Goal: Information Seeking & Learning: Learn about a topic

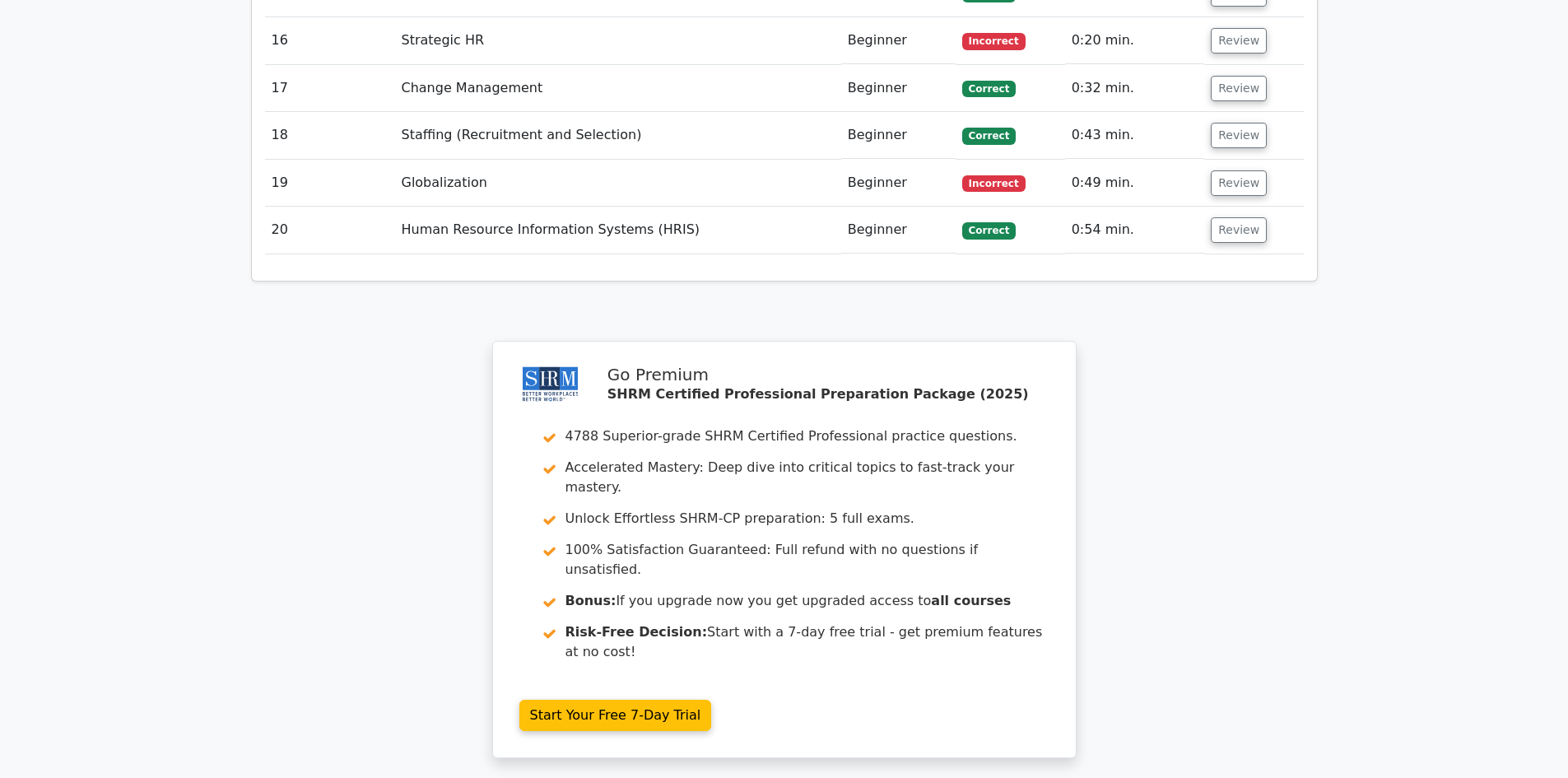
scroll to position [4581, 0]
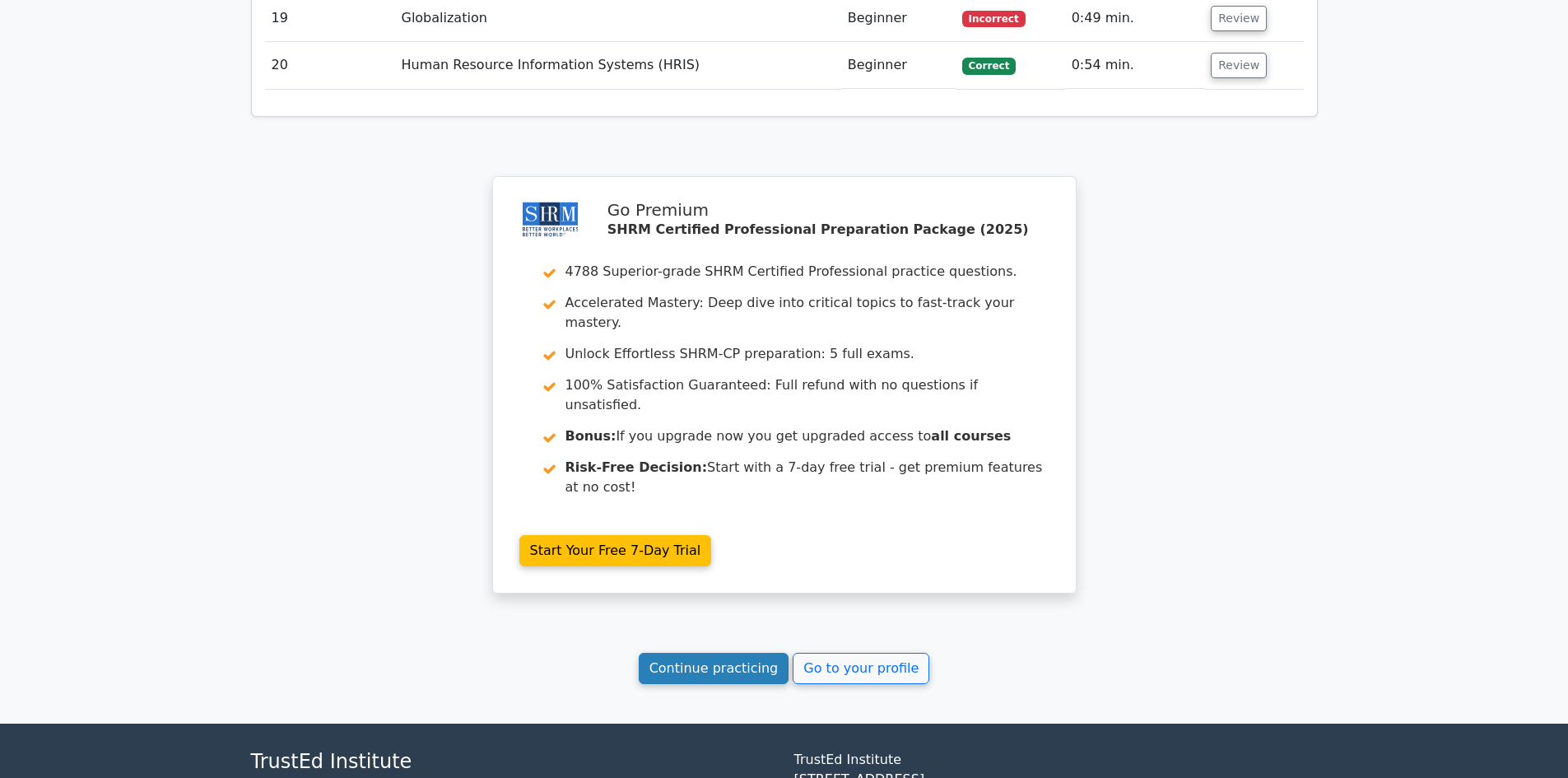
click at [741, 653] on link "Continue practicing" at bounding box center [713, 668] width 151 height 31
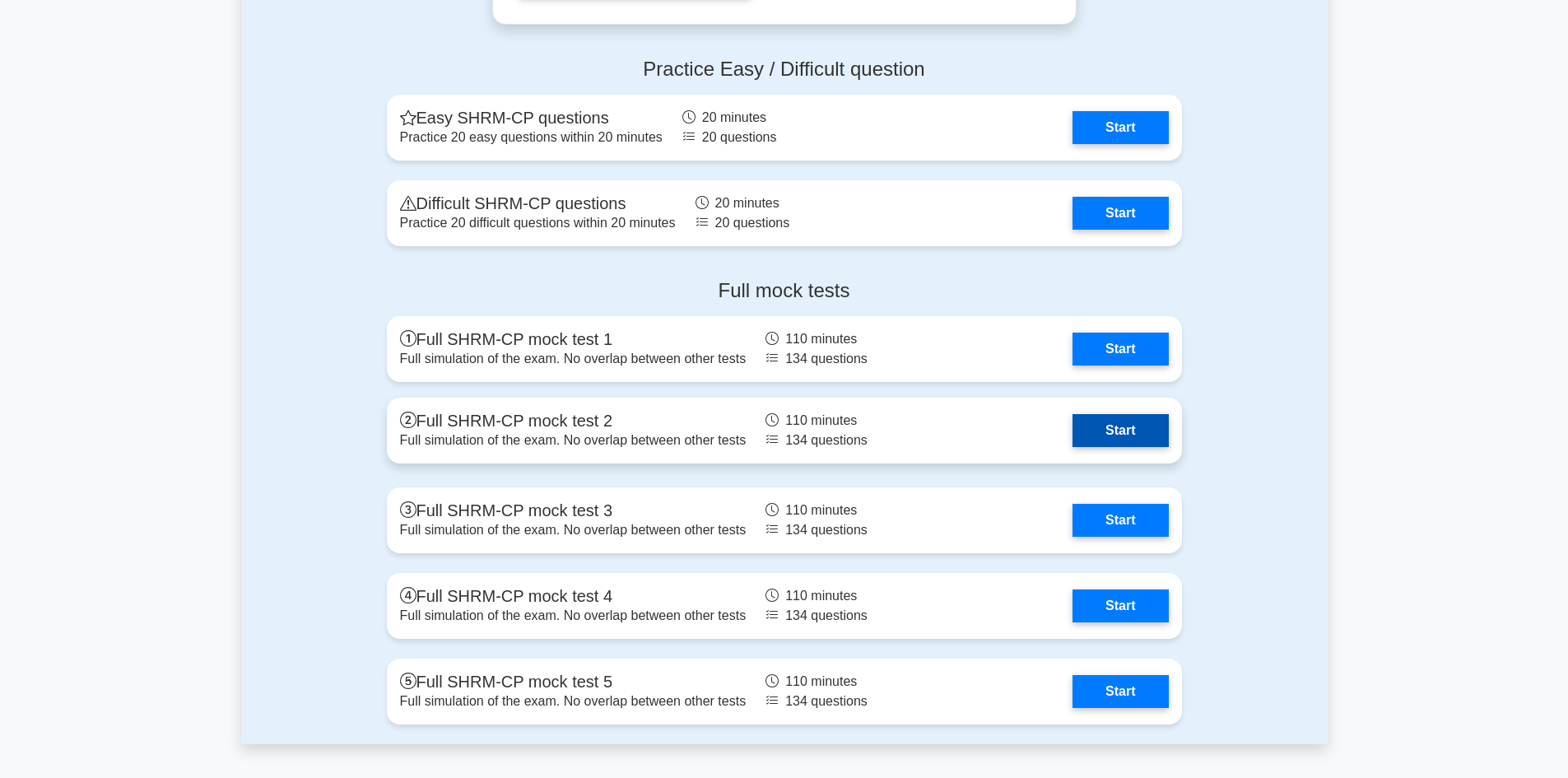
scroll to position [3539, 0]
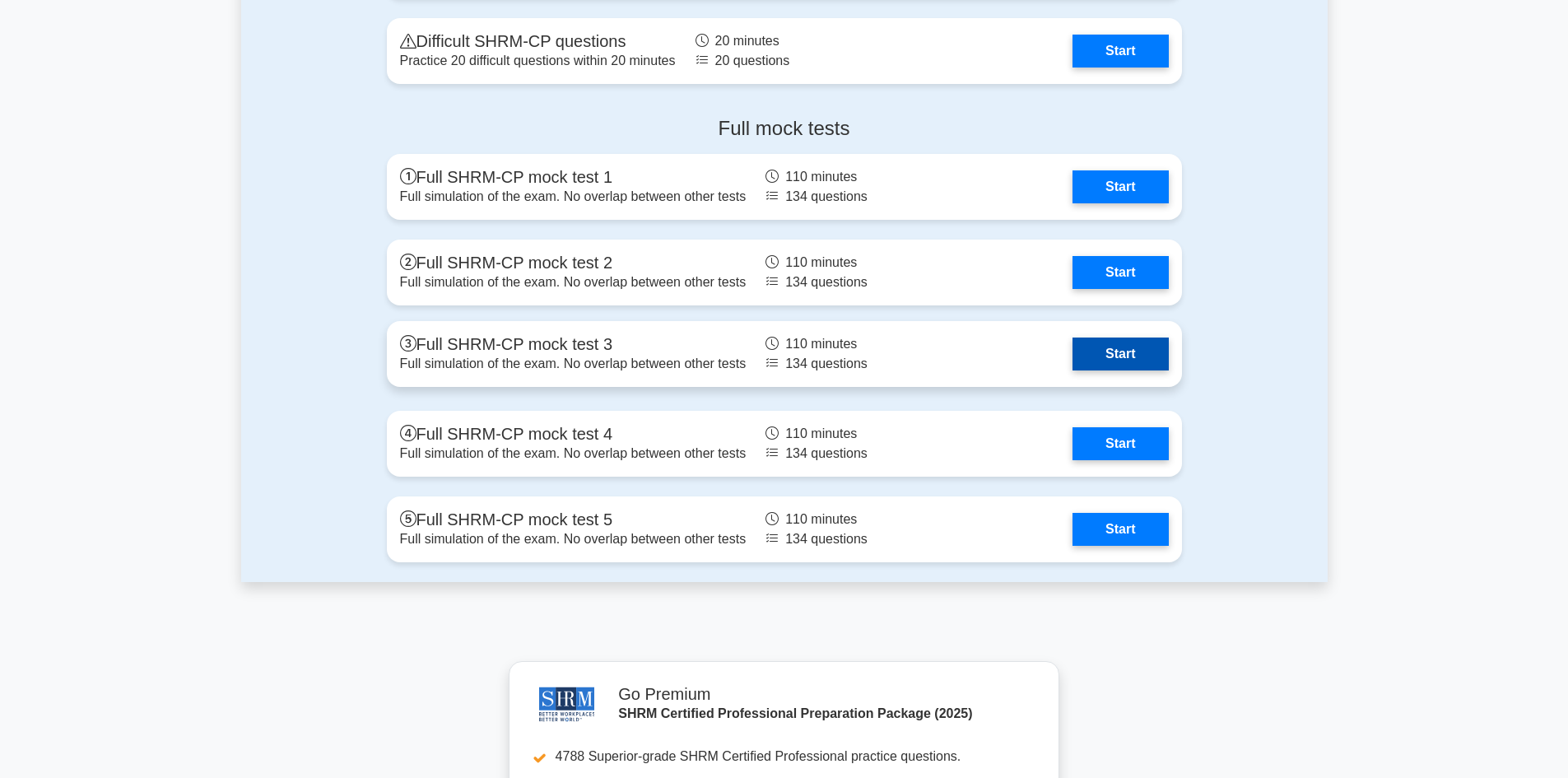
click at [1104, 344] on link "Start" at bounding box center [1120, 354] width 96 height 33
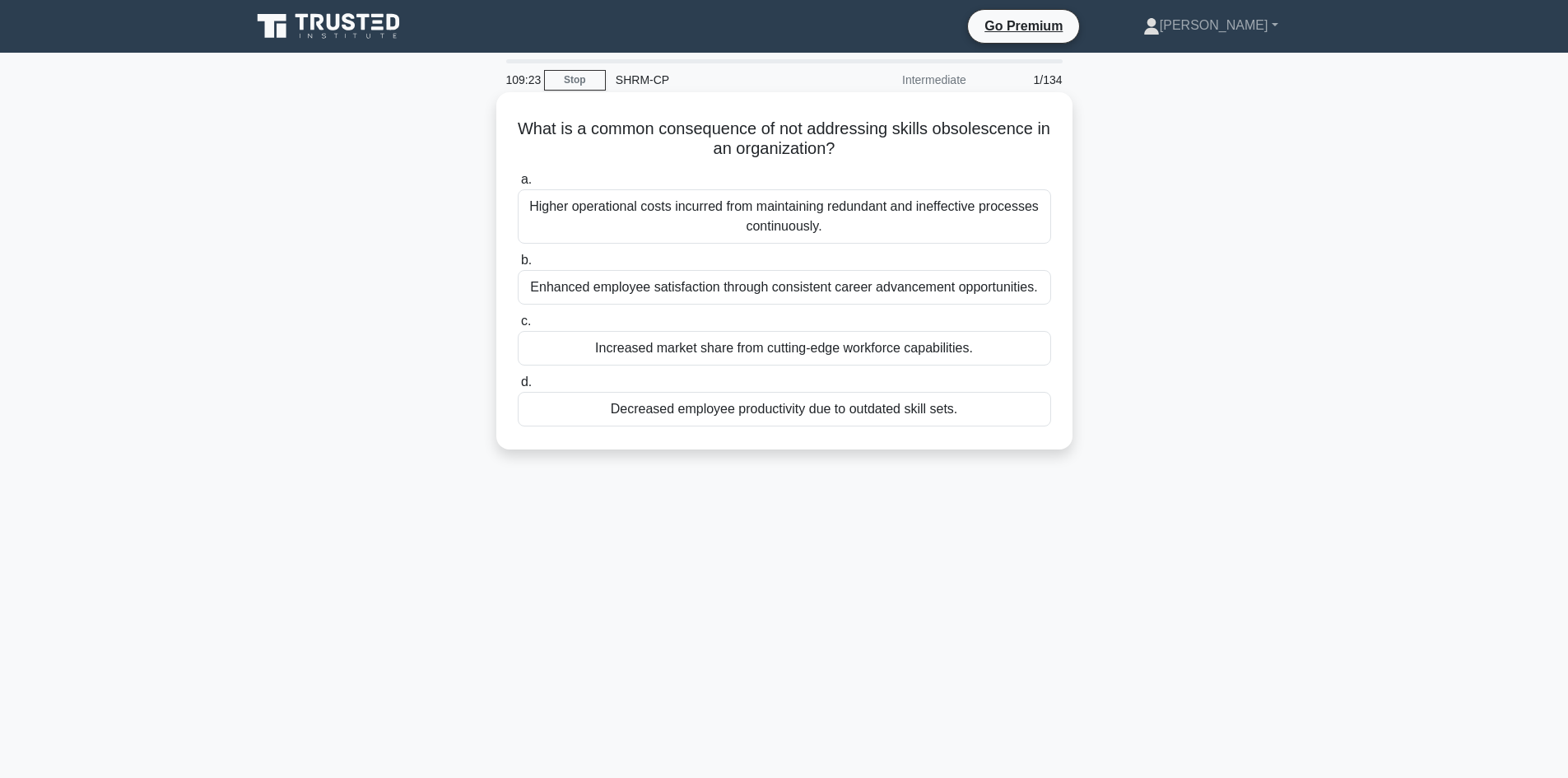
click at [789, 411] on div "Decreased employee productivity due to outdated skill sets." at bounding box center [784, 409] width 534 height 35
click at [518, 388] on input "d. Decreased employee productivity due to outdated skill sets." at bounding box center [518, 382] width 0 height 11
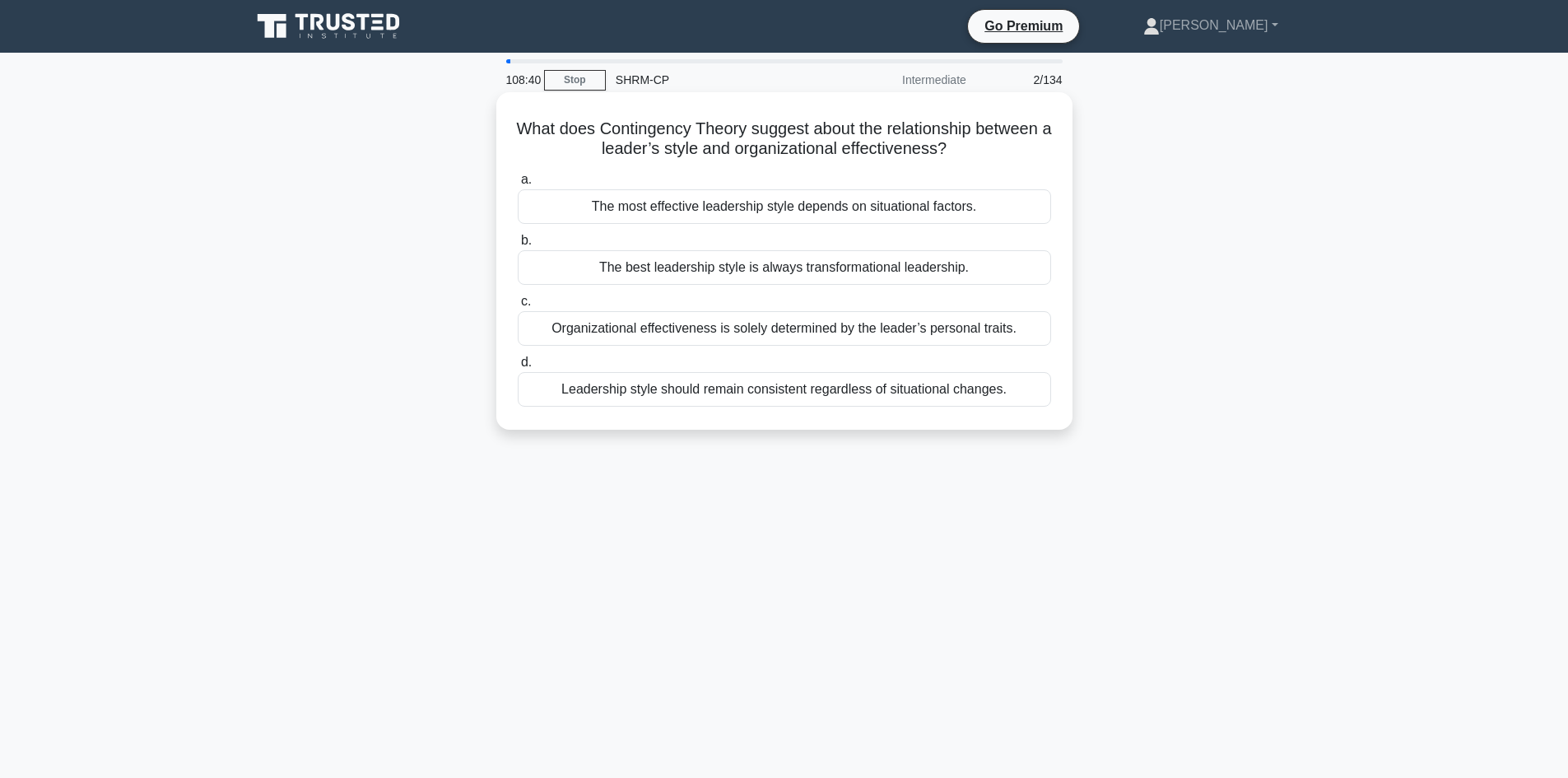
click at [793, 328] on div "Organizational effectiveness is solely determined by the leader’s personal trai…" at bounding box center [784, 328] width 534 height 35
click at [518, 307] on input "c. Organizational effectiveness is solely determined by the leader’s personal t…" at bounding box center [518, 301] width 0 height 11
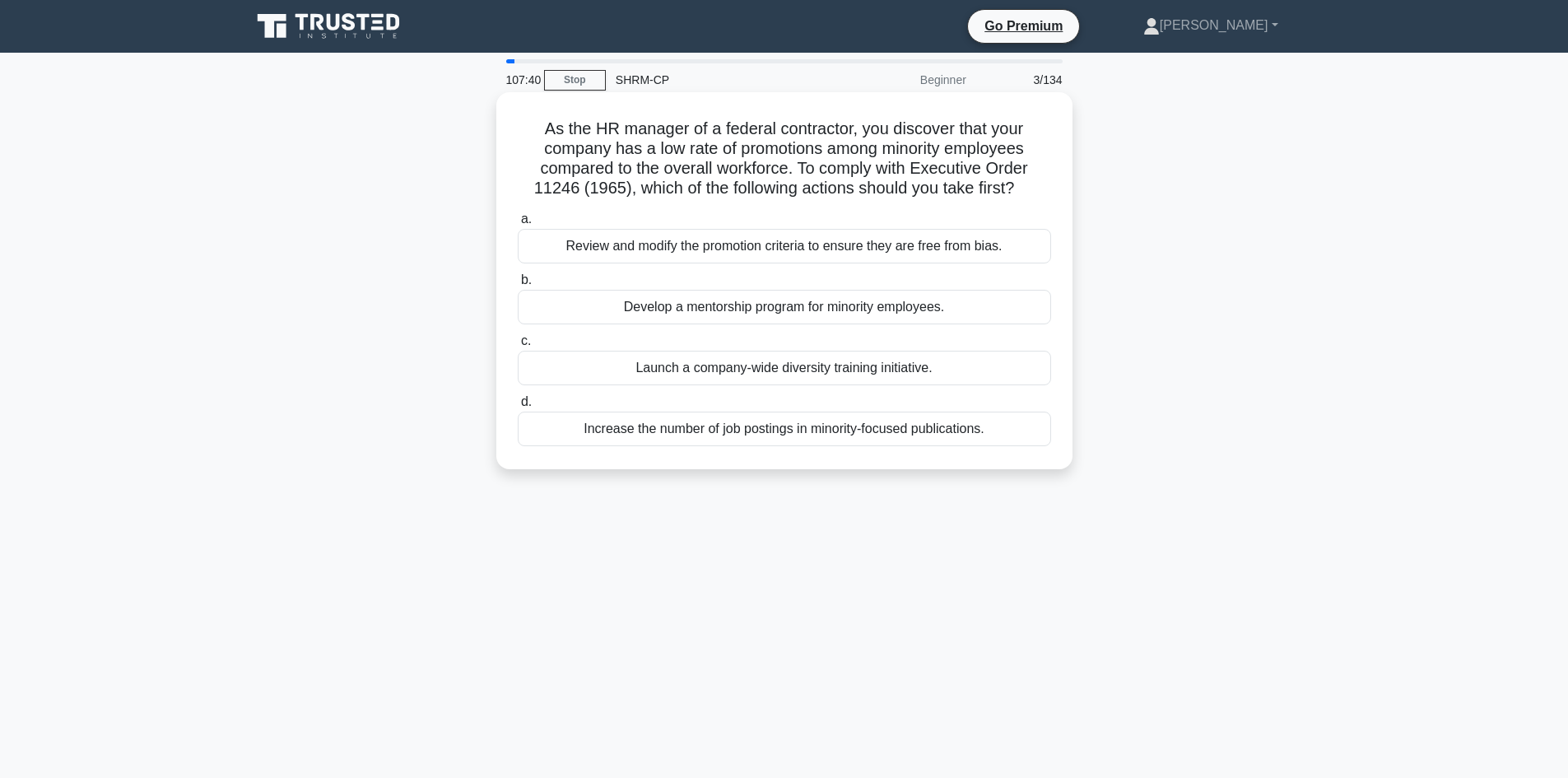
click at [808, 252] on div "Review and modify the promotion criteria to ensure they are free from bias." at bounding box center [784, 246] width 534 height 35
click at [518, 224] on input "a. Review and modify the promotion criteria to ensure they are free from bias." at bounding box center [518, 219] width 0 height 11
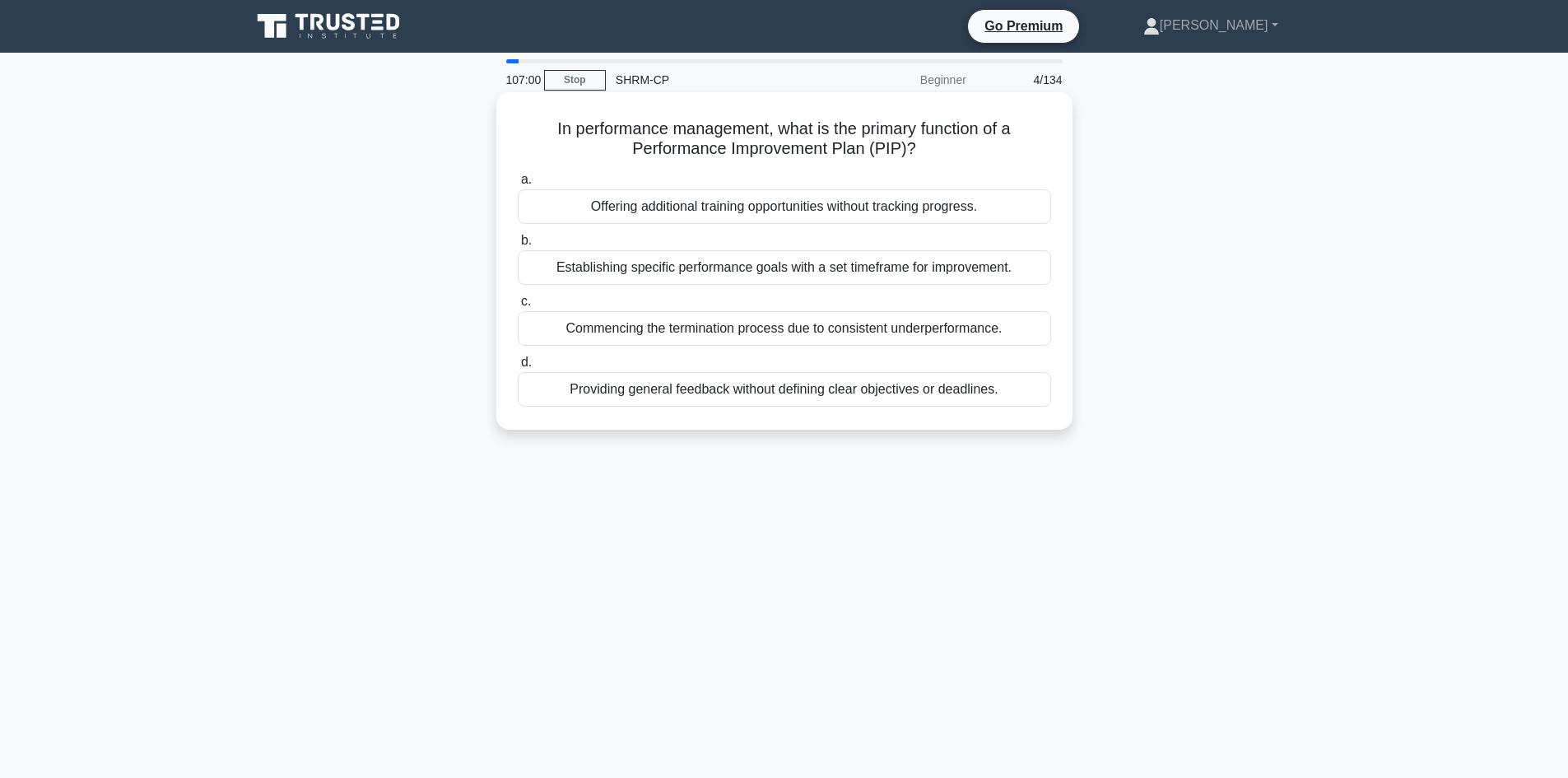
click at [959, 276] on div "Establishing specific performance goals with a set timeframe for improvement." at bounding box center [784, 267] width 534 height 35
click at [518, 246] on input "b. Establishing specific performance goals with a set timeframe for improvement." at bounding box center [518, 240] width 0 height 11
click at [955, 263] on div "Participating in scenario-based training to simulate and adapt to organizationa…" at bounding box center [784, 267] width 534 height 35
click at [518, 246] on input "b. Participating in scenario-based training to simulate and adapt to organizati…" at bounding box center [518, 240] width 0 height 11
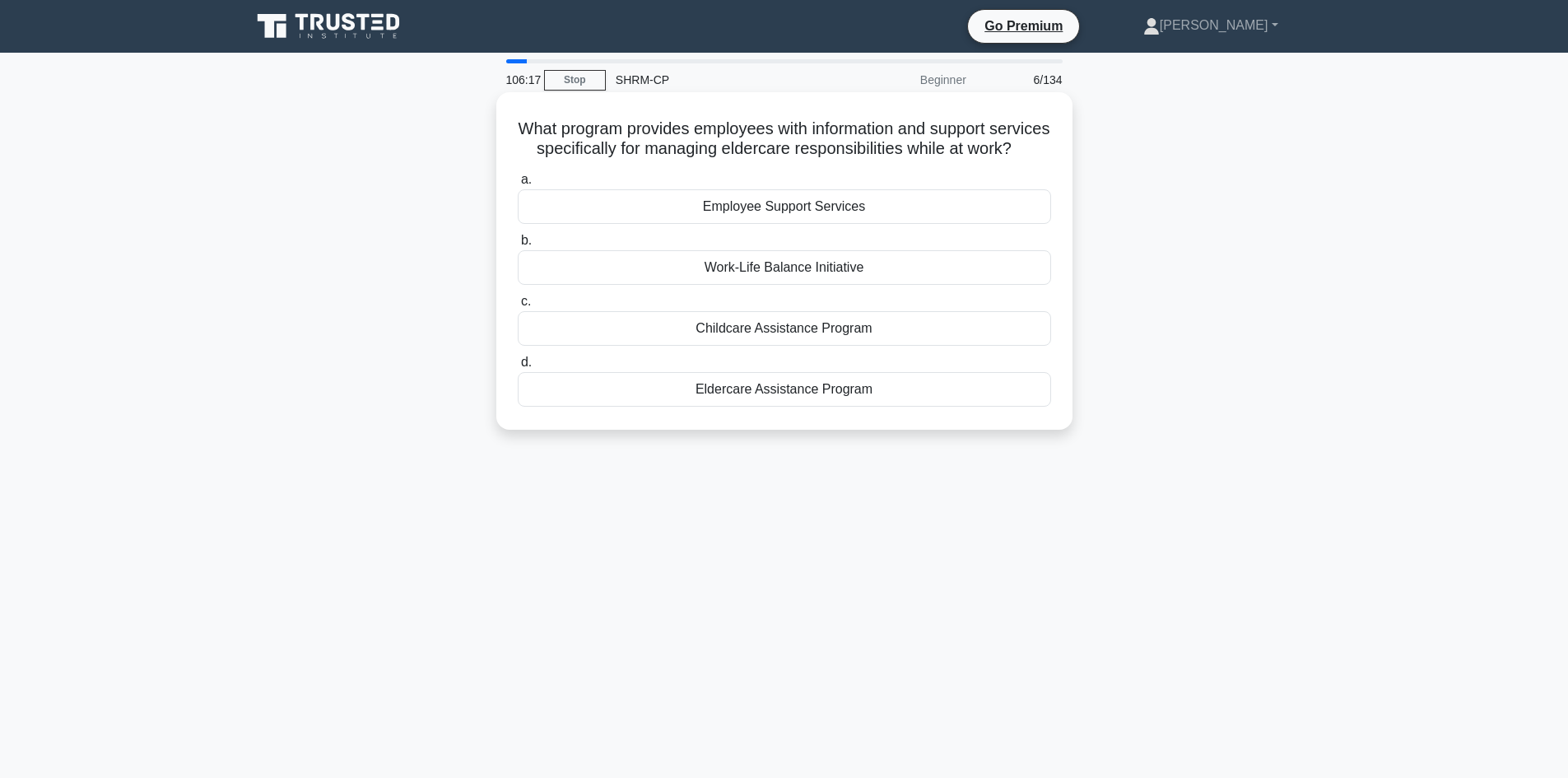
click at [770, 407] on div "Eldercare Assistance Program" at bounding box center [784, 389] width 534 height 35
click at [518, 368] on input "d. Eldercare Assistance Program" at bounding box center [518, 362] width 0 height 11
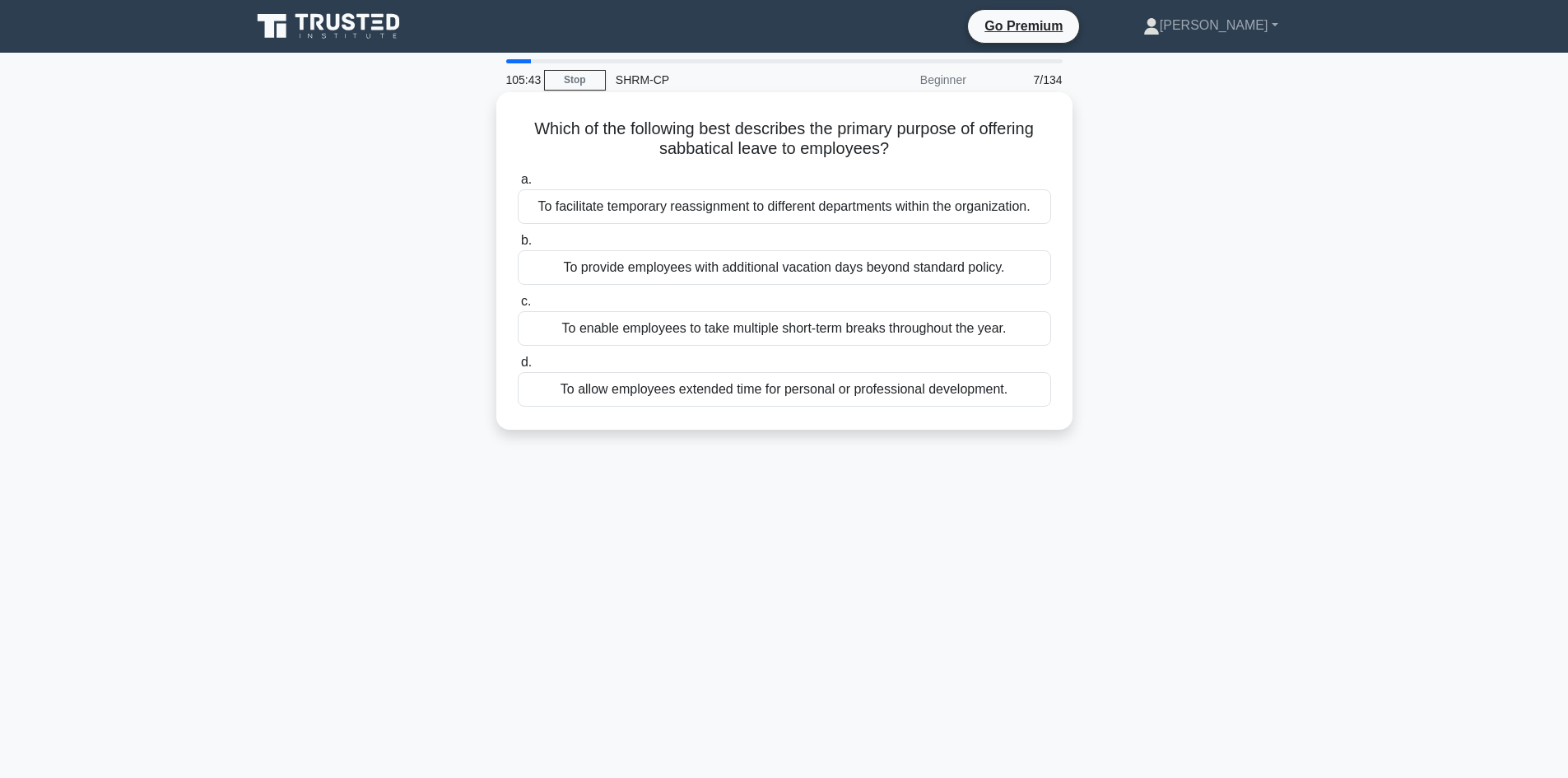
click at [642, 386] on div "To allow employees extended time for personal or professional development." at bounding box center [784, 389] width 534 height 35
click at [518, 368] on input "d. To allow employees extended time for personal or professional development." at bounding box center [518, 362] width 0 height 11
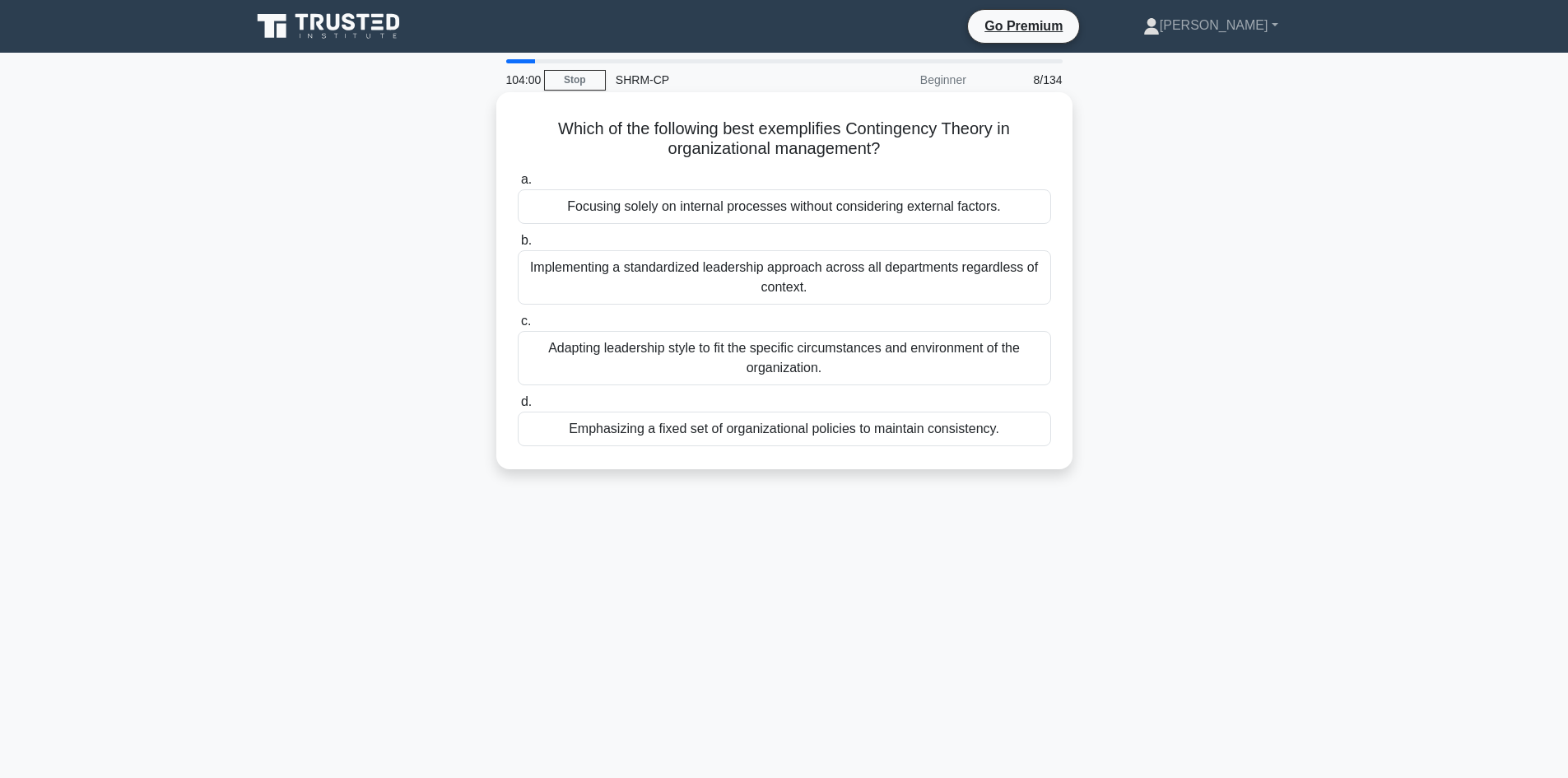
click at [767, 273] on div "Implementing a standardized leadership approach across all departments regardle…" at bounding box center [784, 277] width 534 height 54
click at [518, 246] on input "b. Implementing a standardized leadership approach across all departments regar…" at bounding box center [518, 240] width 0 height 11
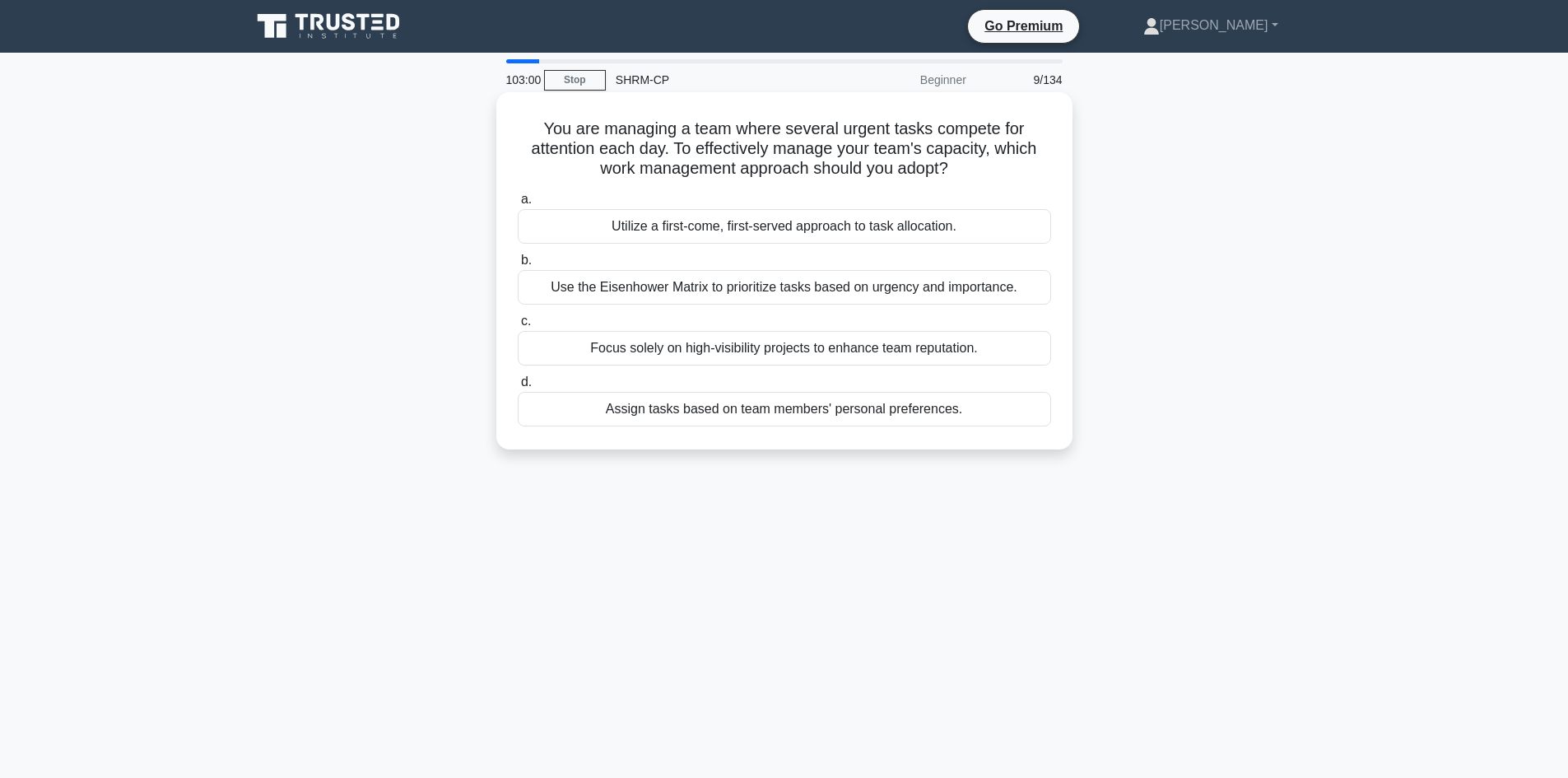
click at [770, 294] on div "Use the Eisenhower Matrix to prioritize tasks based on urgency and importance." at bounding box center [784, 287] width 534 height 35
click at [518, 266] on input "b. Use the Eisenhower Matrix to prioritize tasks based on urgency and importanc…" at bounding box center [518, 260] width 0 height 11
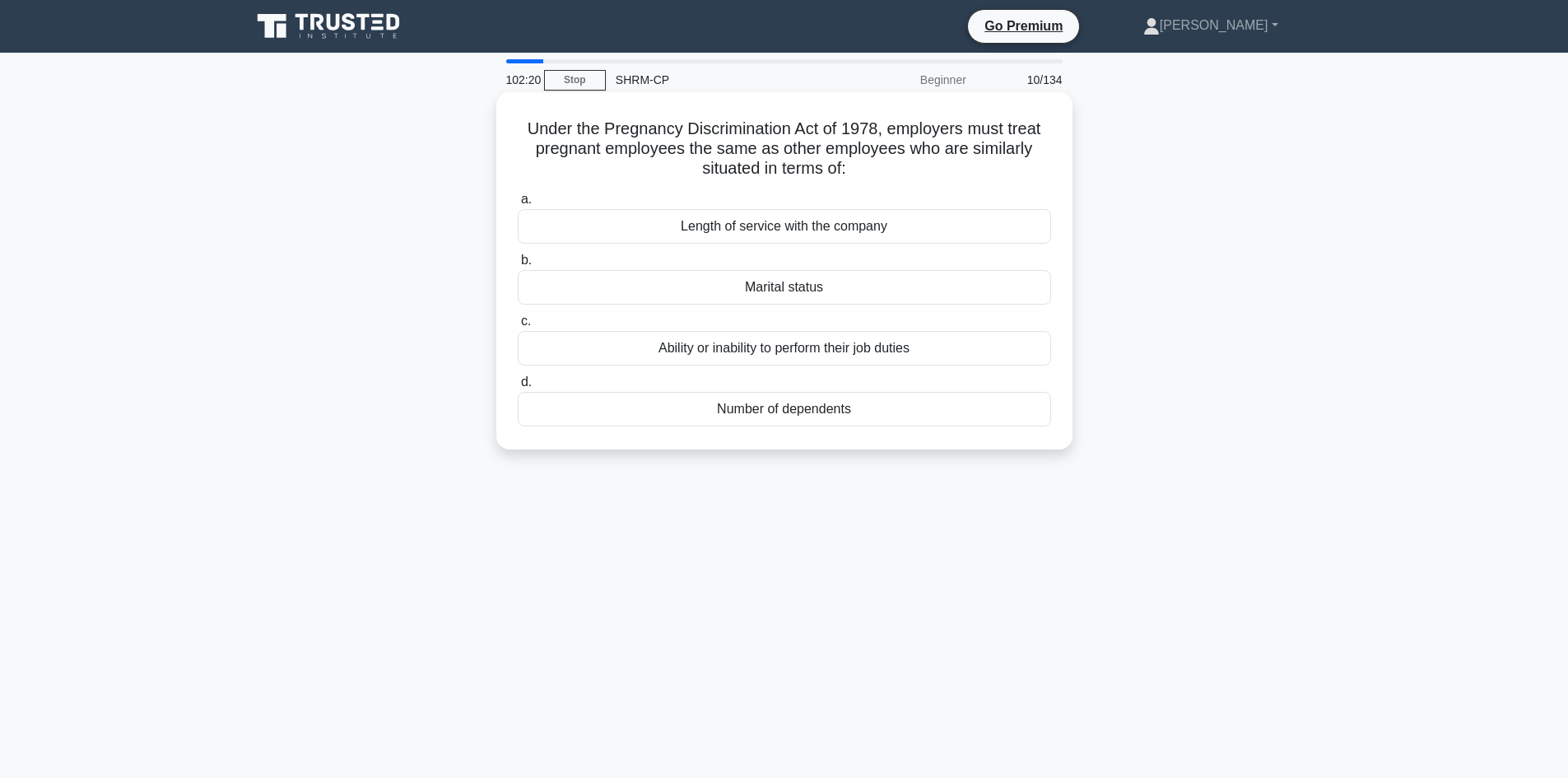
click at [811, 345] on div "Ability or inability to perform their job duties" at bounding box center [784, 348] width 534 height 35
click at [518, 327] on input "c. Ability or inability to perform their job duties" at bounding box center [518, 321] width 0 height 11
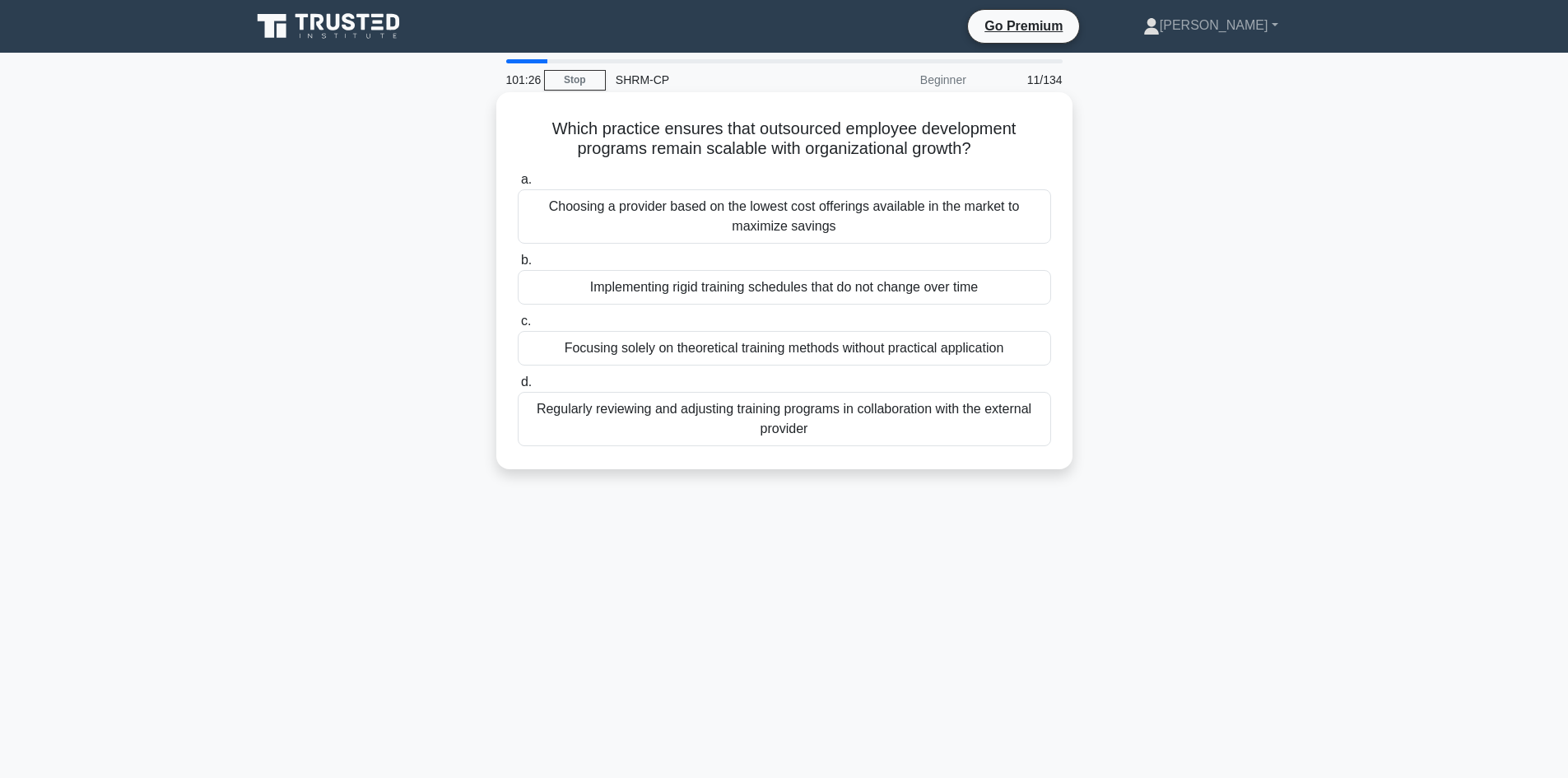
click at [803, 415] on div "Regularly reviewing and adjusting training programs in collaboration with the e…" at bounding box center [784, 419] width 534 height 54
click at [518, 388] on input "d. Regularly reviewing and adjusting training programs in collaboration with th…" at bounding box center [518, 382] width 0 height 11
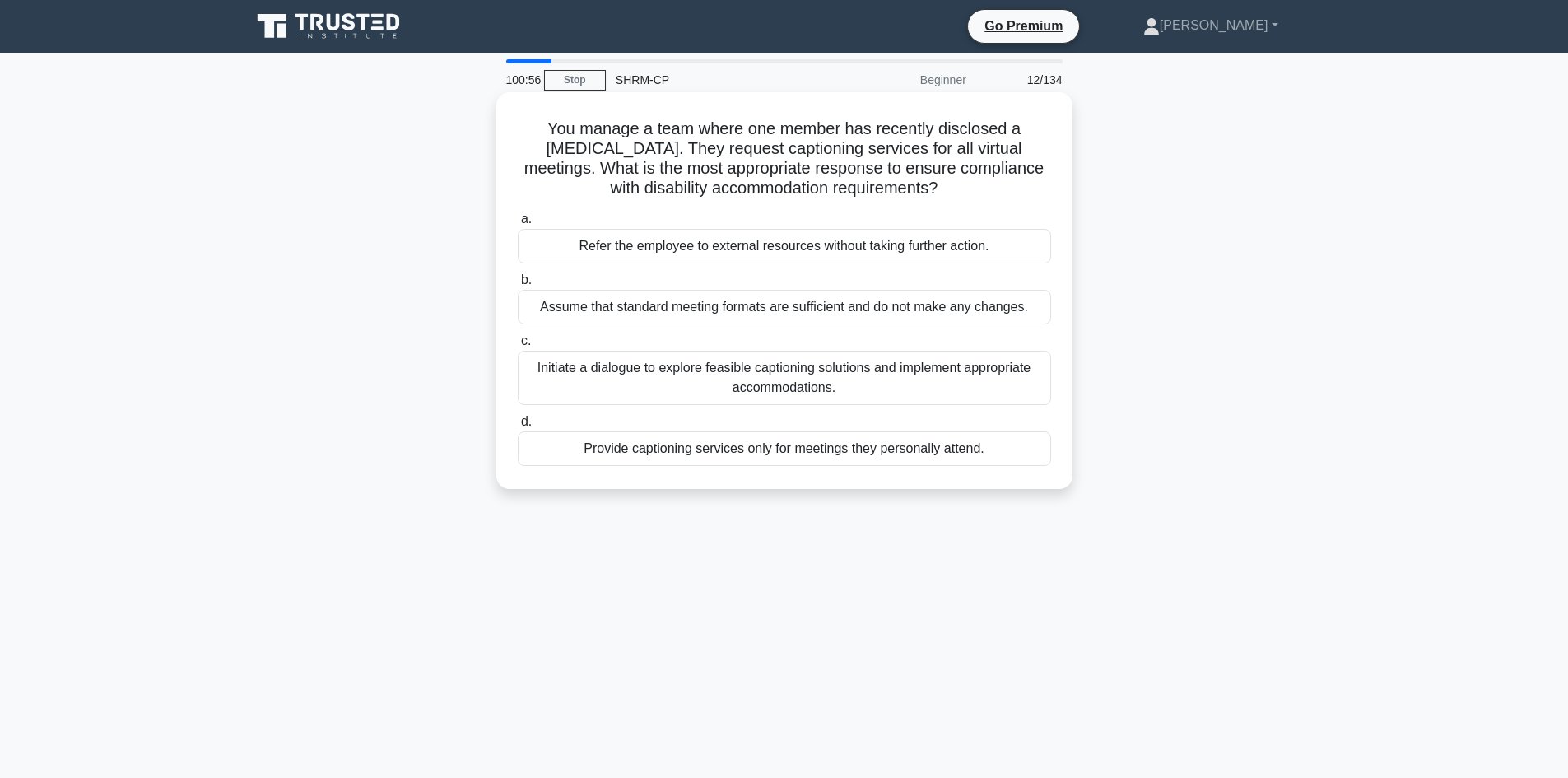
click at [794, 379] on div "Initiate a dialogue to explore feasible captioning solutions and implement appr…" at bounding box center [784, 378] width 534 height 54
click at [518, 347] on input "c. Initiate a dialogue to explore feasible captioning solutions and implement a…" at bounding box center [518, 341] width 0 height 11
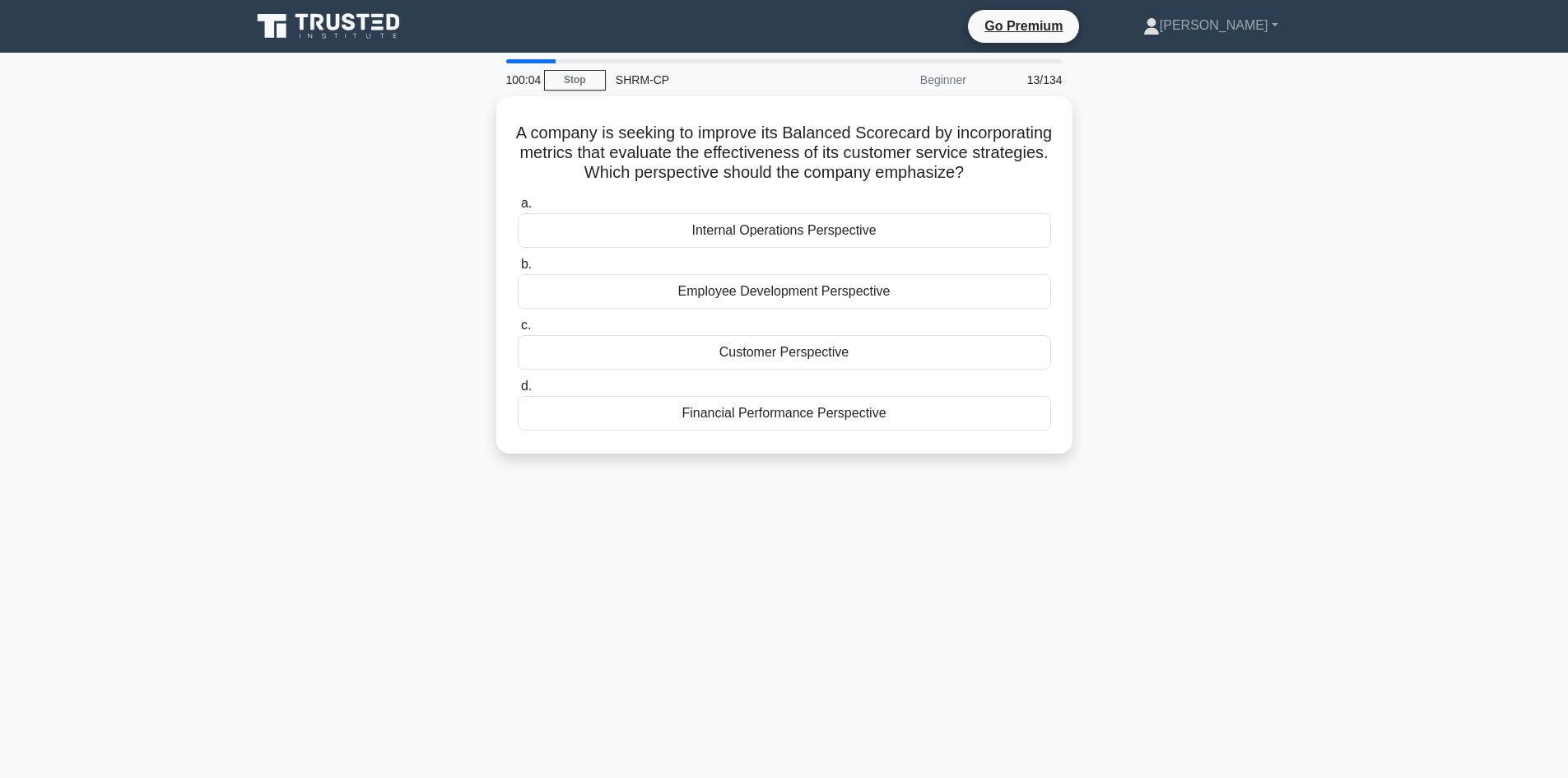
click at [794, 370] on div "Customer Perspective" at bounding box center [784, 352] width 534 height 35
click at [518, 331] on input "c. Customer Perspective" at bounding box center [518, 325] width 0 height 11
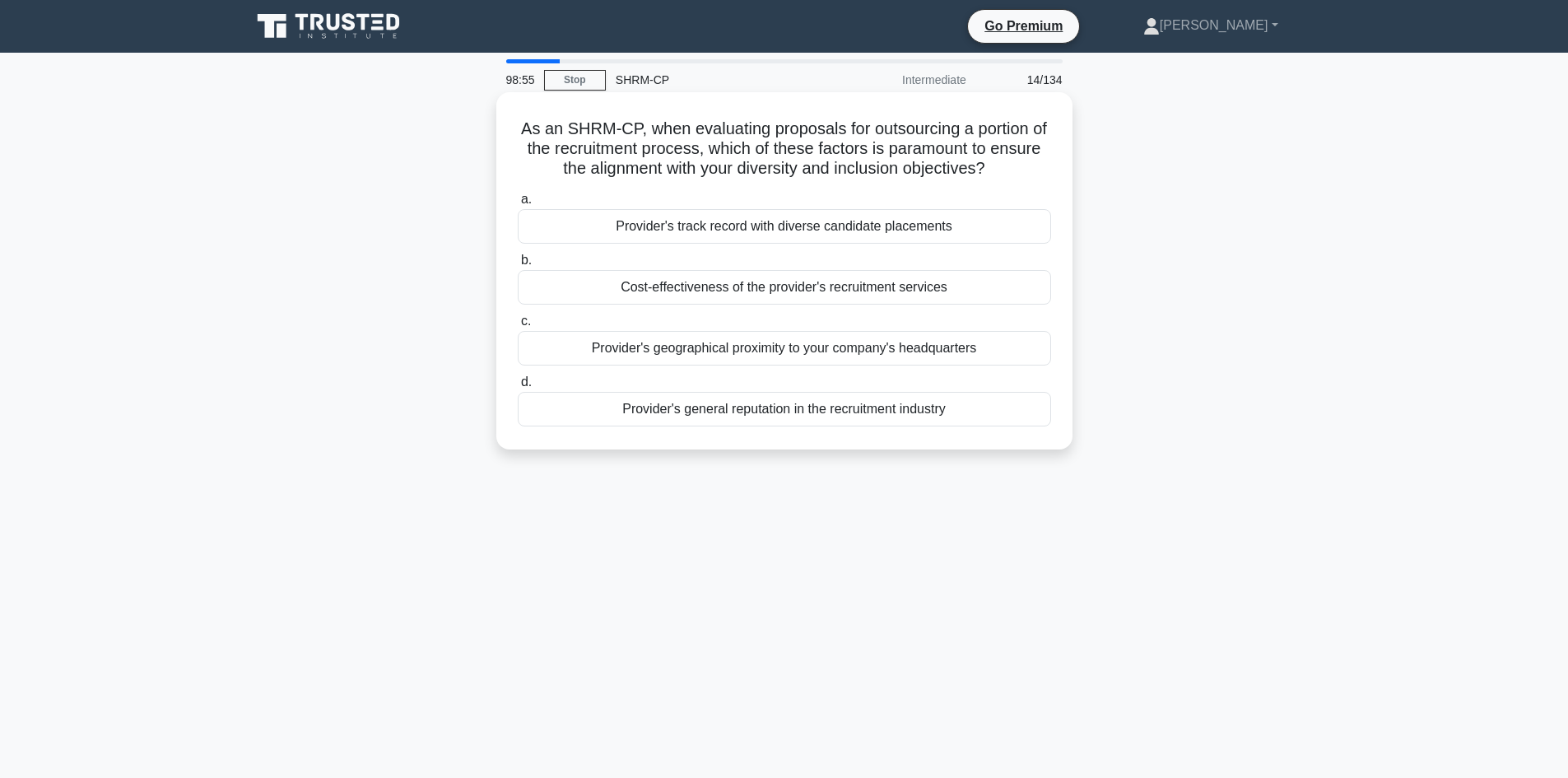
click at [802, 406] on div "Provider's general reputation in the recruitment industry" at bounding box center [784, 409] width 534 height 35
click at [518, 388] on input "d. Provider's general reputation in the recruitment industry" at bounding box center [518, 382] width 0 height 11
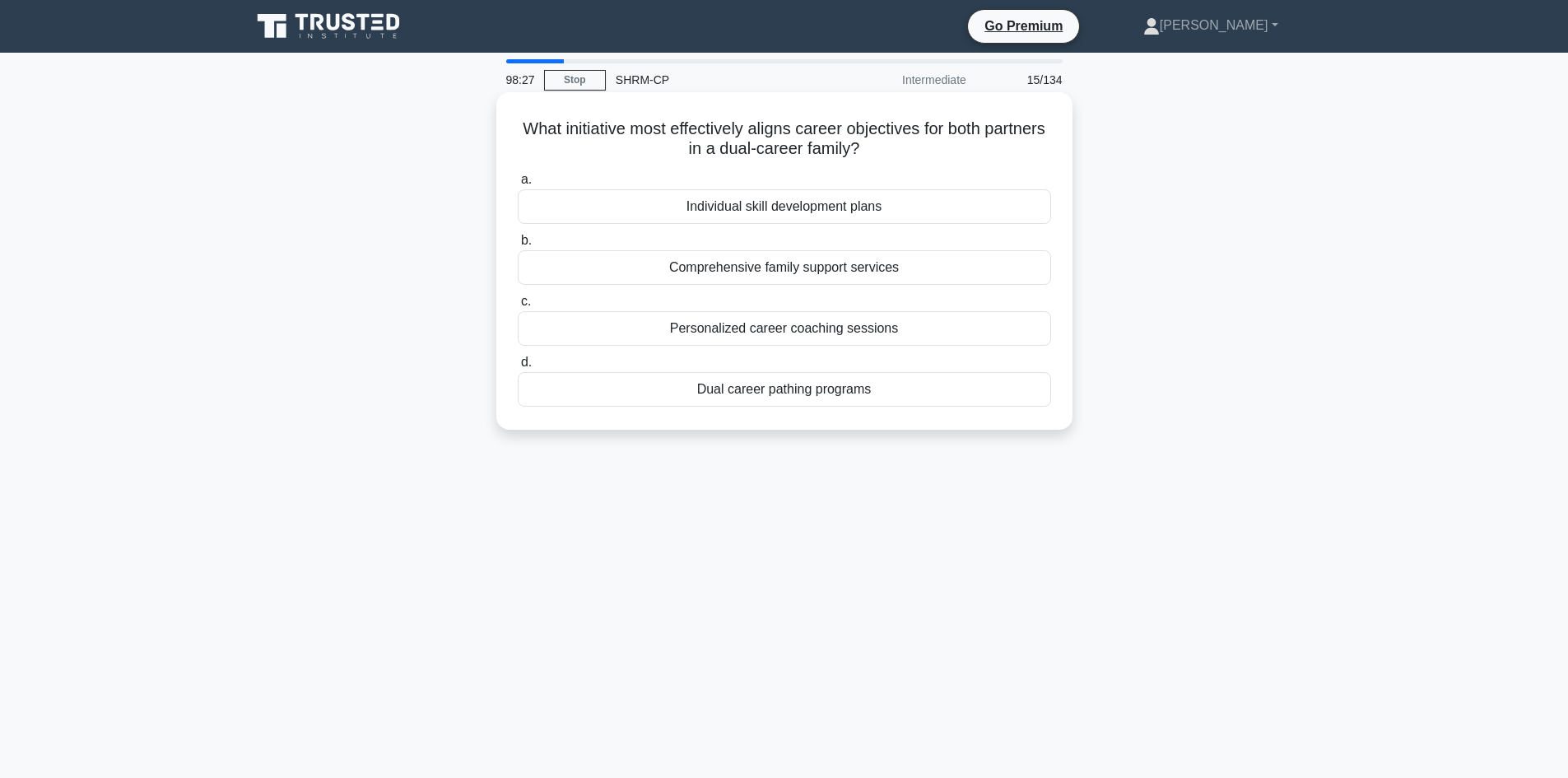
click at [803, 393] on div "Dual career pathing programs" at bounding box center [784, 389] width 534 height 35
click at [518, 368] on input "d. Dual career pathing programs" at bounding box center [518, 362] width 0 height 11
click at [801, 330] on div "Identify and assess ergonomic hazards." at bounding box center [784, 328] width 534 height 35
click at [518, 307] on input "c. Identify and assess ergonomic hazards." at bounding box center [518, 301] width 0 height 11
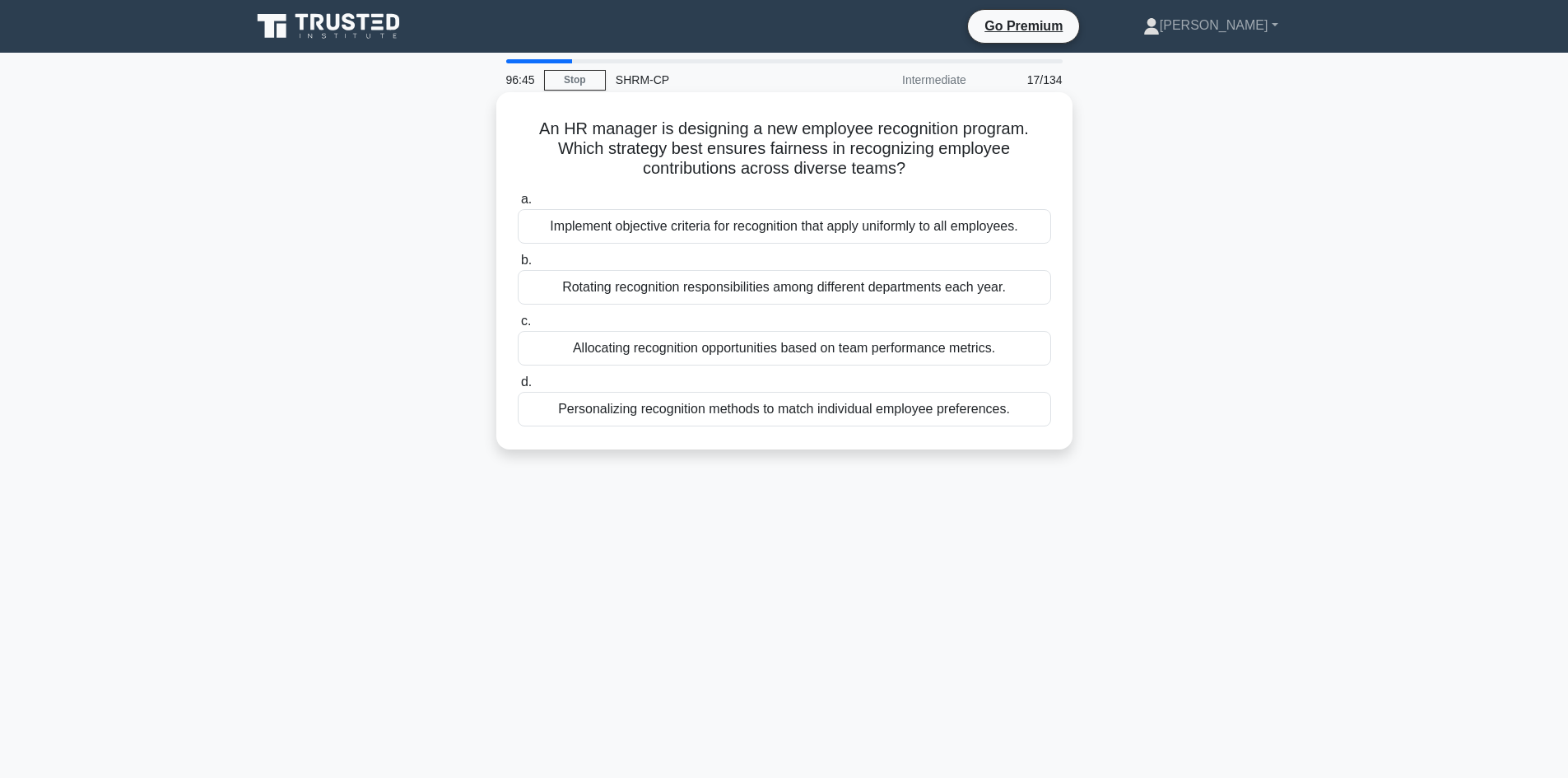
click at [783, 232] on div "Implement objective criteria for recognition that apply uniformly to all employ…" at bounding box center [784, 226] width 534 height 35
click at [518, 205] on input "a. Implement objective criteria for recognition that apply uniformly to all emp…" at bounding box center [518, 199] width 0 height 11
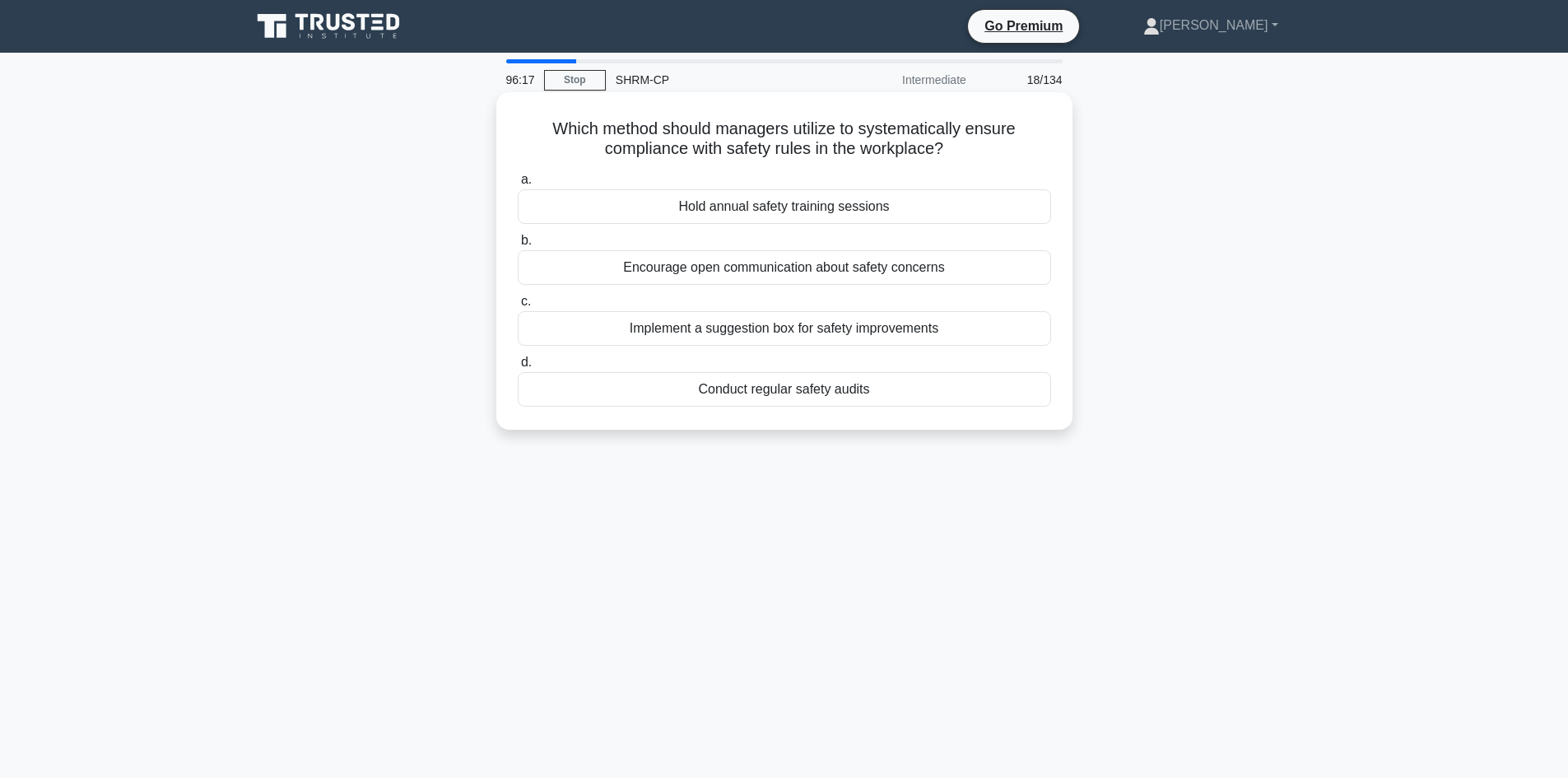
click at [944, 271] on div "Encourage open communication about safety concerns" at bounding box center [784, 267] width 534 height 35
click at [518, 246] on input "b. Encourage open communication about safety concerns" at bounding box center [518, 240] width 0 height 11
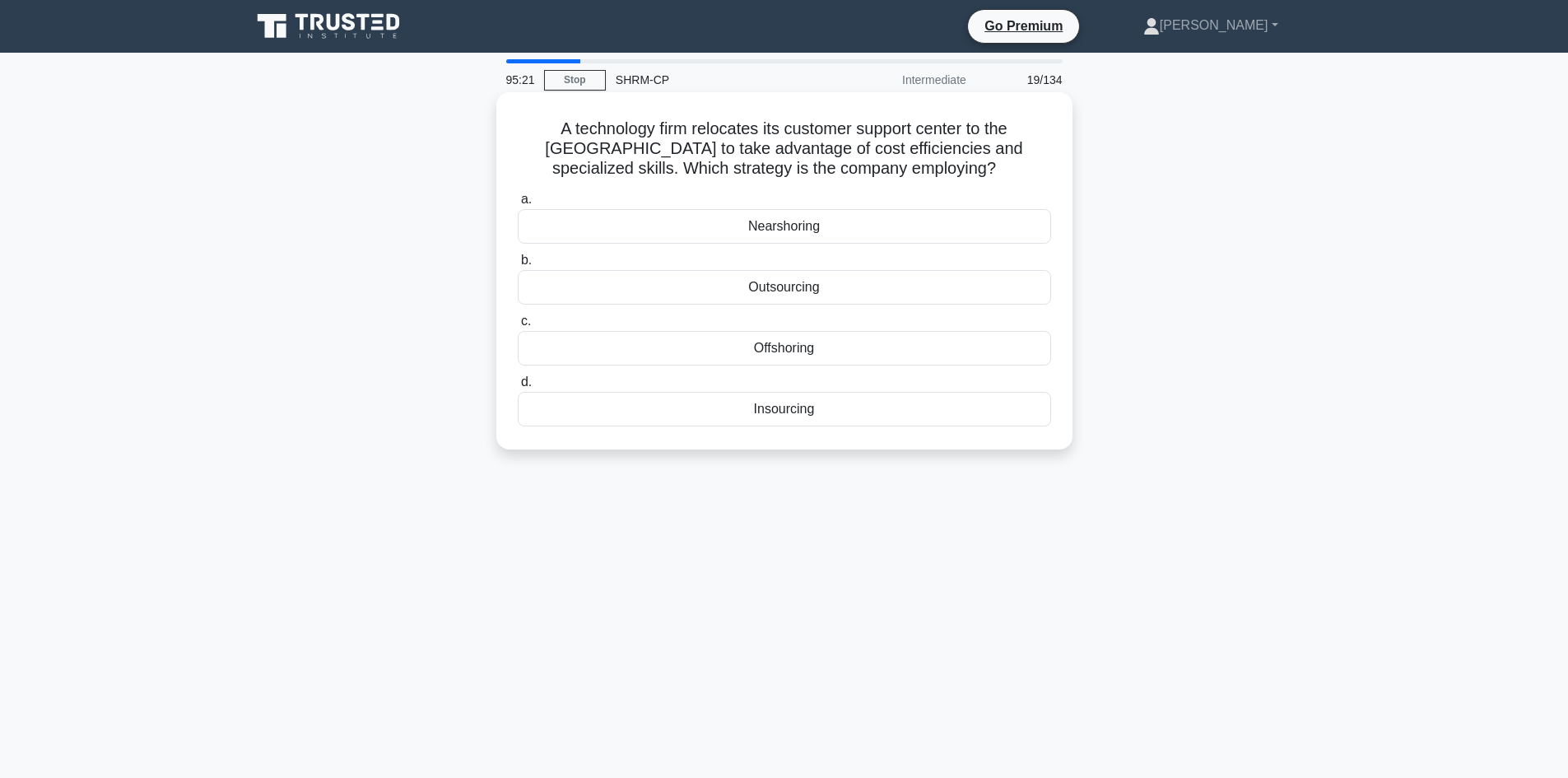
click at [806, 296] on div "Outsourcing" at bounding box center [784, 287] width 534 height 35
click at [518, 266] on input "b. Outsourcing" at bounding box center [518, 260] width 0 height 11
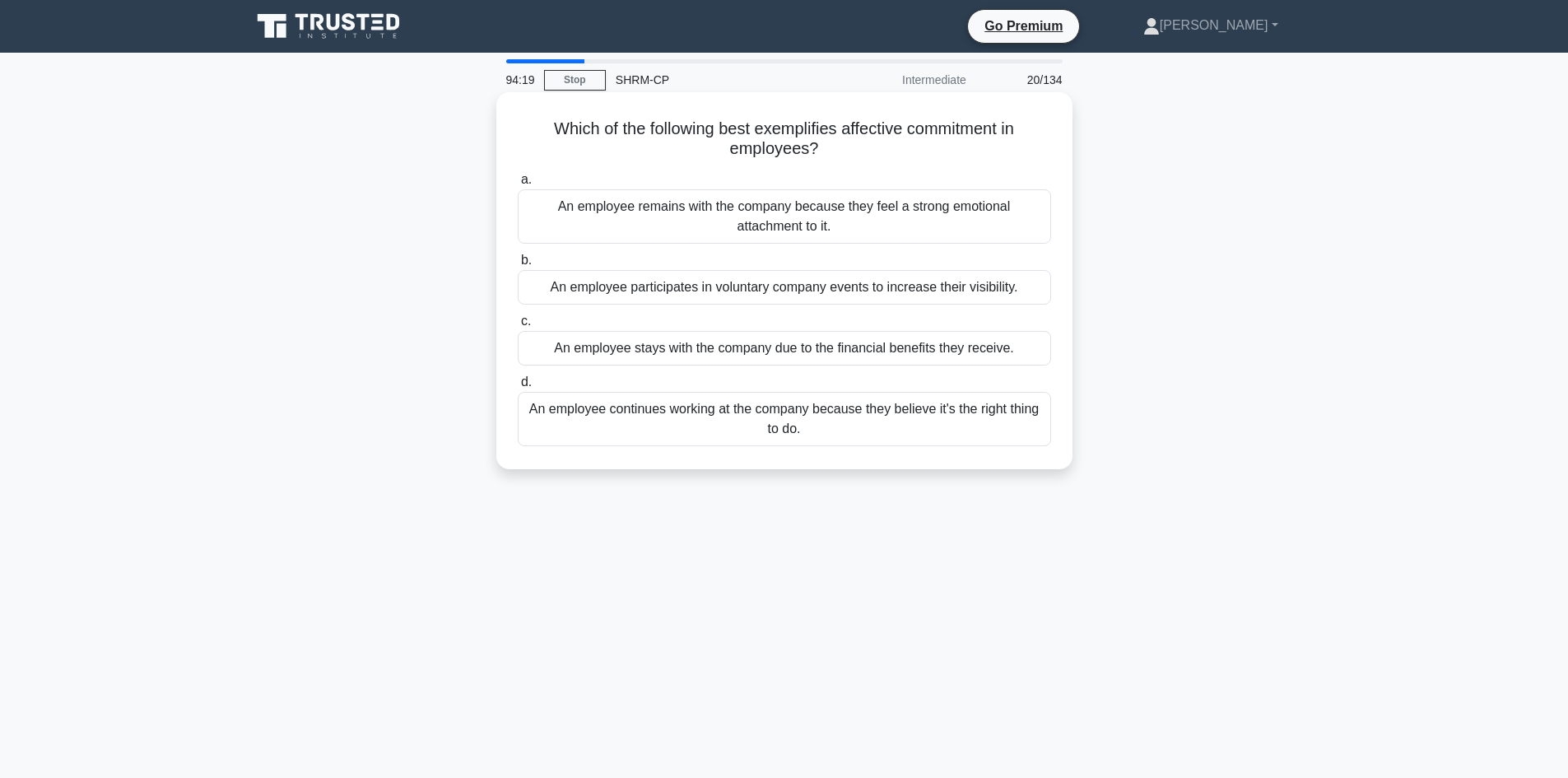
click at [869, 223] on div "An employee remains with the company because they feel a strong emotional attac…" at bounding box center [784, 216] width 534 height 54
click at [518, 185] on input "a. An employee remains with the company because they feel a strong emotional at…" at bounding box center [518, 180] width 0 height 11
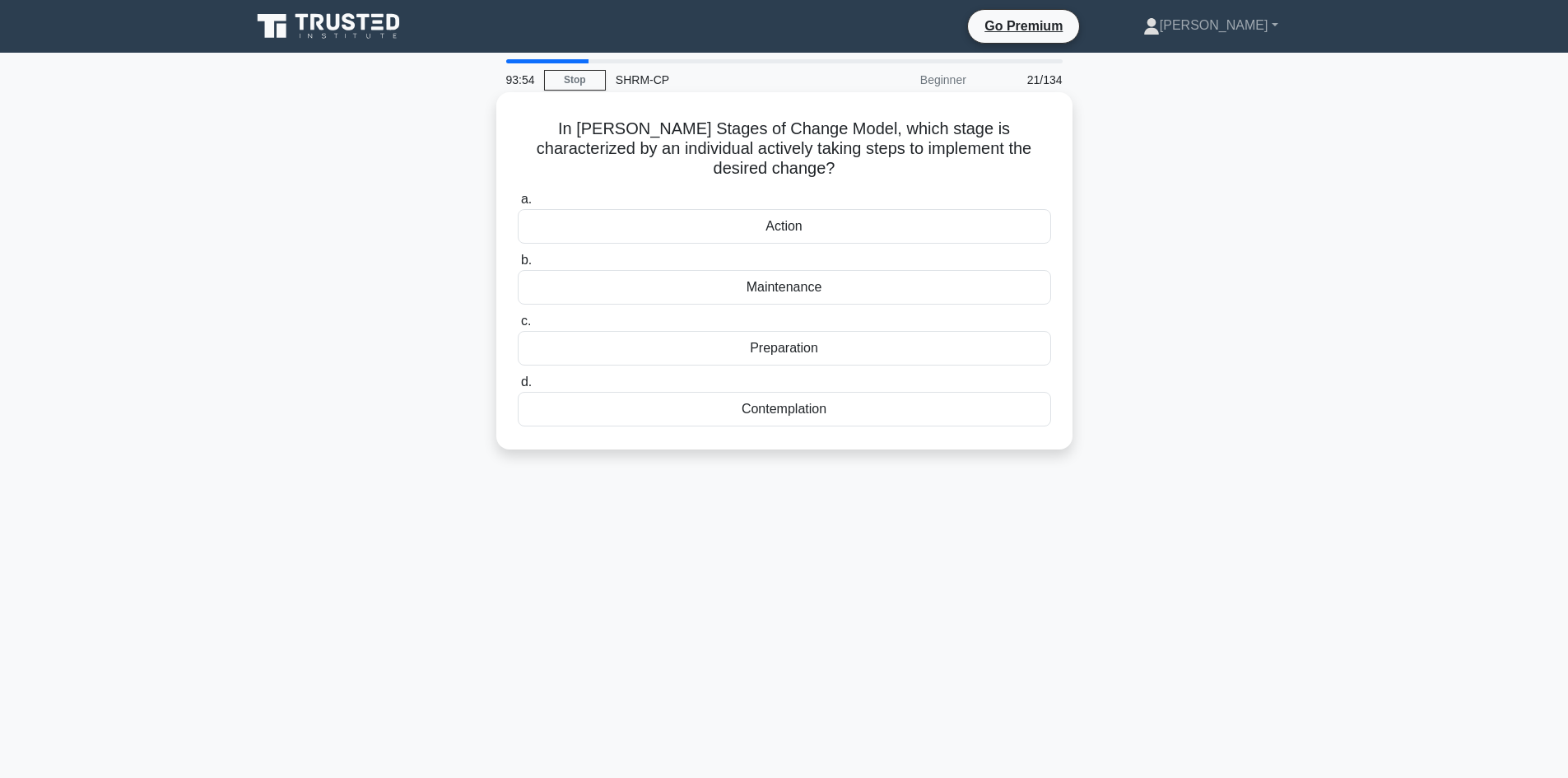
drag, startPoint x: 822, startPoint y: 214, endPoint x: 826, endPoint y: 206, distance: 8.9
click at [826, 209] on div "Action" at bounding box center [784, 226] width 534 height 35
click at [518, 205] on input "a. Action" at bounding box center [518, 199] width 0 height 11
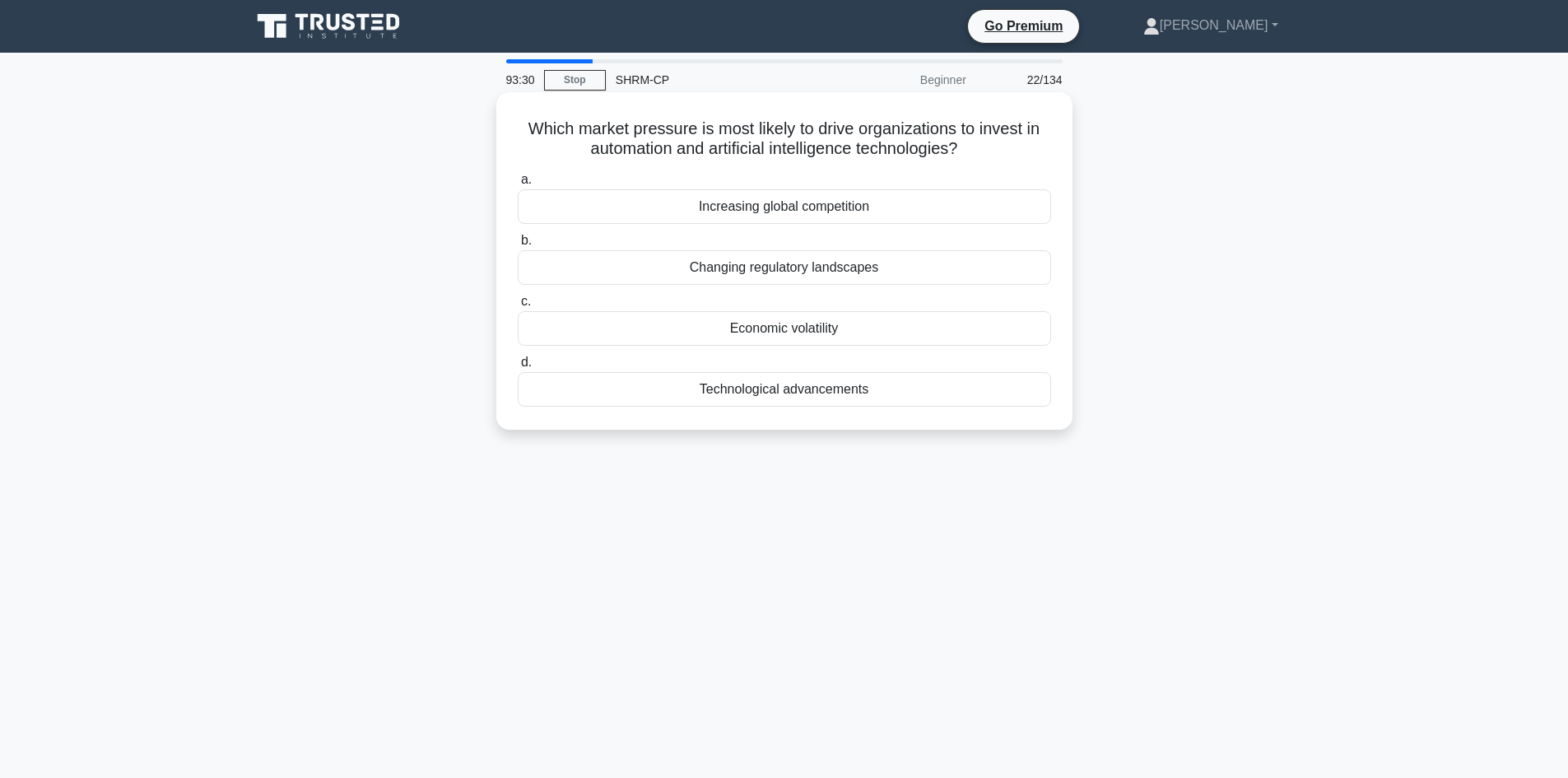
click at [797, 394] on div "Technological advancements" at bounding box center [784, 389] width 534 height 35
click at [518, 368] on input "d. Technological advancements" at bounding box center [518, 362] width 0 height 11
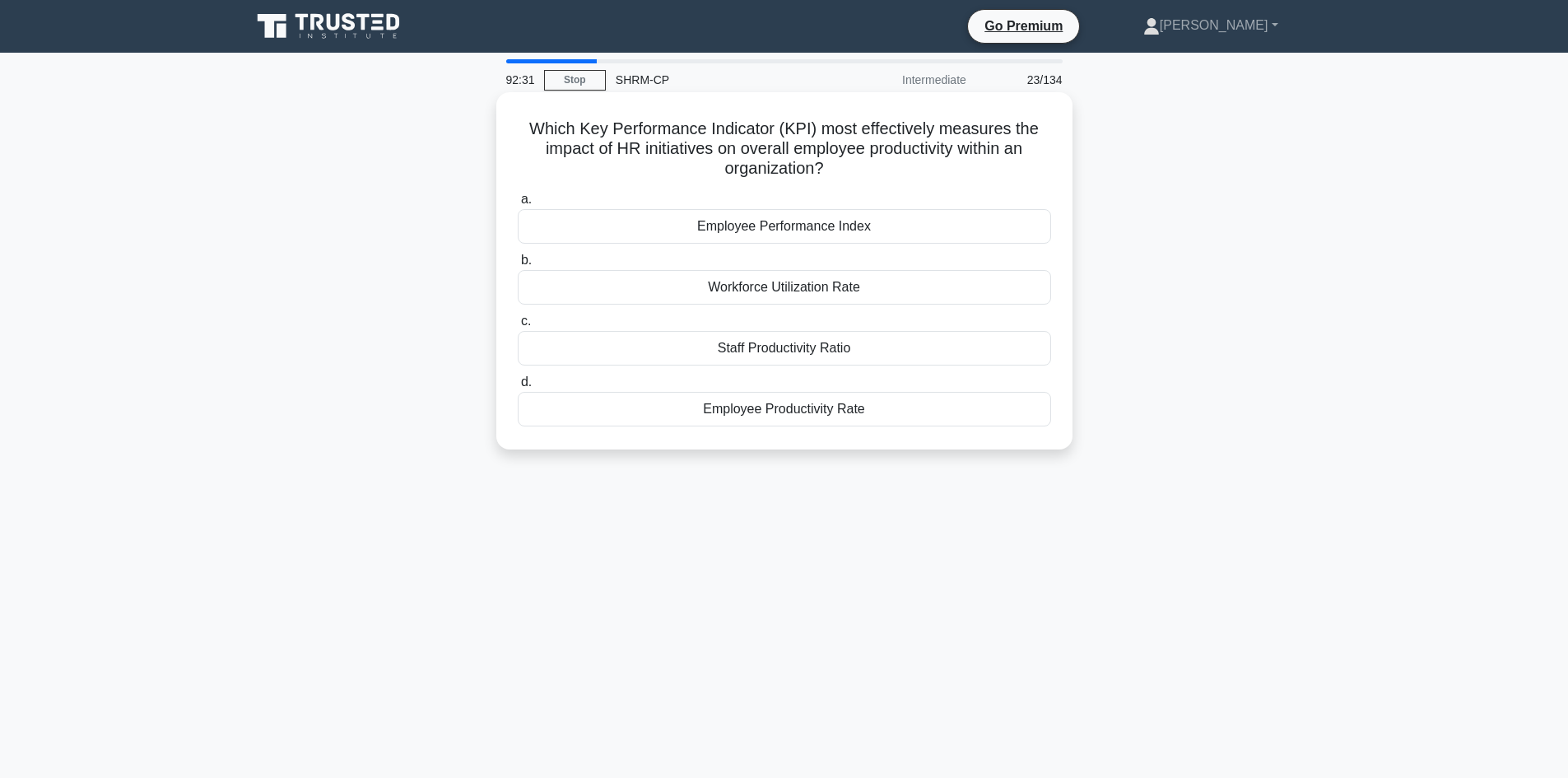
click at [781, 415] on div "Employee Productivity Rate" at bounding box center [784, 409] width 534 height 35
click at [518, 388] on input "d. Employee Productivity Rate" at bounding box center [518, 382] width 0 height 11
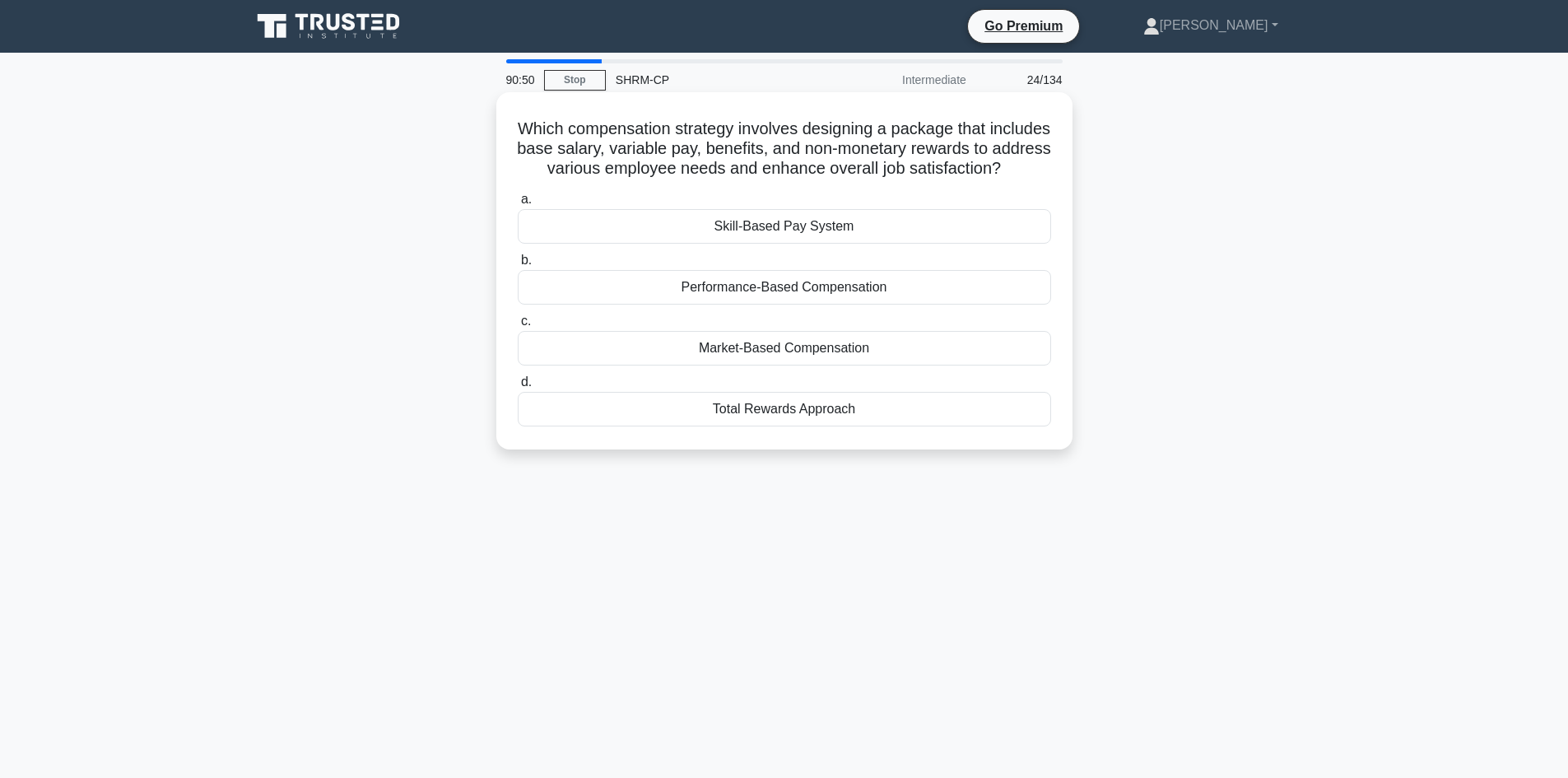
click at [861, 304] on div "Performance-Based Compensation" at bounding box center [784, 287] width 534 height 35
click at [518, 266] on input "b. Performance-Based Compensation" at bounding box center [518, 260] width 0 height 11
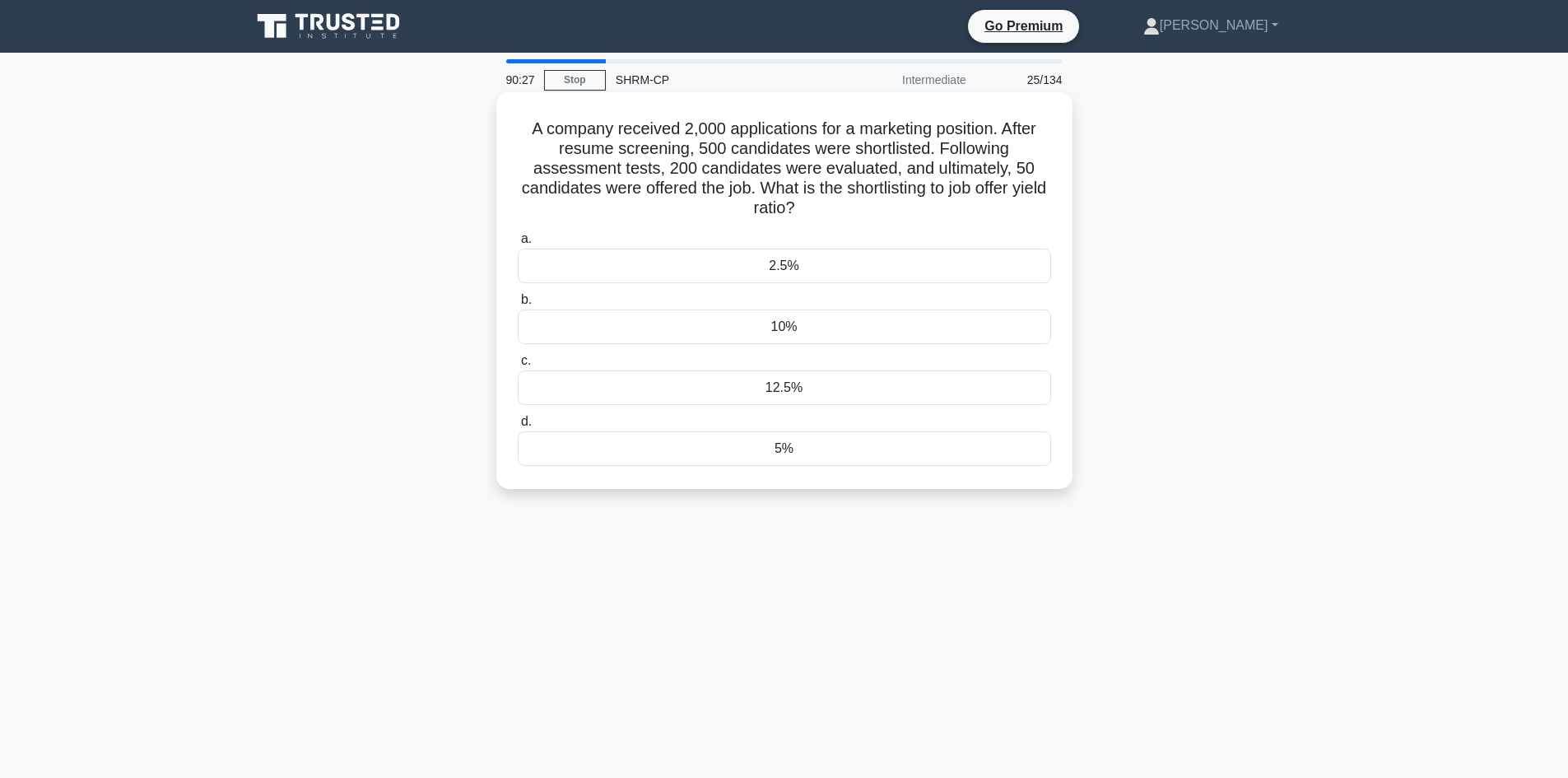
click at [866, 322] on div "10%" at bounding box center [784, 327] width 534 height 35
click at [518, 305] on input "b. 10%" at bounding box center [518, 299] width 0 height 11
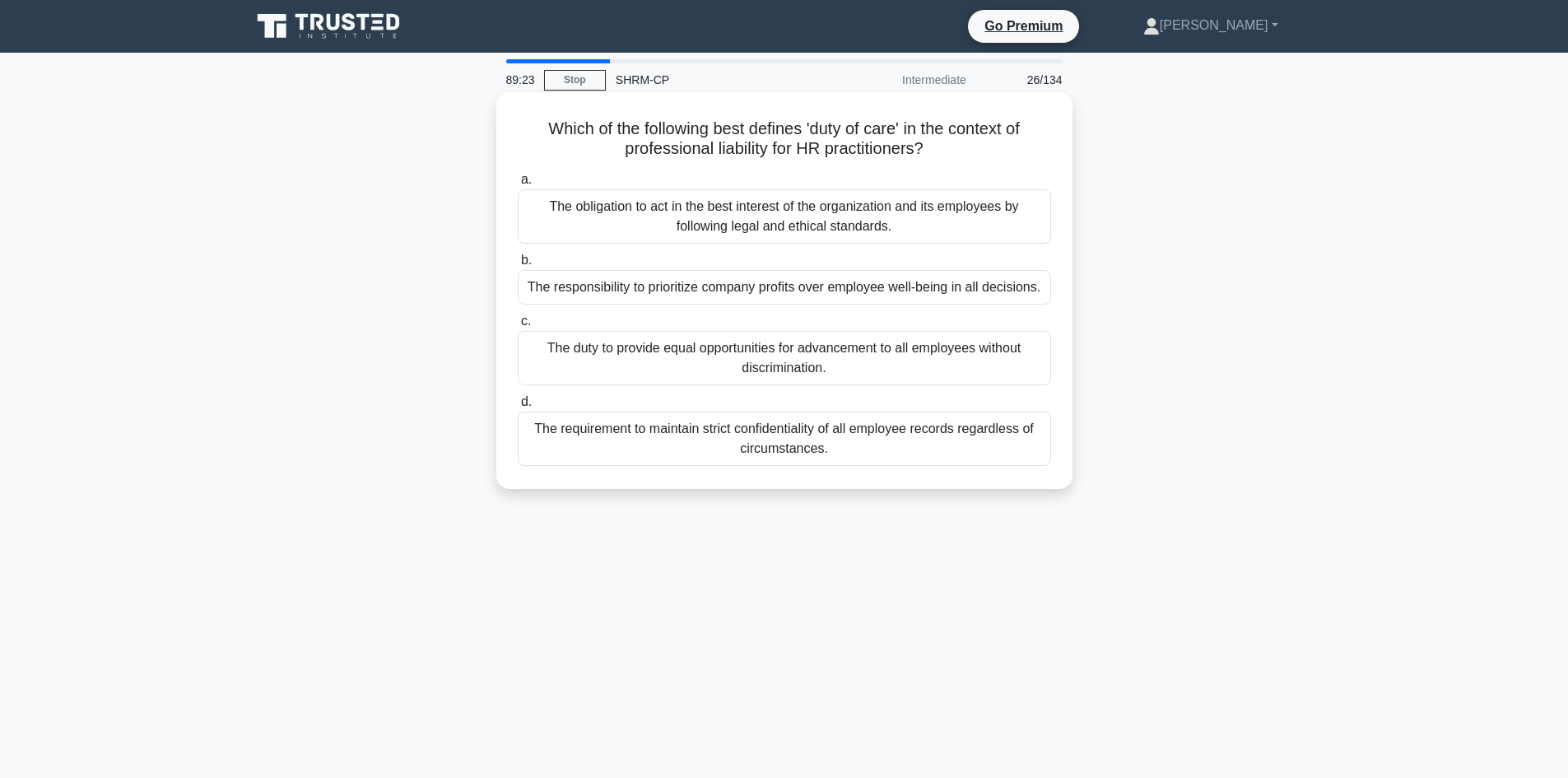
click at [803, 364] on div "The duty to provide equal opportunities for advancement to all employees withou…" at bounding box center [784, 358] width 534 height 54
click at [518, 327] on input "c. The duty to provide equal opportunities for advancement to all employees wit…" at bounding box center [518, 321] width 0 height 11
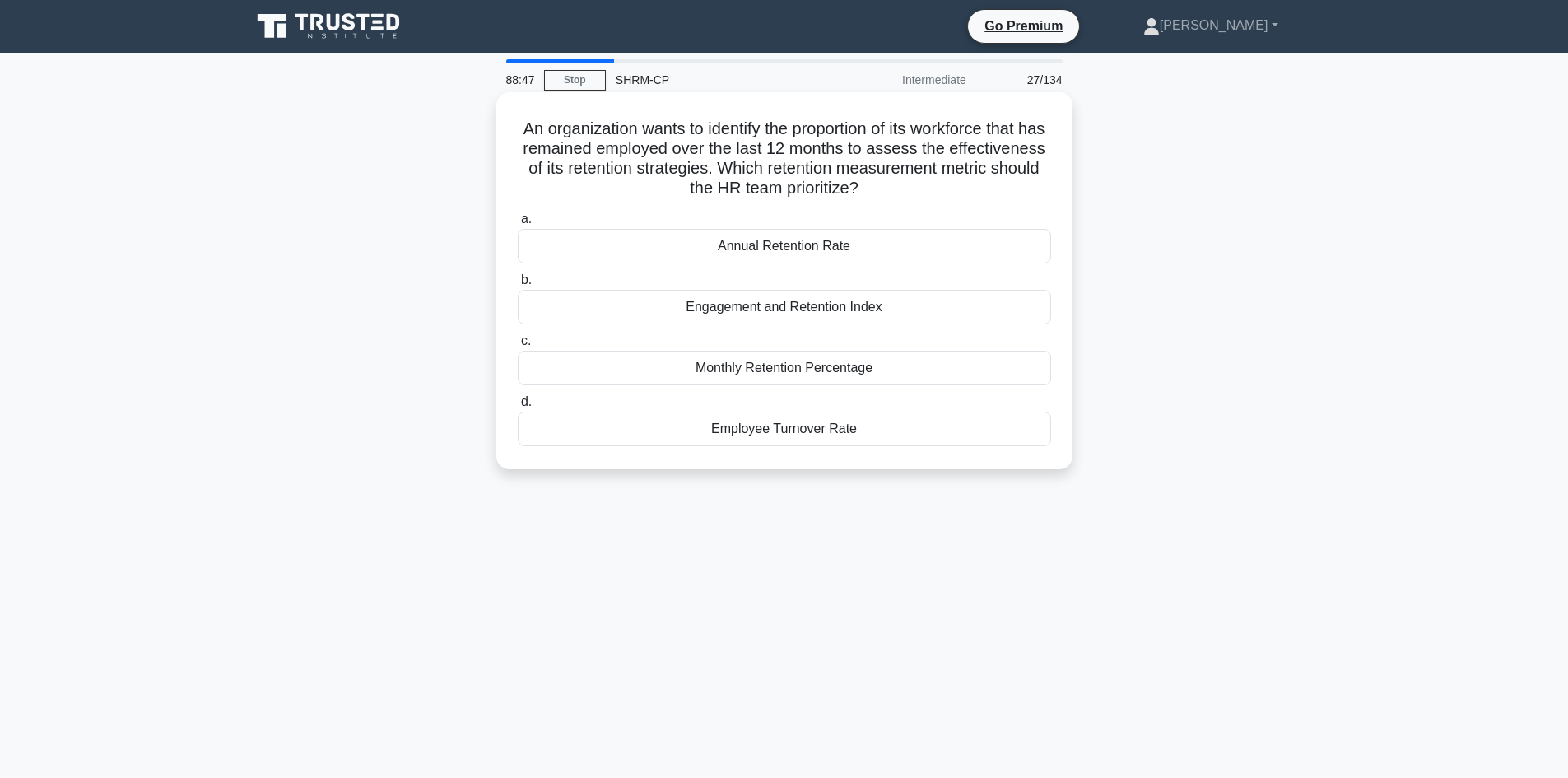
click at [782, 246] on div "Annual Retention Rate" at bounding box center [784, 246] width 534 height 35
click at [518, 224] on input "a. Annual Retention Rate" at bounding box center [518, 219] width 0 height 11
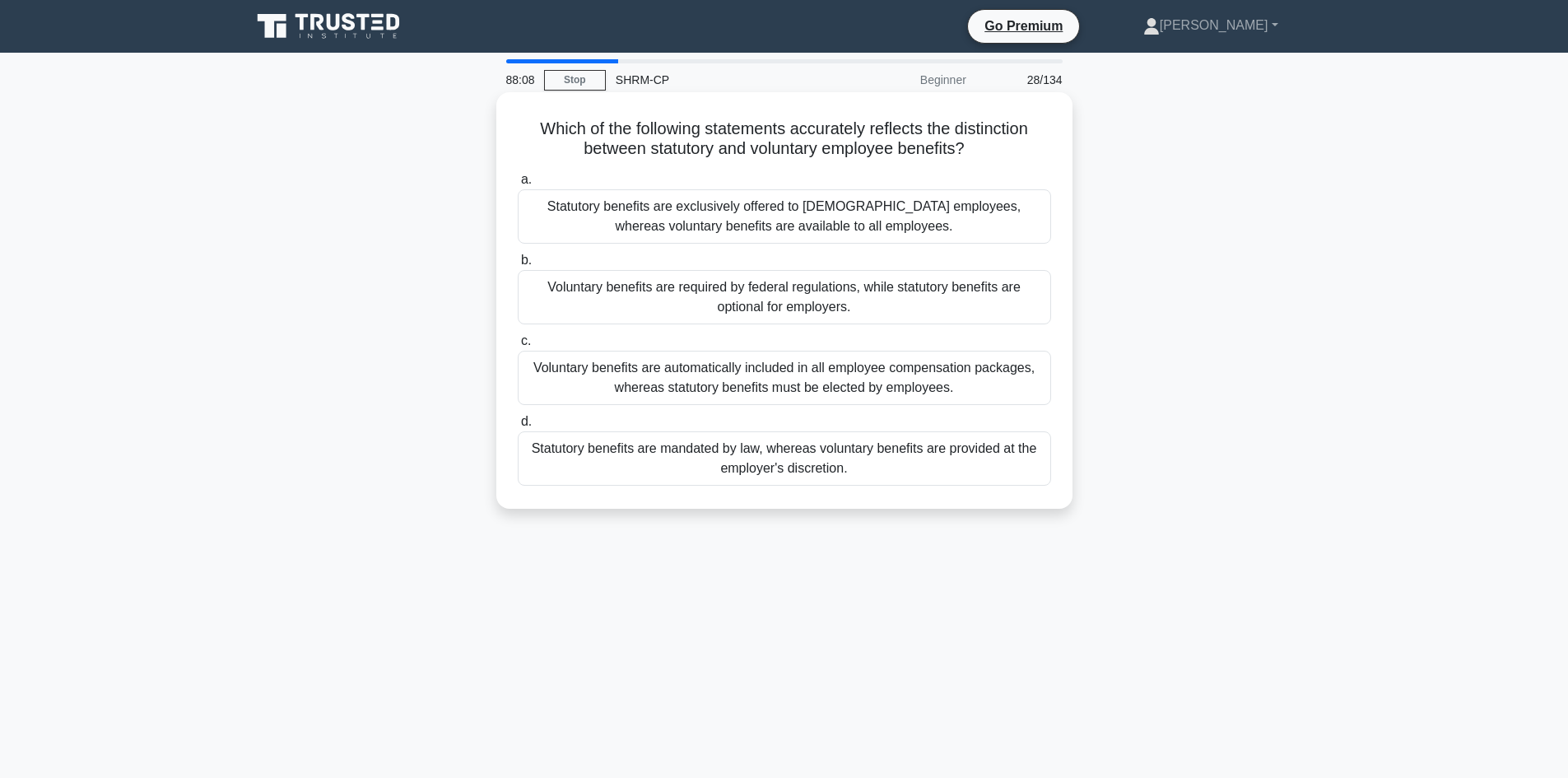
click at [795, 449] on div "Statutory benefits are mandated by law, whereas voluntary benefits are provided…" at bounding box center [784, 459] width 534 height 54
click at [518, 427] on input "d. Statutory benefits are mandated by law, whereas voluntary benefits are provi…" at bounding box center [518, 422] width 0 height 11
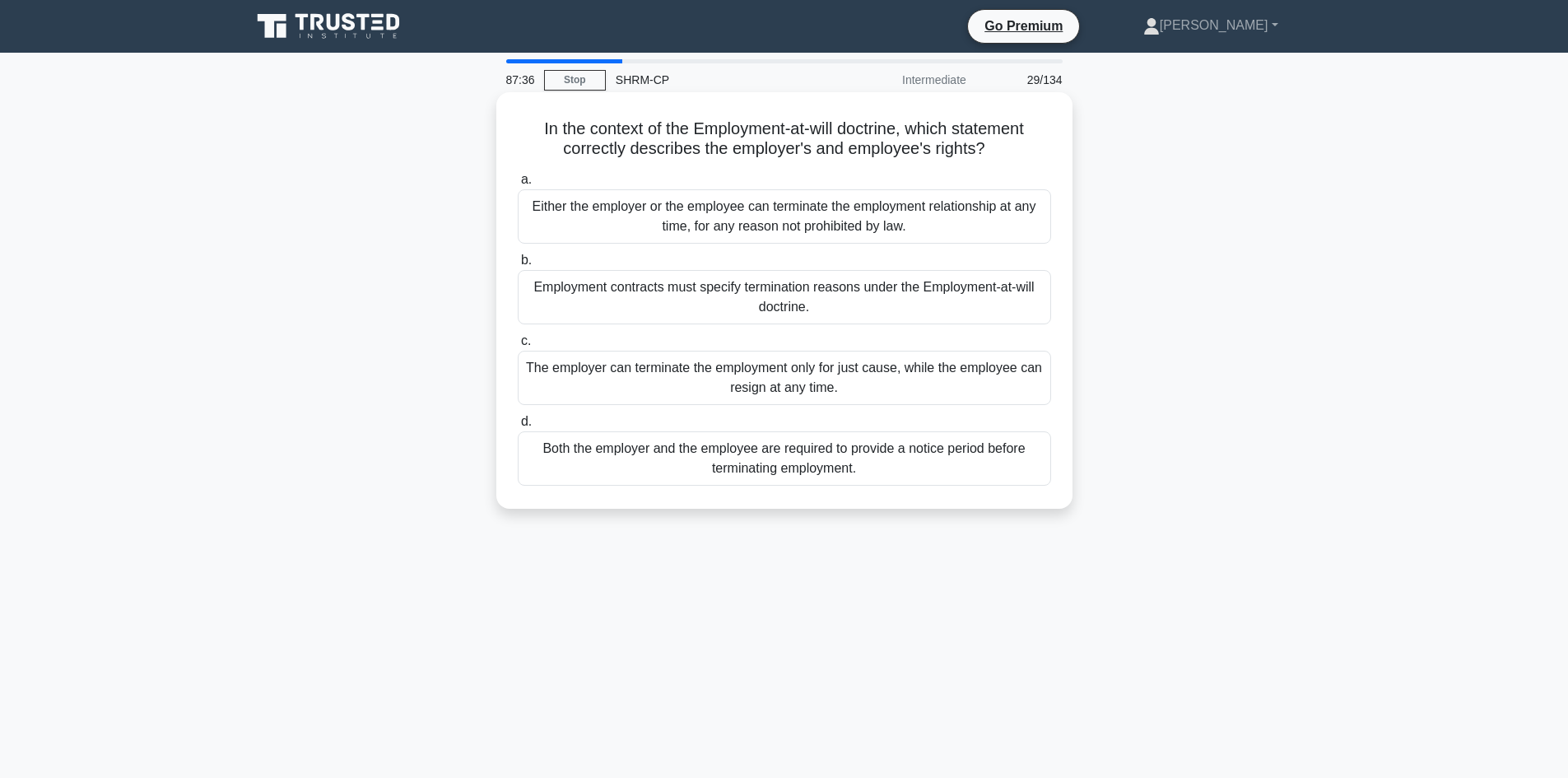
click at [741, 218] on div "Either the employer or the employee can terminate the employment relationship a…" at bounding box center [784, 216] width 534 height 54
click at [518, 185] on input "a. Either the employer or the employee can terminate the employment relationshi…" at bounding box center [518, 180] width 0 height 11
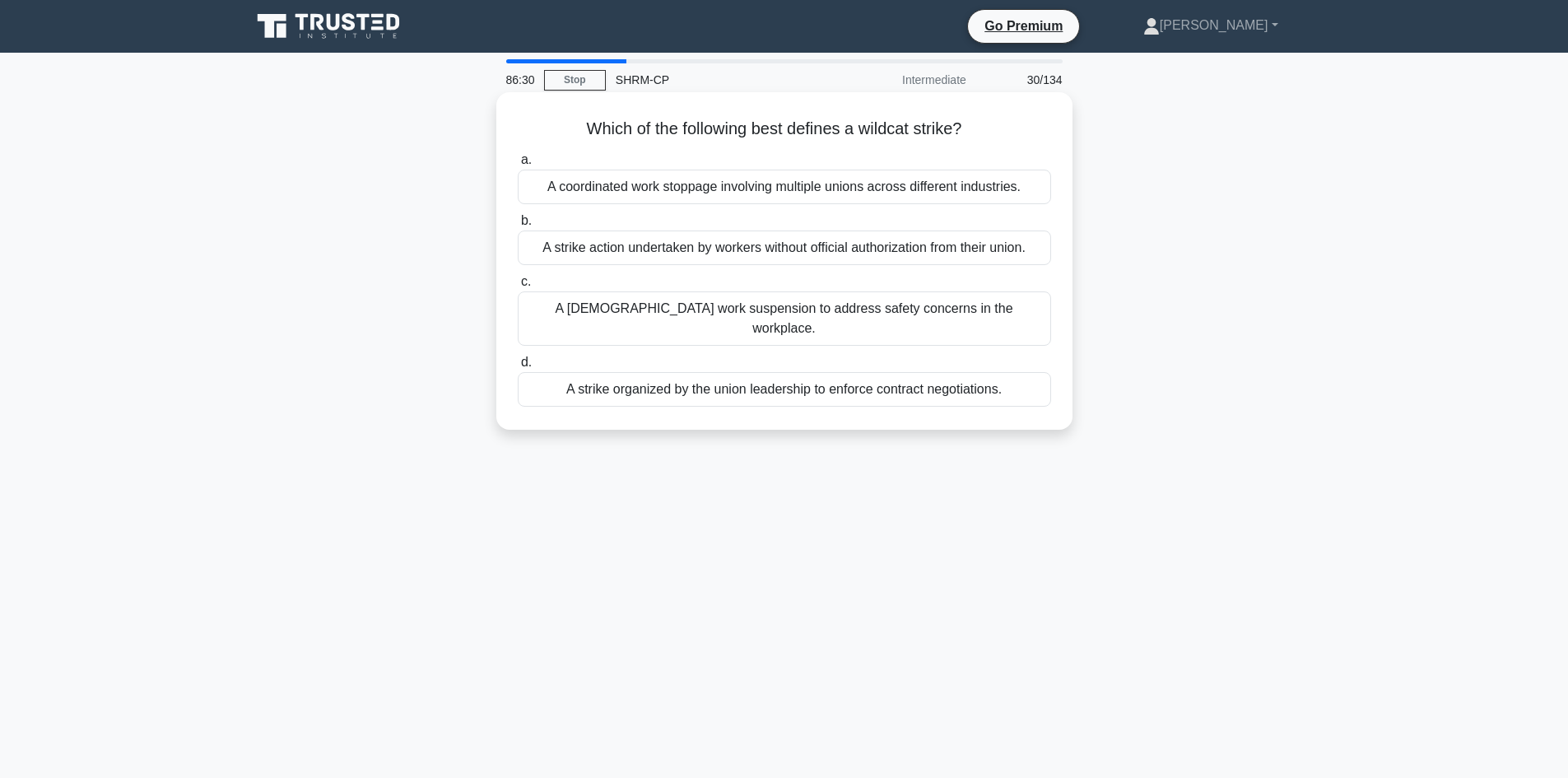
click at [763, 376] on div "A strike organized by the union leadership to enforce contract negotiations." at bounding box center [784, 389] width 534 height 35
click at [518, 368] on input "d. A strike organized by the union leadership to enforce contract negotiations." at bounding box center [518, 362] width 0 height 11
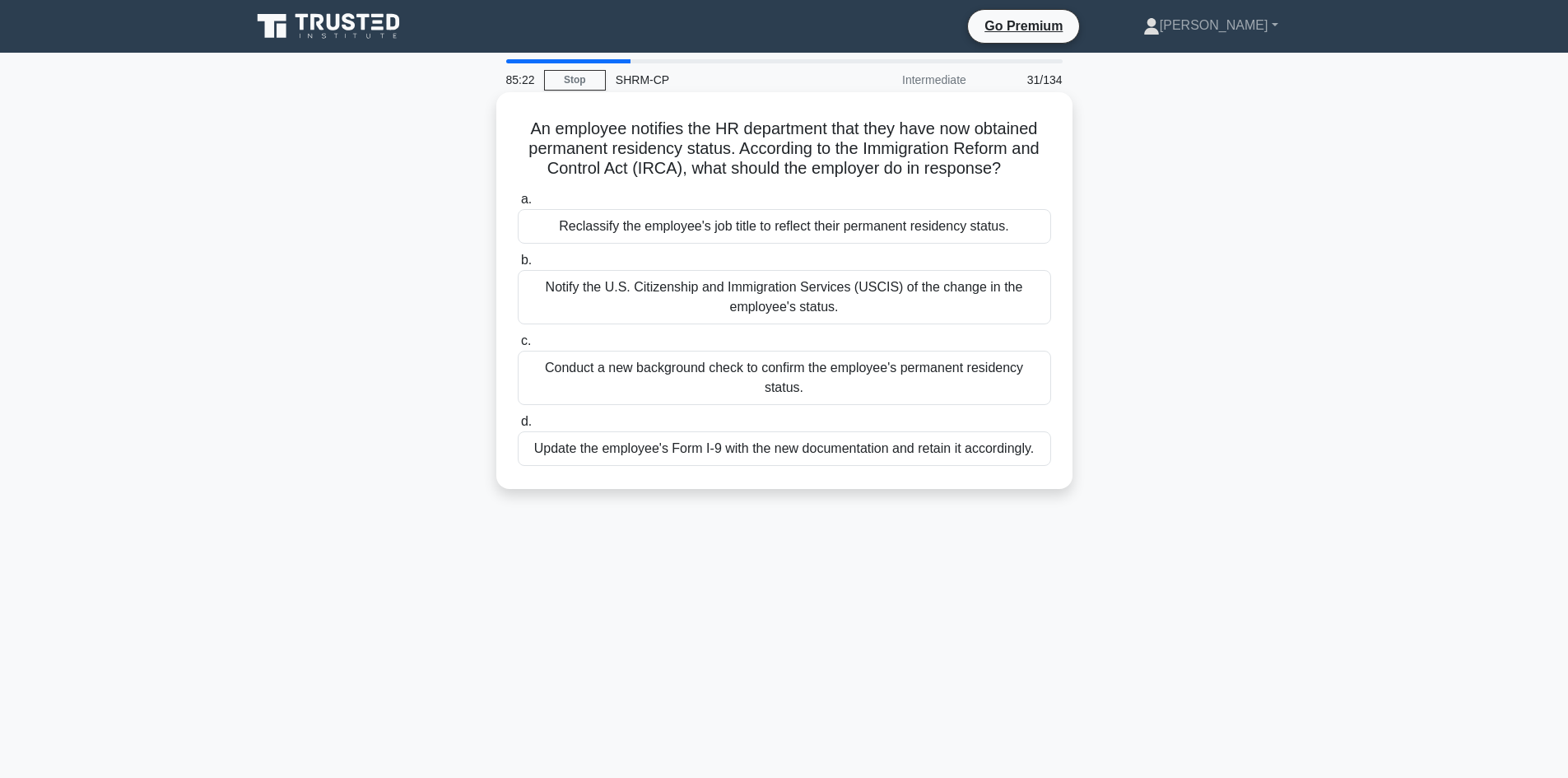
click at [740, 456] on div "Update the employee's Form I-9 with the new documentation and retain it accordi…" at bounding box center [784, 449] width 534 height 35
click at [518, 427] on input "d. Update the employee's Form I-9 with the new documentation and retain it acco…" at bounding box center [518, 422] width 0 height 11
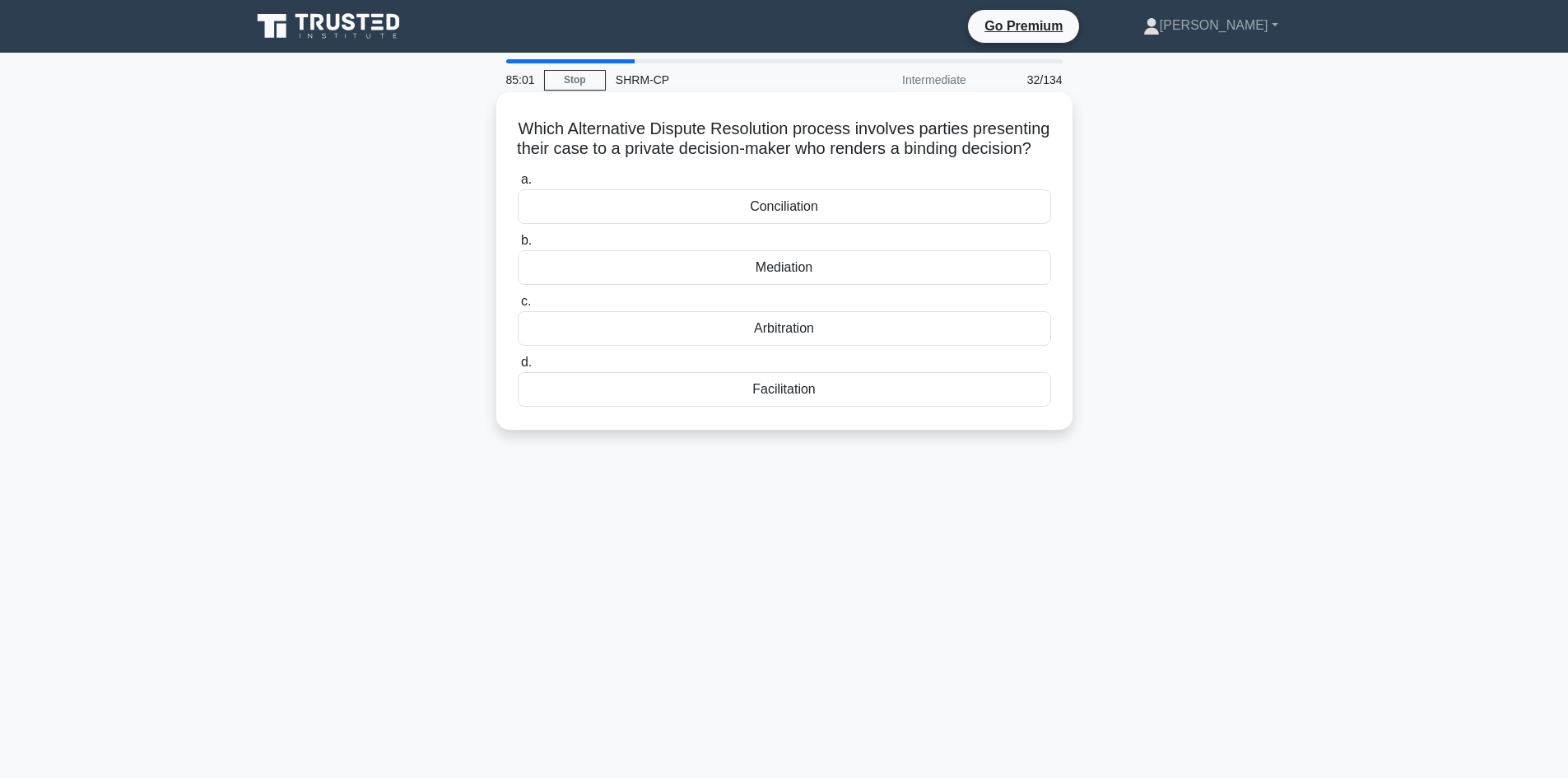
click at [785, 285] on div "Mediation" at bounding box center [784, 267] width 534 height 35
click at [518, 246] on input "b. Mediation" at bounding box center [518, 240] width 0 height 11
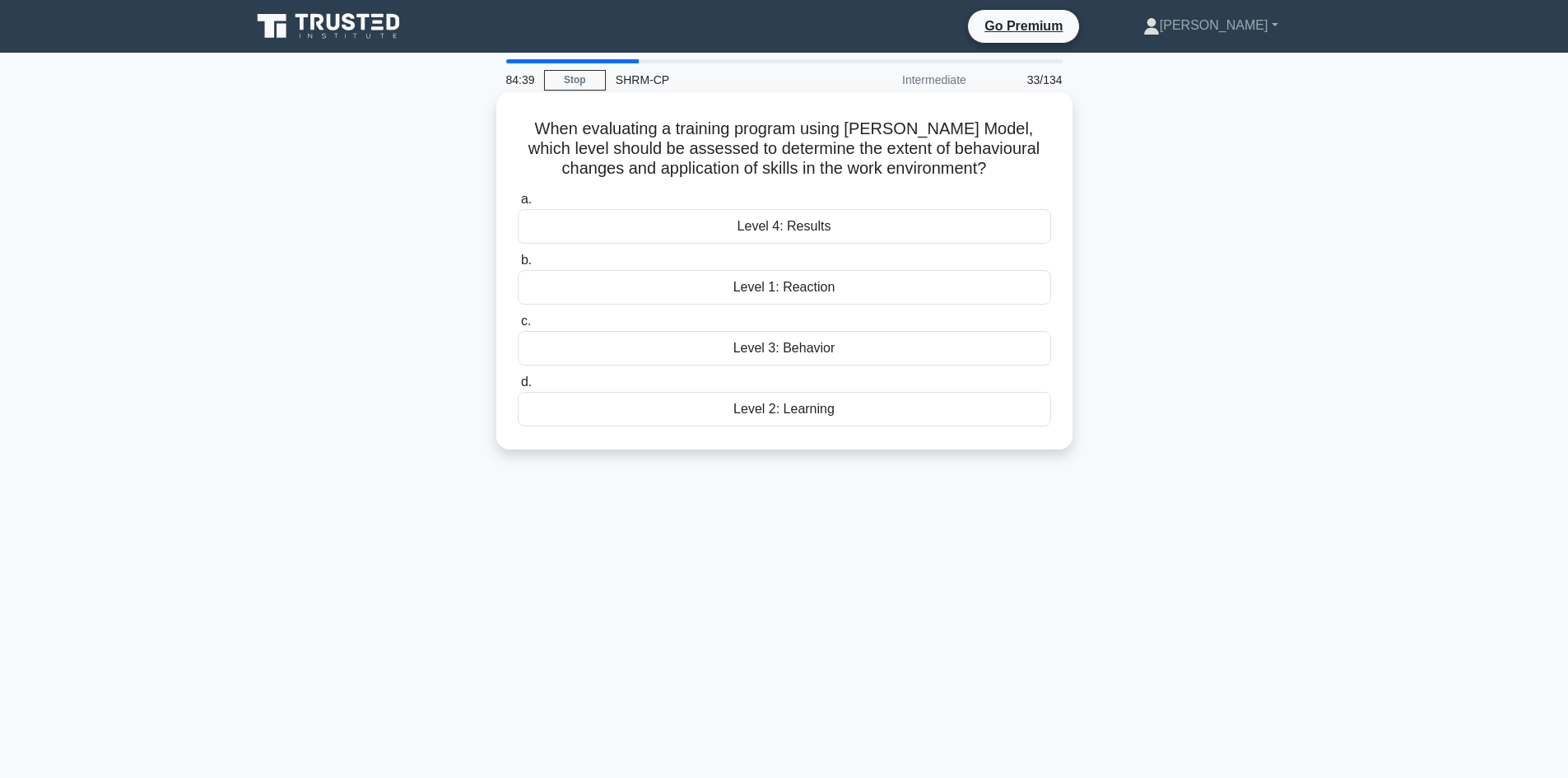
click at [794, 349] on div "Level 3: Behavior" at bounding box center [784, 348] width 534 height 35
click at [518, 327] on input "c. Level 3: Behavior" at bounding box center [518, 321] width 0 height 11
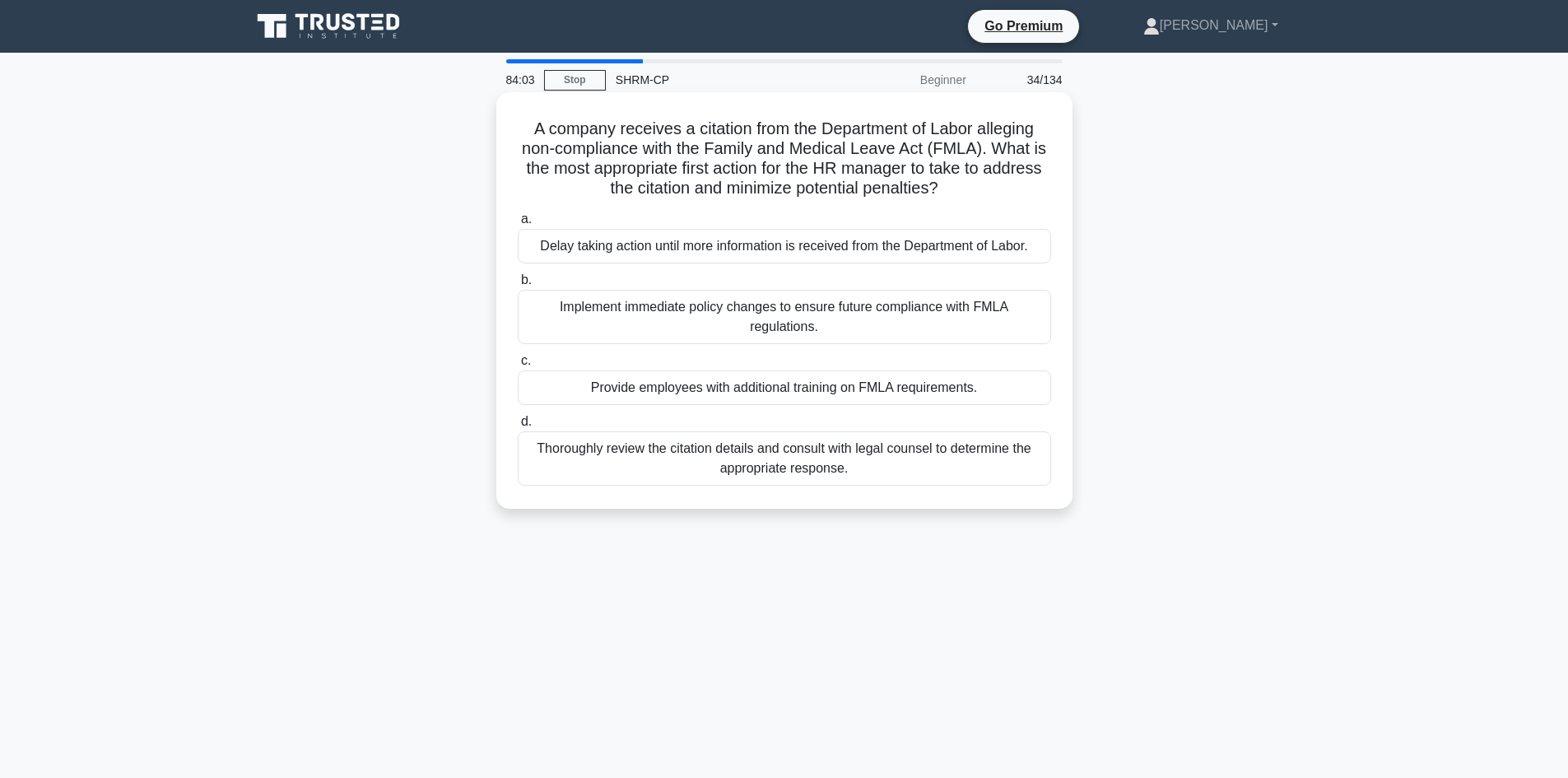
click at [822, 450] on div "Thoroughly review the citation details and consult with legal counsel to determ…" at bounding box center [784, 459] width 534 height 54
click at [518, 427] on input "d. Thoroughly review the citation details and consult with legal counsel to det…" at bounding box center [518, 422] width 0 height 11
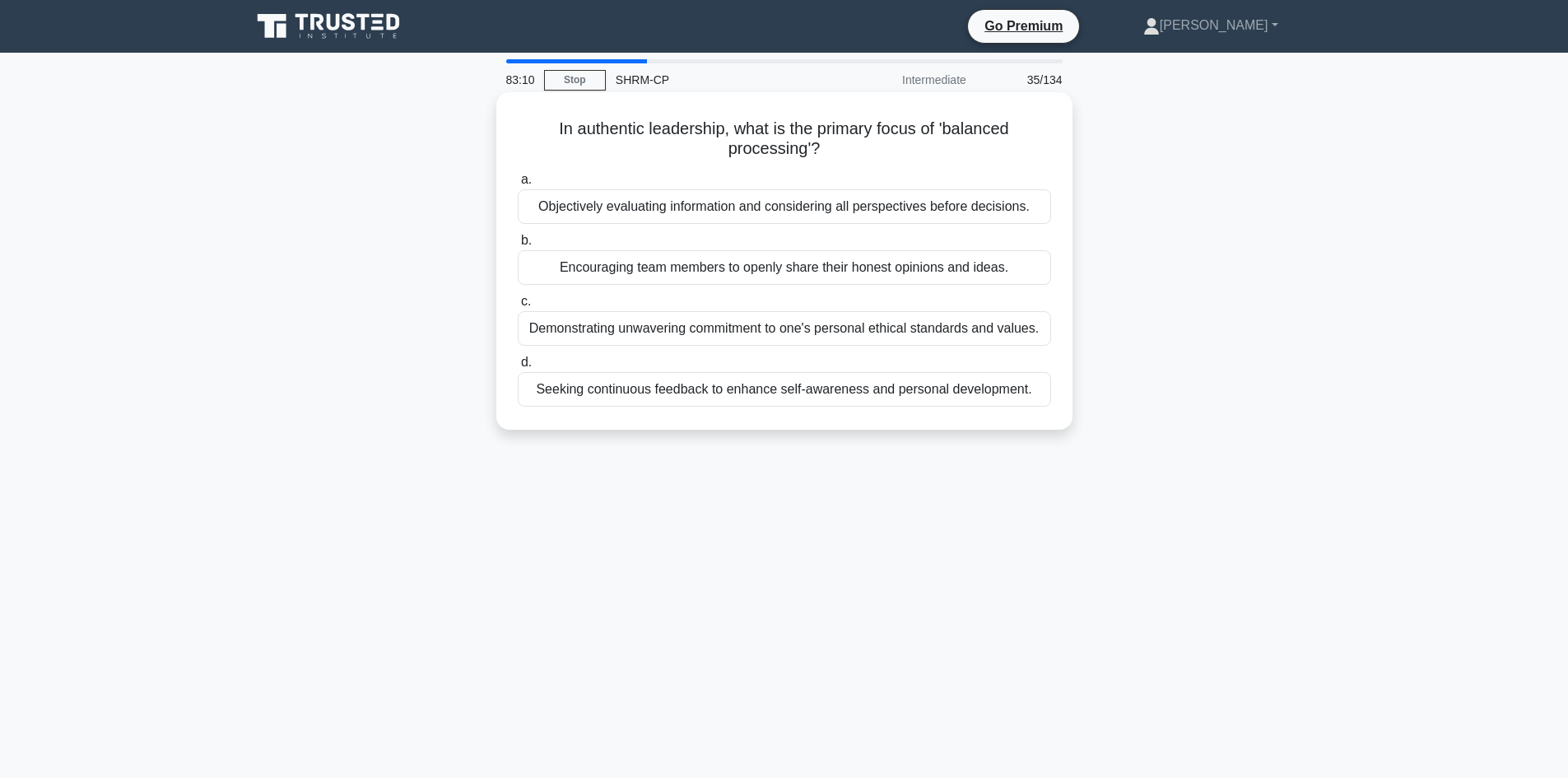
click at [801, 210] on div "Objectively evaluating information and considering all perspectives before deci…" at bounding box center [784, 206] width 534 height 35
click at [518, 185] on input "a. Objectively evaluating information and considering all perspectives before d…" at bounding box center [518, 180] width 0 height 11
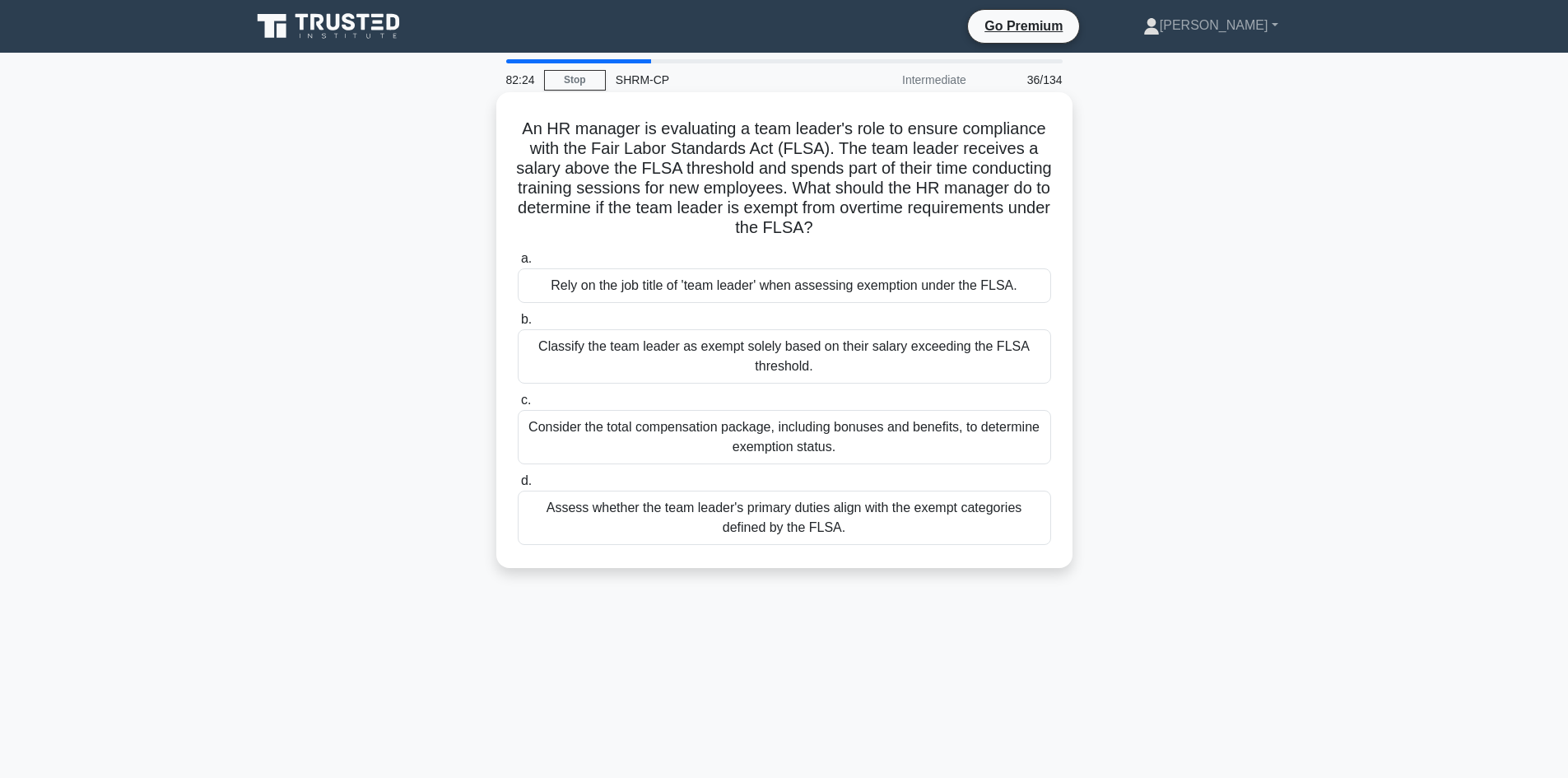
click at [794, 514] on div "Assess whether the team leader's primary duties align with the exempt categorie…" at bounding box center [784, 518] width 534 height 54
click at [518, 487] on input "d. Assess whether the team leader's primary duties align with the exempt catego…" at bounding box center [518, 481] width 0 height 11
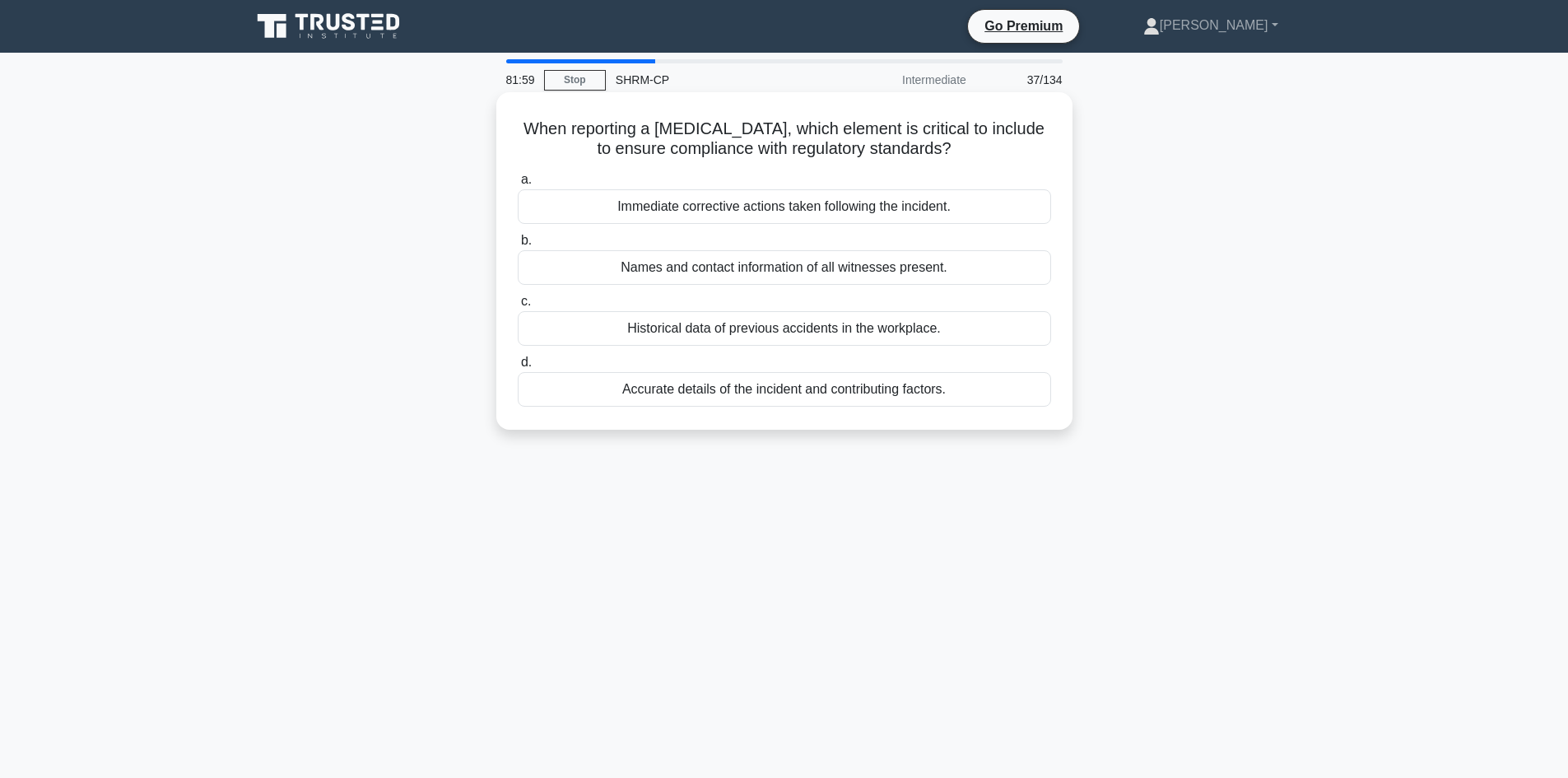
click at [820, 394] on div "Accurate details of the incident and contributing factors." at bounding box center [784, 389] width 534 height 35
click at [518, 368] on input "d. Accurate details of the incident and contributing factors." at bounding box center [518, 362] width 0 height 11
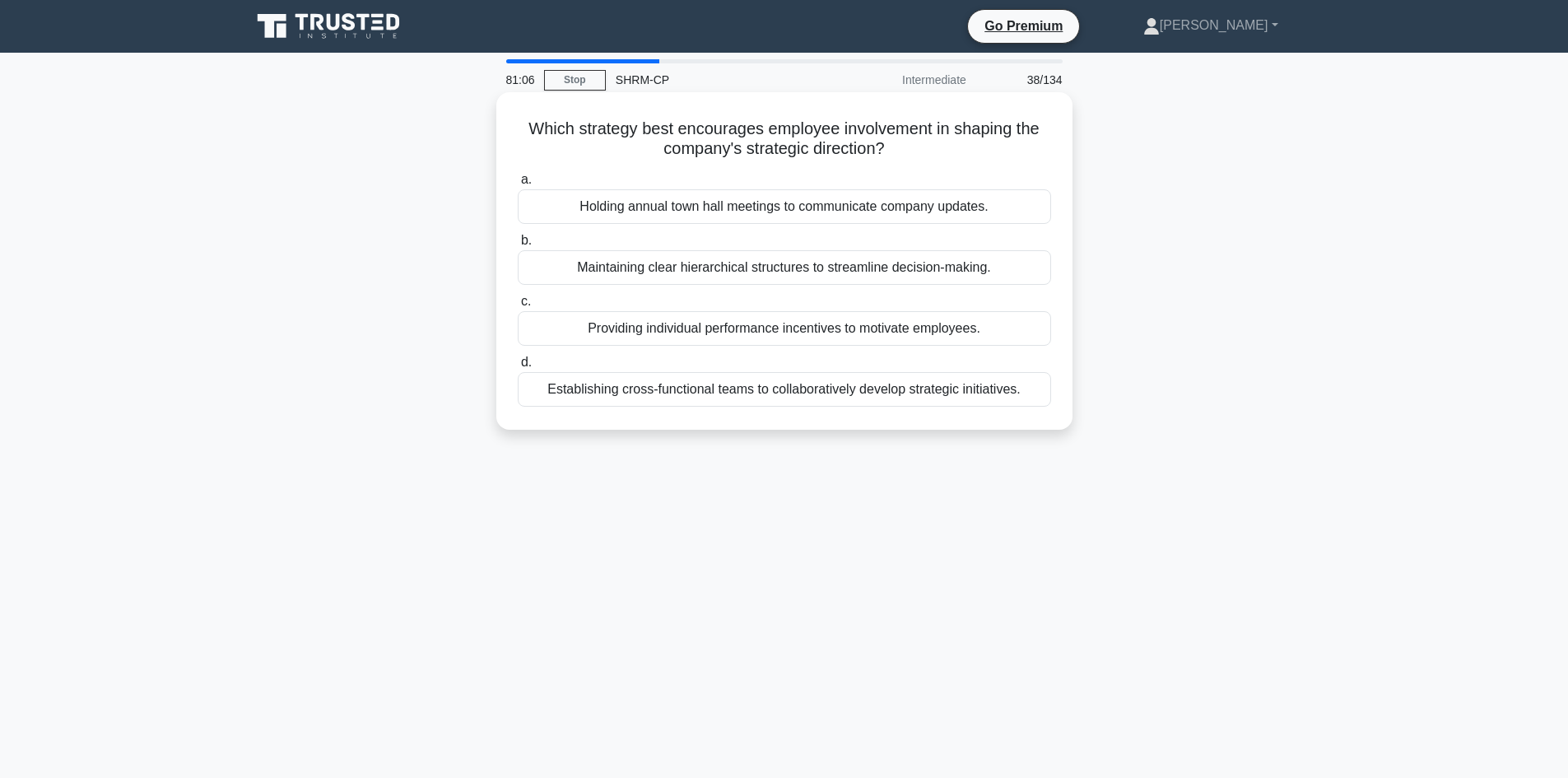
click at [914, 207] on div "Holding annual town hall meetings to communicate company updates." at bounding box center [784, 206] width 534 height 35
click at [518, 185] on input "a. Holding annual town hall meetings to communicate company updates." at bounding box center [518, 180] width 0 height 11
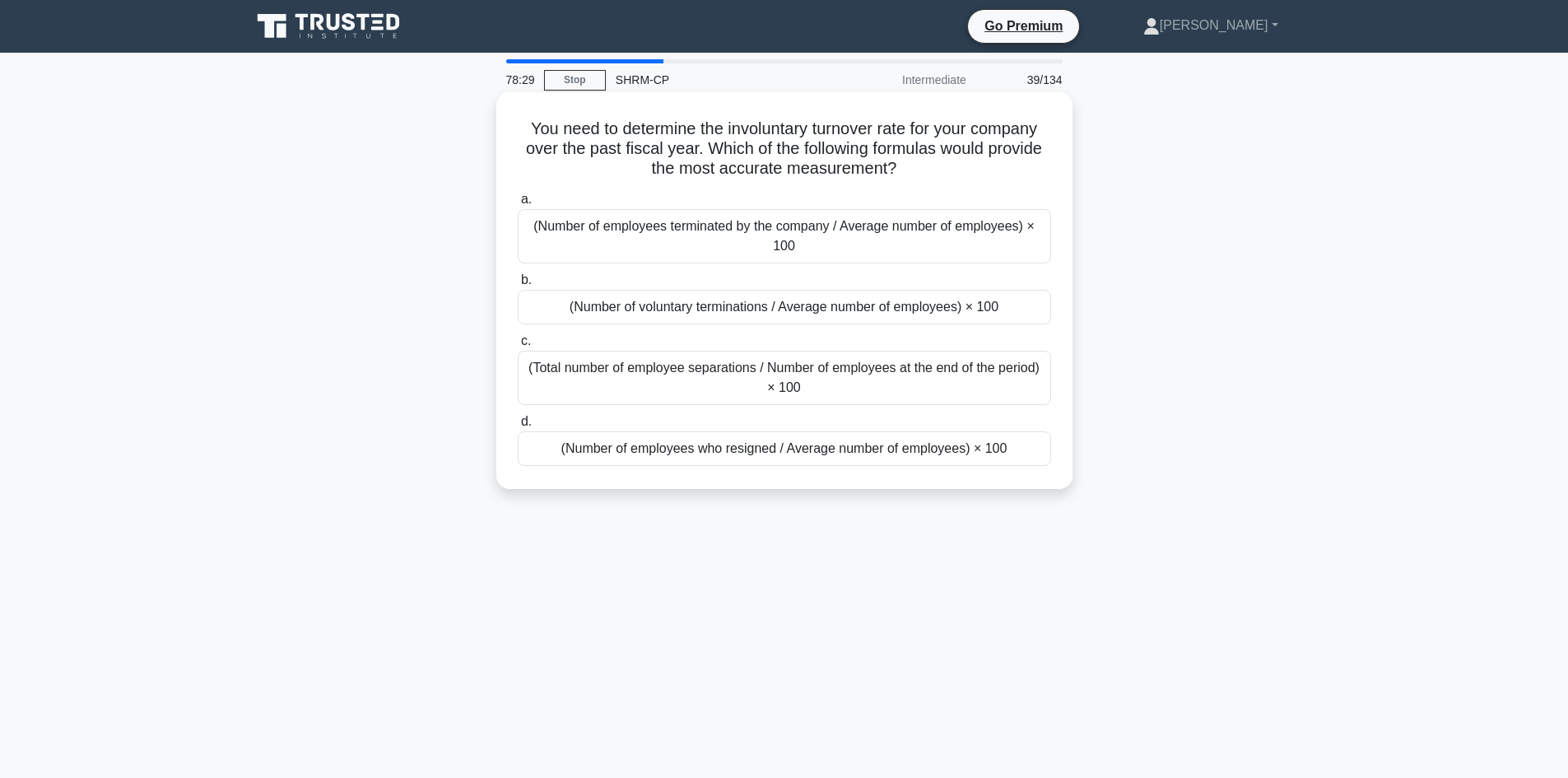
click at [748, 378] on div "(Total number of employee separations / Number of employees at the end of the p…" at bounding box center [784, 378] width 534 height 54
click at [518, 347] on input "c. (Total number of employee separations / Number of employees at the end of th…" at bounding box center [518, 341] width 0 height 11
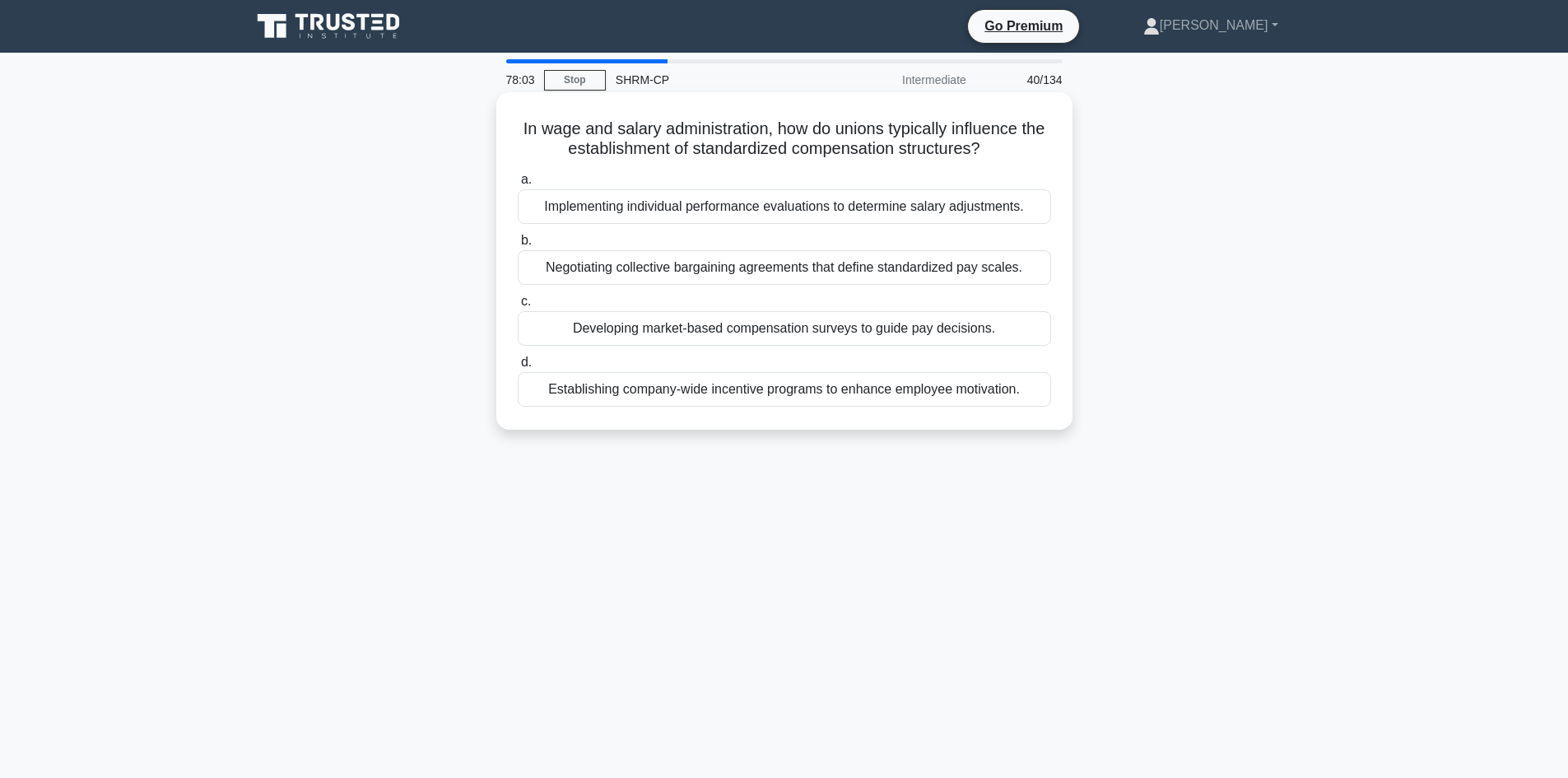
click at [756, 272] on div "Negotiating collective bargaining agreements that define standardized pay scale…" at bounding box center [784, 267] width 534 height 35
click at [518, 246] on input "b. Negotiating collective bargaining agreements that define standardized pay sc…" at bounding box center [518, 240] width 0 height 11
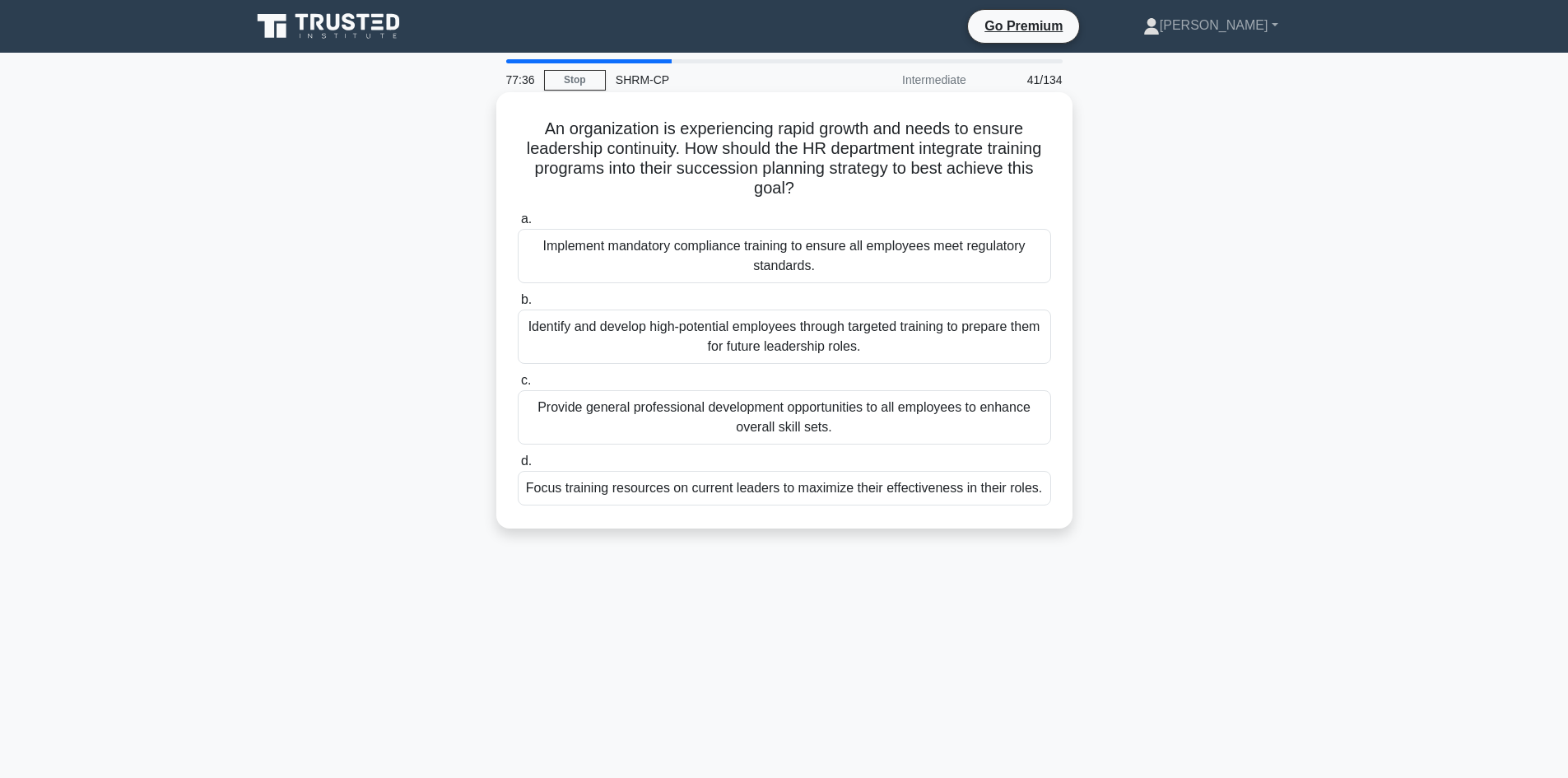
click at [783, 343] on div "Identify and develop high-potential employees through targeted training to prep…" at bounding box center [784, 337] width 534 height 54
click at [518, 305] on input "b. Identify and develop high-potential employees through targeted training to p…" at bounding box center [518, 299] width 0 height 11
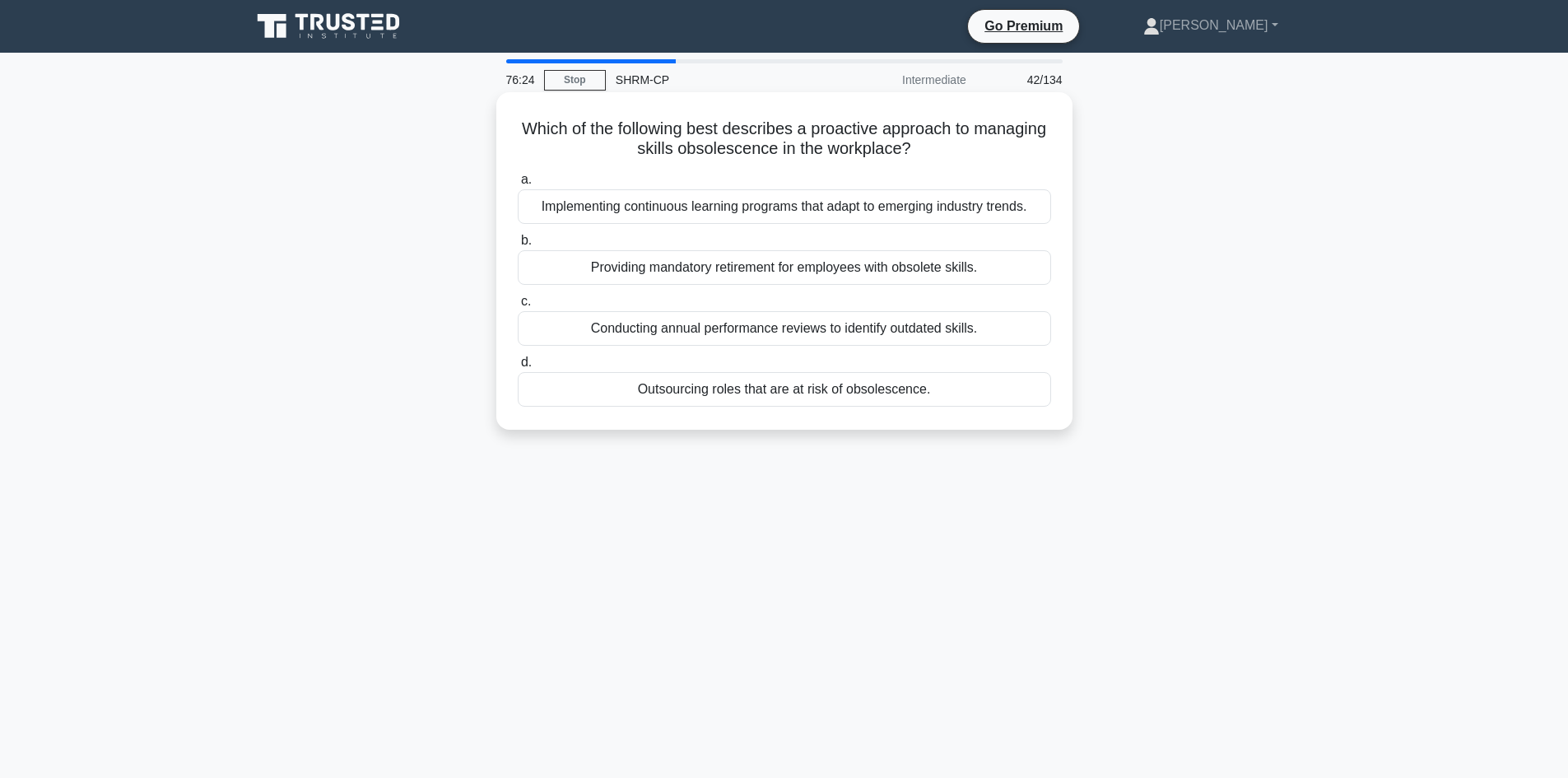
click at [867, 334] on div "Conducting annual performance reviews to identify outdated skills." at bounding box center [784, 328] width 534 height 35
click at [518, 307] on input "c. Conducting annual performance reviews to identify outdated skills." at bounding box center [518, 301] width 0 height 11
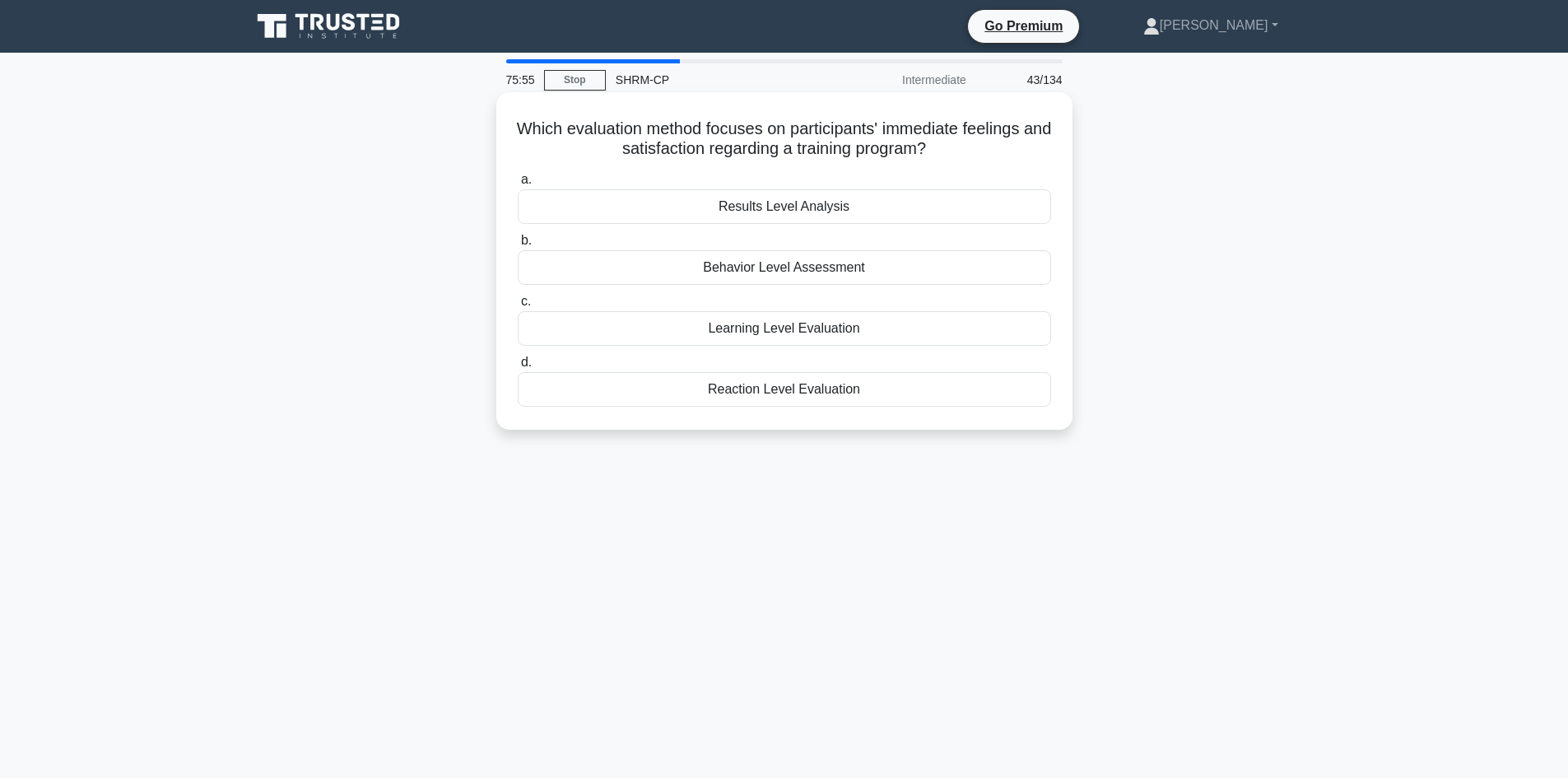
click at [867, 273] on div "Behavior Level Assessment" at bounding box center [784, 267] width 534 height 35
click at [518, 246] on input "b. Behavior Level Assessment" at bounding box center [518, 240] width 0 height 11
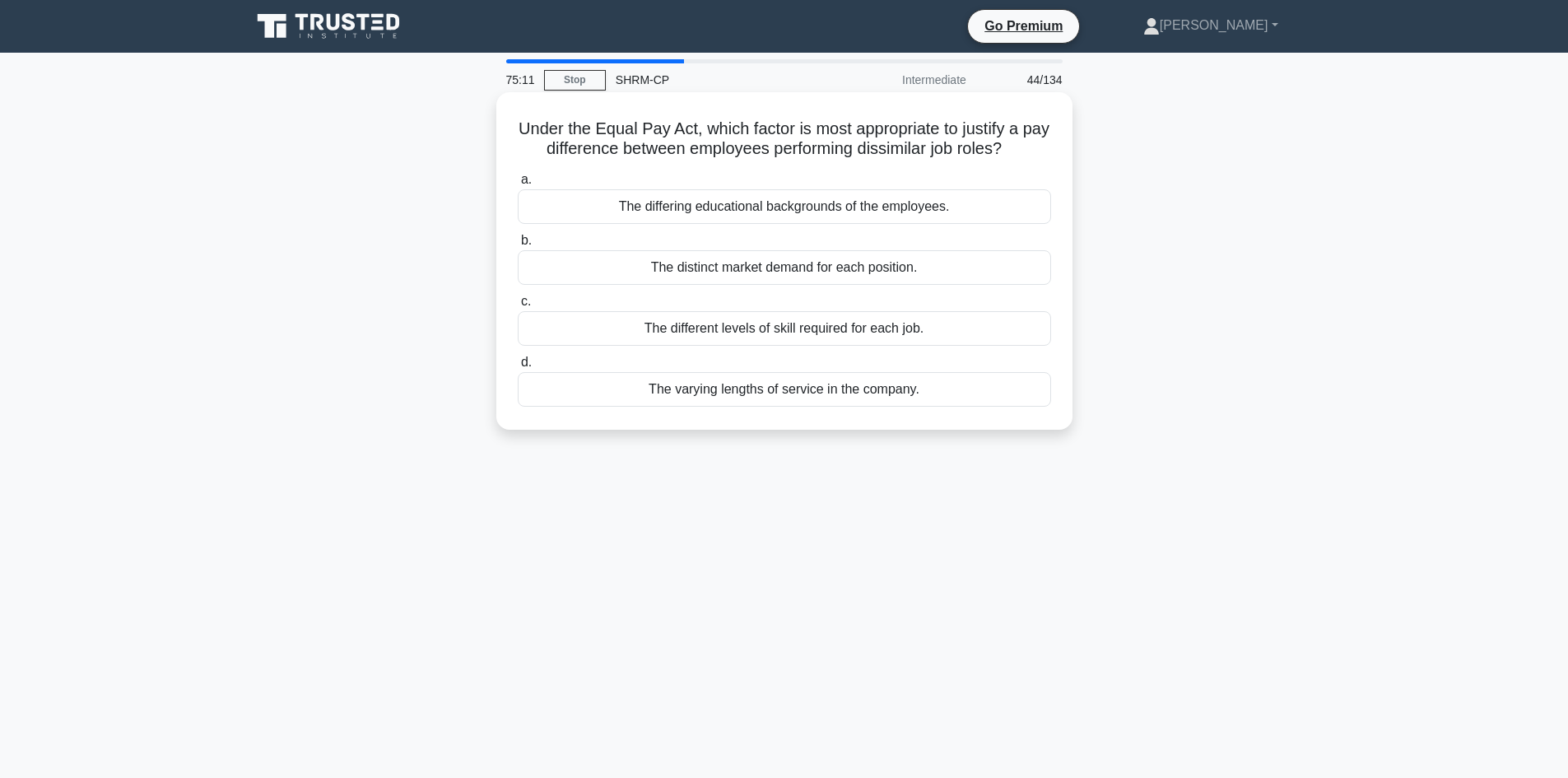
click at [894, 333] on div "The different levels of skill required for each job." at bounding box center [784, 328] width 534 height 35
click at [518, 307] on input "c. The different levels of skill required for each job." at bounding box center [518, 301] width 0 height 11
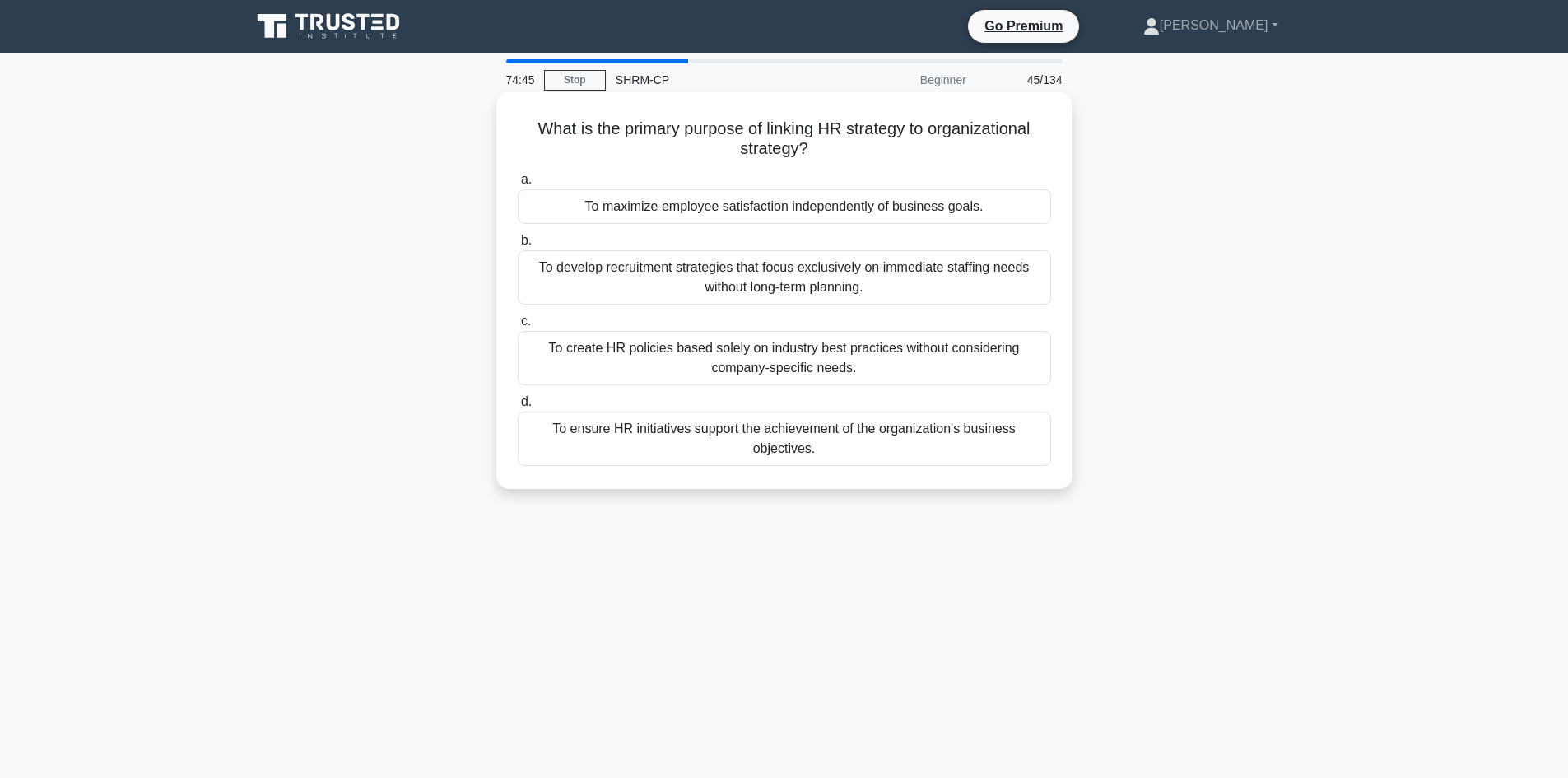
click at [785, 433] on div "To ensure HR initiatives support the achievement of the organization's business…" at bounding box center [784, 439] width 534 height 54
click at [518, 408] on input "d. To ensure HR initiatives support the achievement of the organization's busin…" at bounding box center [518, 402] width 0 height 11
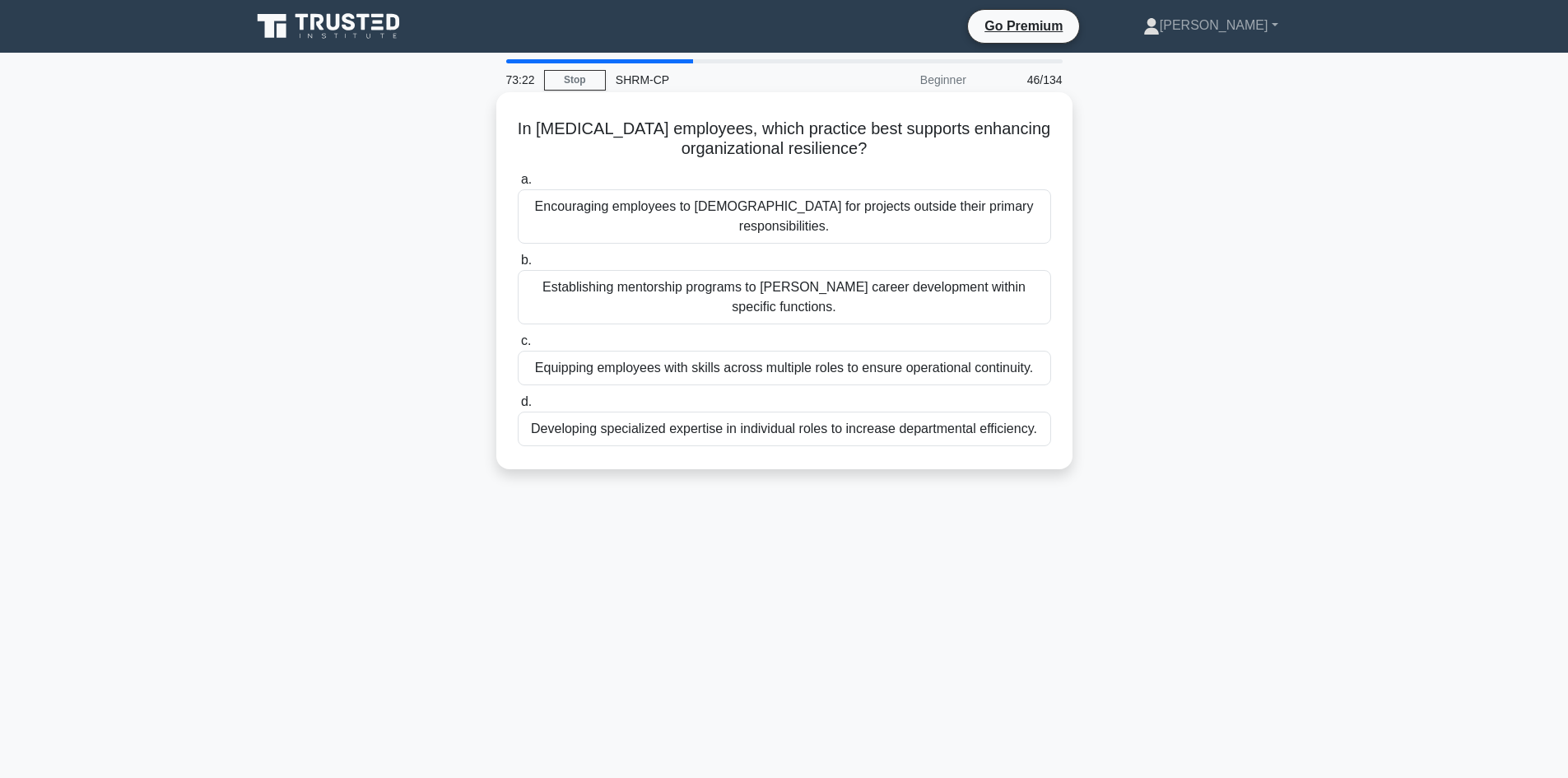
click at [887, 210] on div "Encouraging employees to [DEMOGRAPHIC_DATA] for projects outside their primary …" at bounding box center [784, 216] width 534 height 54
click at [518, 185] on input "a. Encouraging employees to [DEMOGRAPHIC_DATA] for projects outside their prima…" at bounding box center [518, 180] width 0 height 11
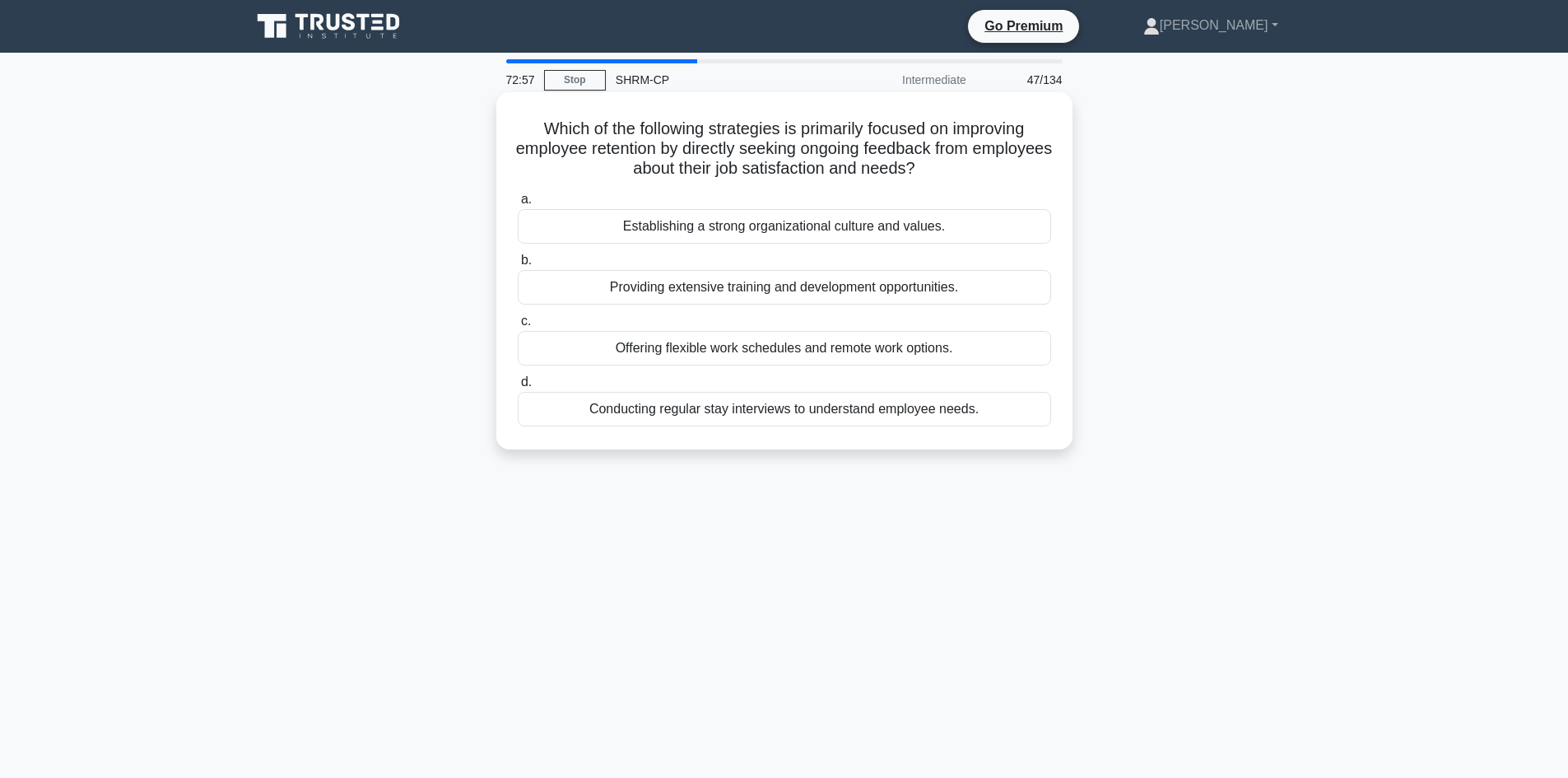
click at [833, 354] on div "Offering flexible work schedules and remote work options." at bounding box center [784, 348] width 534 height 35
click at [518, 327] on input "c. Offering flexible work schedules and remote work options." at bounding box center [518, 321] width 0 height 11
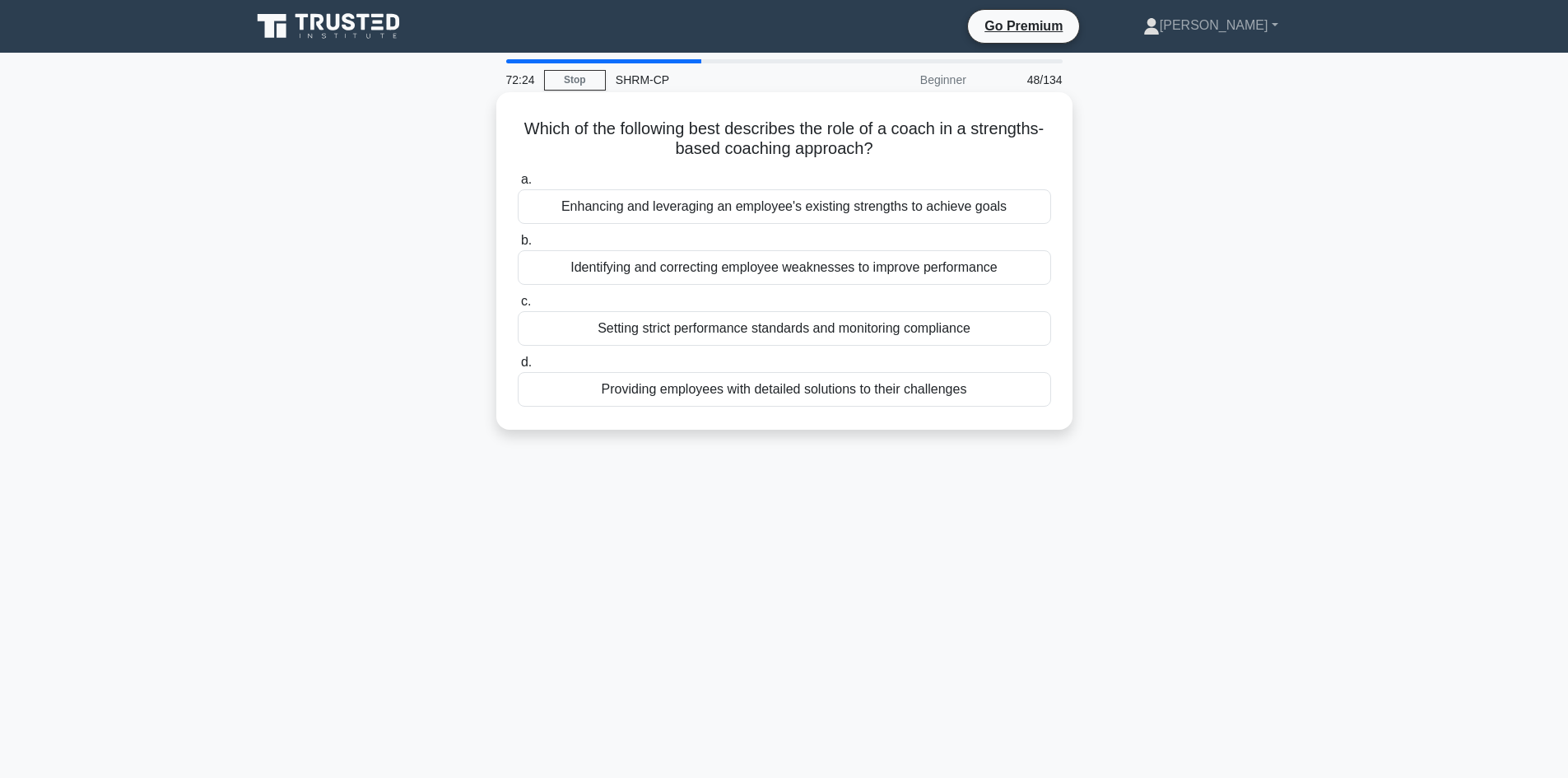
click at [860, 212] on div "Enhancing and leveraging an employee's existing strengths to achieve goals" at bounding box center [784, 206] width 534 height 35
click at [518, 185] on input "a. Enhancing and leveraging an employee's existing strengths to achieve goals" at bounding box center [518, 180] width 0 height 11
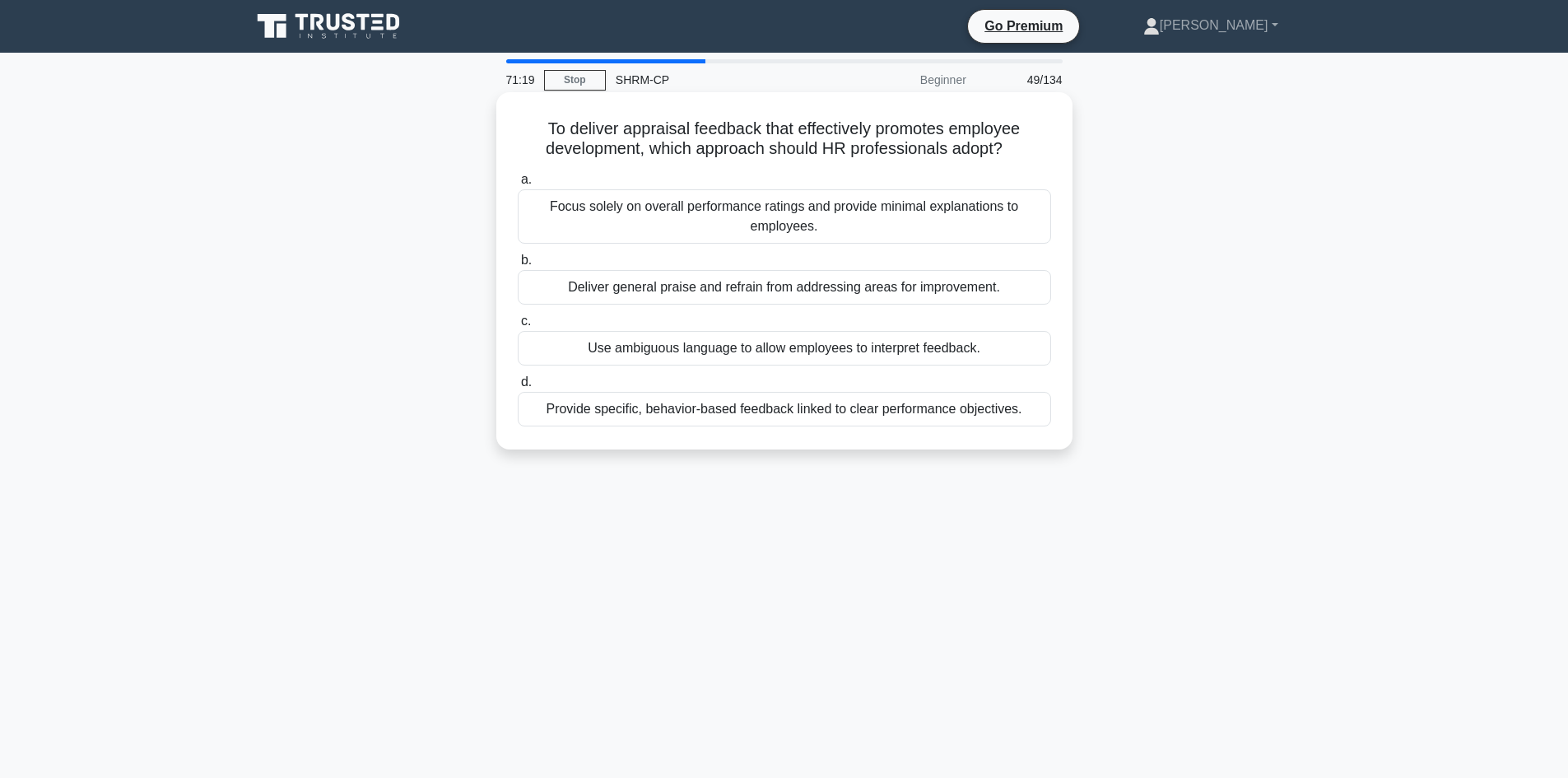
click at [826, 411] on div "Provide specific, behavior-based feedback linked to clear performance objective…" at bounding box center [784, 409] width 534 height 35
click at [518, 388] on input "d. Provide specific, behavior-based feedback linked to clear performance object…" at bounding box center [518, 382] width 0 height 11
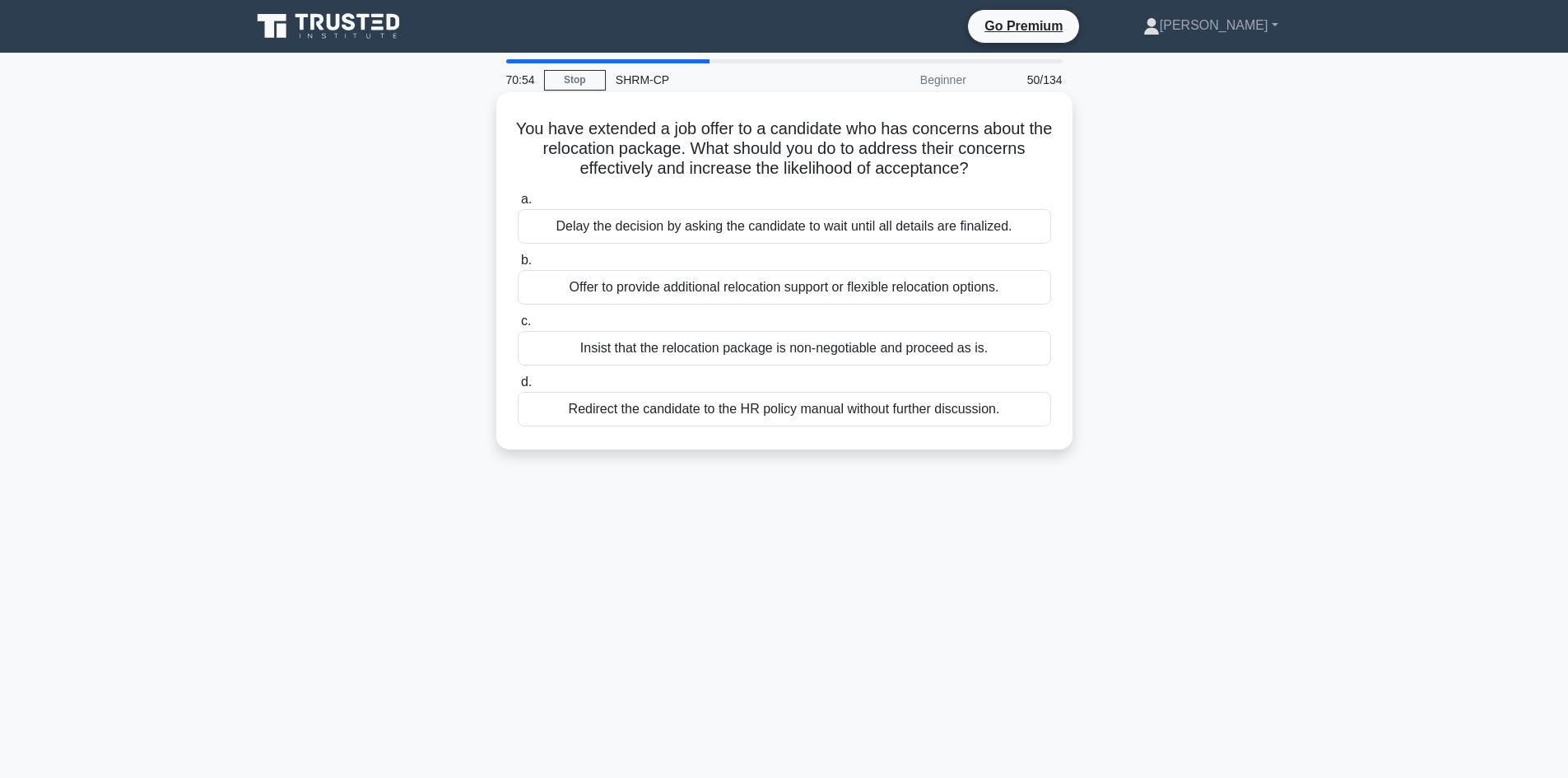
click at [928, 295] on div "Offer to provide additional relocation support or flexible relocation options." at bounding box center [784, 287] width 534 height 35
click at [518, 266] on input "b. Offer to provide additional relocation support or flexible relocation option…" at bounding box center [518, 260] width 0 height 11
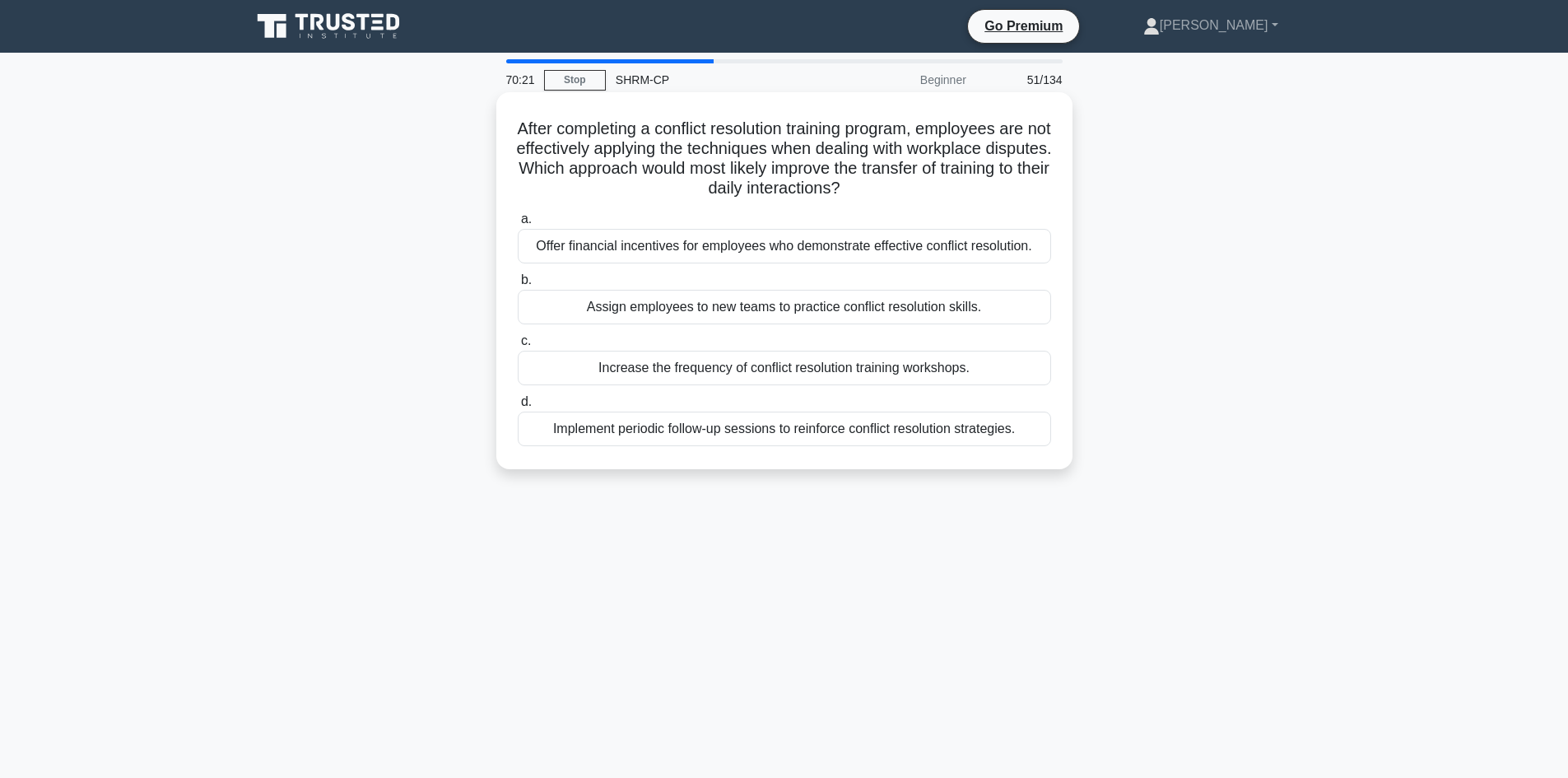
click at [782, 434] on div "Implement periodic follow-up sessions to reinforce conflict resolution strategi…" at bounding box center [784, 429] width 534 height 35
click at [518, 408] on input "d. Implement periodic follow-up sessions to reinforce conflict resolution strat…" at bounding box center [518, 402] width 0 height 11
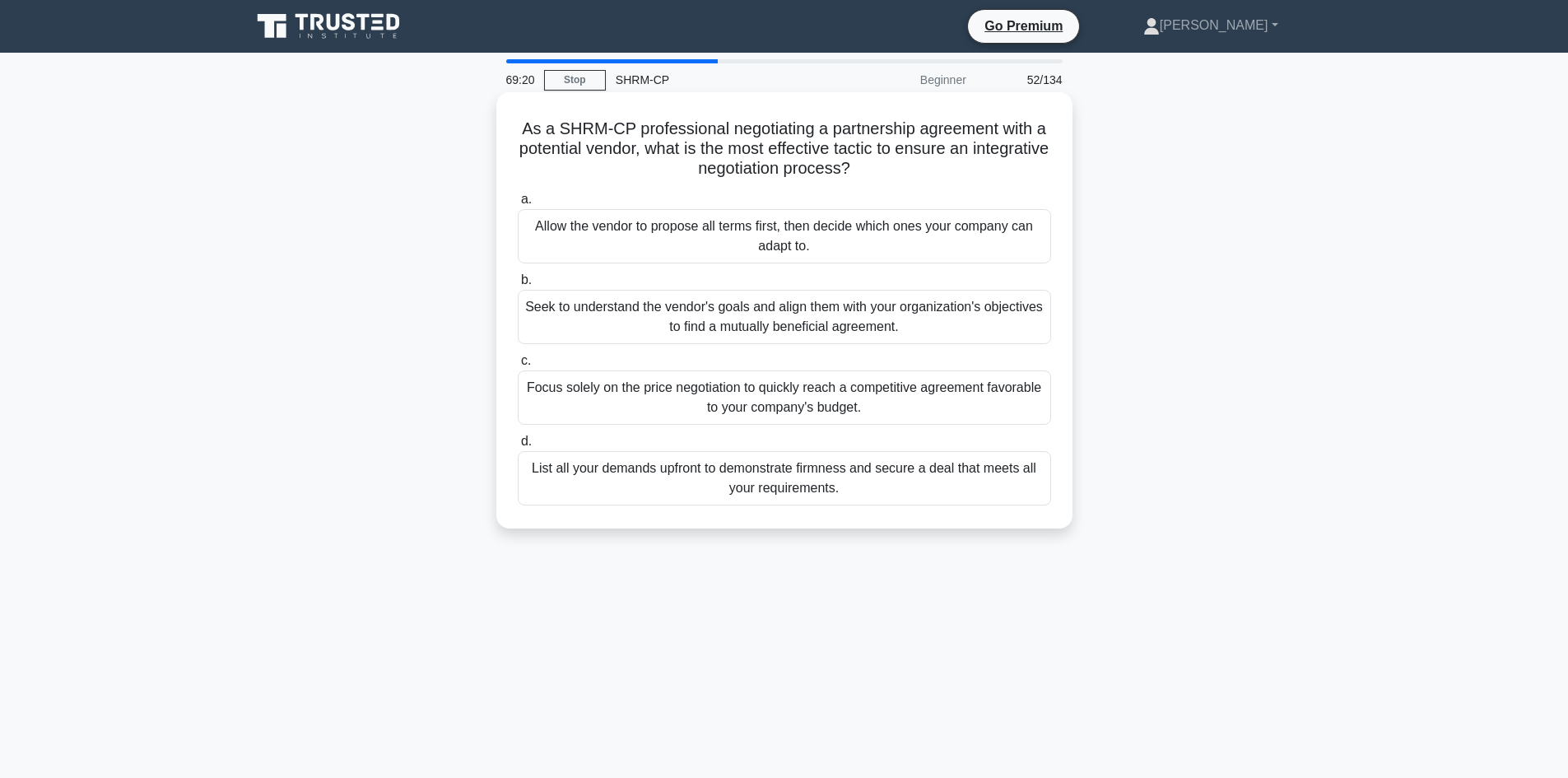
click at [864, 318] on div "Seek to understand the vendor's goals and align them with your organization's o…" at bounding box center [784, 317] width 534 height 54
click at [518, 285] on input "b. Seek to understand the vendor's goals and align them with your organization'…" at bounding box center [518, 280] width 0 height 11
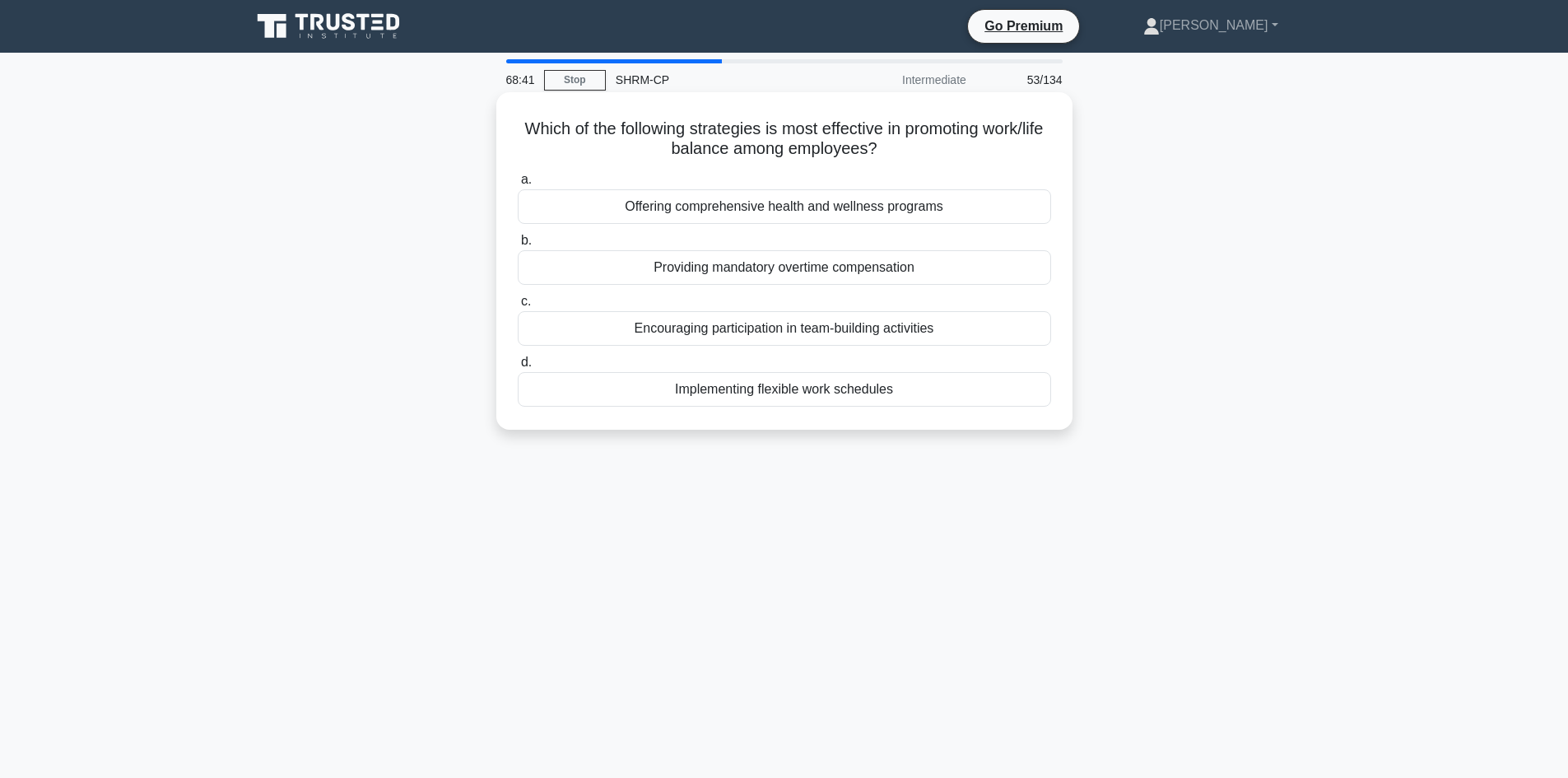
click at [850, 397] on div "Implementing flexible work schedules" at bounding box center [784, 389] width 534 height 35
click at [518, 368] on input "d. Implementing flexible work schedules" at bounding box center [518, 362] width 0 height 11
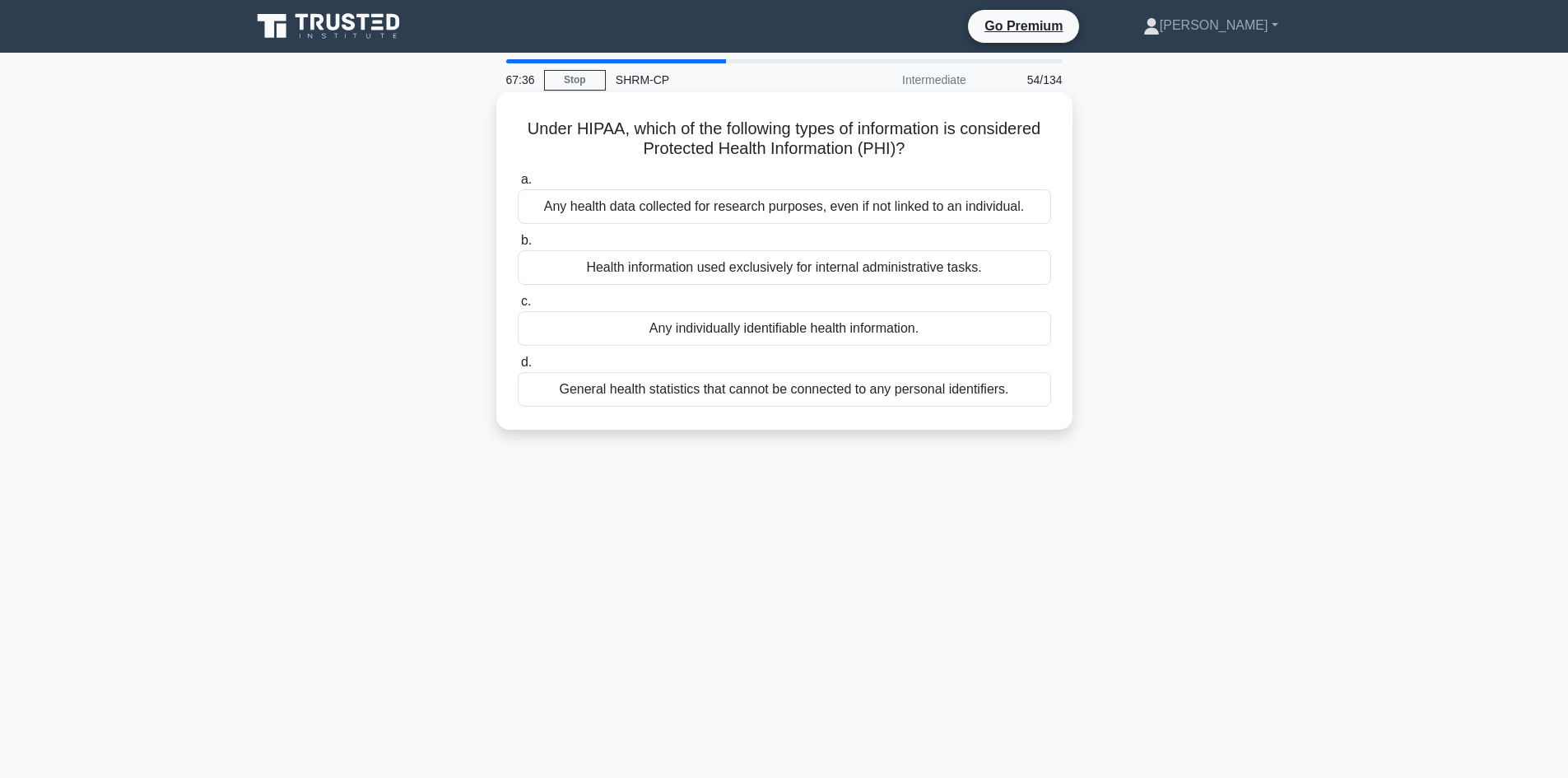
click at [822, 334] on div "Any individually identifiable health information." at bounding box center [784, 328] width 534 height 35
click at [518, 307] on input "c. Any individually identifiable health information." at bounding box center [518, 301] width 0 height 11
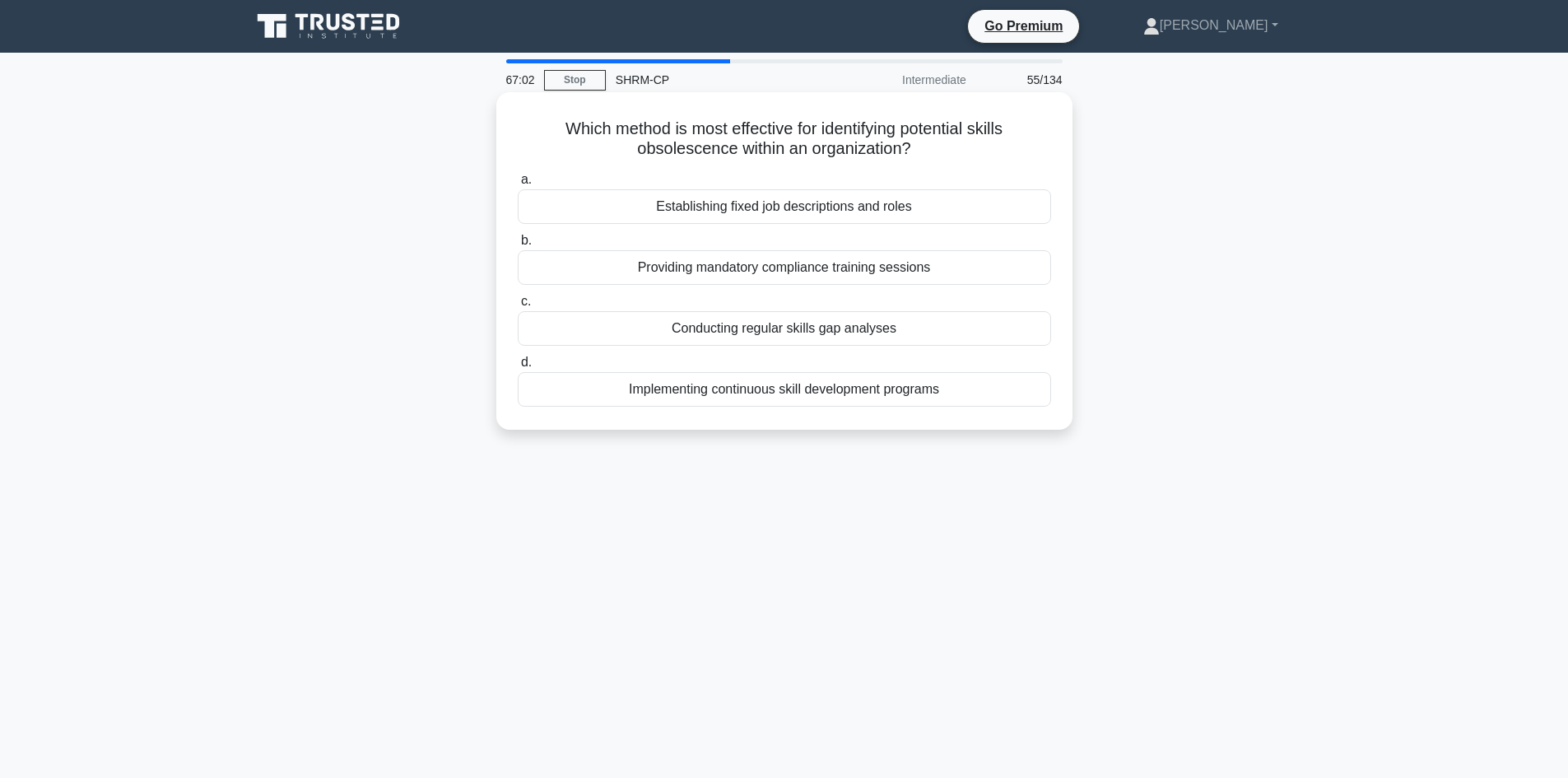
click at [841, 330] on div "Conducting regular skills gap analyses" at bounding box center [784, 328] width 534 height 35
click at [518, 307] on input "c. Conducting regular skills gap analyses" at bounding box center [518, 301] width 0 height 11
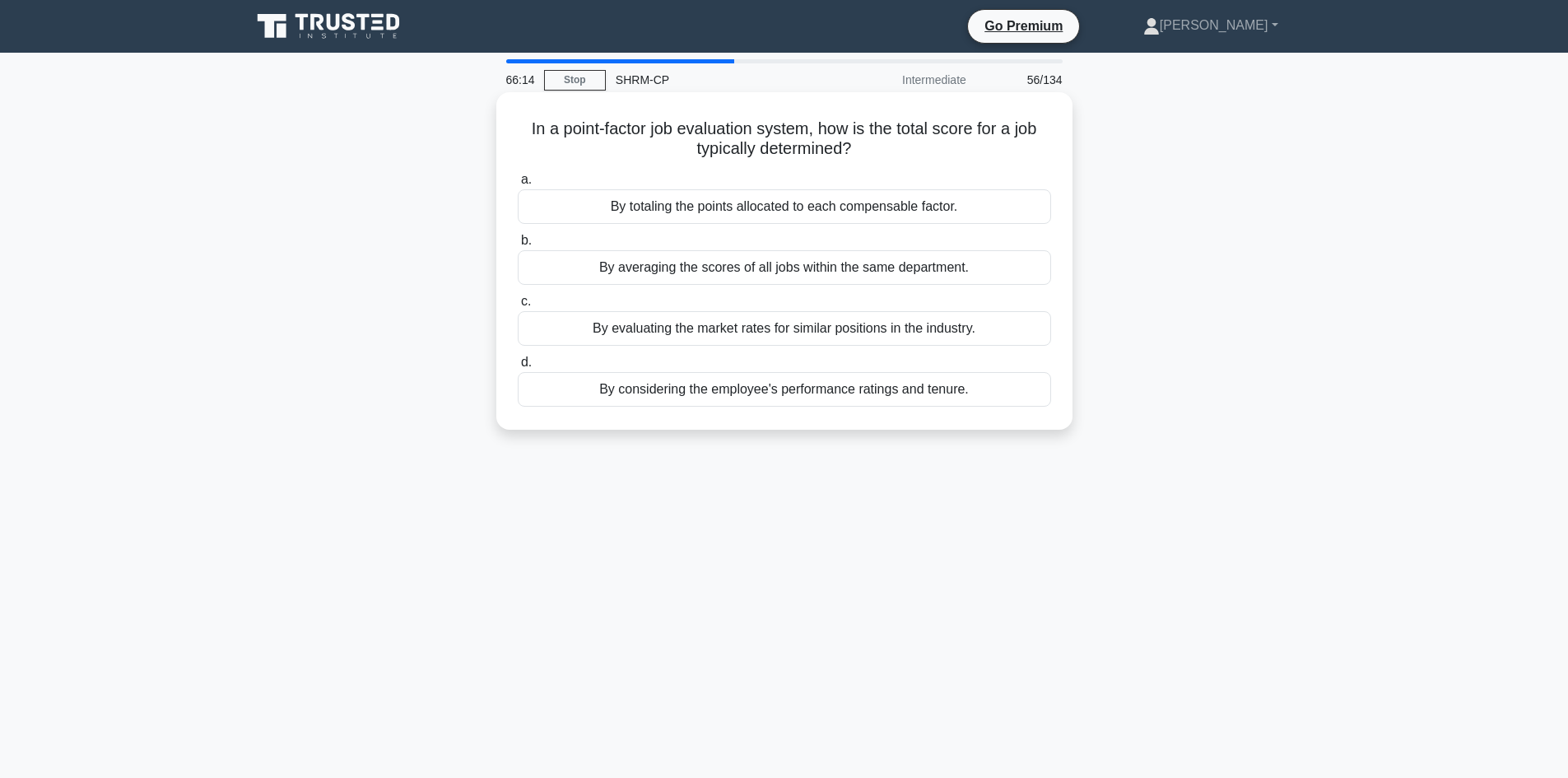
click at [902, 329] on div "By evaluating the market rates for similar positions in the industry." at bounding box center [784, 328] width 534 height 35
click at [518, 307] on input "c. By evaluating the market rates for similar positions in the industry." at bounding box center [518, 301] width 0 height 11
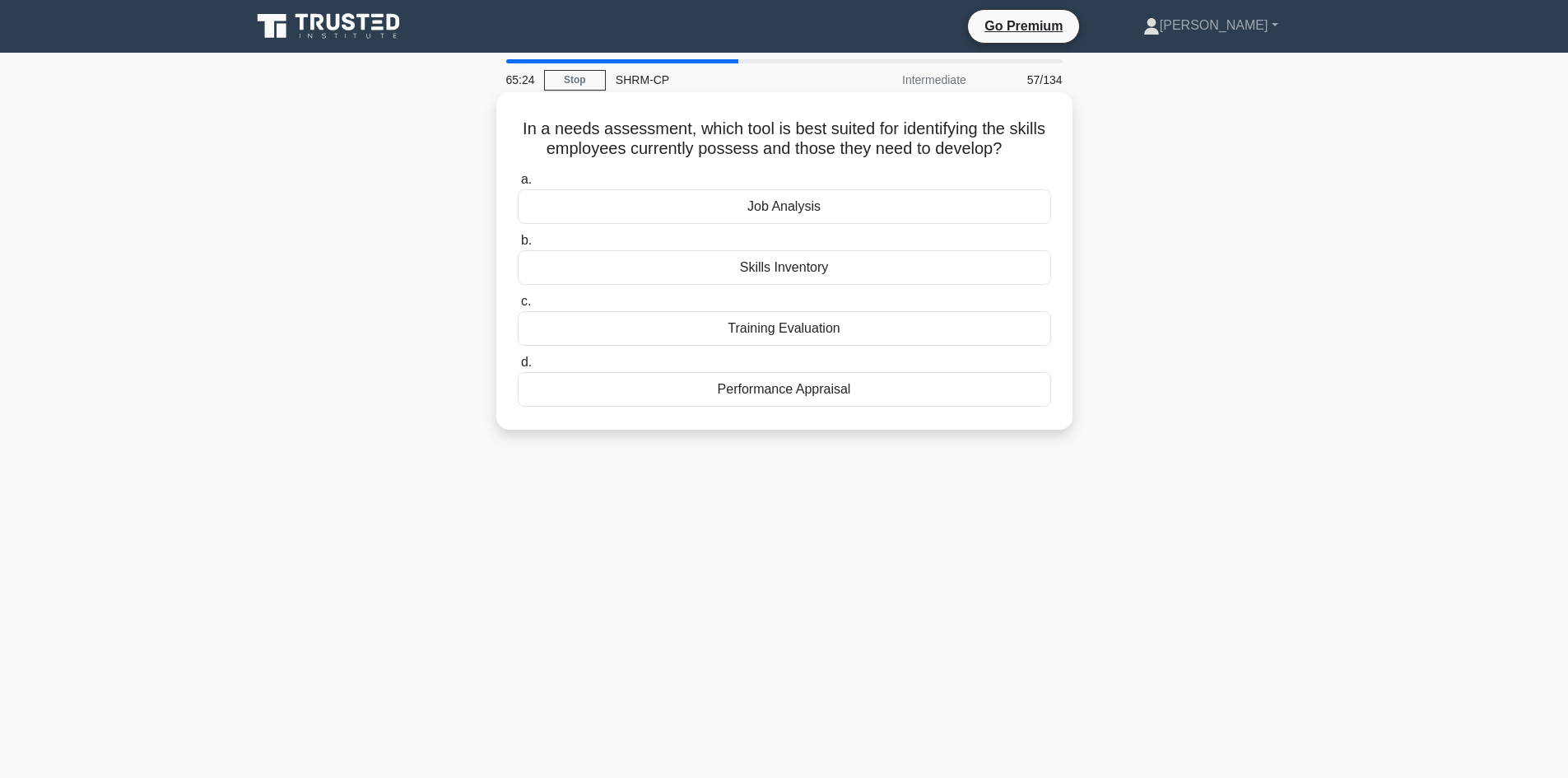
click at [822, 214] on div "Job Analysis" at bounding box center [784, 206] width 534 height 35
click at [518, 185] on input "a. Job Analysis" at bounding box center [518, 180] width 0 height 11
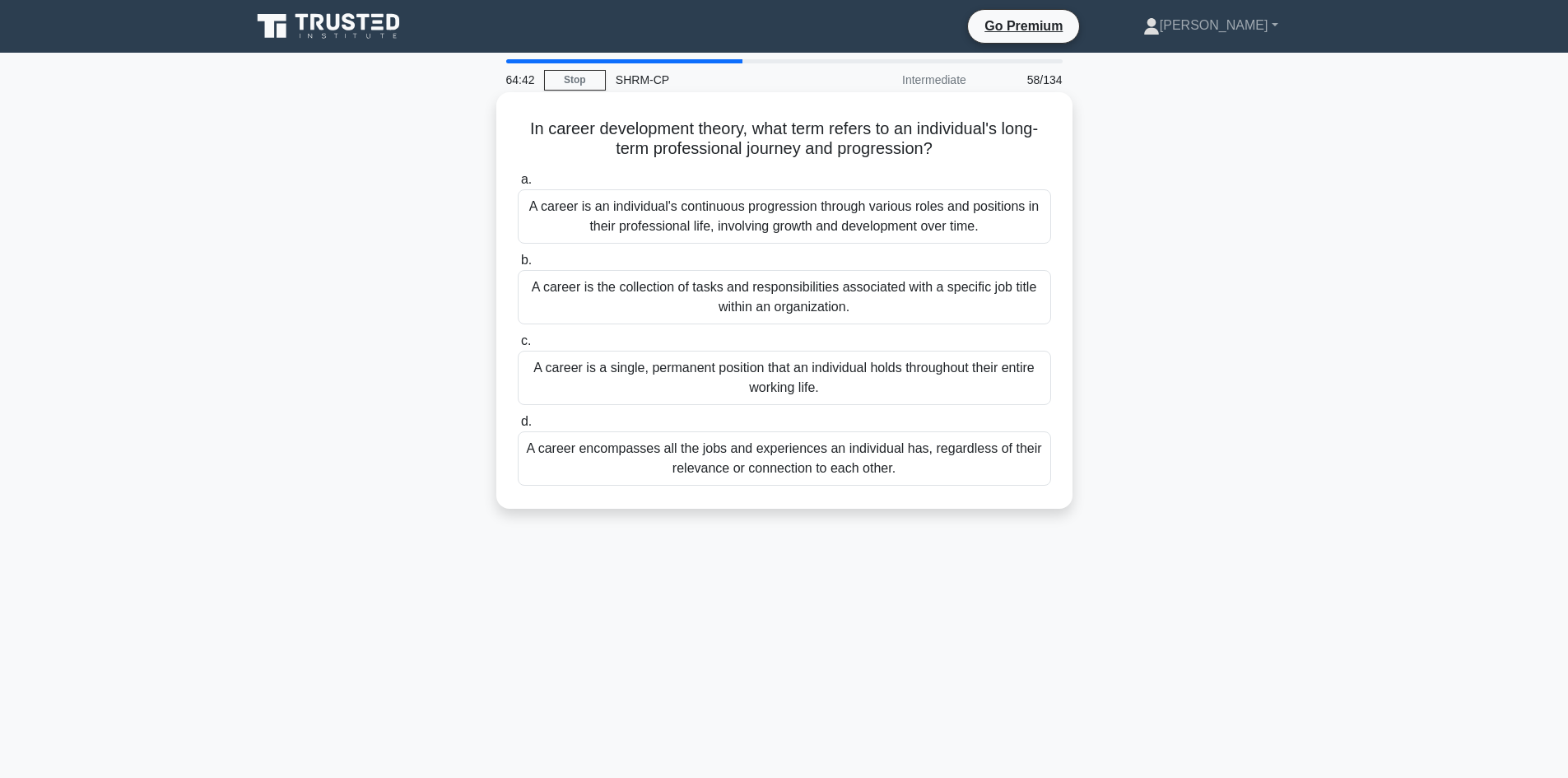
click at [822, 217] on div "A career is an individual's continuous progression through various roles and po…" at bounding box center [784, 216] width 534 height 54
click at [518, 185] on input "a. A career is an individual's continuous progression through various roles and…" at bounding box center [518, 180] width 0 height 11
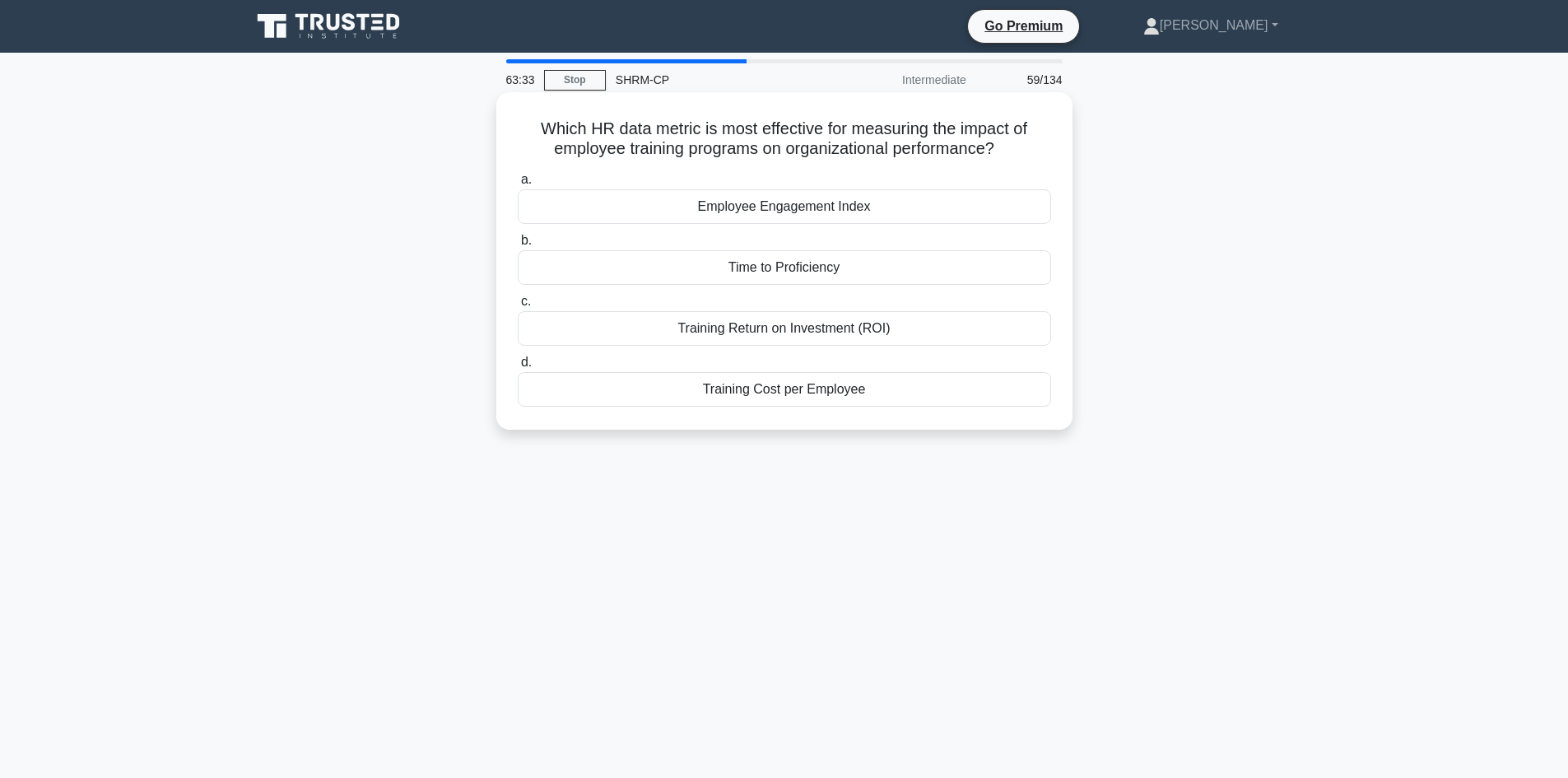
click at [773, 333] on div "Training Return on Investment (ROI)" at bounding box center [784, 328] width 534 height 35
click at [518, 307] on input "c. Training Return on Investment (ROI)" at bounding box center [518, 301] width 0 height 11
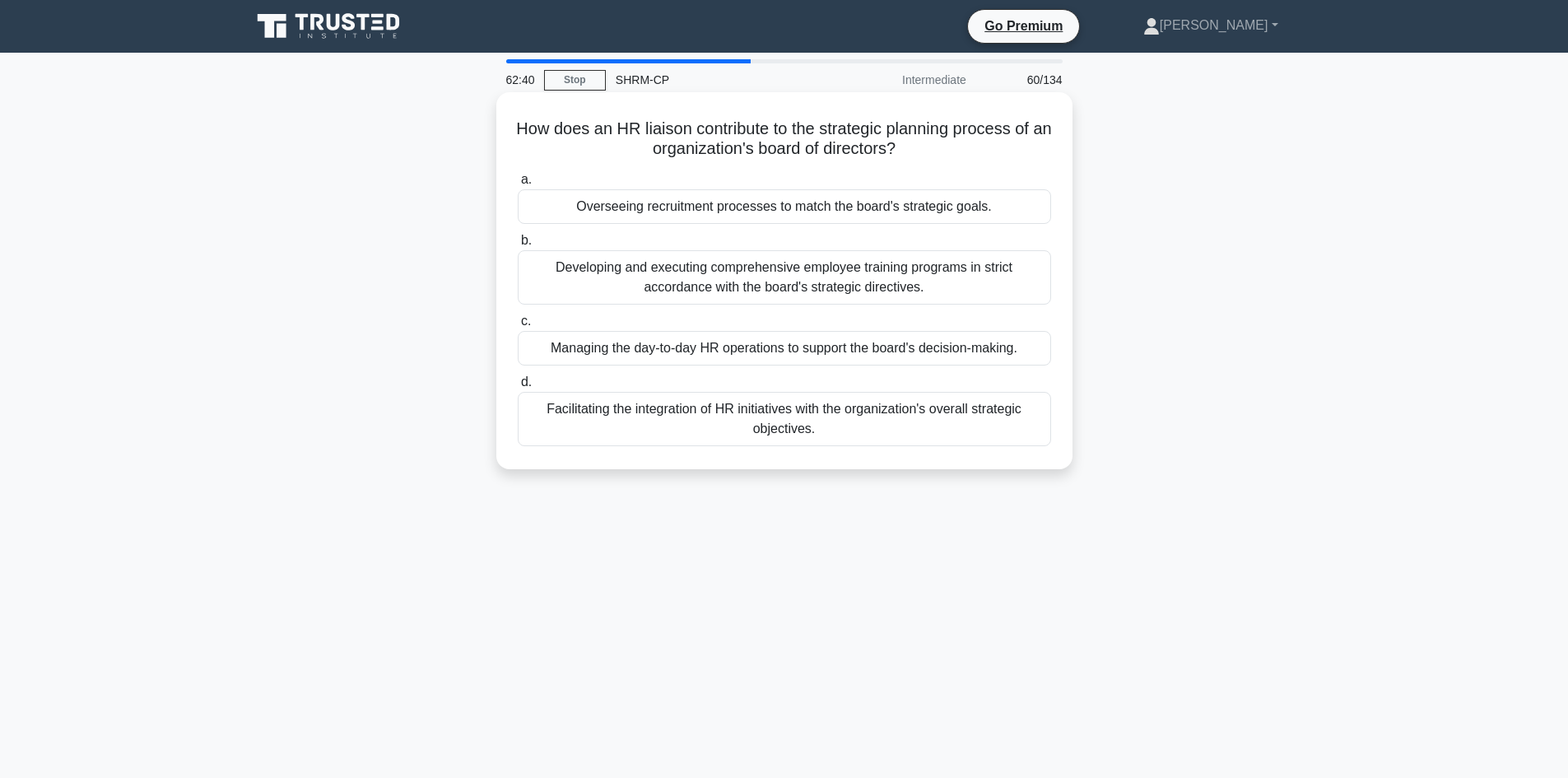
click at [808, 412] on div "Facilitating the integration of HR initiatives with the organization's overall …" at bounding box center [784, 419] width 534 height 54
click at [518, 388] on input "d. Facilitating the integration of HR initiatives with the organization's overa…" at bounding box center [518, 382] width 0 height 11
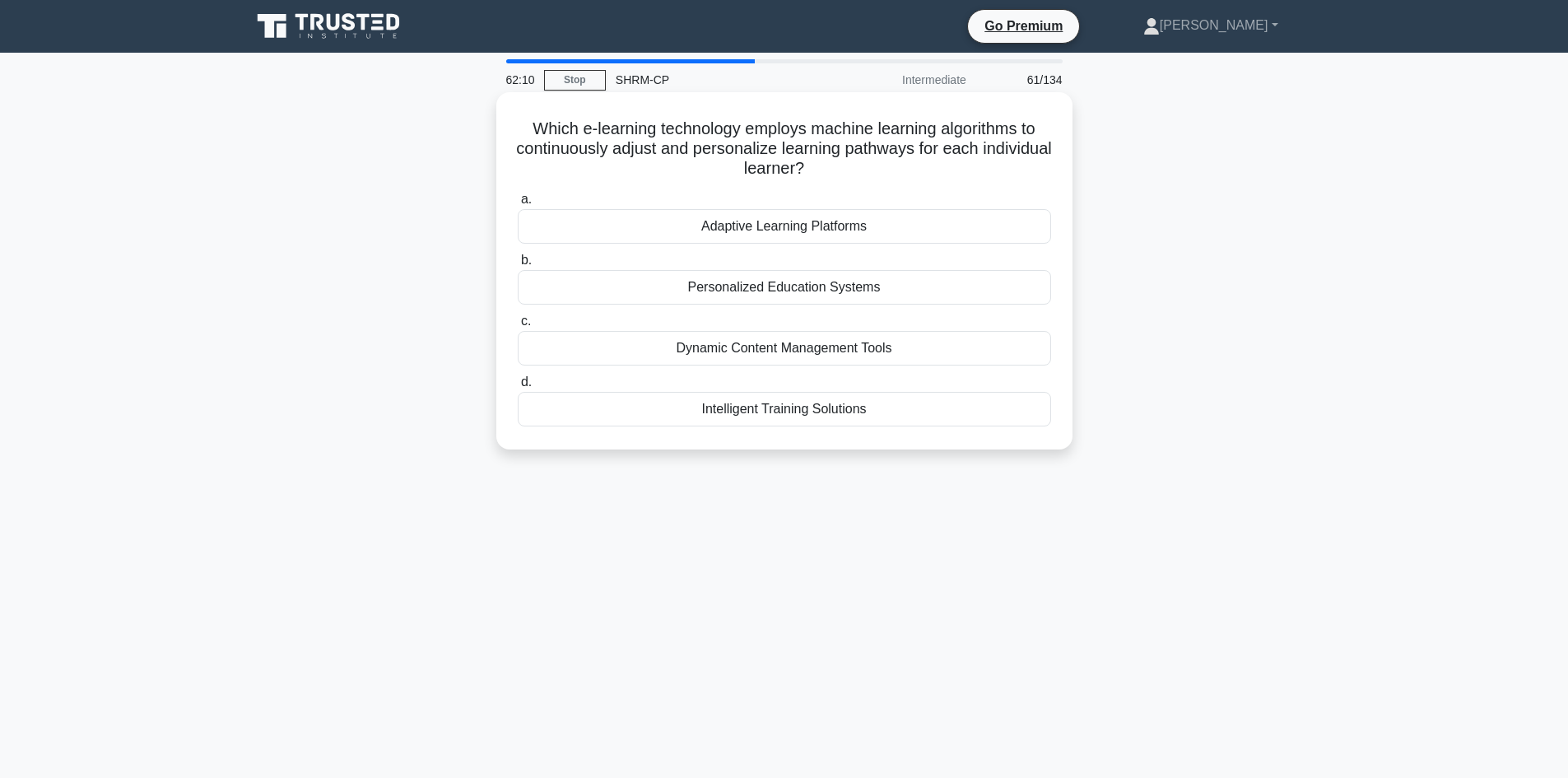
click at [806, 407] on div "Intelligent Training Solutions" at bounding box center [784, 409] width 534 height 35
click at [518, 388] on input "d. Intelligent Training Solutions" at bounding box center [518, 382] width 0 height 11
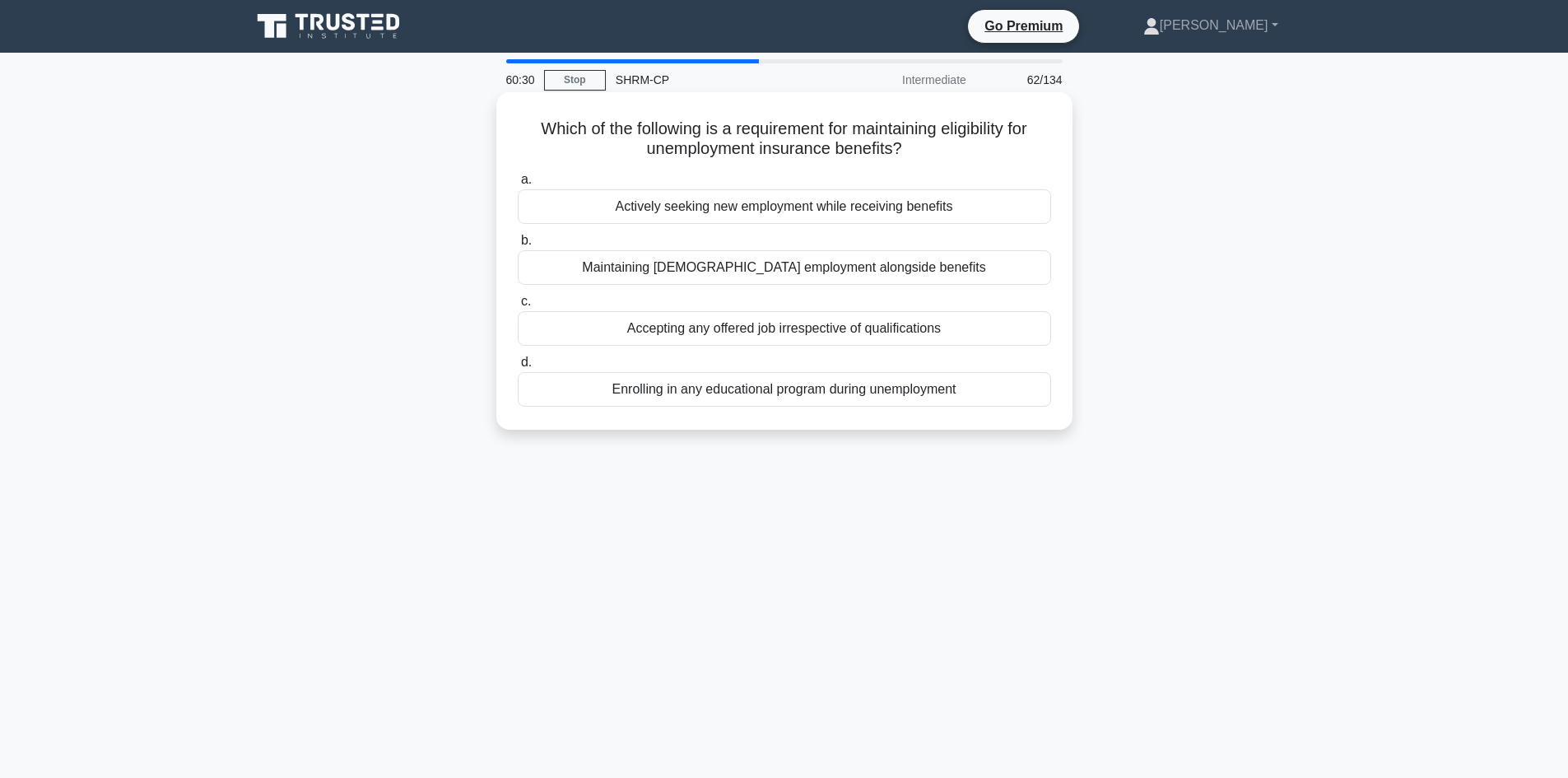
click at [834, 394] on div "Enrolling in any educational program during unemployment" at bounding box center [784, 389] width 534 height 35
click at [518, 368] on input "d. Enrolling in any educational program during unemployment" at bounding box center [518, 362] width 0 height 11
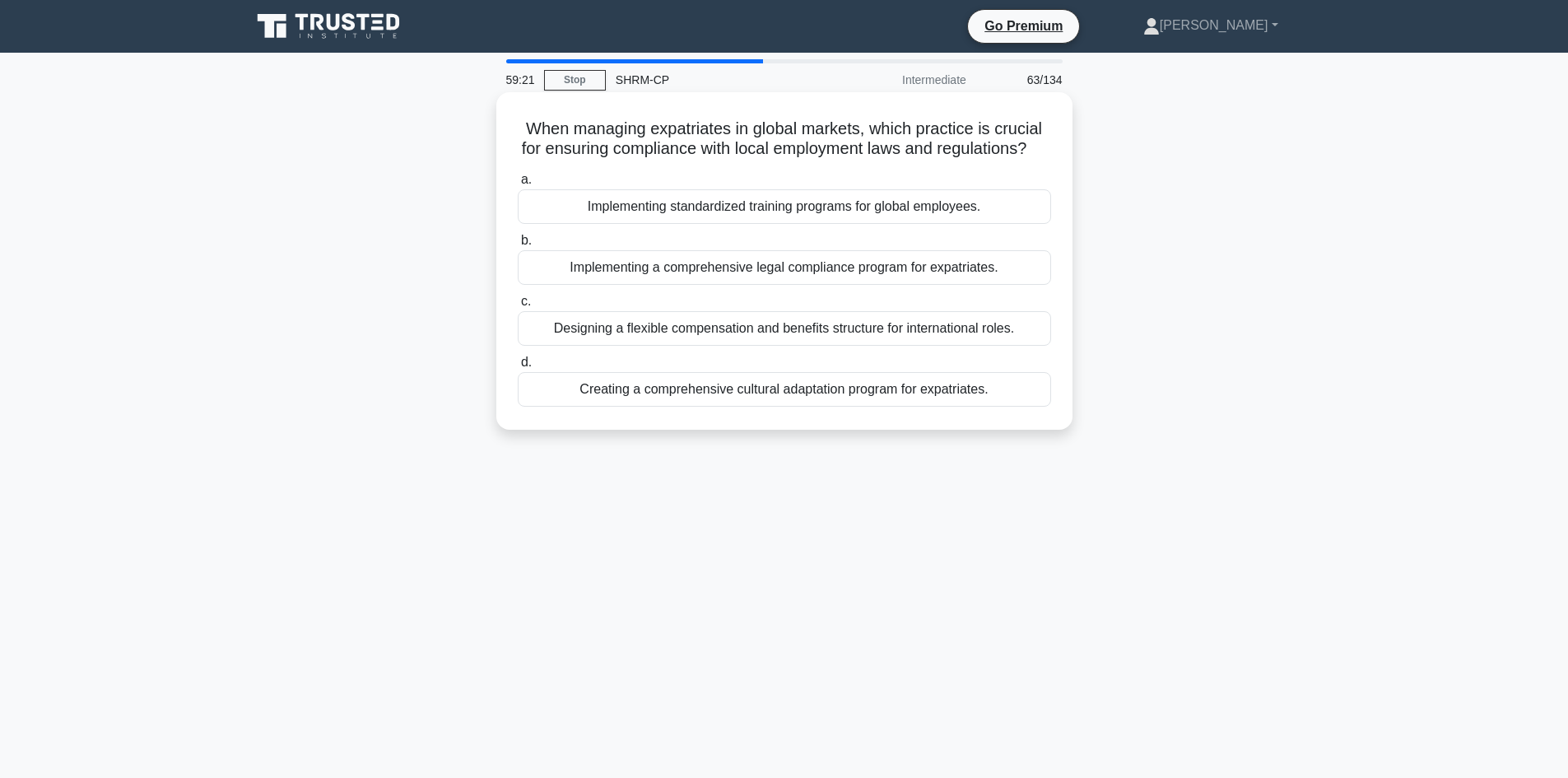
click at [712, 285] on div "Implementing a comprehensive legal compliance program for expatriates." at bounding box center [784, 267] width 534 height 35
click at [518, 246] on input "b. Implementing a comprehensive legal compliance program for expatriates." at bounding box center [518, 240] width 0 height 11
click at [775, 285] on div "Increased monetary fines and closer regulatory oversight." at bounding box center [784, 267] width 534 height 35
click at [518, 246] on input "b. Increased monetary fines and closer regulatory oversight." at bounding box center [518, 240] width 0 height 11
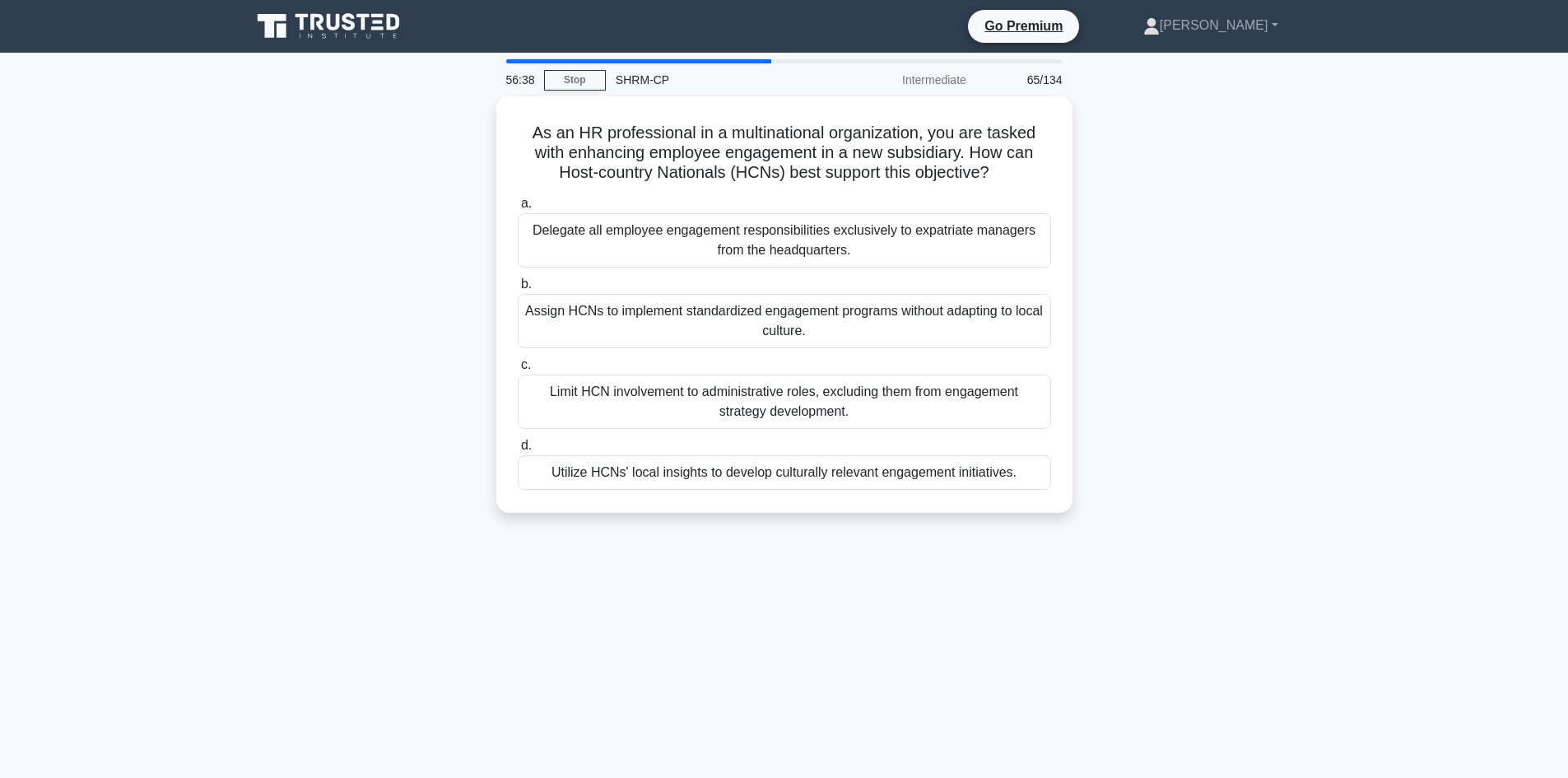
click at [810, 464] on div "Utilize HCNs' local insights to develop culturally relevant engagement initiati…" at bounding box center [784, 473] width 534 height 35
click at [518, 451] on input "d. Utilize HCNs' local insights to develop culturally relevant engagement initi…" at bounding box center [518, 446] width 0 height 11
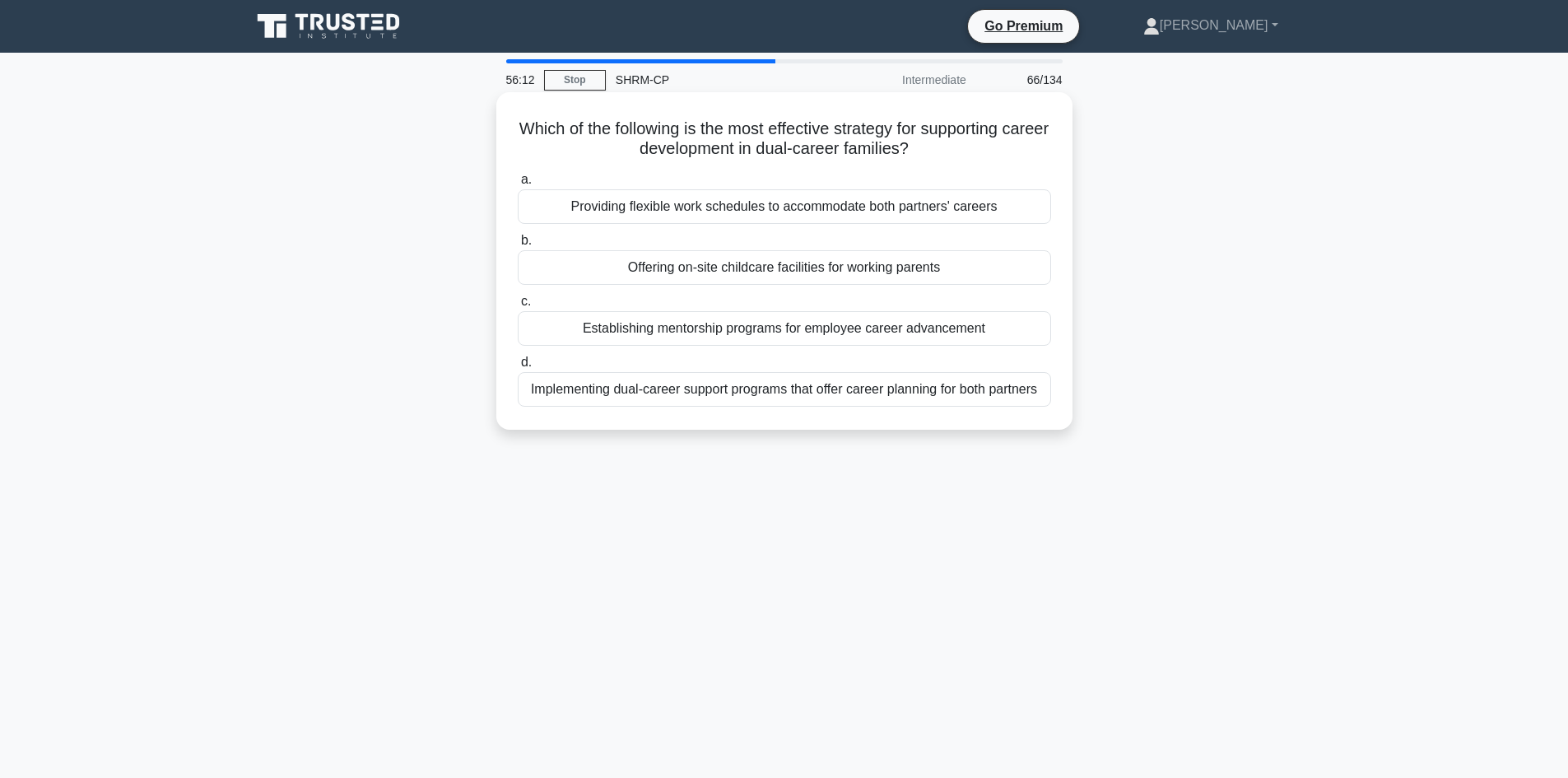
click at [814, 390] on div "Implementing dual-career support programs that offer career planning for both p…" at bounding box center [784, 389] width 534 height 35
click at [518, 368] on input "d. Implementing dual-career support programs that offer career planning for bot…" at bounding box center [518, 362] width 0 height 11
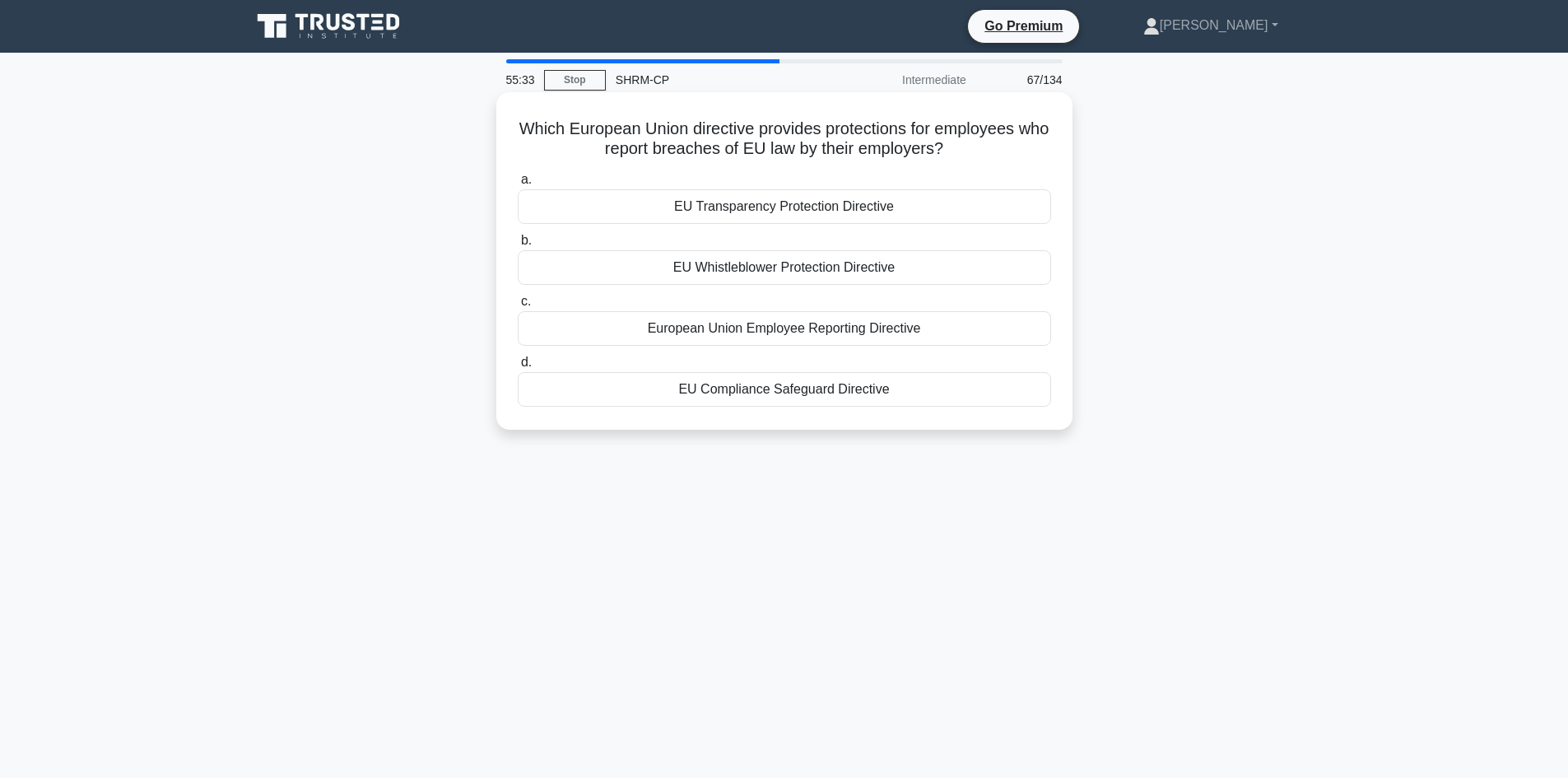
click at [851, 275] on div "EU Whistleblower Protection Directive" at bounding box center [784, 267] width 534 height 35
click at [518, 246] on input "b. EU Whistleblower Protection Directive" at bounding box center [518, 240] width 0 height 11
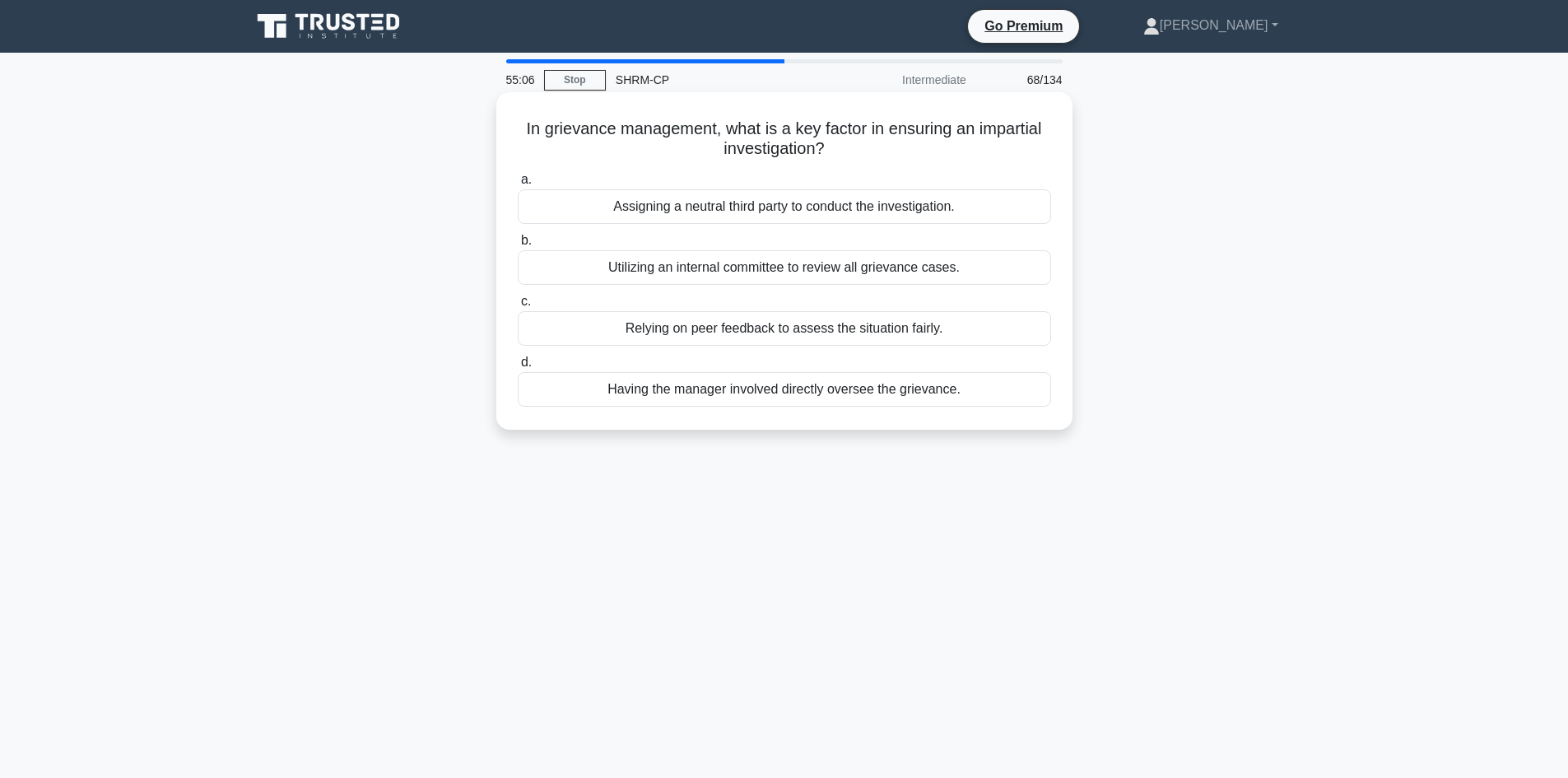
click at [881, 337] on div "Relying on peer feedback to assess the situation fairly." at bounding box center [784, 328] width 534 height 35
click at [518, 307] on input "c. Relying on peer feedback to assess the situation fairly." at bounding box center [518, 301] width 0 height 11
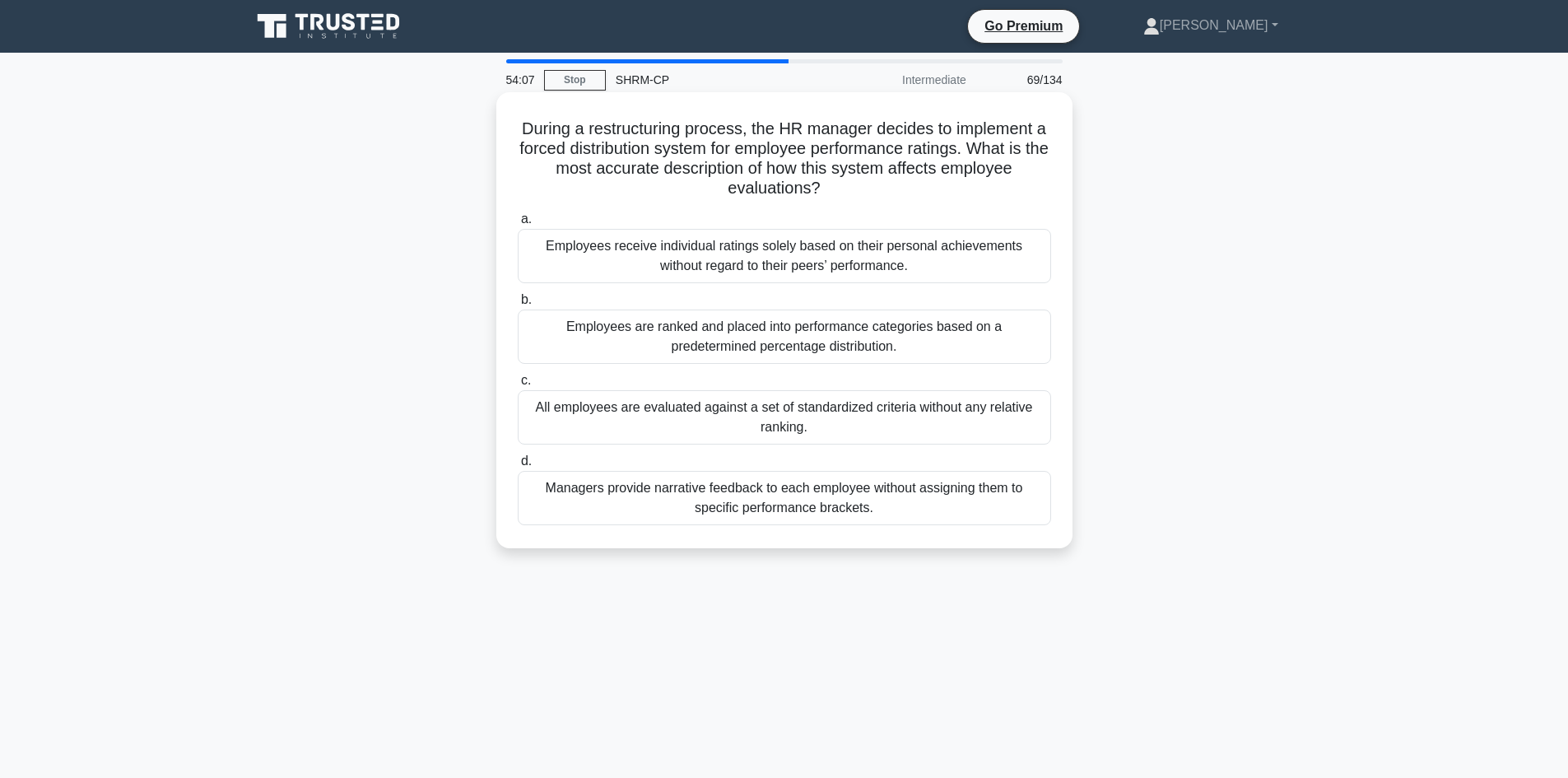
click at [805, 504] on div "Managers provide narrative feedback to each employee without assigning them to …" at bounding box center [784, 498] width 534 height 54
click at [518, 467] on input "d. Managers provide narrative feedback to each employee without assigning them …" at bounding box center [518, 461] width 0 height 11
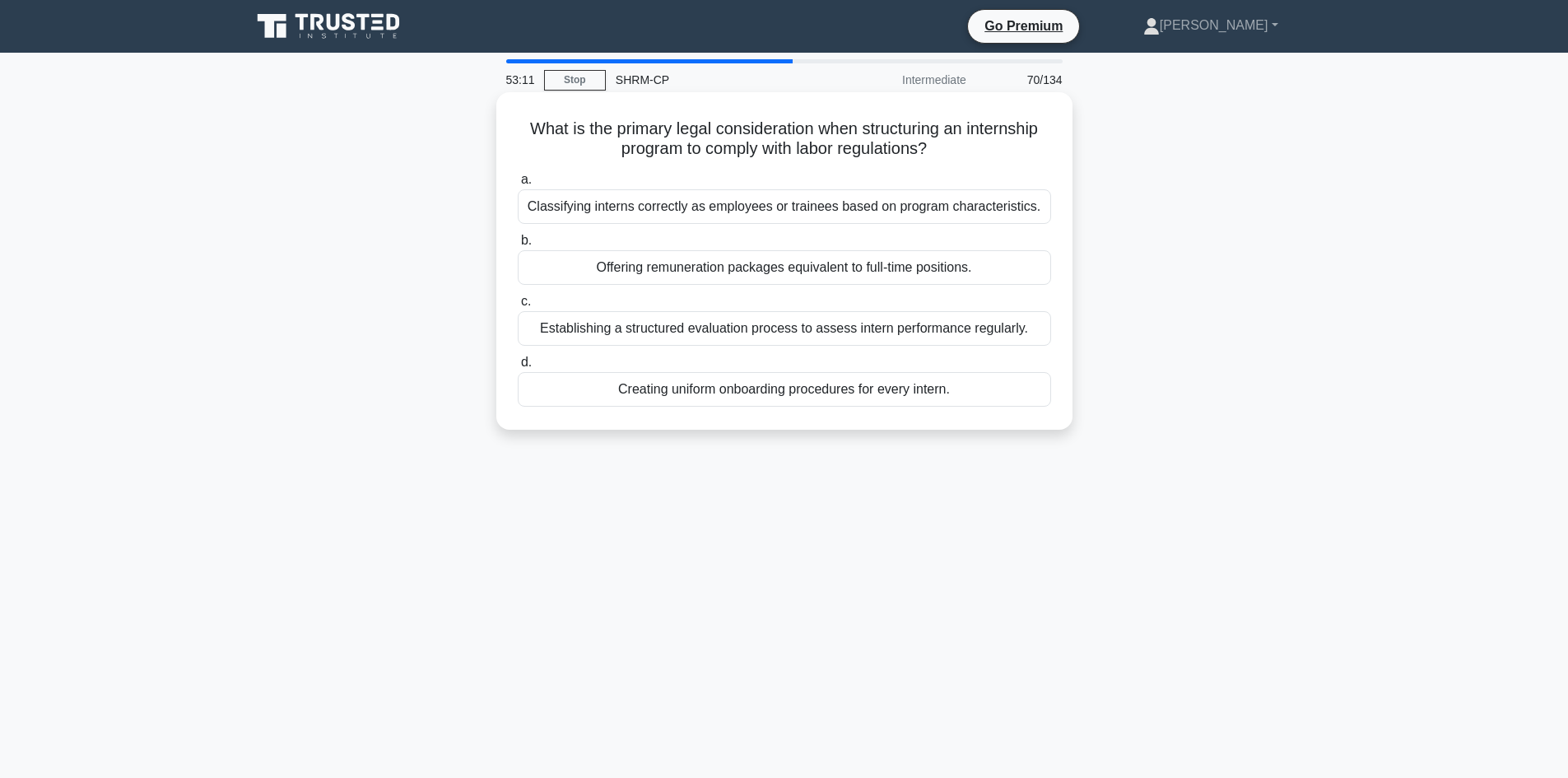
click at [728, 333] on div "Establishing a structured evaluation process to assess intern performance regul…" at bounding box center [784, 328] width 534 height 35
click at [518, 307] on input "c. Establishing a structured evaluation process to assess intern performance re…" at bounding box center [518, 301] width 0 height 11
click at [751, 389] on div "Limit data access to authorized personnel and specify retention periods." at bounding box center [784, 389] width 534 height 35
click at [518, 368] on input "d. Limit data access to authorized personnel and specify retention periods." at bounding box center [518, 362] width 0 height 11
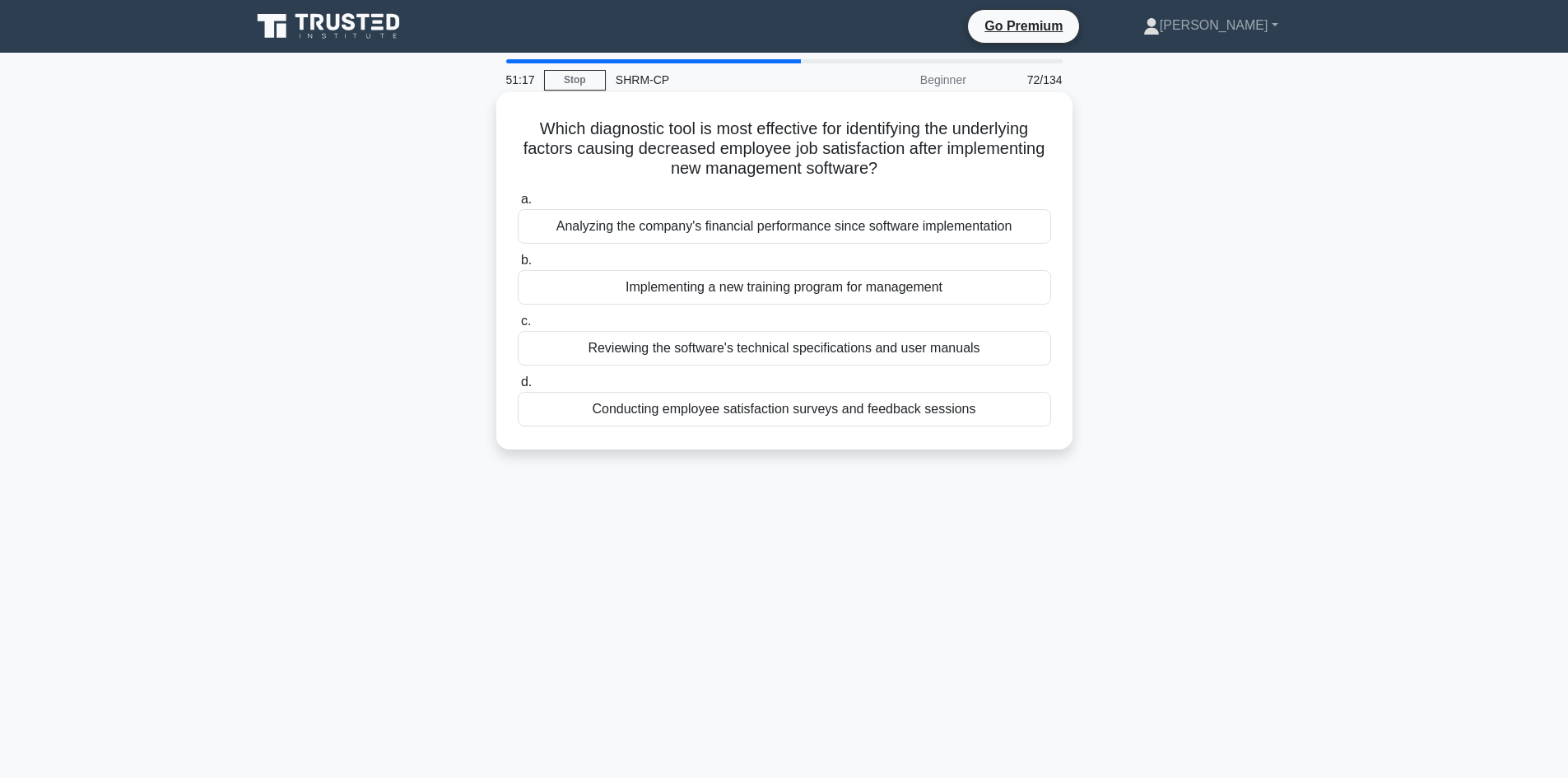
click at [808, 408] on div "Conducting employee satisfaction surveys and feedback sessions" at bounding box center [784, 409] width 534 height 35
click at [518, 388] on input "d. Conducting employee satisfaction surveys and feedback sessions" at bounding box center [518, 382] width 0 height 11
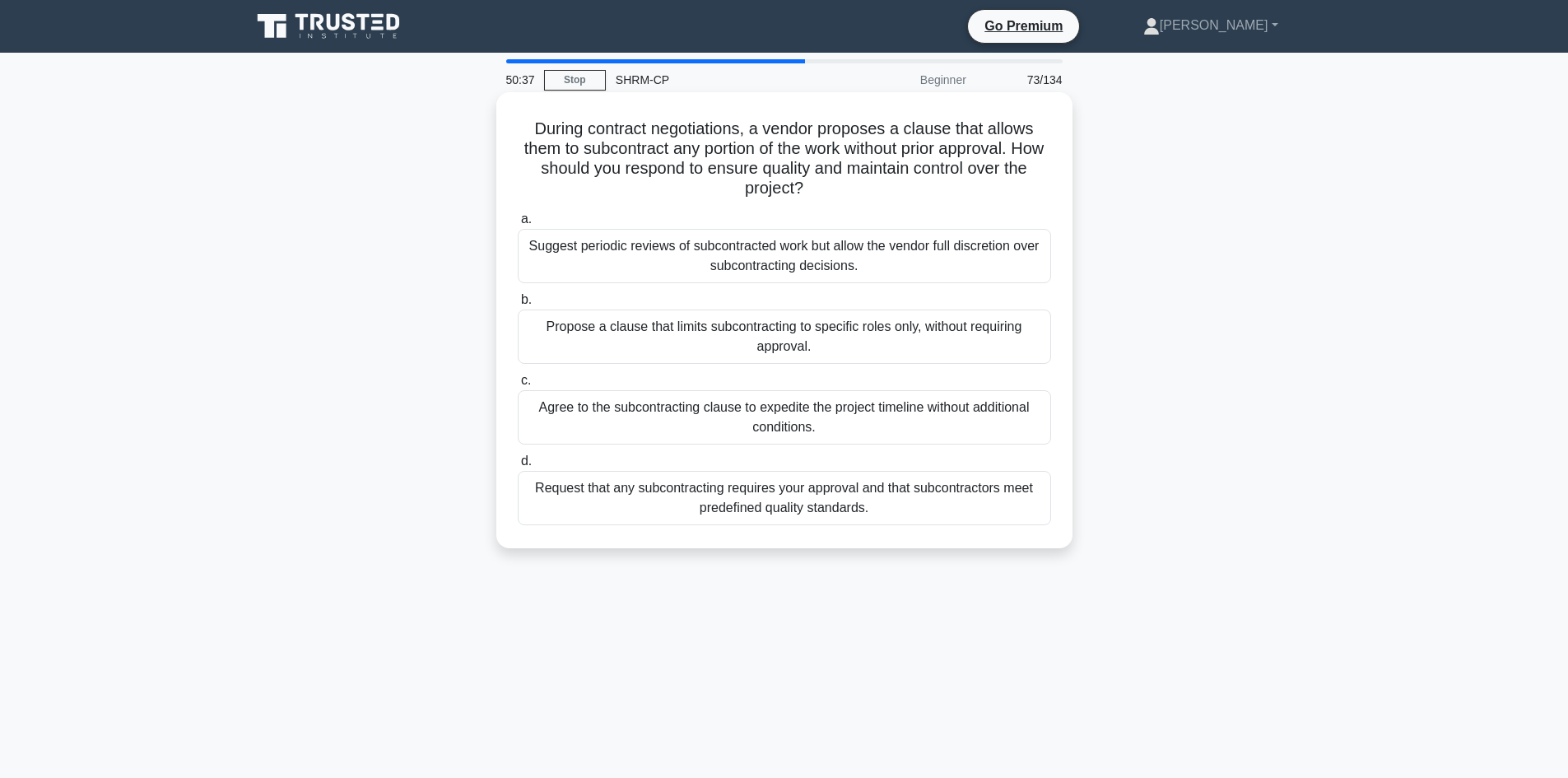
click at [797, 501] on div "Request that any subcontracting requires your approval and that subcontractors …" at bounding box center [784, 498] width 534 height 54
click at [518, 467] on input "d. Request that any subcontracting requires your approval and that subcontracto…" at bounding box center [518, 461] width 0 height 11
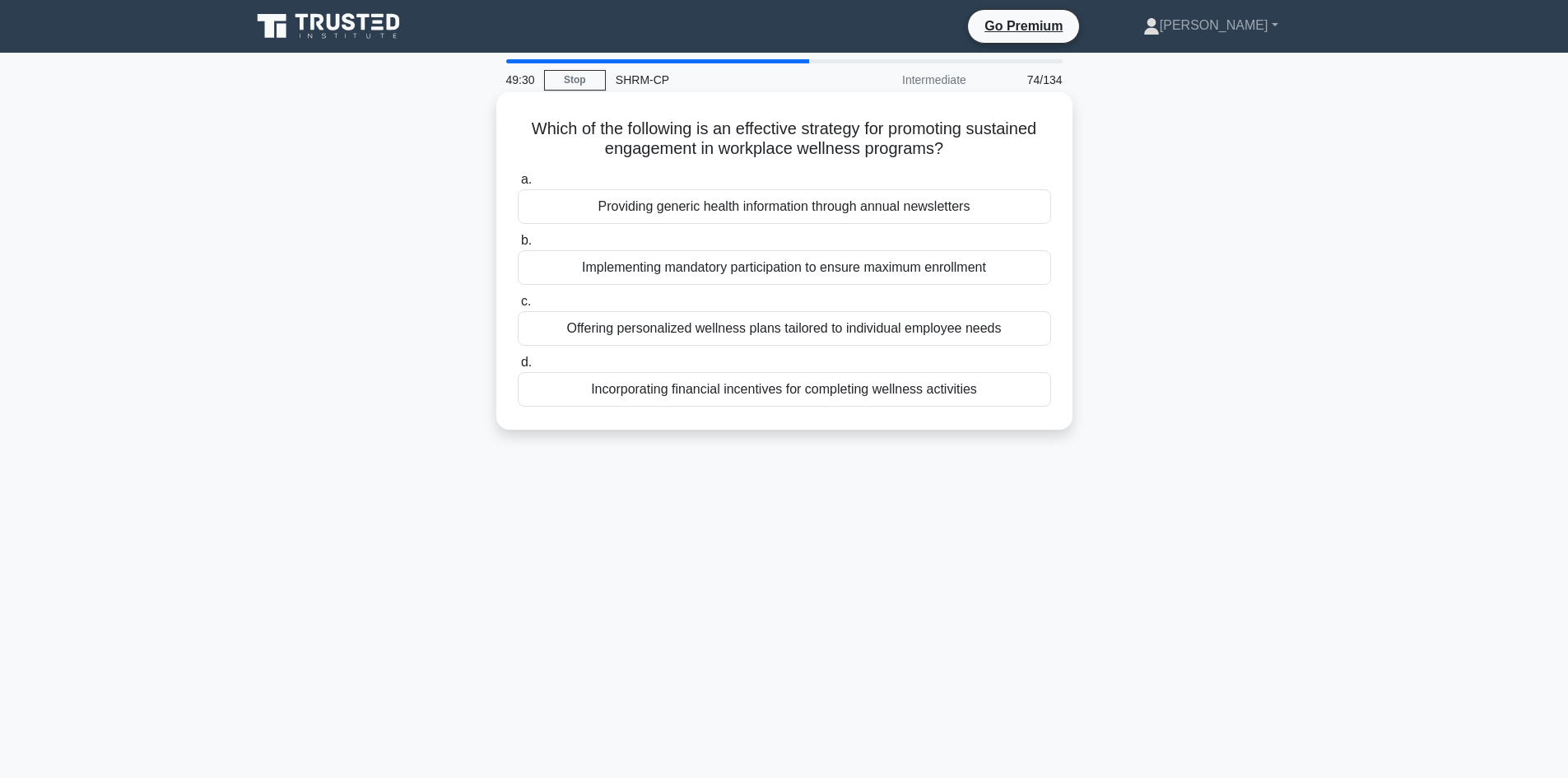
click at [888, 325] on div "Offering personalized wellness plans tailored to individual employee needs" at bounding box center [784, 328] width 534 height 35
click at [518, 307] on input "c. Offering personalized wellness plans tailored to individual employee needs" at bounding box center [518, 301] width 0 height 11
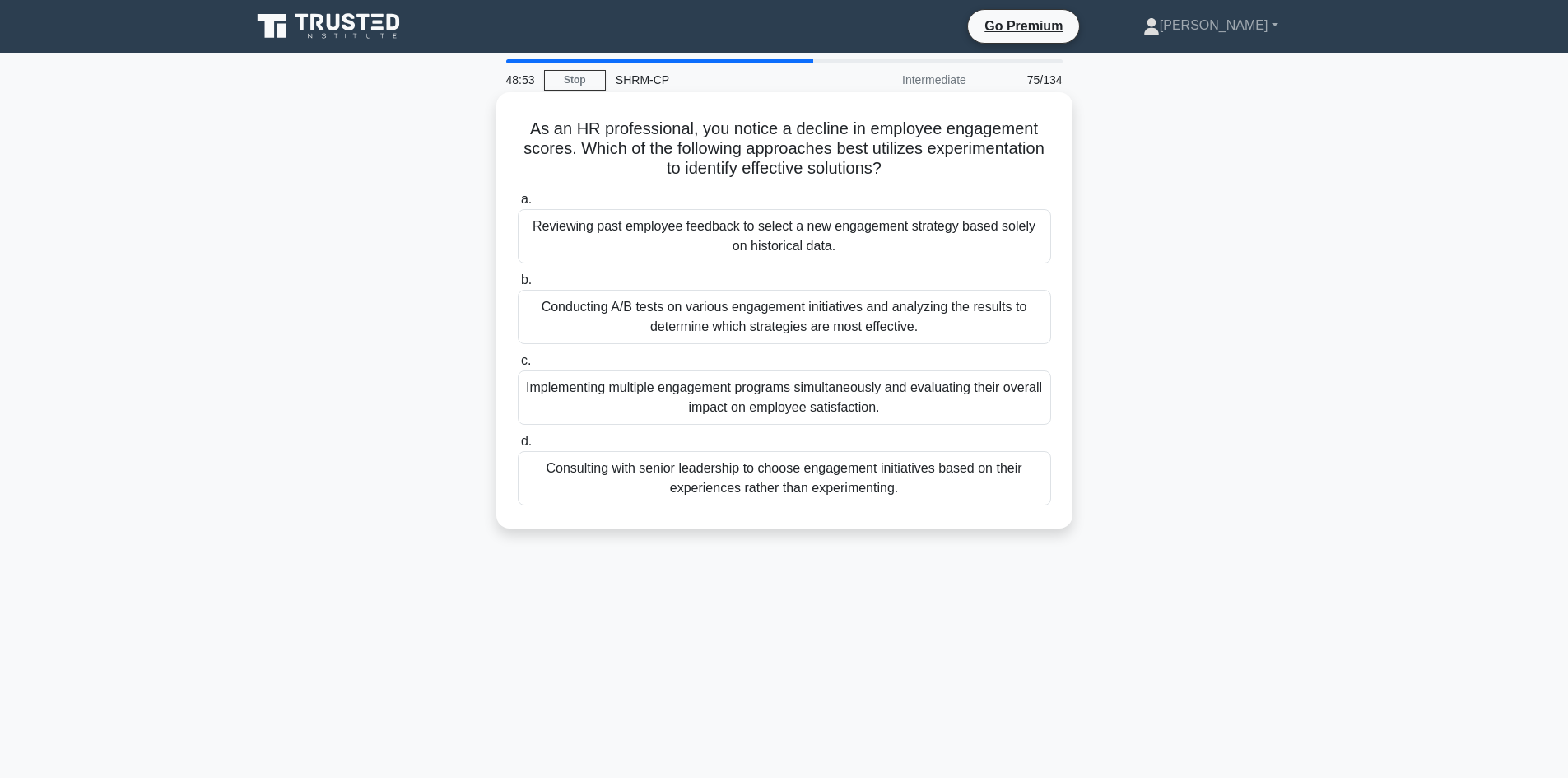
click at [822, 320] on div "Conducting A/B tests on various engagement initiatives and analyzing the result…" at bounding box center [784, 317] width 534 height 54
click at [518, 285] on input "b. Conducting A/B tests on various engagement initiatives and analyzing the res…" at bounding box center [518, 280] width 0 height 11
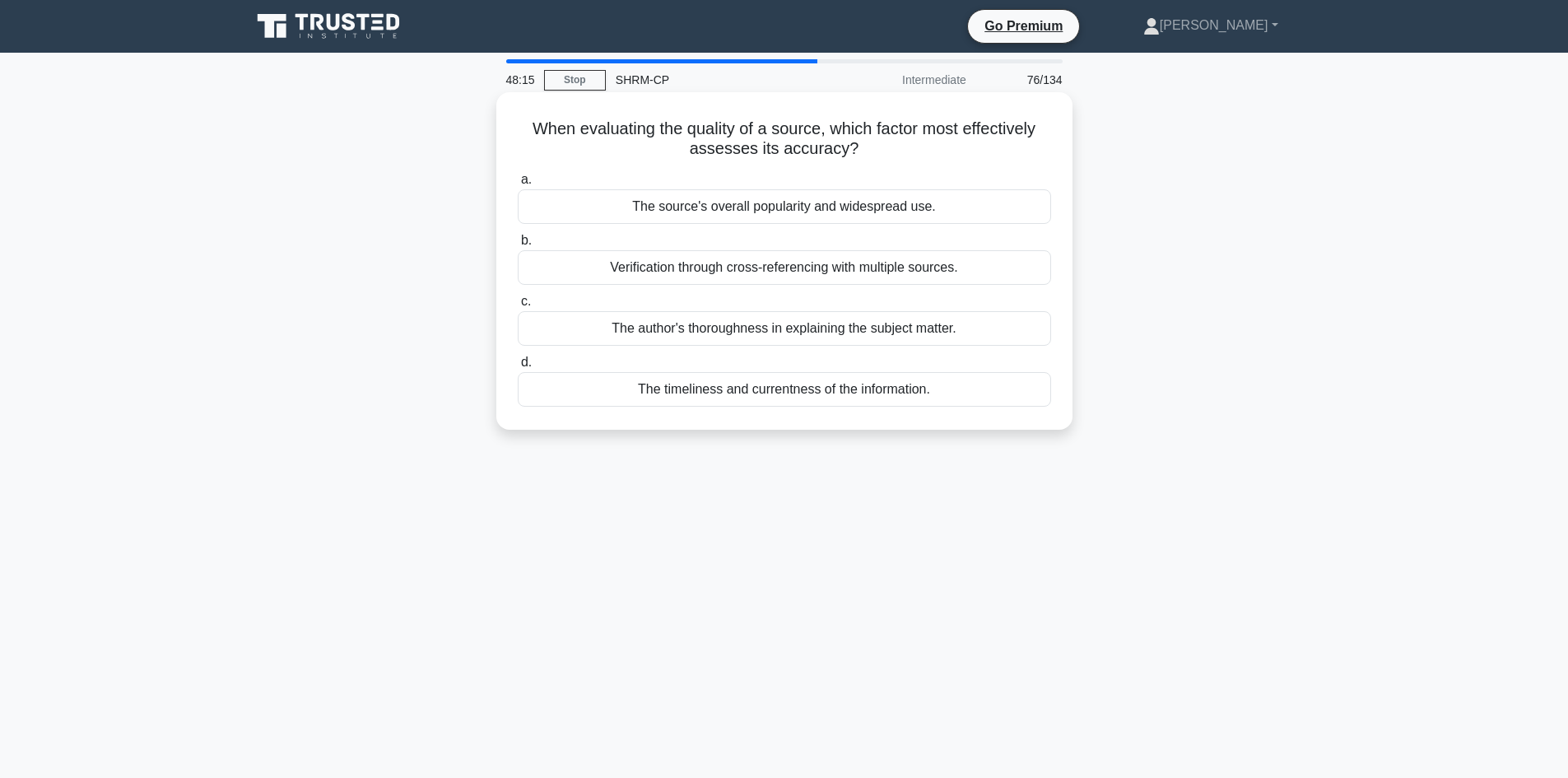
click at [714, 266] on div "Verification through cross-referencing with multiple sources." at bounding box center [784, 267] width 534 height 35
click at [518, 246] on input "b. Verification through cross-referencing with multiple sources." at bounding box center [518, 240] width 0 height 11
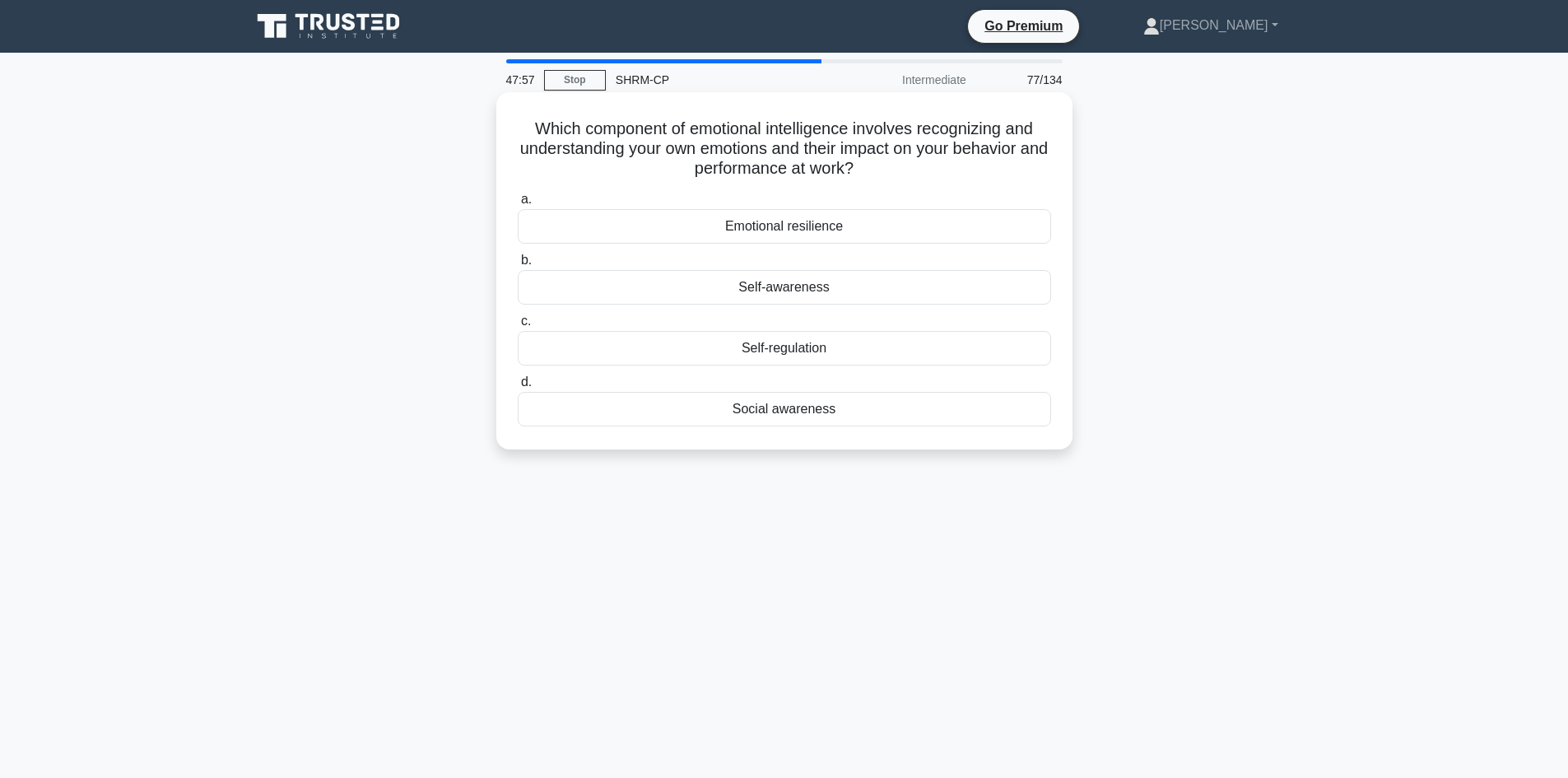
click at [767, 299] on div "Self-awareness" at bounding box center [784, 287] width 534 height 35
click at [518, 266] on input "b. Self-awareness" at bounding box center [518, 260] width 0 height 11
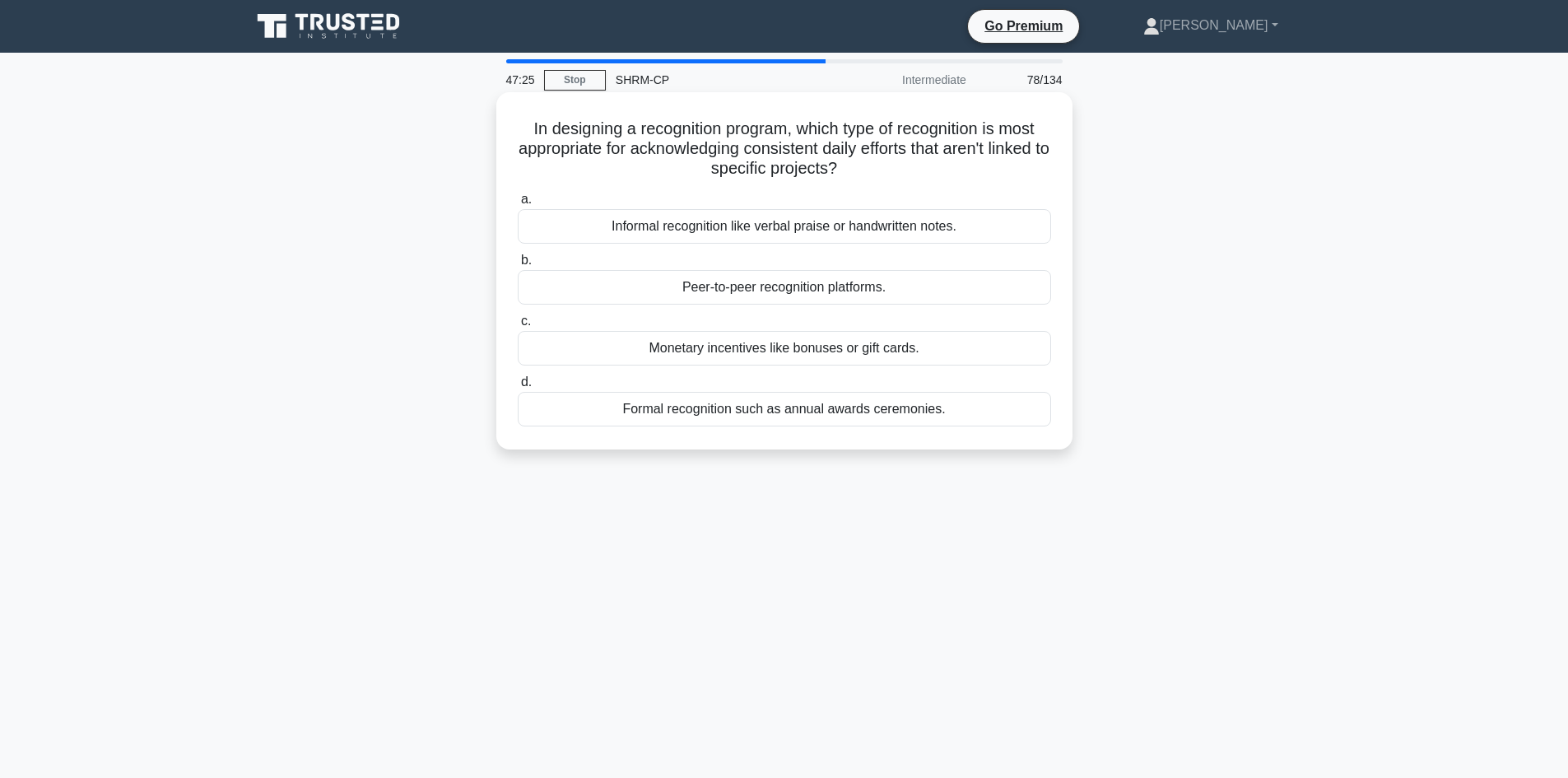
click at [770, 408] on div "Formal recognition such as annual awards ceremonies." at bounding box center [784, 409] width 534 height 35
click at [518, 388] on input "d. Formal recognition such as annual awards ceremonies." at bounding box center [518, 382] width 0 height 11
click at [779, 229] on div "Ability to scale services according to employee growth" at bounding box center [784, 226] width 534 height 35
click at [518, 205] on input "a. Ability to scale services according to employee growth" at bounding box center [518, 199] width 0 height 11
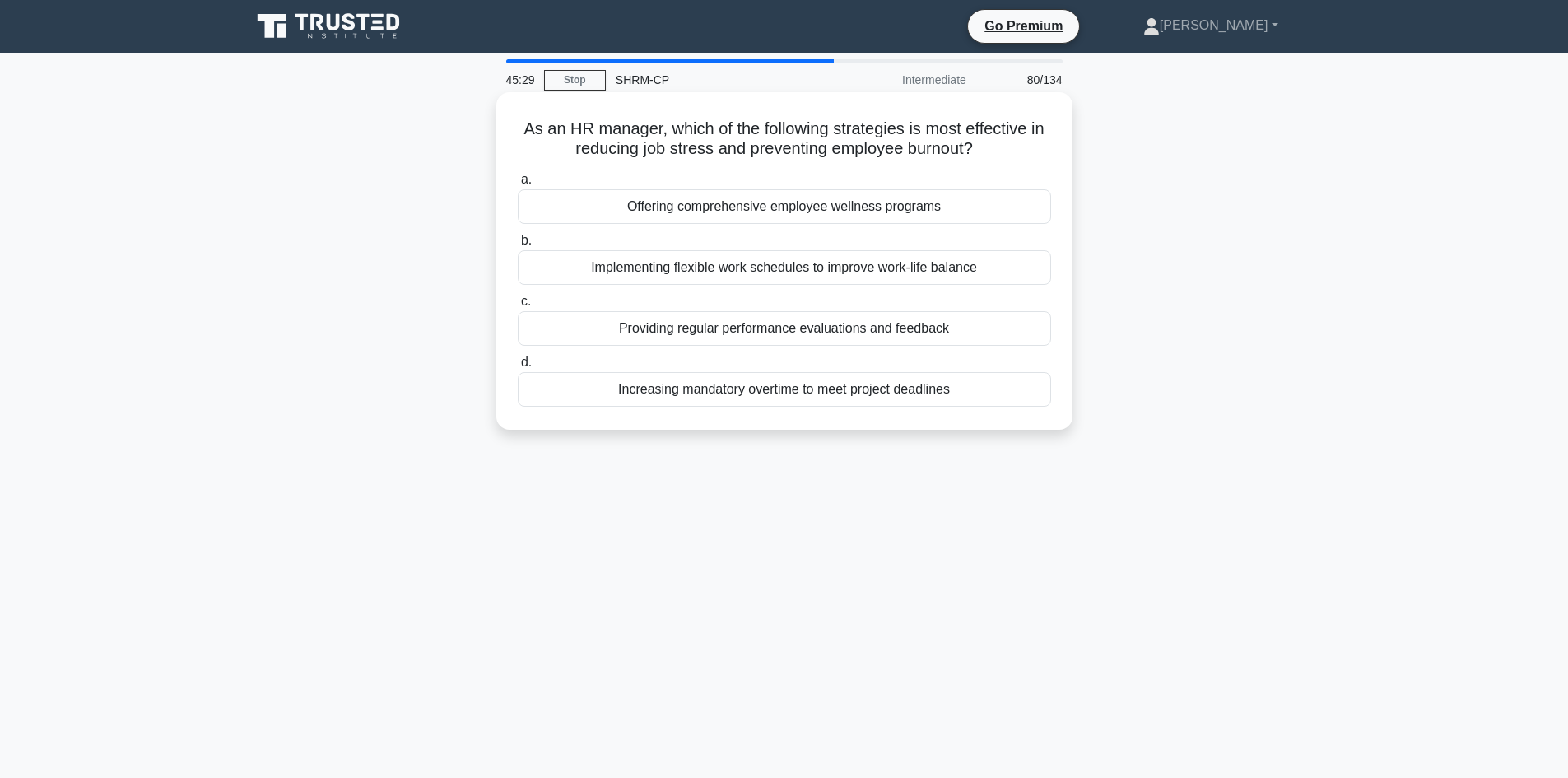
click at [784, 271] on div "Implementing flexible work schedules to improve work-life balance" at bounding box center [784, 267] width 534 height 35
click at [518, 246] on input "b. Implementing flexible work schedules to improve work-life balance" at bounding box center [518, 240] width 0 height 11
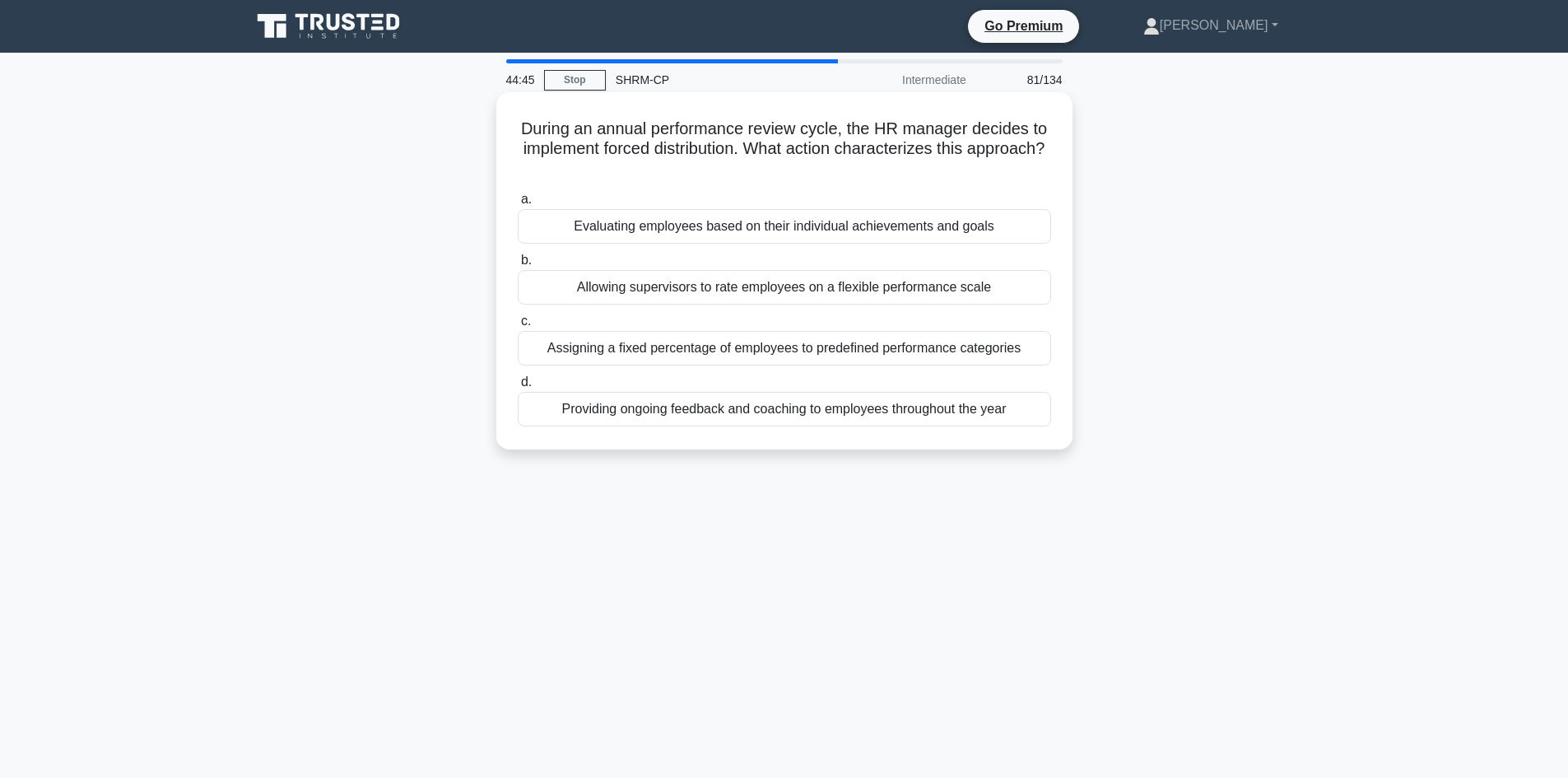
click at [745, 351] on div "Assigning a fixed percentage of employees to predefined performance categories" at bounding box center [784, 348] width 534 height 35
click at [518, 327] on input "c. Assigning a fixed percentage of employees to predefined performance categori…" at bounding box center [518, 321] width 0 height 11
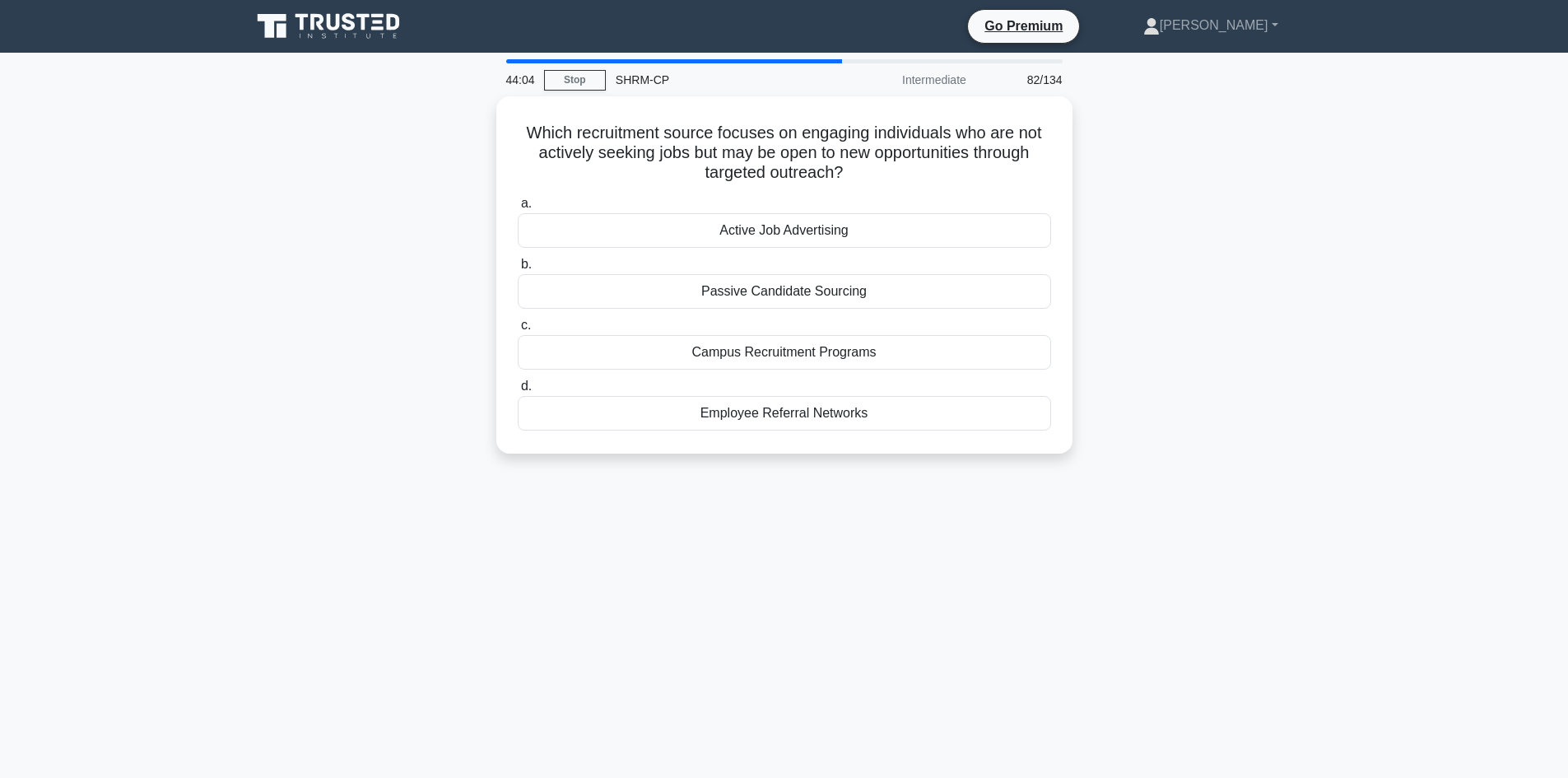
click at [745, 351] on div "Campus Recruitment Programs" at bounding box center [784, 352] width 534 height 35
click at [518, 331] on input "c. Campus Recruitment Programs" at bounding box center [518, 325] width 0 height 11
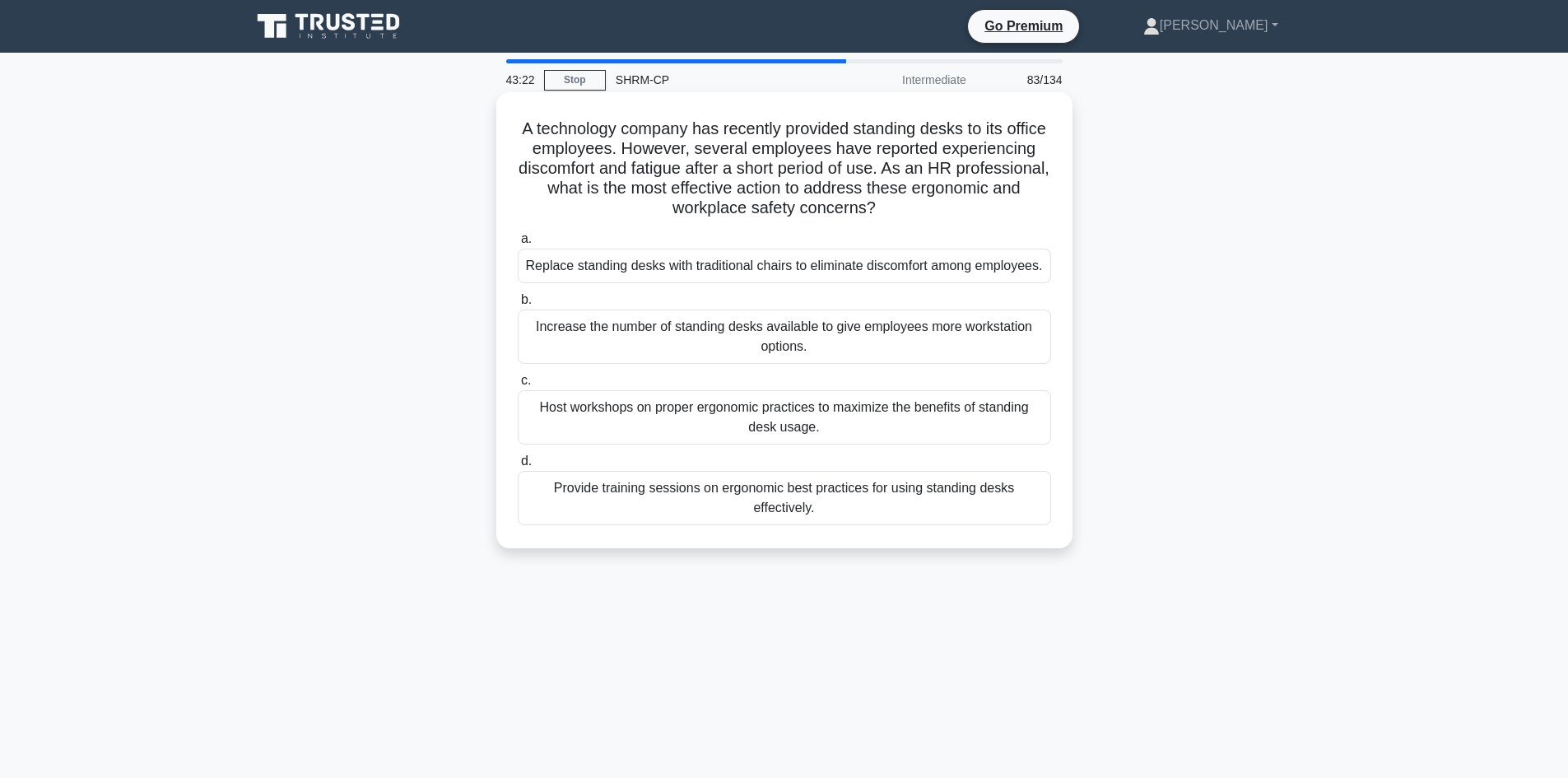
click at [776, 501] on div "Provide training sessions on ergonomic best practices for using standing desks …" at bounding box center [784, 498] width 534 height 54
click at [518, 467] on input "d. Provide training sessions on ergonomic best practices for using standing des…" at bounding box center [518, 461] width 0 height 11
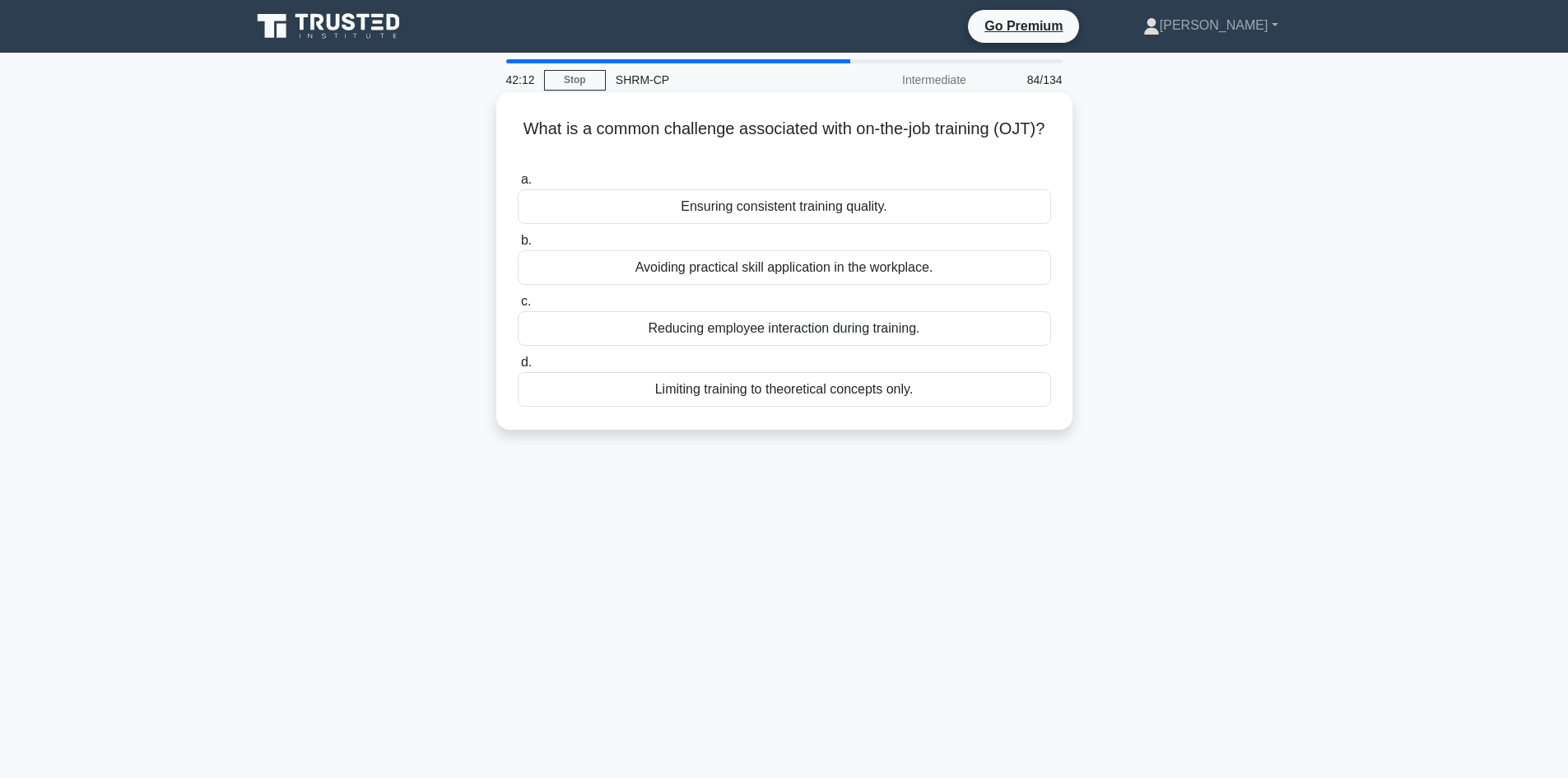
click at [737, 334] on div "Reducing employee interaction during training." at bounding box center [784, 328] width 534 height 35
click at [518, 307] on input "c. Reducing employee interaction during training." at bounding box center [518, 301] width 0 height 11
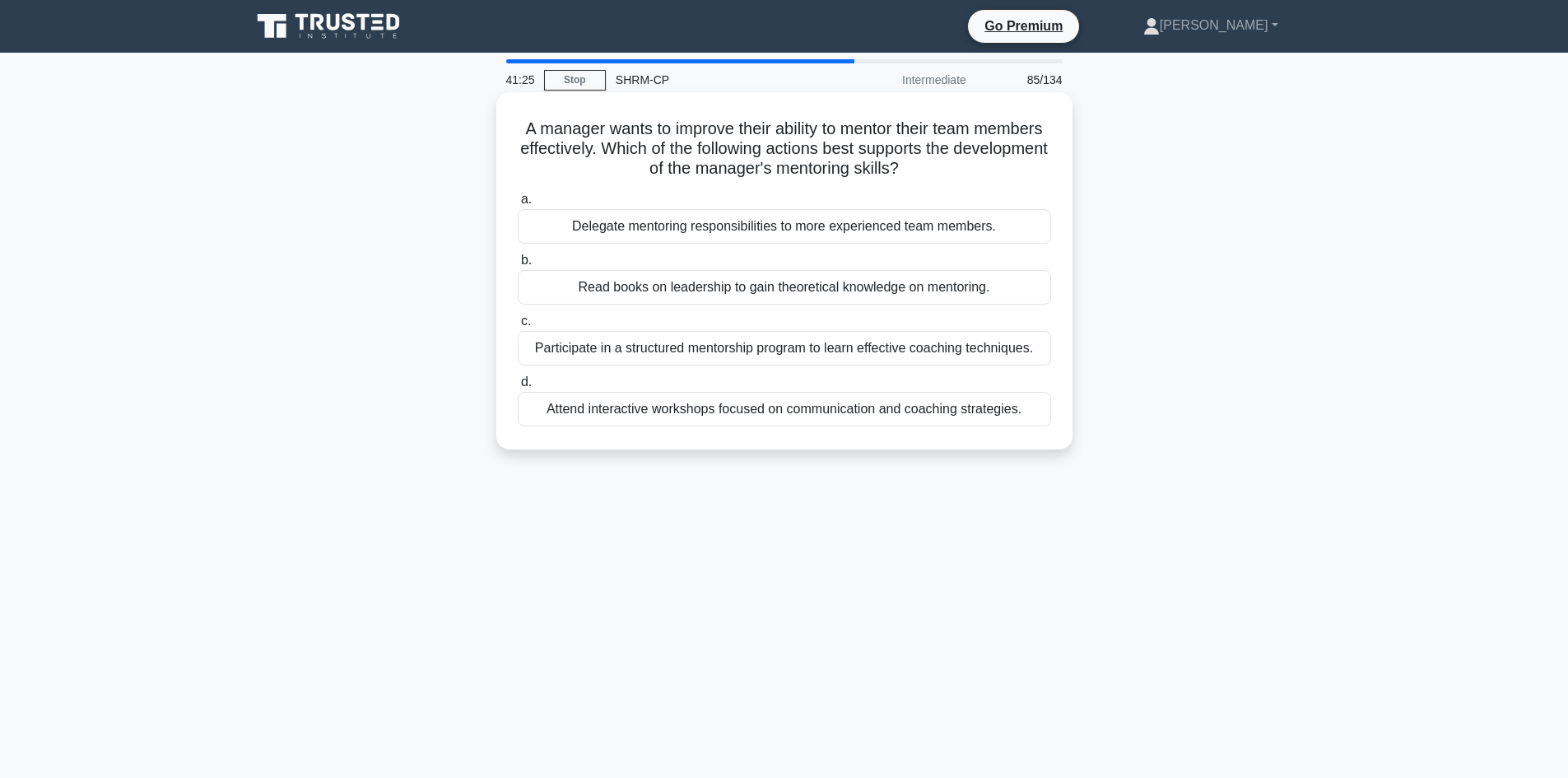
click at [940, 343] on div "Participate in a structured mentorship program to learn effective coaching tech…" at bounding box center [784, 348] width 534 height 35
click at [518, 327] on input "c. Participate in a structured mentorship program to learn effective coaching t…" at bounding box center [518, 321] width 0 height 11
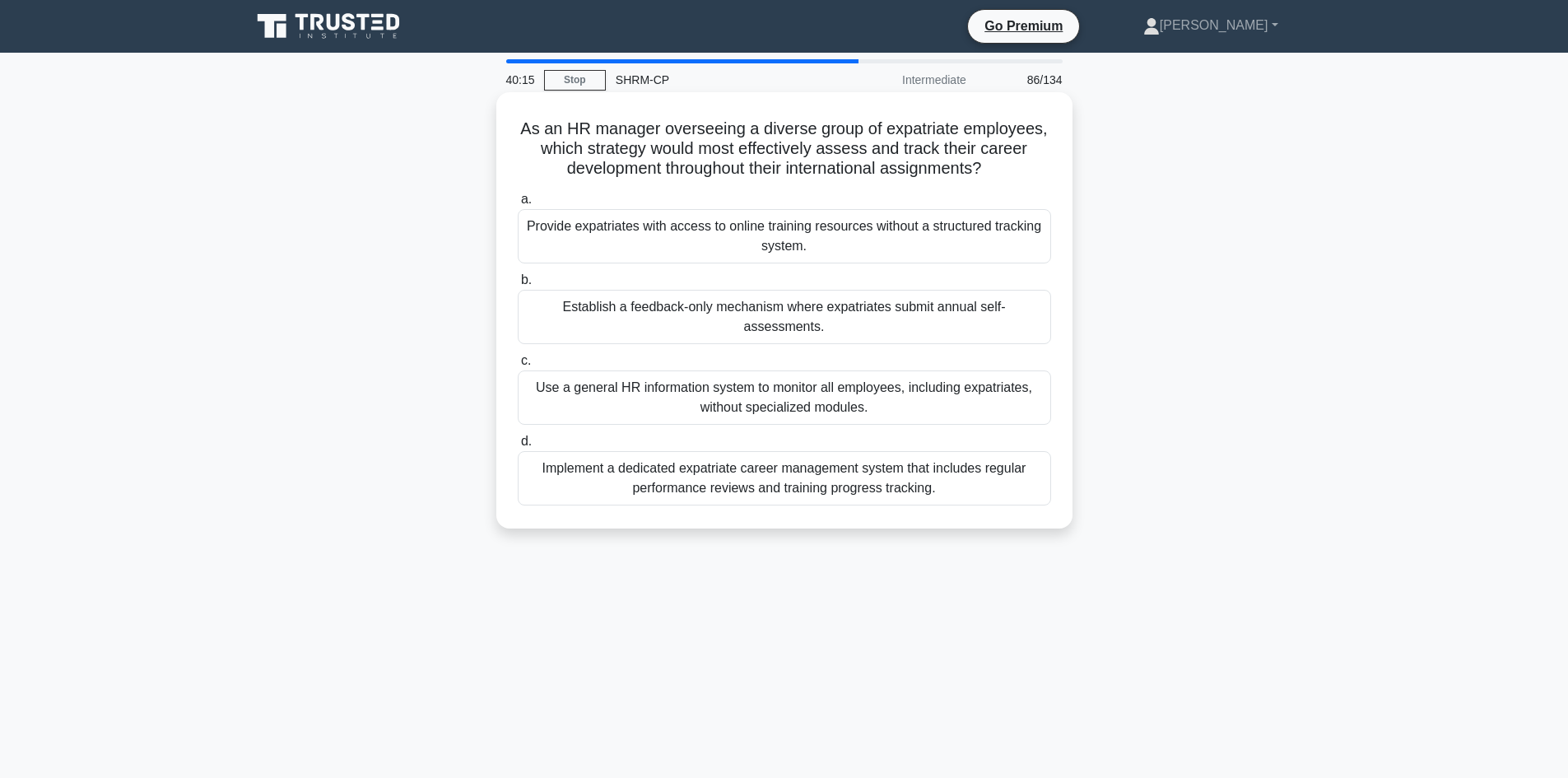
click at [791, 460] on div "Implement a dedicated expatriate career management system that includes regular…" at bounding box center [784, 479] width 534 height 54
click at [518, 447] on input "d. Implement a dedicated expatriate career management system that includes regu…" at bounding box center [518, 441] width 0 height 11
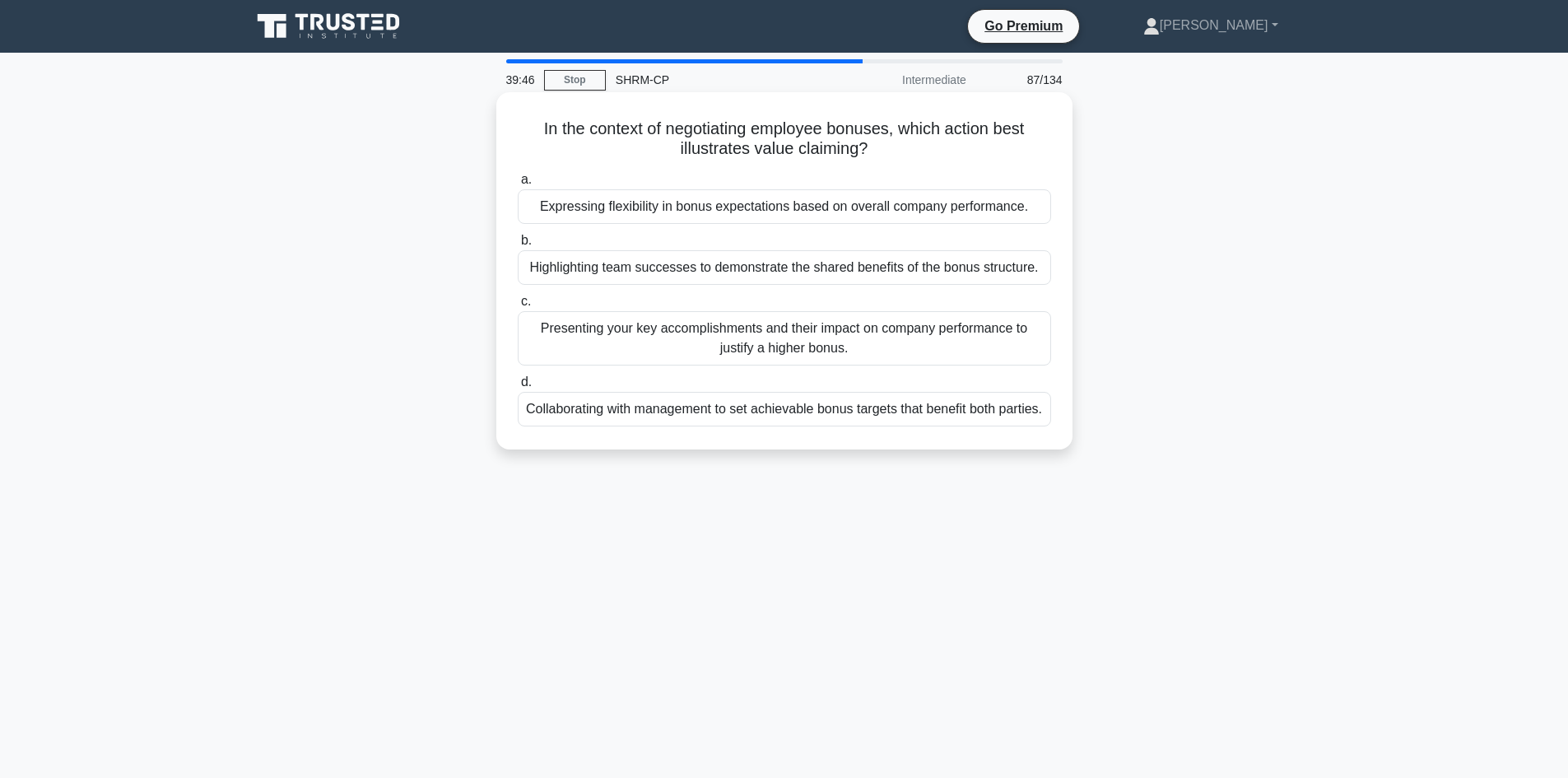
click at [789, 415] on div "Collaborating with management to set achievable bonus targets that benefit both…" at bounding box center [784, 409] width 534 height 35
click at [518, 388] on input "d. Collaborating with management to set achievable bonus targets that benefit b…" at bounding box center [518, 382] width 0 height 11
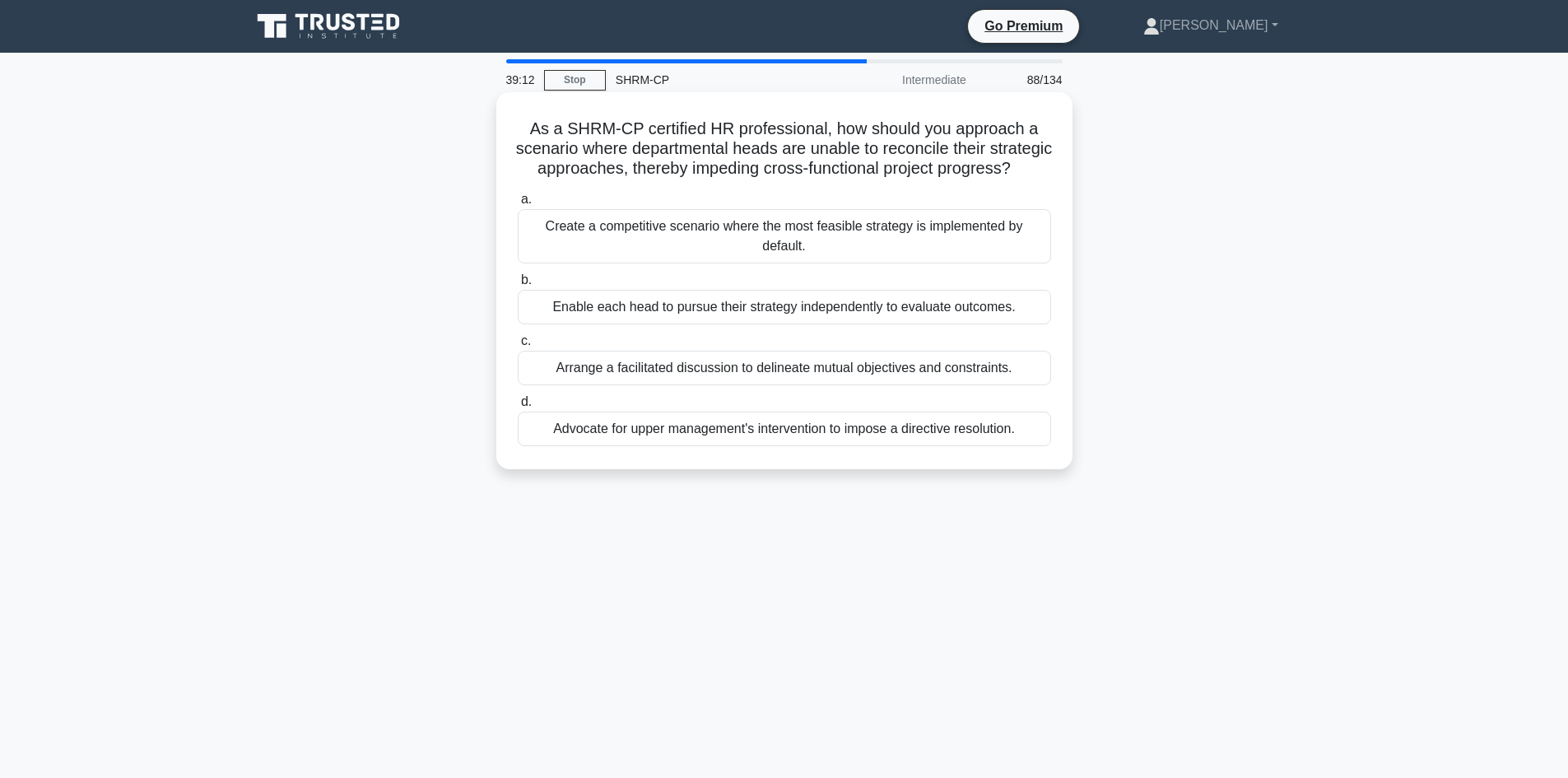
click at [796, 385] on div "Arrange a facilitated discussion to delineate mutual objectives and constraints." at bounding box center [784, 368] width 534 height 35
click at [518, 347] on input "c. Arrange a facilitated discussion to delineate mutual objectives and constrai…" at bounding box center [518, 341] width 0 height 11
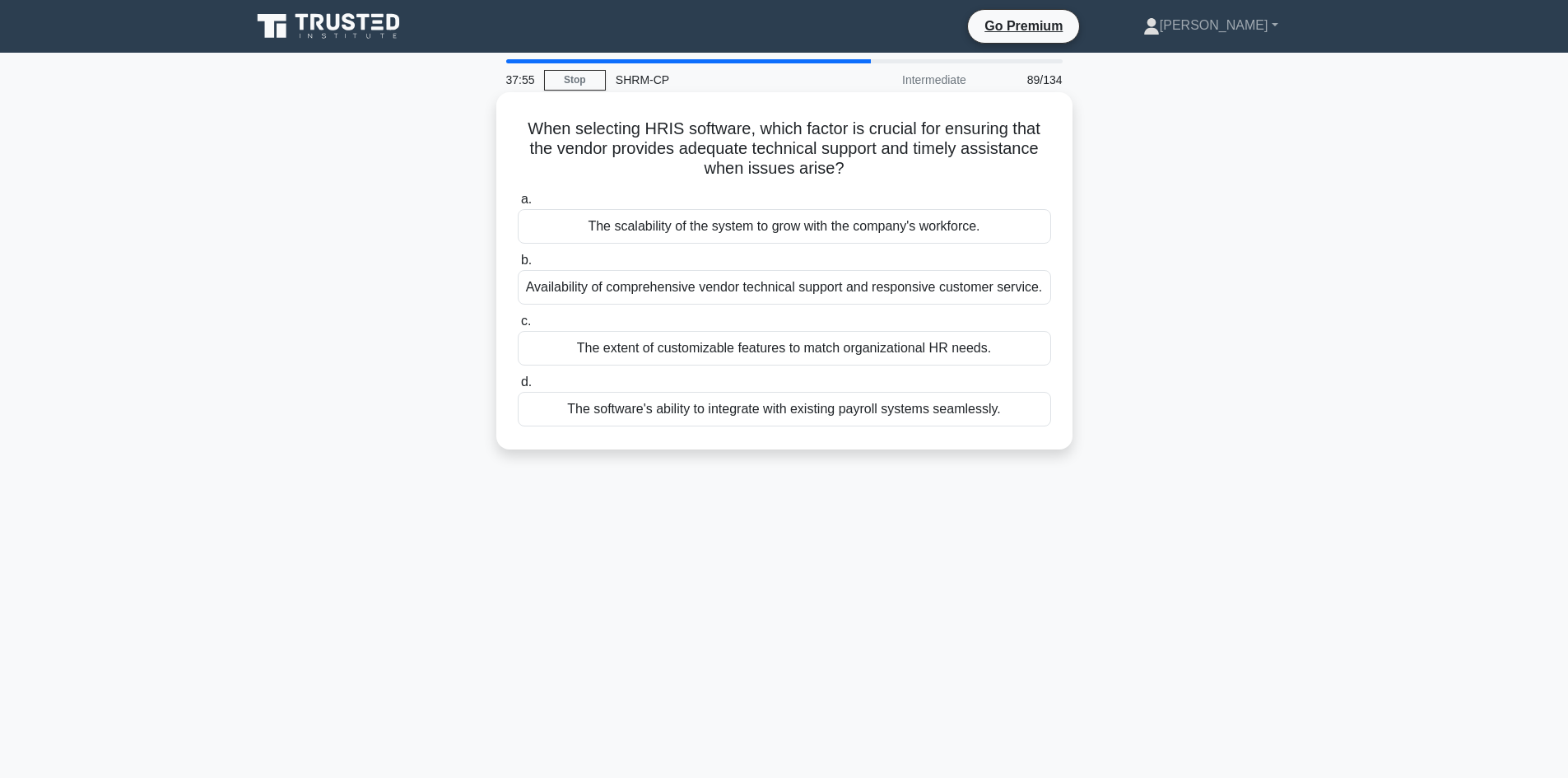
click at [744, 233] on div "The scalability of the system to grow with the company's workforce." at bounding box center [784, 226] width 534 height 35
click at [518, 205] on input "a. The scalability of the system to grow with the company's workforce." at bounding box center [518, 199] width 0 height 11
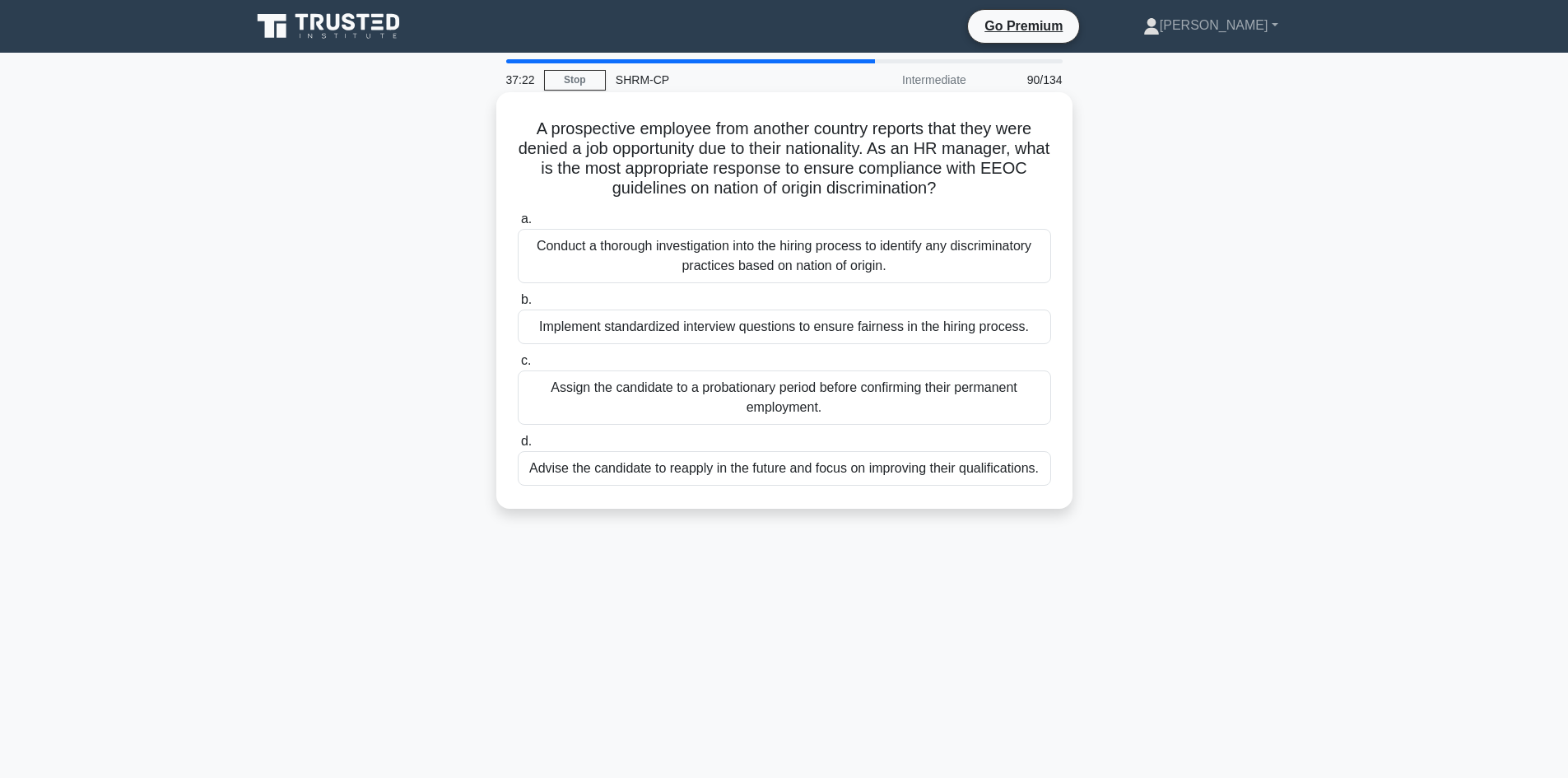
click at [839, 262] on div "Conduct a thorough investigation into the hiring process to identify any discri…" at bounding box center [784, 256] width 534 height 54
click at [518, 224] on input "a. Conduct a thorough investigation into the hiring process to identify any dis…" at bounding box center [518, 219] width 0 height 11
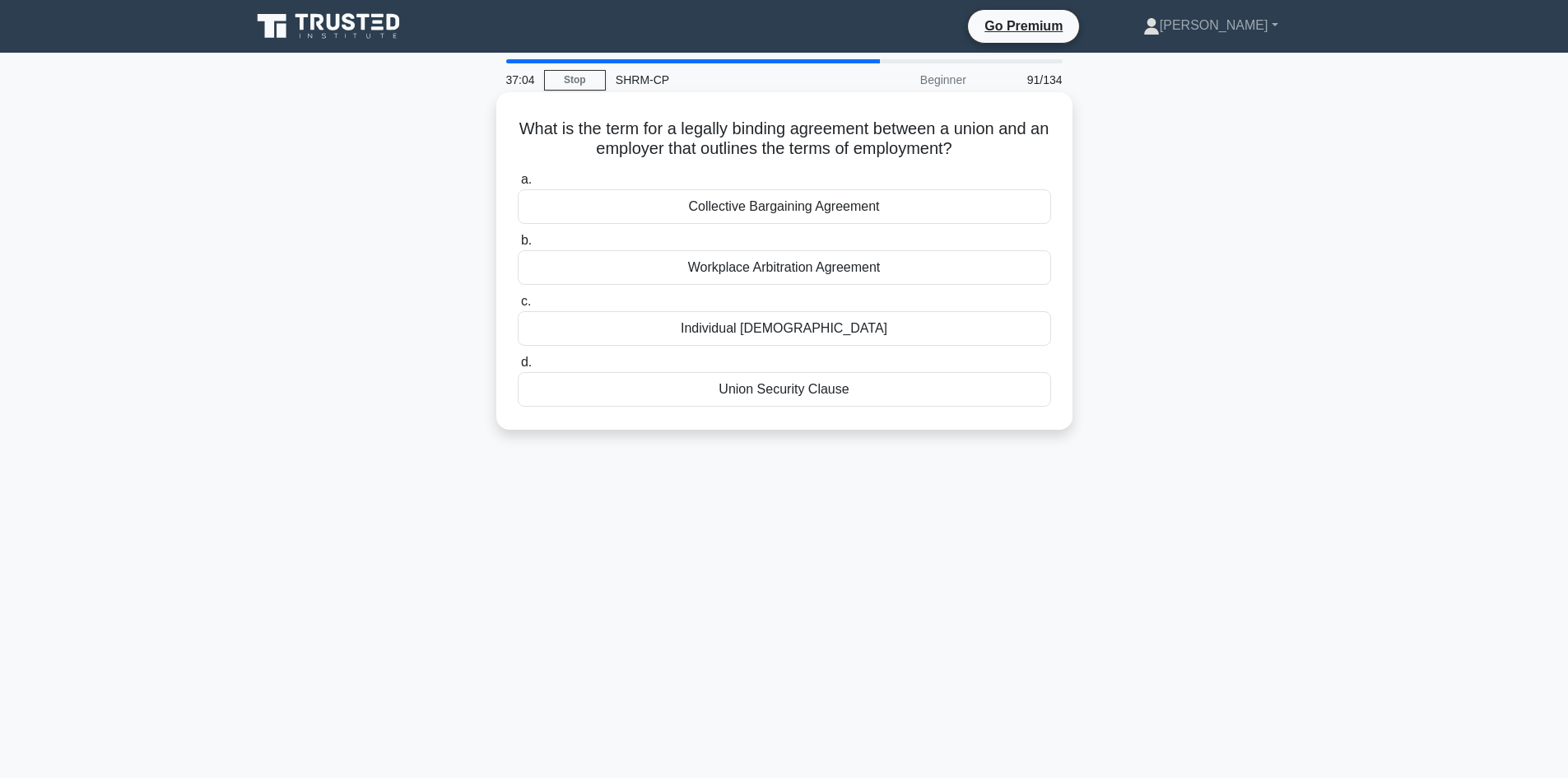
click at [855, 206] on div "Collective Bargaining Agreement" at bounding box center [784, 206] width 534 height 35
click at [518, 185] on input "a. Collective Bargaining Agreement" at bounding box center [518, 180] width 0 height 11
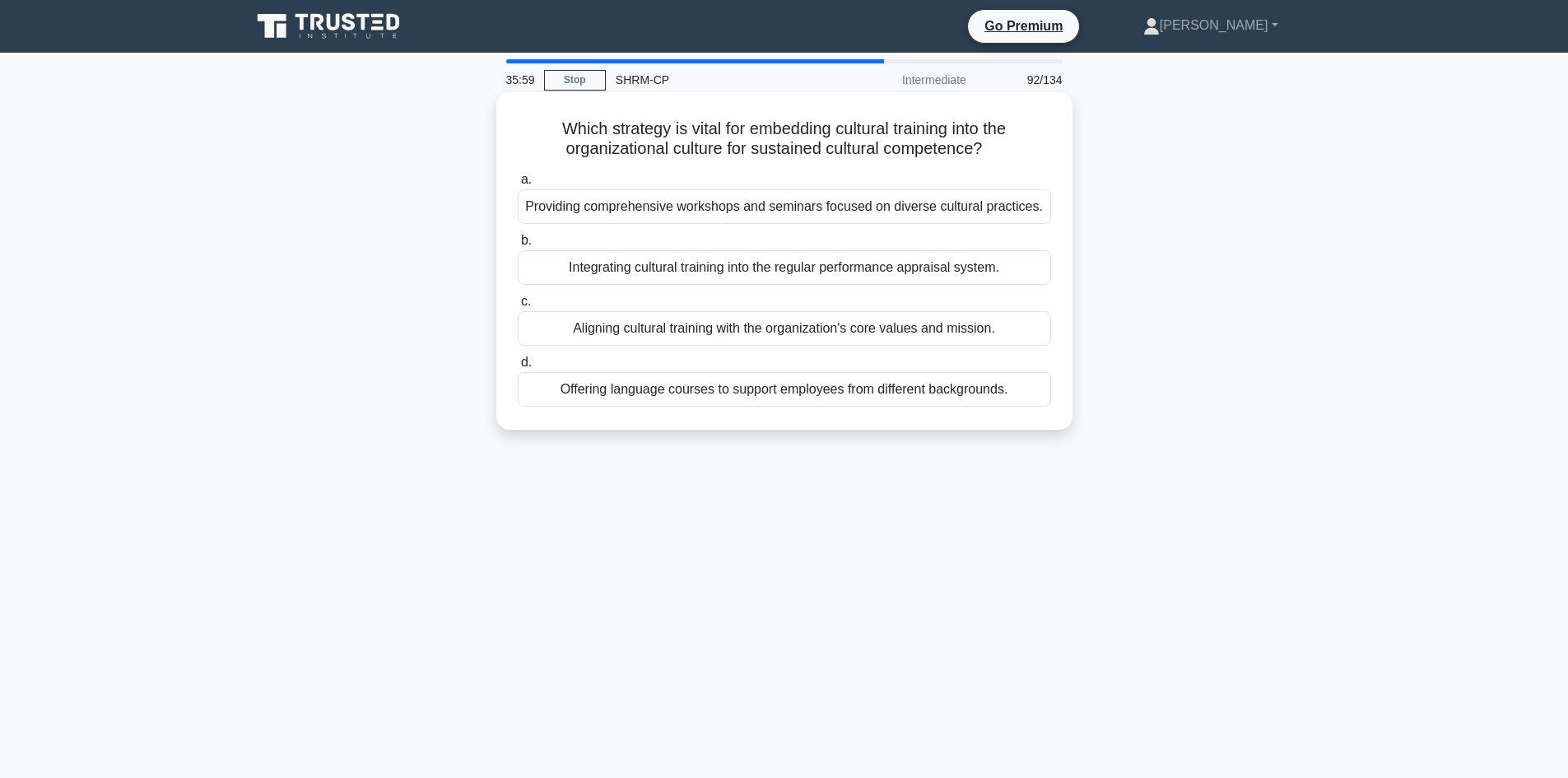
click at [939, 335] on div "Aligning cultural training with the organization's core values and mission." at bounding box center [784, 328] width 534 height 35
click at [518, 307] on input "c. Aligning cultural training with the organization's core values and mission." at bounding box center [518, 301] width 0 height 11
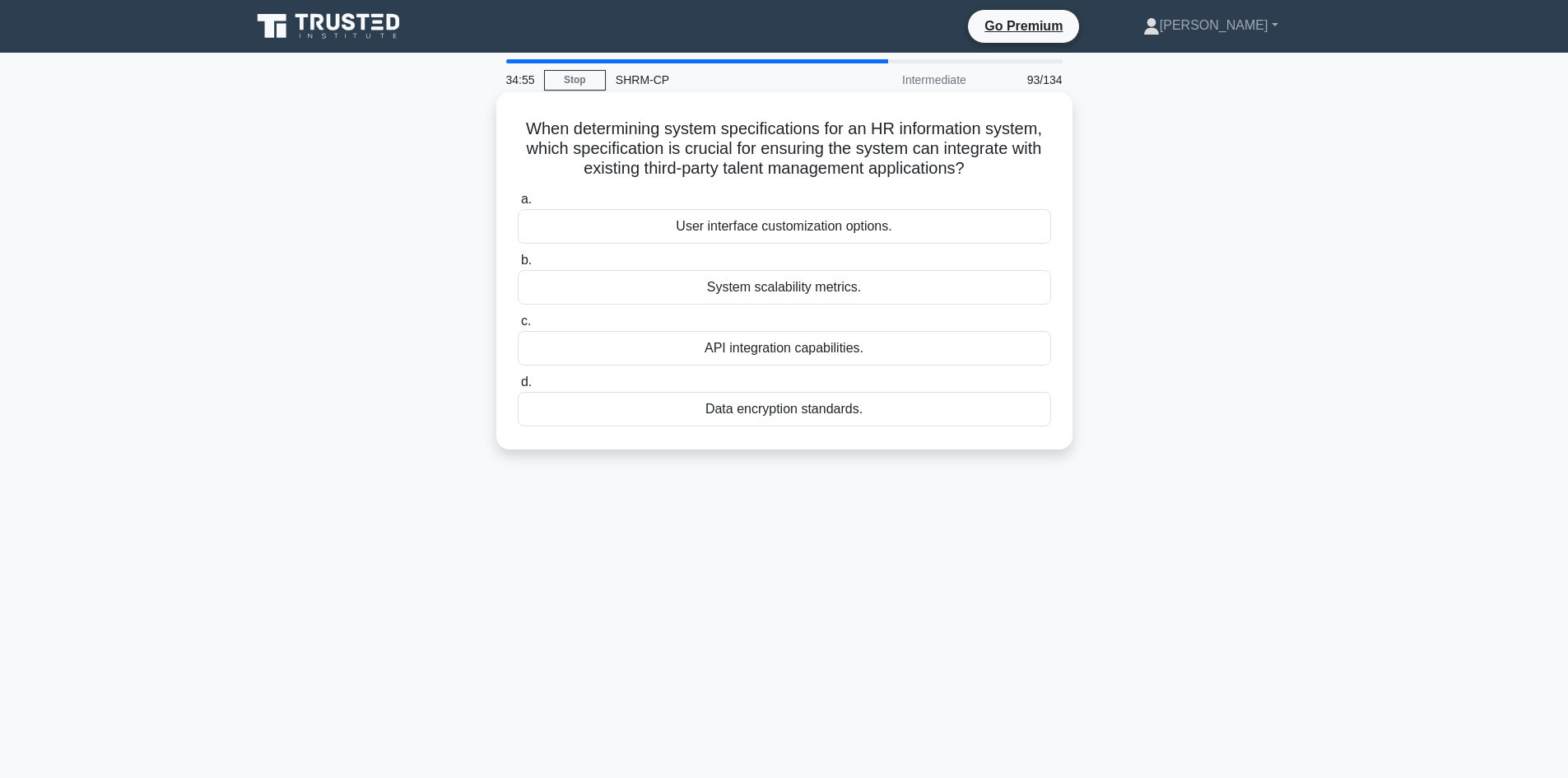
click at [796, 294] on div "System scalability metrics." at bounding box center [784, 287] width 534 height 35
click at [518, 266] on input "b. System scalability metrics." at bounding box center [518, 260] width 0 height 11
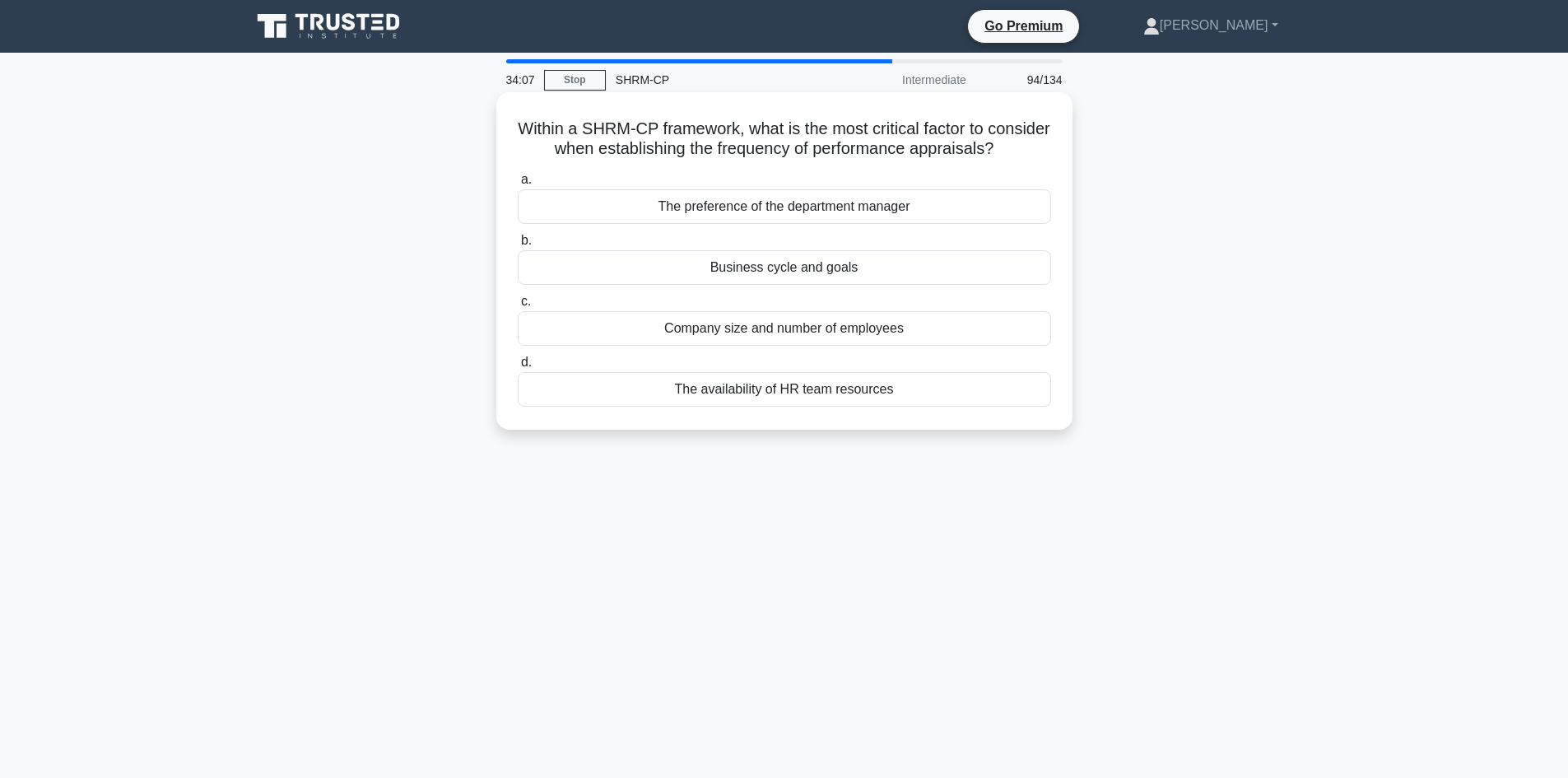
click at [841, 285] on div "Business cycle and goals" at bounding box center [784, 267] width 534 height 35
click at [518, 246] on input "b. Business cycle and goals" at bounding box center [518, 240] width 0 height 11
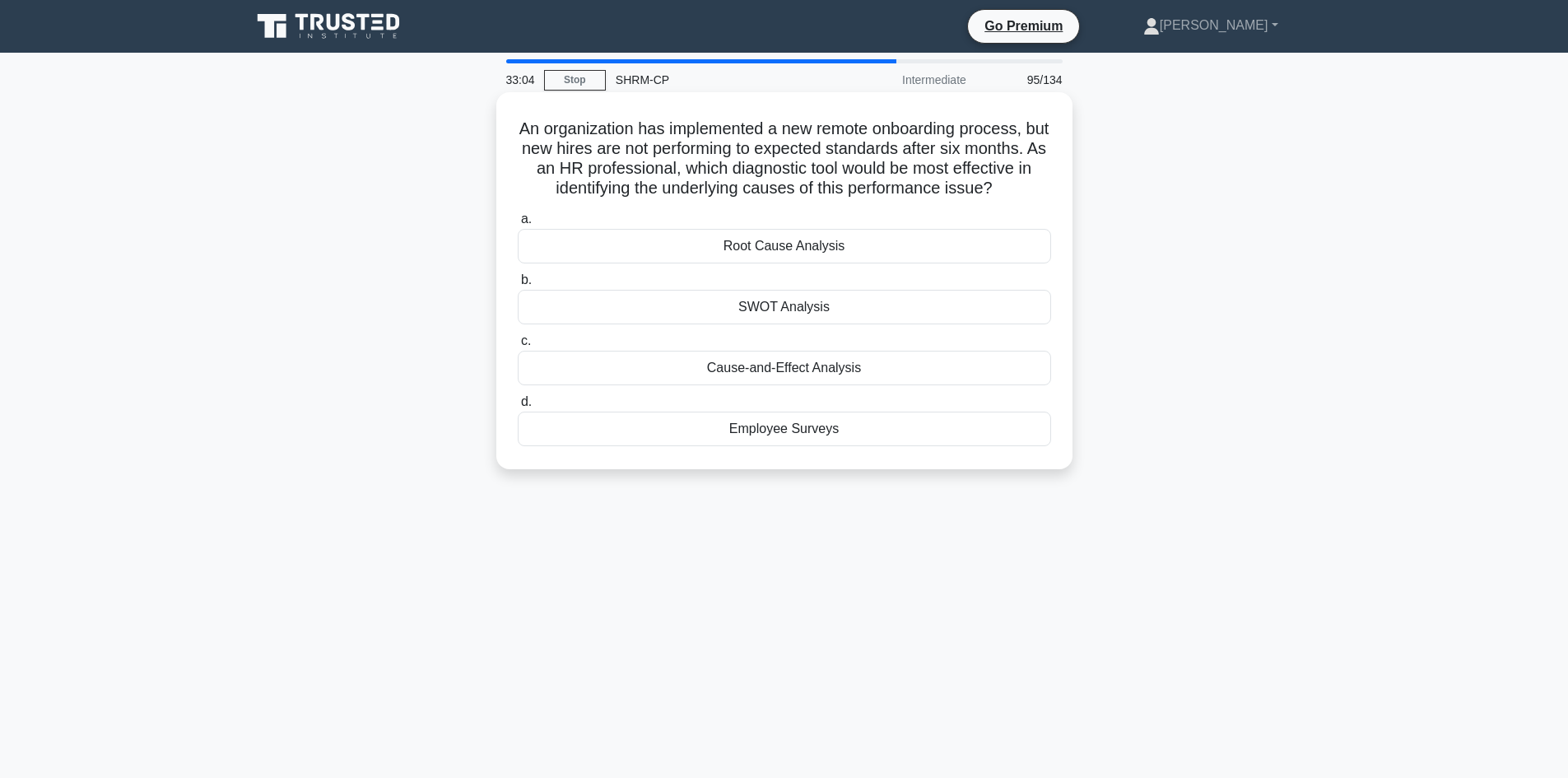
click at [849, 385] on div "Cause-and-Effect Analysis" at bounding box center [784, 368] width 534 height 35
click at [518, 347] on input "c. Cause-and-Effect Analysis" at bounding box center [518, 341] width 0 height 11
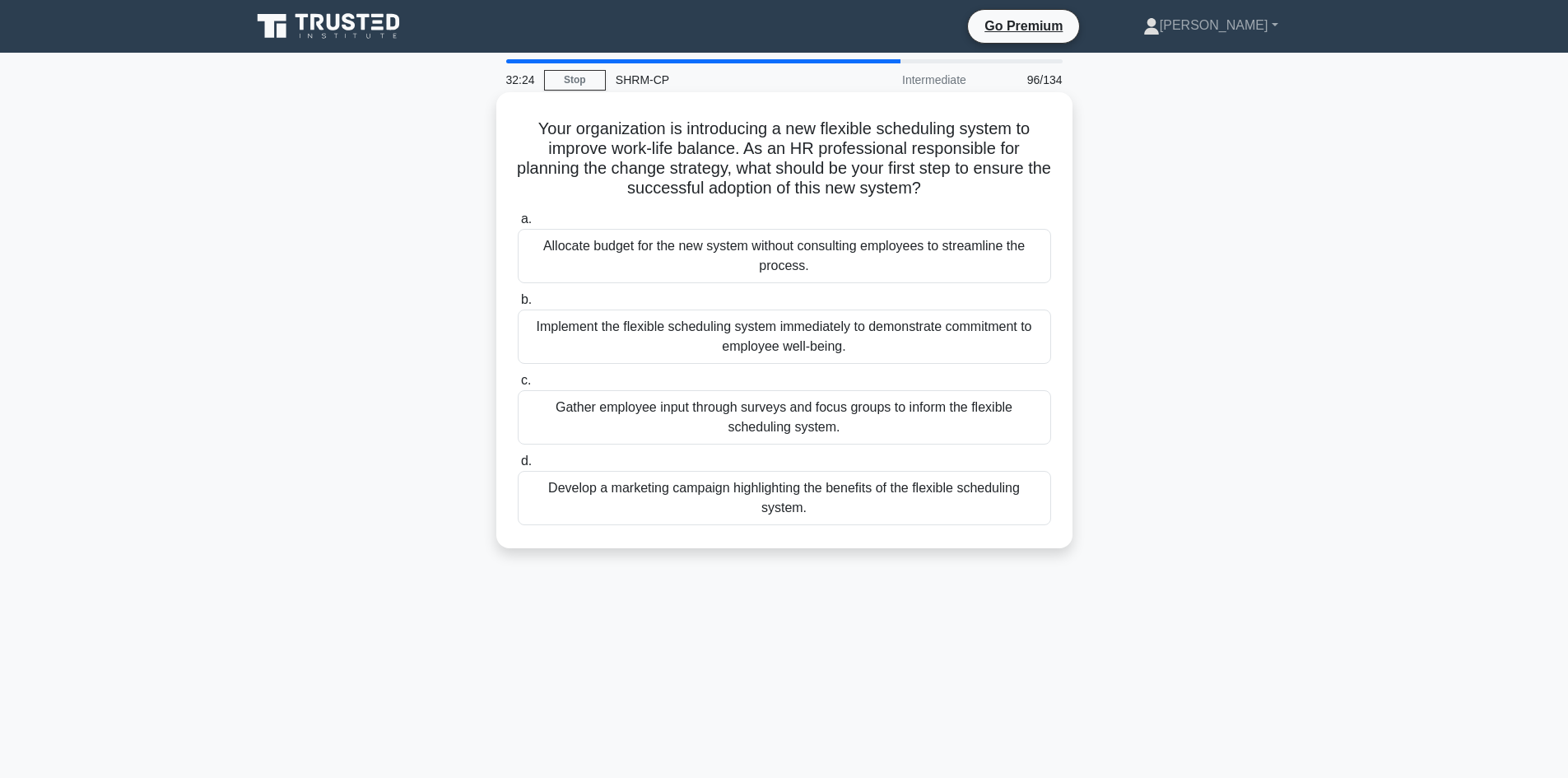
click at [808, 494] on div "Develop a marketing campaign highlighting the benefits of the flexible scheduli…" at bounding box center [784, 498] width 534 height 54
click at [518, 467] on input "d. Develop a marketing campaign highlighting the benefits of the flexible sched…" at bounding box center [518, 461] width 0 height 11
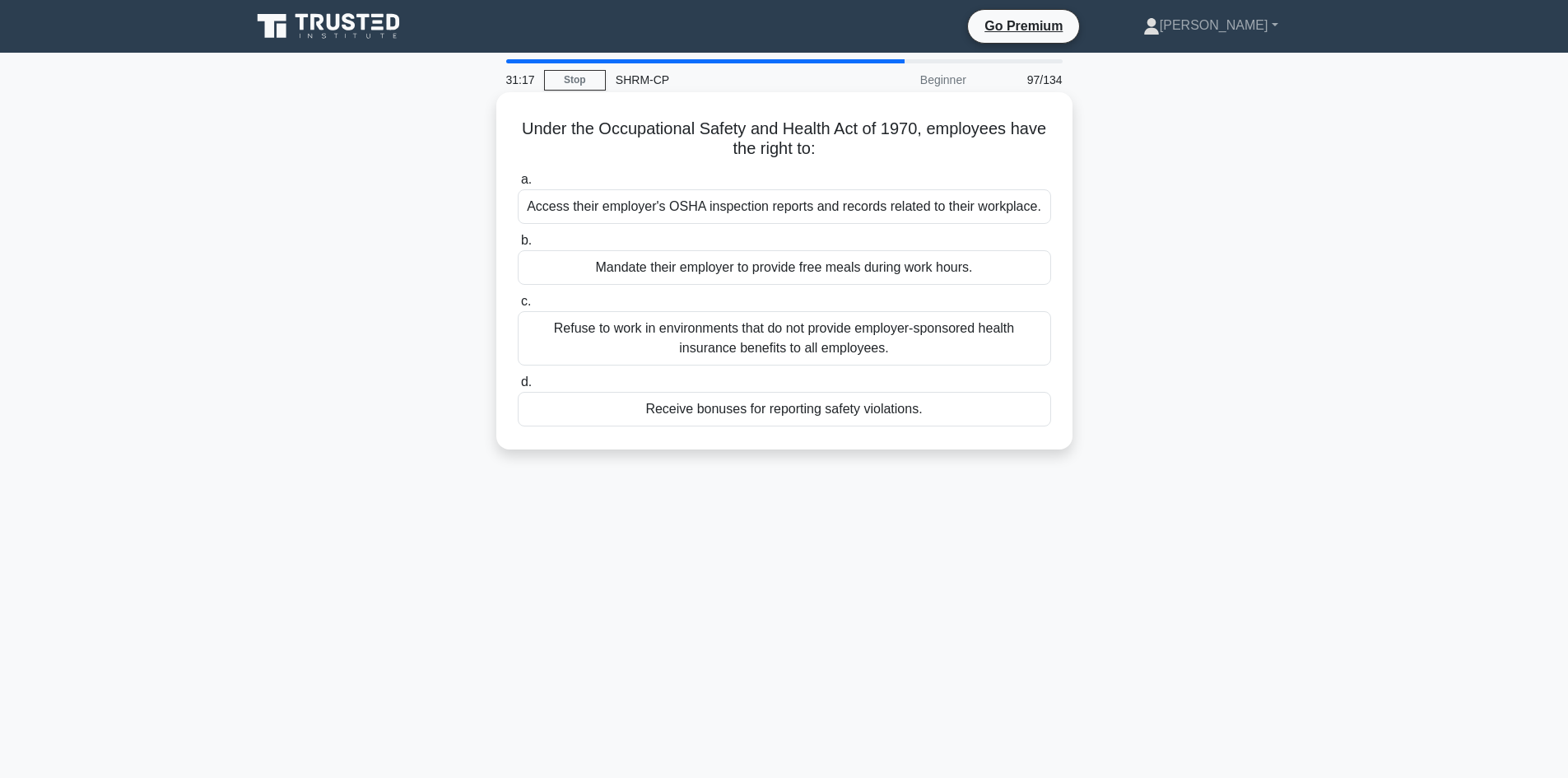
click at [825, 349] on div "Refuse to work in environments that do not provide employer-sponsored health in…" at bounding box center [784, 338] width 534 height 54
click at [518, 307] on input "c. Refuse to work in environments that do not provide employer-sponsored health…" at bounding box center [518, 301] width 0 height 11
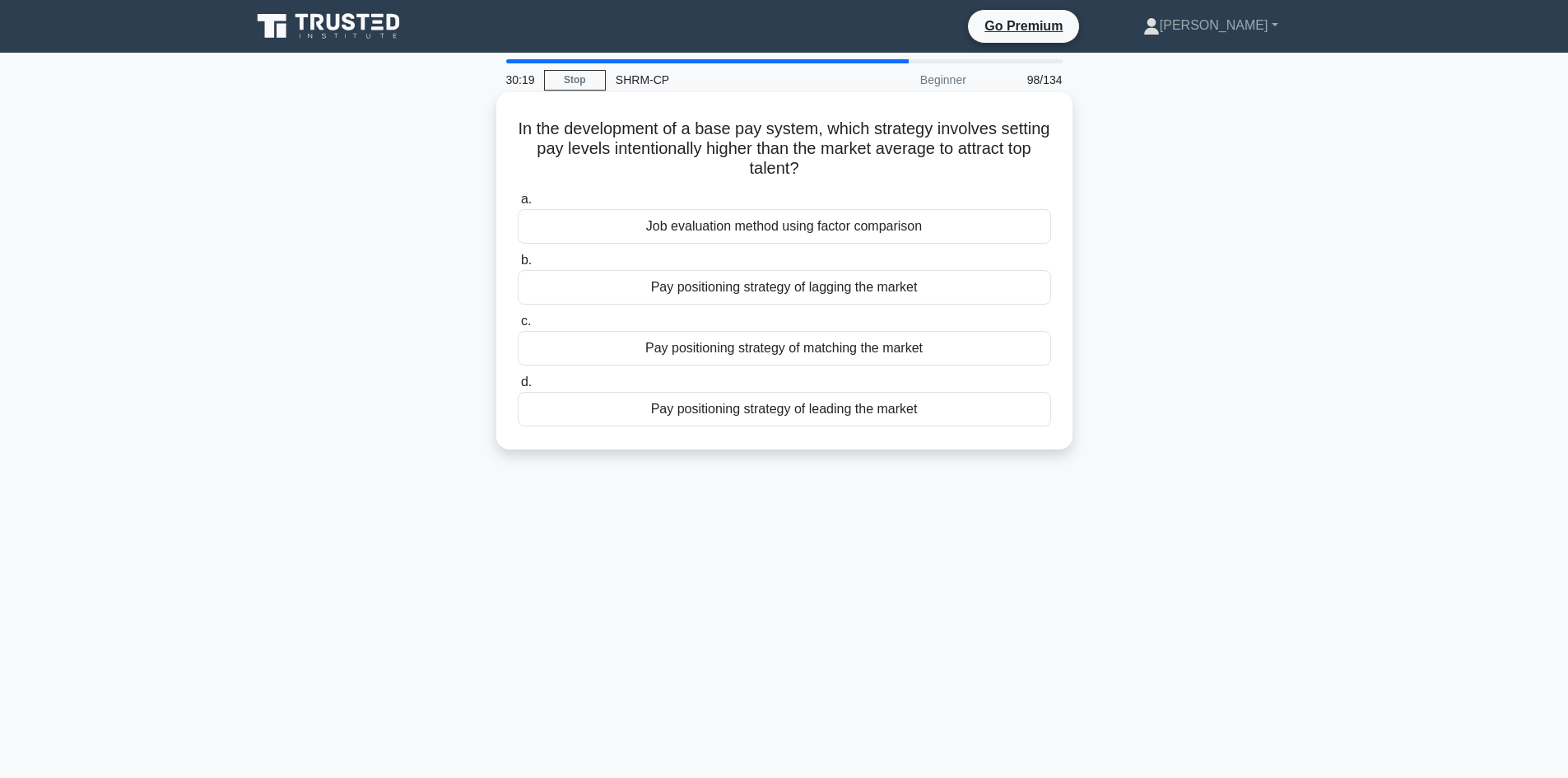
click at [774, 410] on div "Pay positioning strategy of leading the market" at bounding box center [784, 409] width 534 height 35
click at [518, 388] on input "d. Pay positioning strategy of leading the market" at bounding box center [518, 382] width 0 height 11
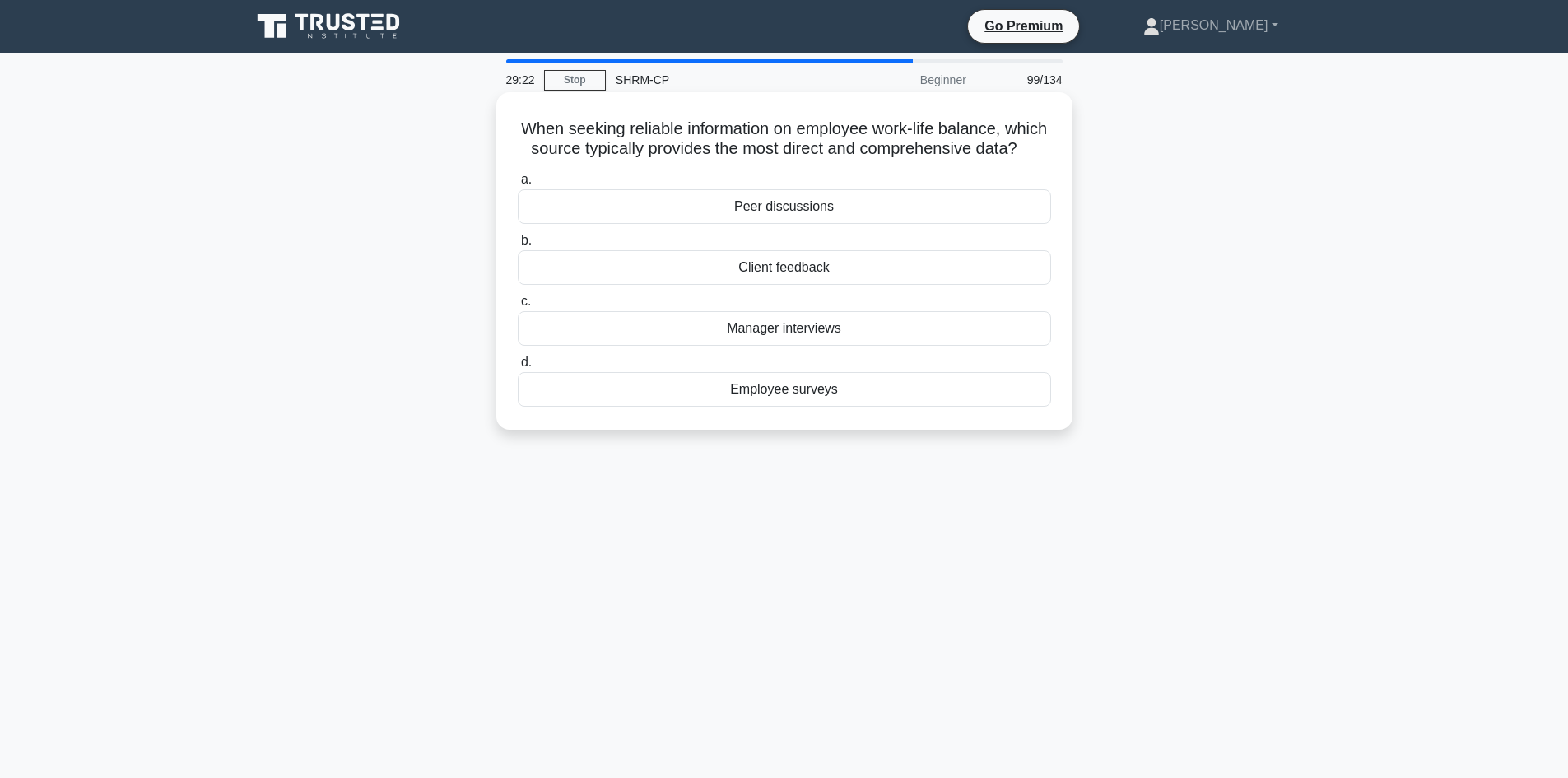
click at [775, 407] on div "Employee surveys" at bounding box center [784, 389] width 534 height 35
click at [518, 368] on input "d. Employee surveys" at bounding box center [518, 362] width 0 height 11
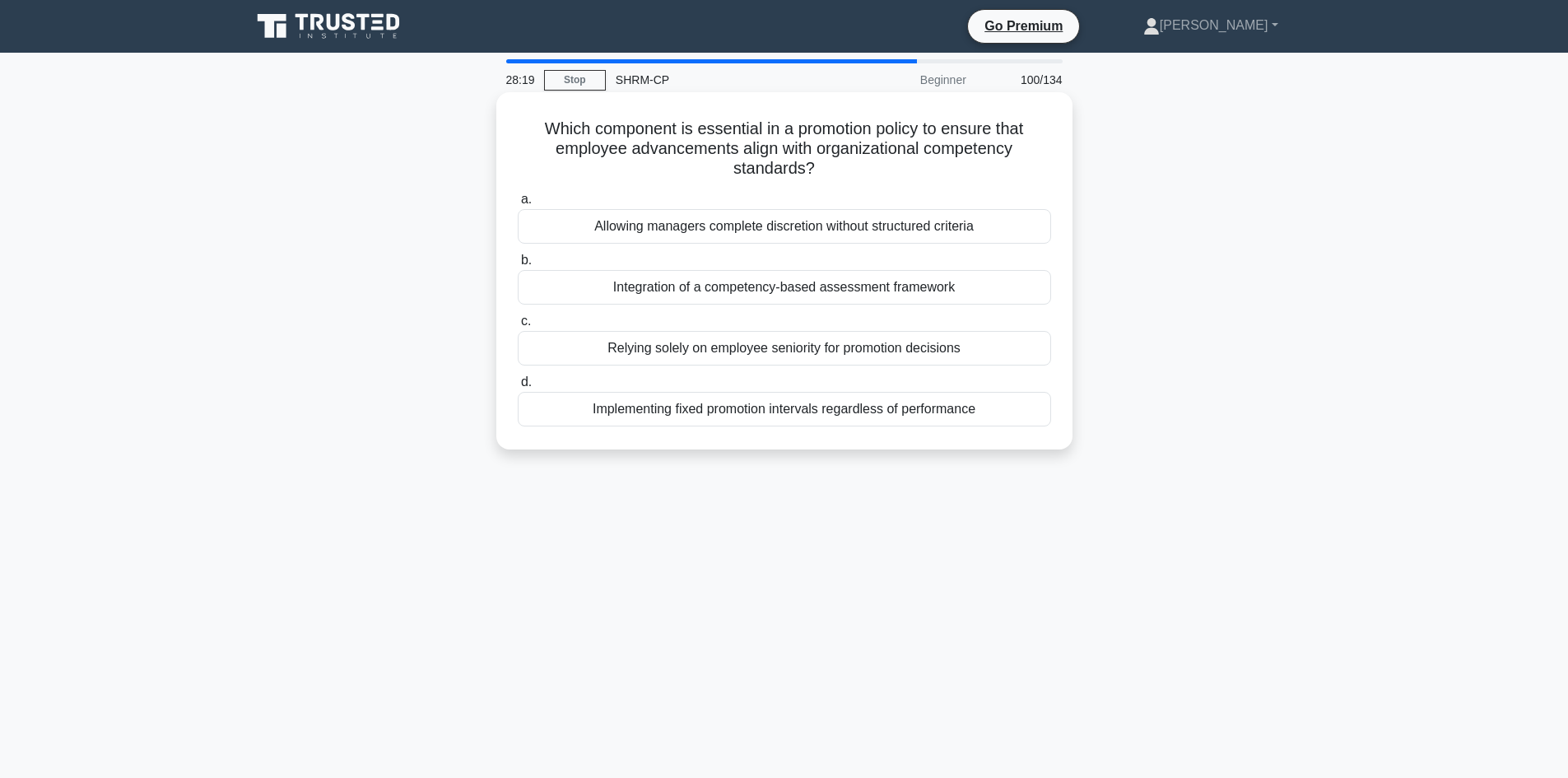
click at [731, 285] on div "Integration of a competency-based assessment framework" at bounding box center [784, 287] width 534 height 35
click at [518, 266] on input "b. Integration of a competency-based assessment framework" at bounding box center [518, 260] width 0 height 11
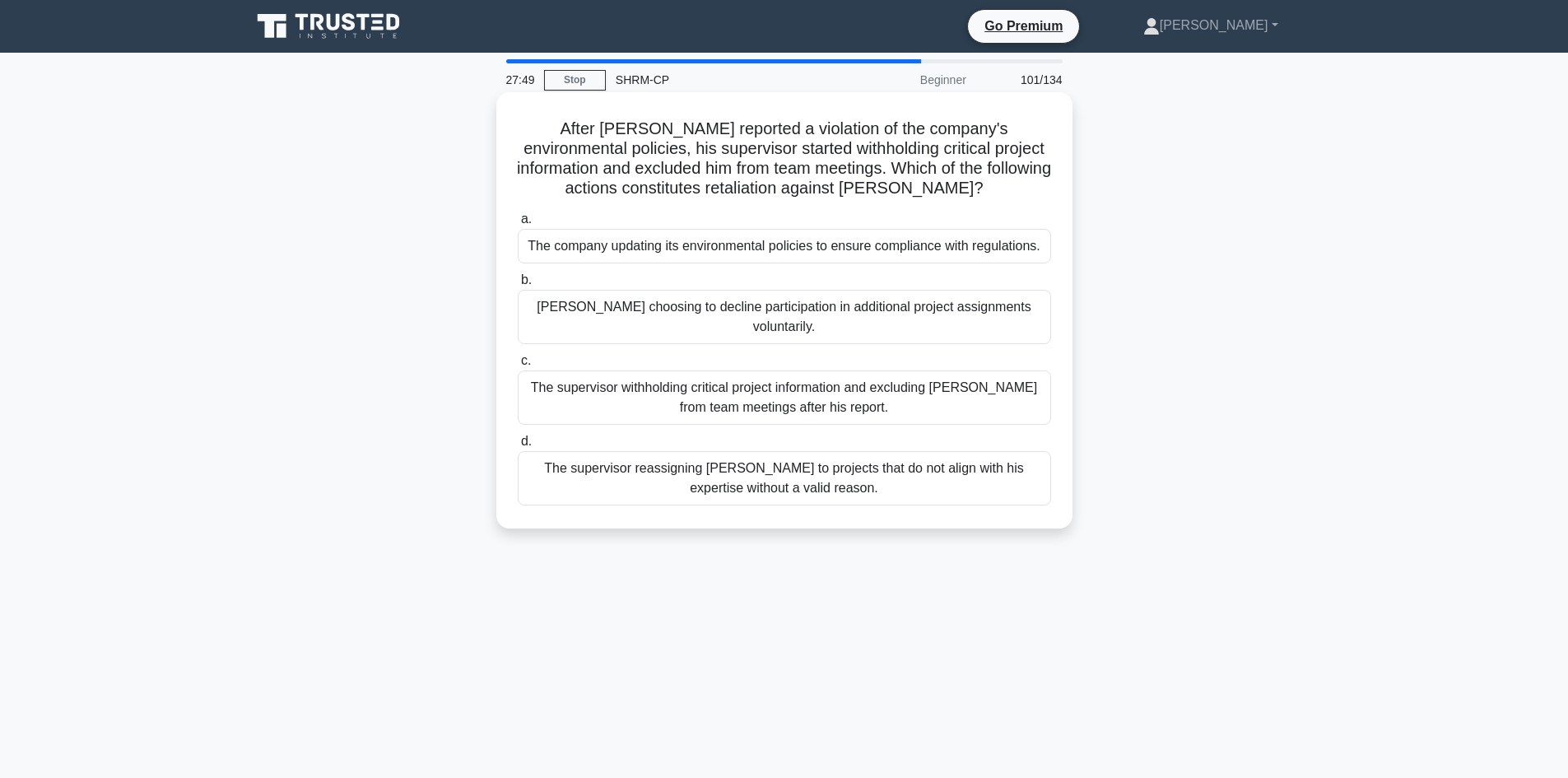
click at [837, 383] on div "The supervisor withholding critical project information and excluding [PERSON_N…" at bounding box center [784, 398] width 534 height 54
click at [518, 366] on input "c. The supervisor withholding critical project information and excluding [PERSO…" at bounding box center [518, 361] width 0 height 11
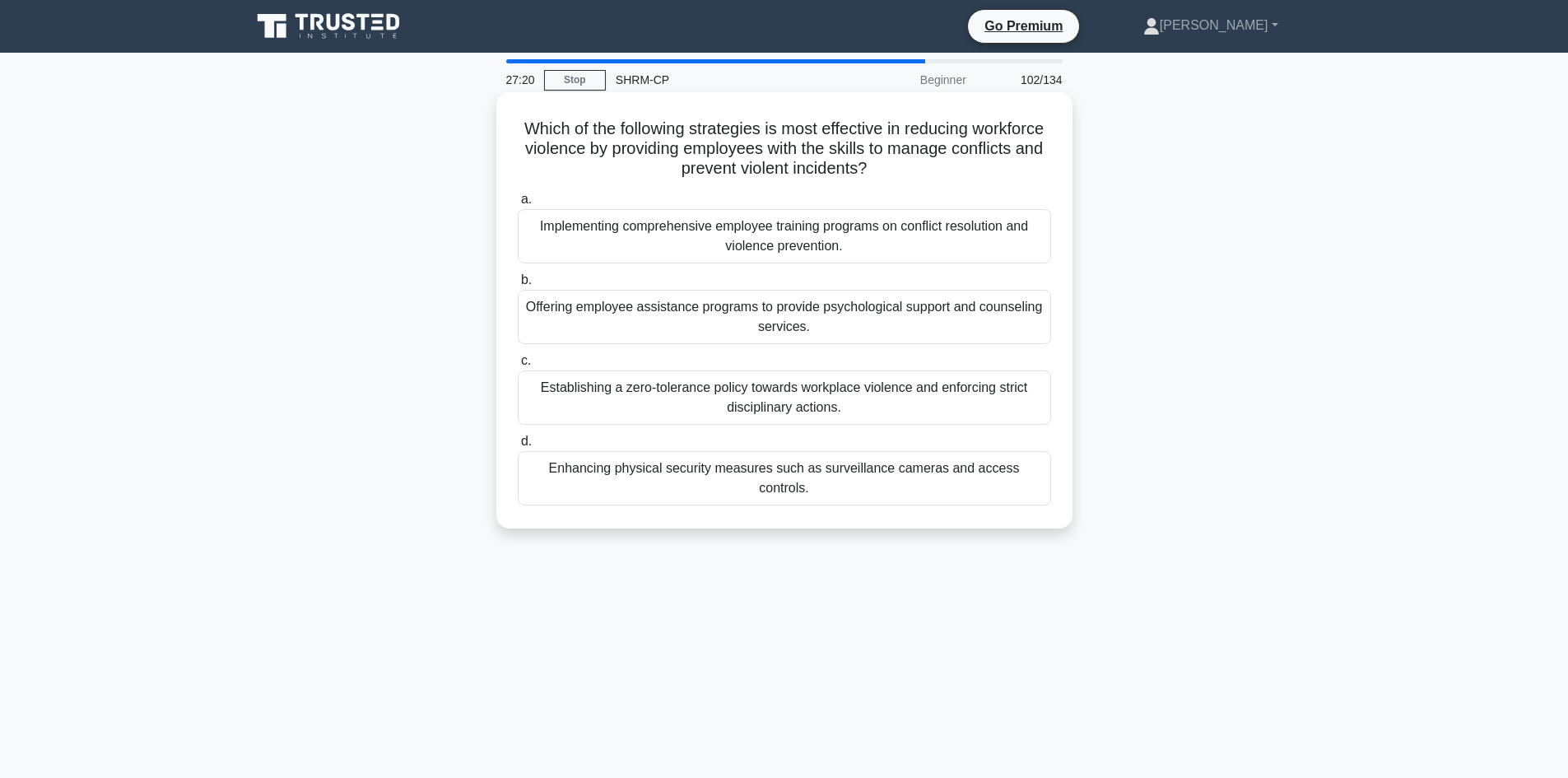
click at [794, 237] on div "Implementing comprehensive employee training programs on conflict resolution an…" at bounding box center [784, 236] width 534 height 54
click at [518, 205] on input "a. Implementing comprehensive employee training programs on conflict resolution…" at bounding box center [518, 199] width 0 height 11
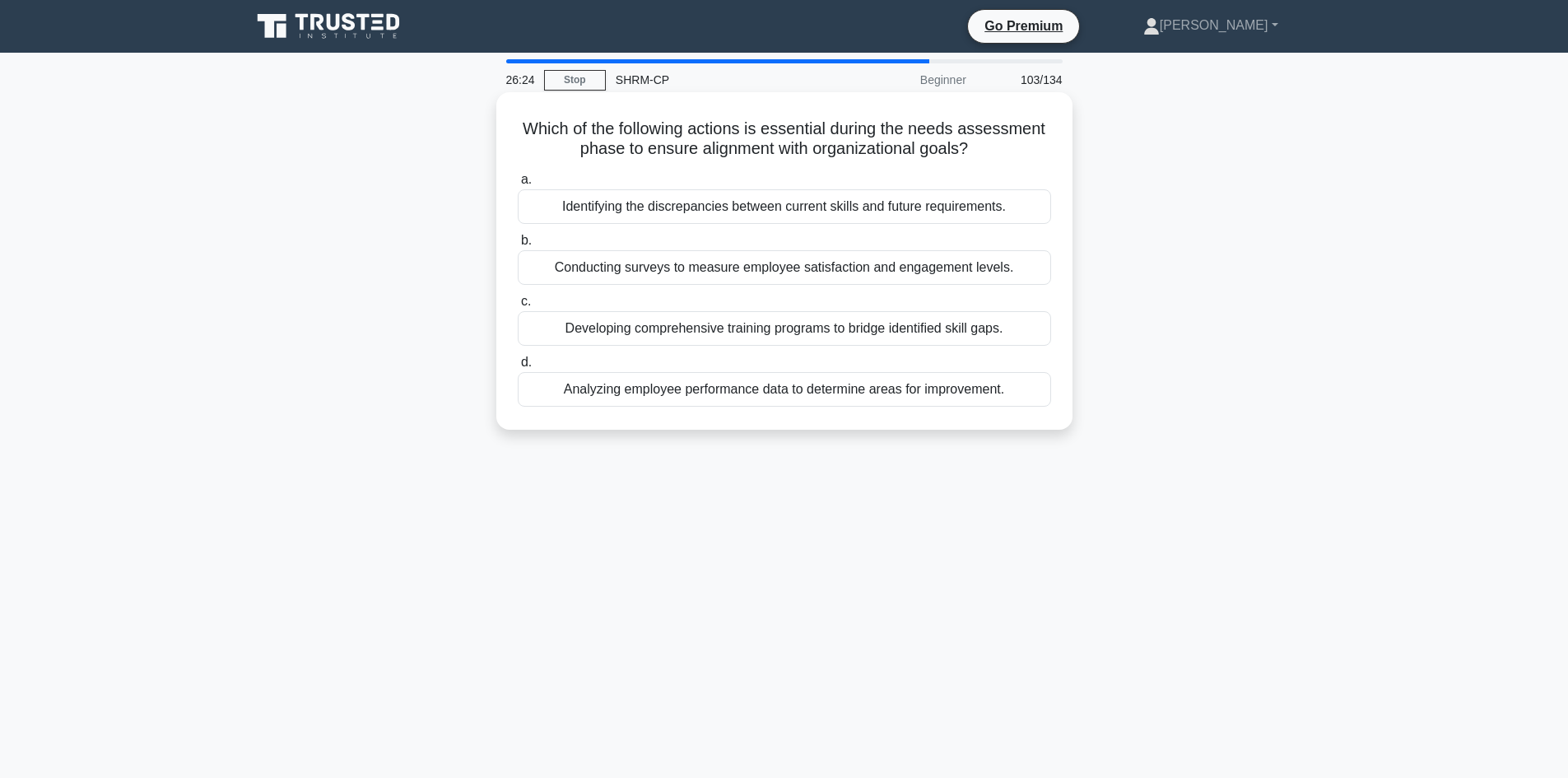
click at [803, 205] on div "Identifying the discrepancies between current skills and future requirements." at bounding box center [784, 206] width 534 height 35
click at [518, 185] on input "a. Identifying the discrepancies between current skills and future requirements." at bounding box center [518, 180] width 0 height 11
click at [798, 267] on div "Provide clear communication and comprehensive training programs" at bounding box center [784, 267] width 534 height 35
click at [518, 246] on input "b. Provide clear communication and comprehensive training programs" at bounding box center [518, 240] width 0 height 11
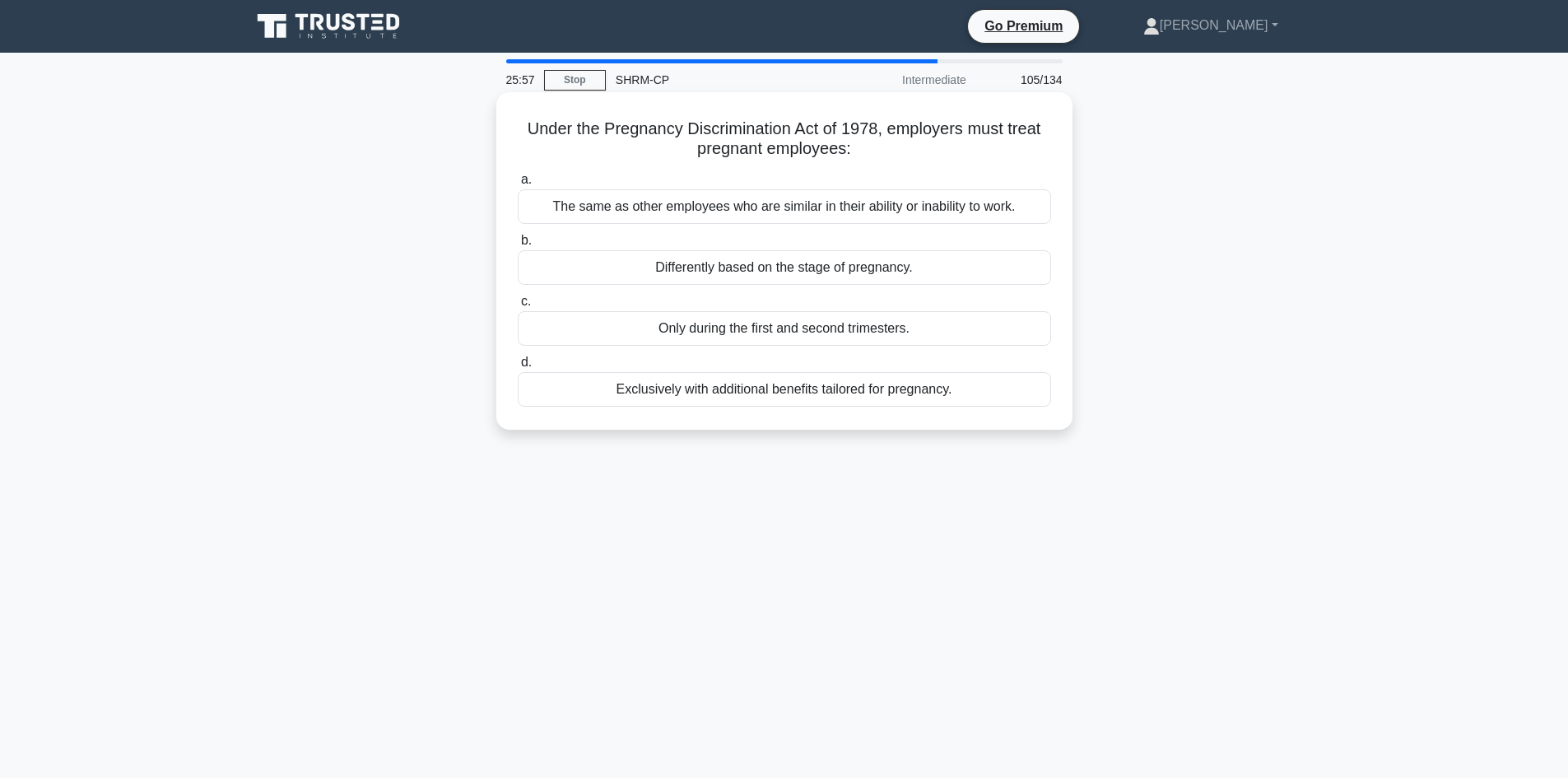
click at [836, 210] on div "The same as other employees who are similar in their ability or inability to wo…" at bounding box center [784, 206] width 534 height 35
click at [518, 185] on input "a. The same as other employees who are similar in their ability or inability to…" at bounding box center [518, 180] width 0 height 11
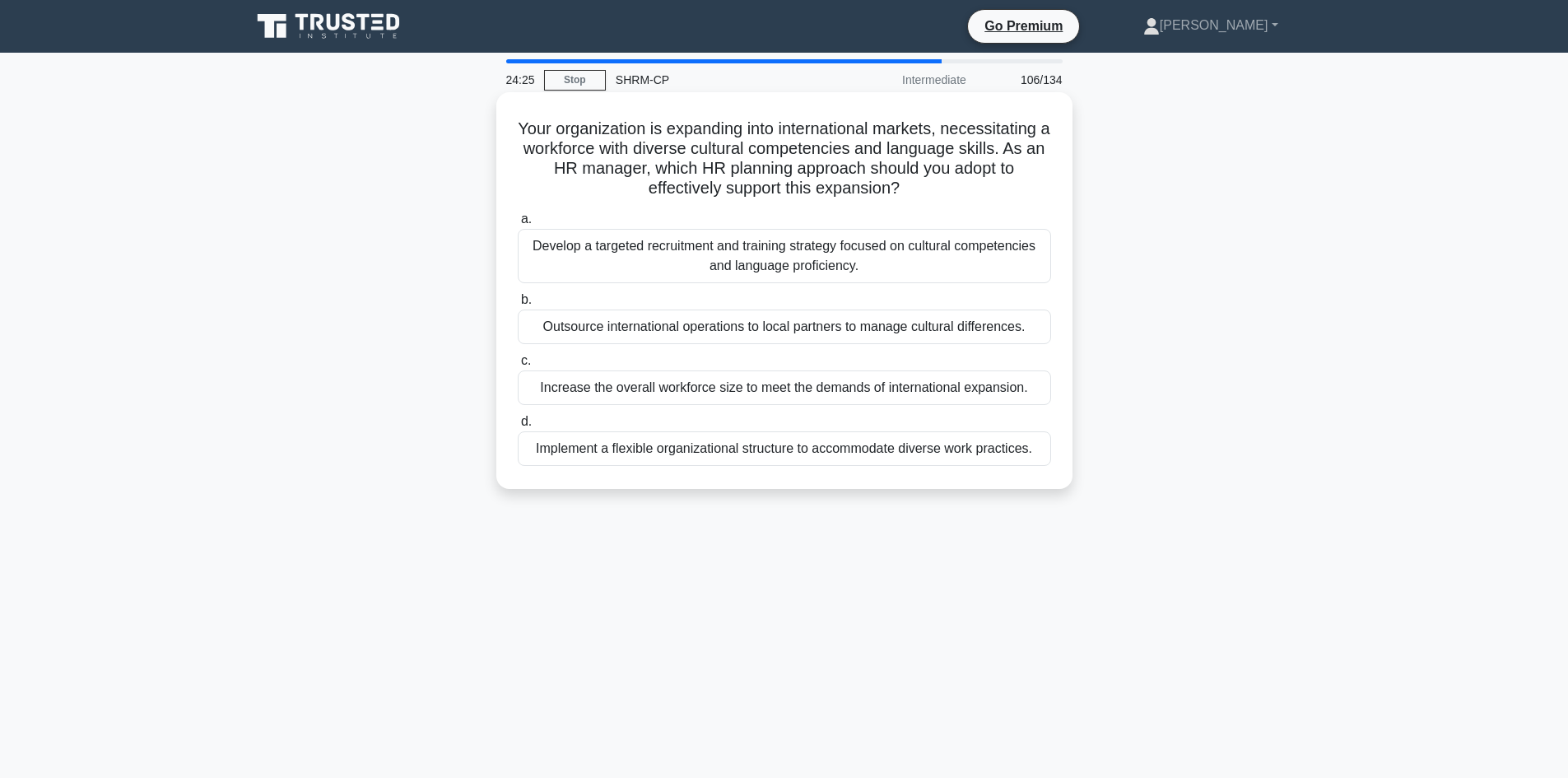
click at [801, 264] on div "Develop a targeted recruitment and training strategy focused on cultural compet…" at bounding box center [784, 256] width 534 height 54
click at [518, 224] on input "a. Develop a targeted recruitment and training strategy focused on cultural com…" at bounding box center [518, 219] width 0 height 11
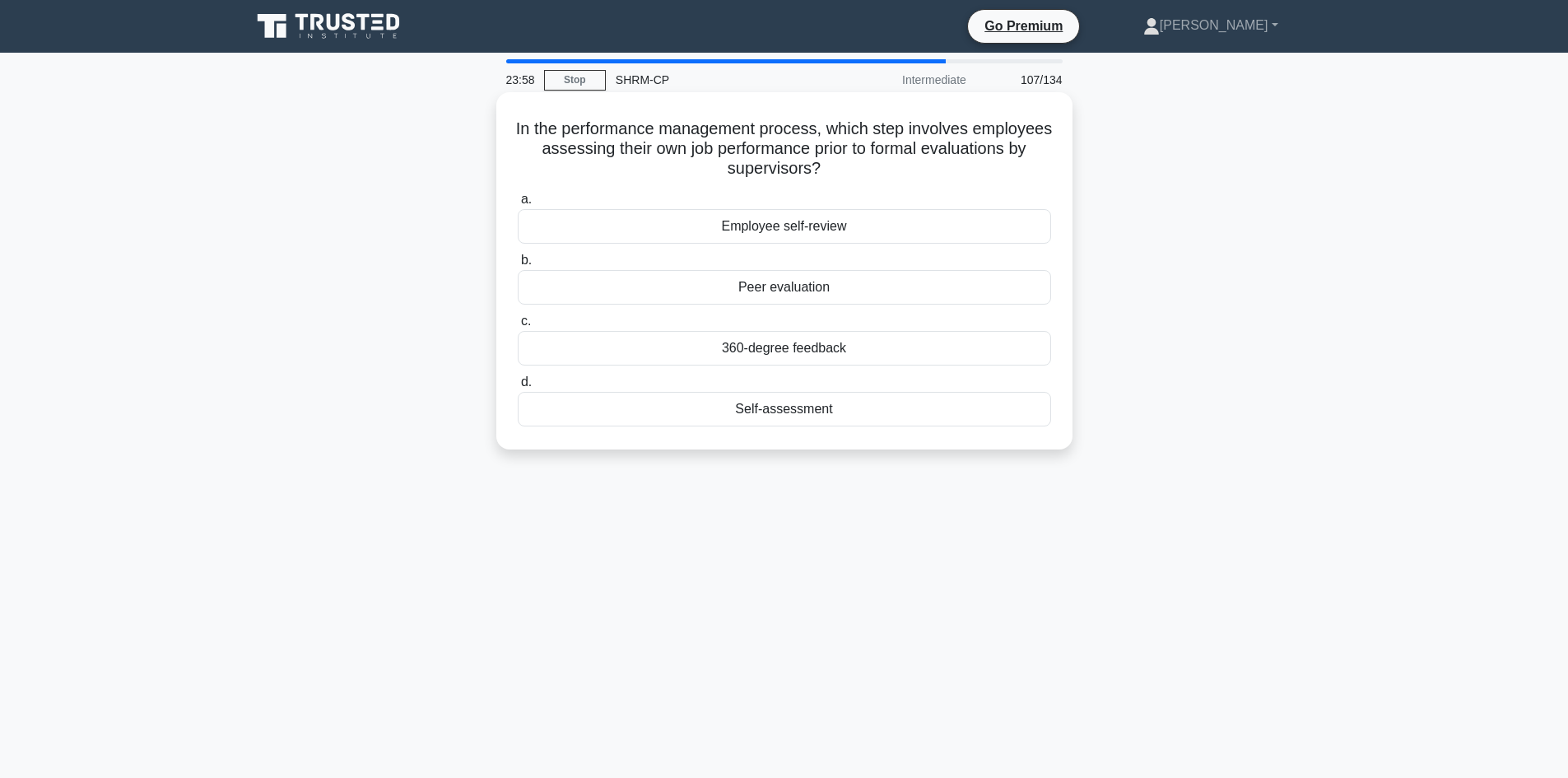
click at [834, 411] on div "Self-assessment" at bounding box center [784, 409] width 534 height 35
click at [518, 388] on input "d. Self-assessment" at bounding box center [518, 382] width 0 height 11
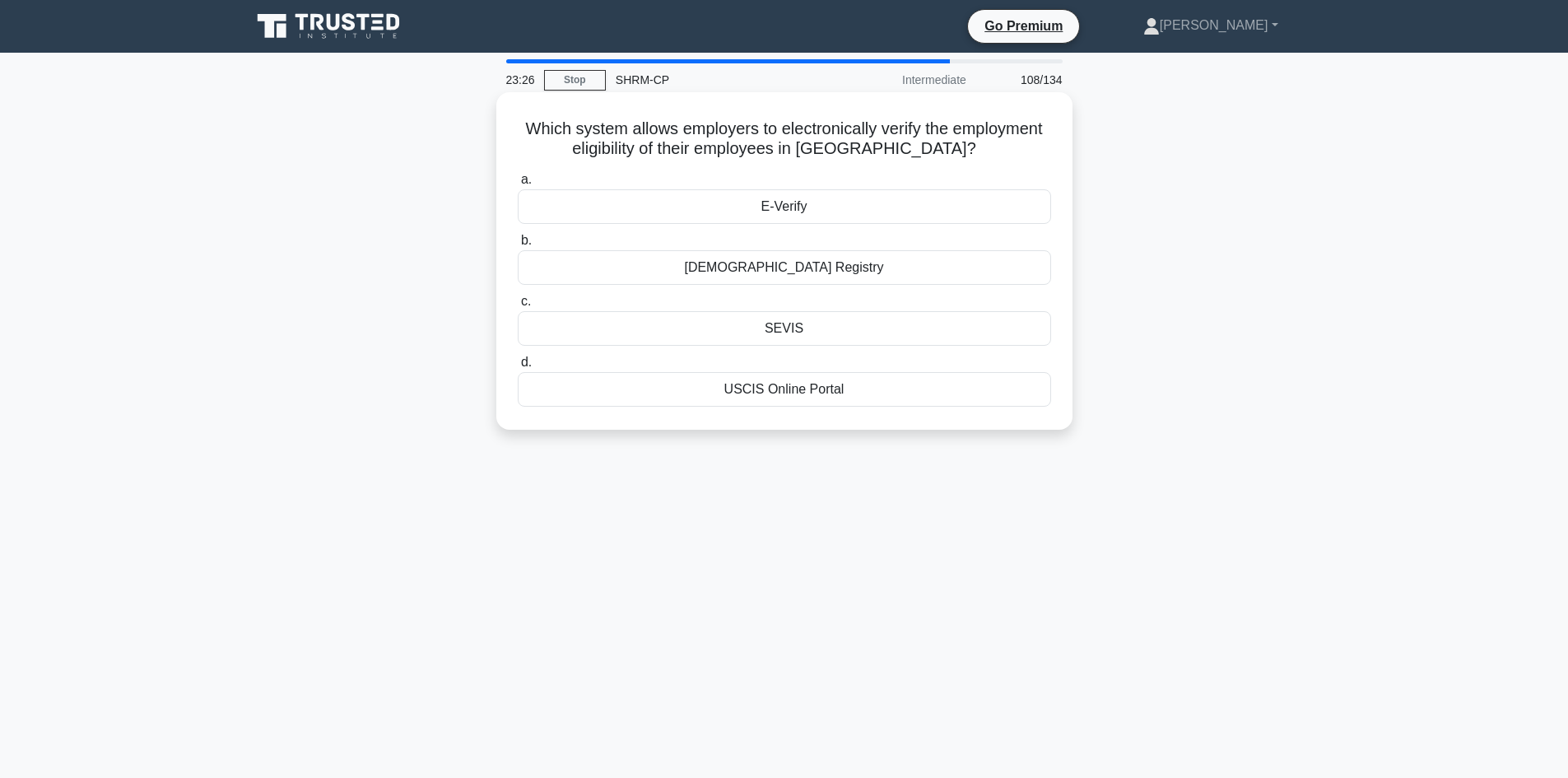
click at [808, 211] on div "E-Verify" at bounding box center [784, 206] width 534 height 35
click at [518, 185] on input "a. E-Verify" at bounding box center [518, 180] width 0 height 11
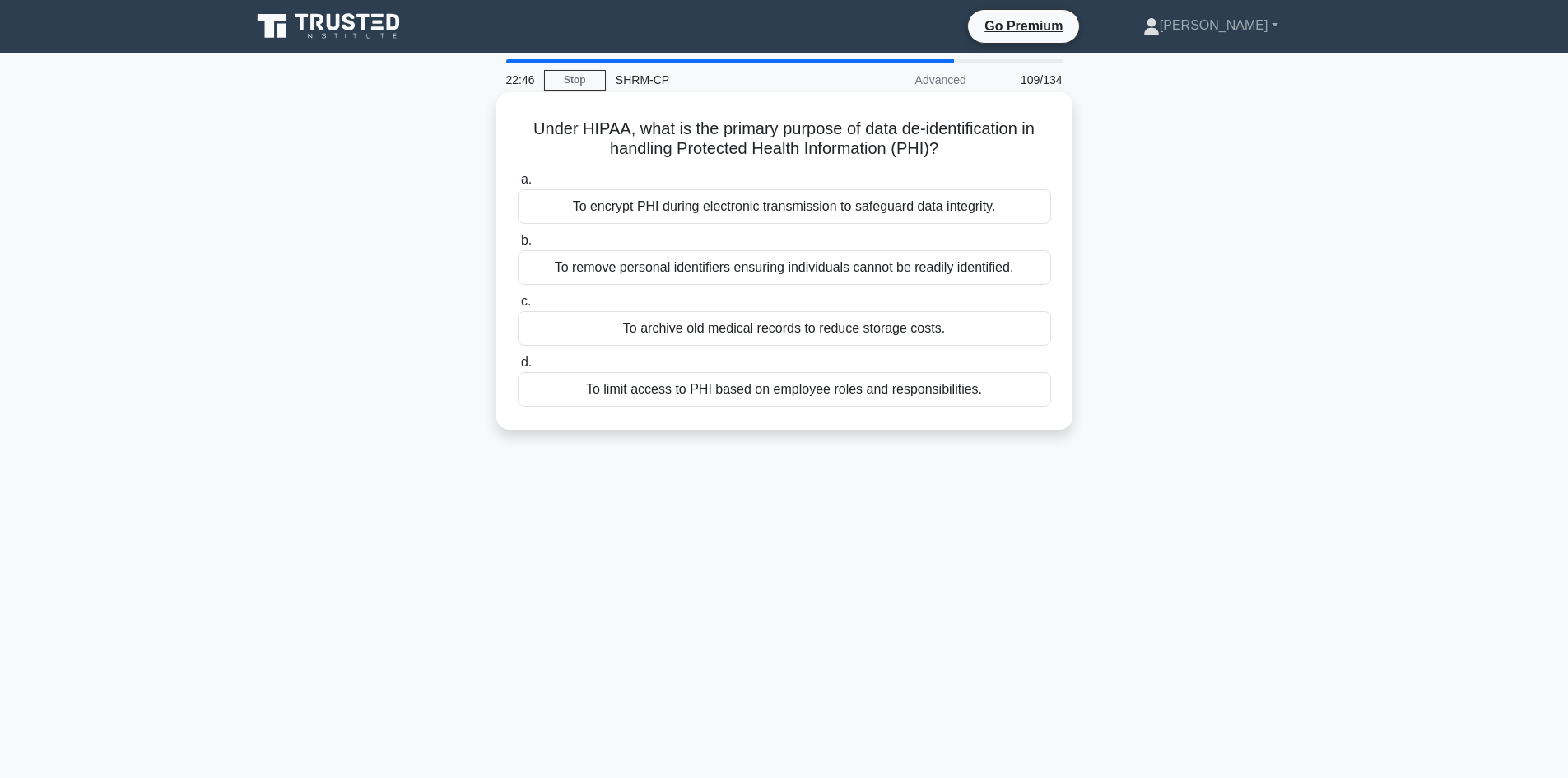
click at [735, 205] on div "To encrypt PHI during electronic transmission to safeguard data integrity." at bounding box center [784, 206] width 534 height 35
click at [518, 185] on input "a. To encrypt PHI during electronic transmission to safeguard data integrity." at bounding box center [518, 180] width 0 height 11
click at [902, 332] on div "It provides greater protections for public sector employees." at bounding box center [784, 328] width 534 height 35
click at [518, 307] on input "c. It provides greater protections for public sector employees." at bounding box center [518, 301] width 0 height 11
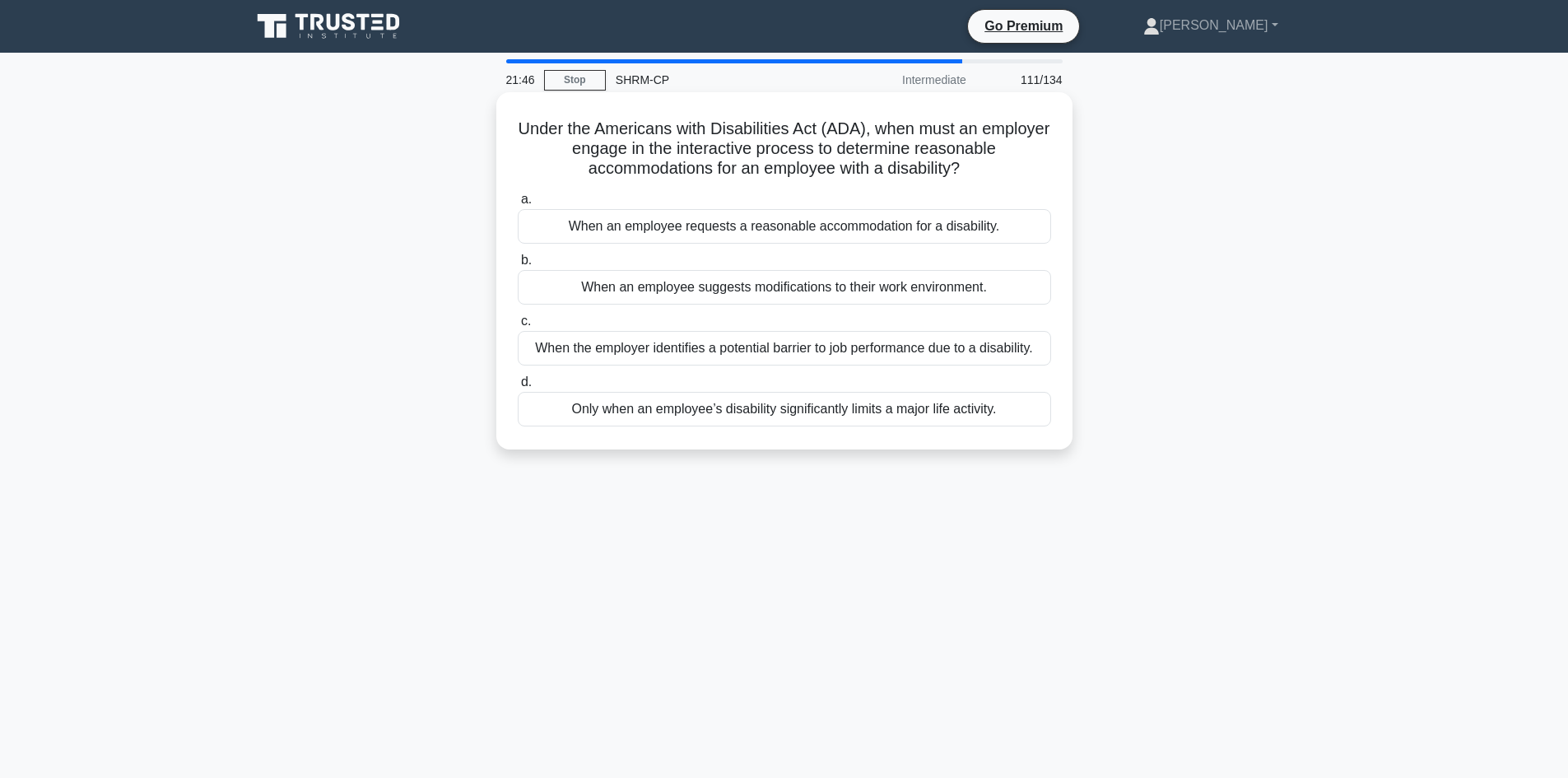
click at [874, 232] on div "When an employee requests a reasonable accommodation for a disability." at bounding box center [784, 226] width 534 height 35
click at [518, 205] on input "a. When an employee requests a reasonable accommodation for a disability." at bounding box center [518, 199] width 0 height 11
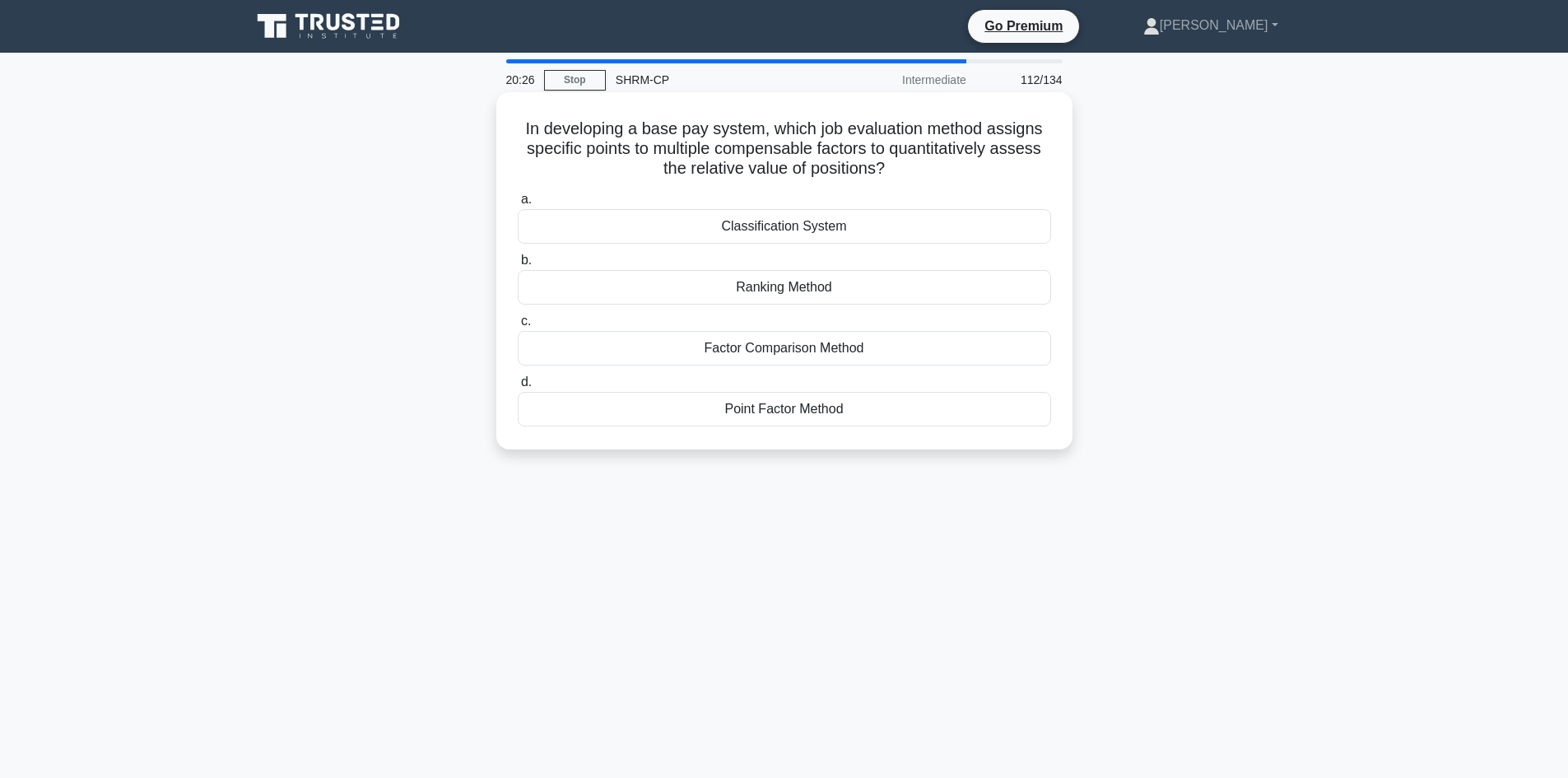
click at [798, 413] on div "Point Factor Method" at bounding box center [784, 409] width 534 height 35
click at [518, 388] on input "d. Point Factor Method" at bounding box center [518, 382] width 0 height 11
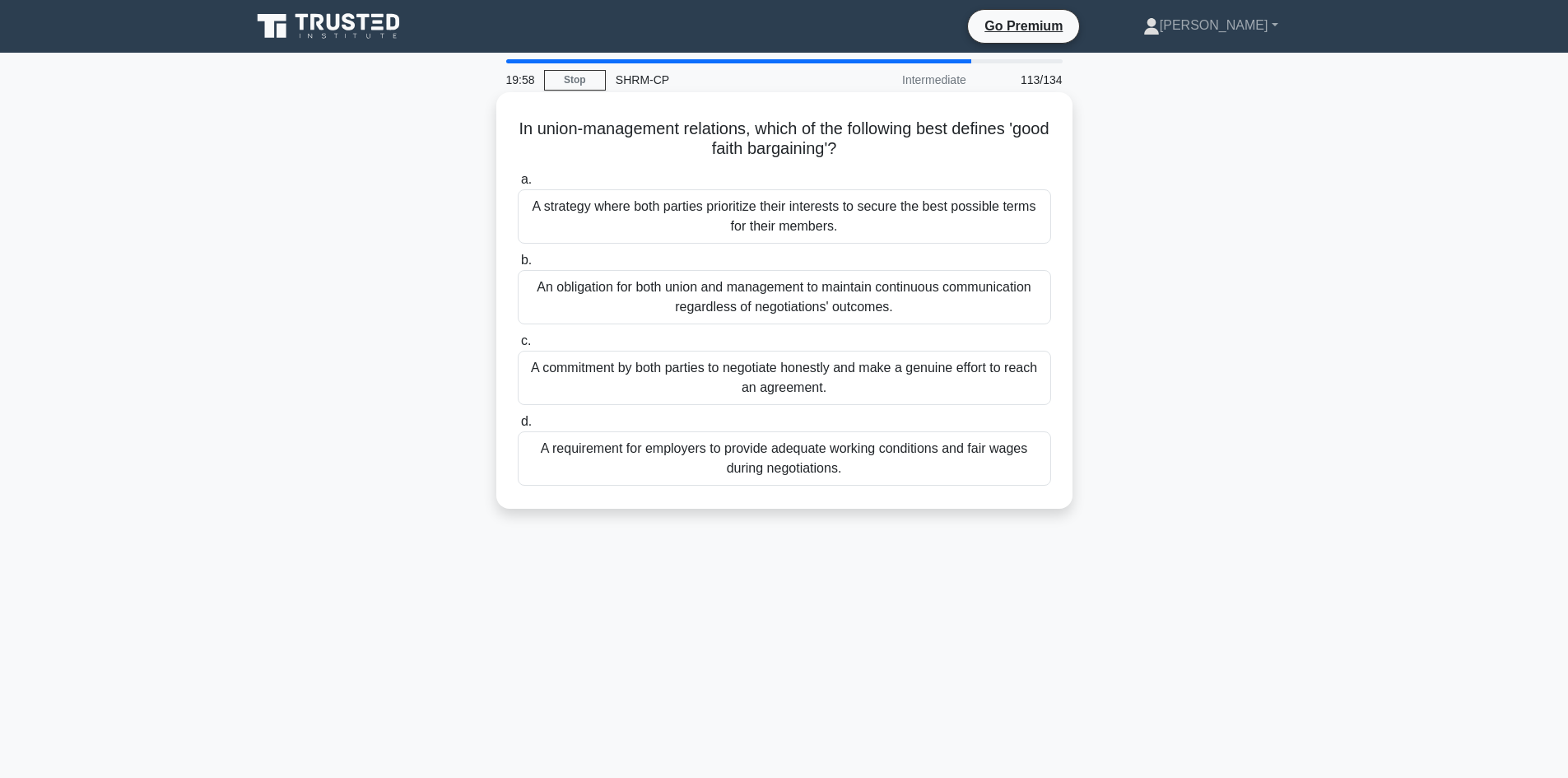
click at [789, 380] on div "A commitment by both parties to negotiate honestly and make a genuine effort to…" at bounding box center [784, 378] width 534 height 54
click at [518, 347] on input "c. A commitment by both parties to negotiate honestly and make a genuine effort…" at bounding box center [518, 341] width 0 height 11
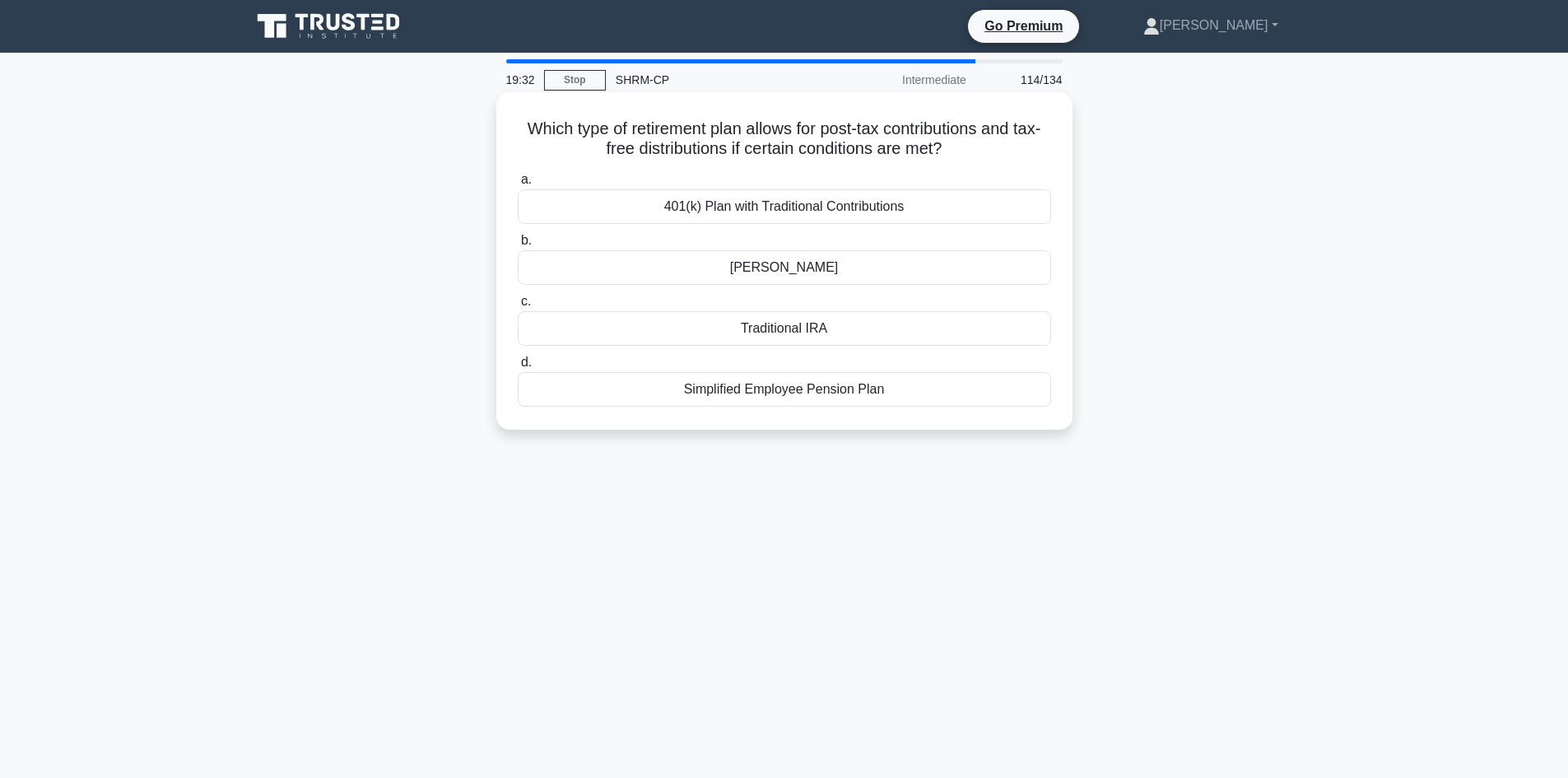
click at [832, 393] on div "Simplified Employee Pension Plan" at bounding box center [784, 389] width 534 height 35
click at [518, 368] on input "d. Simplified Employee Pension Plan" at bounding box center [518, 362] width 0 height 11
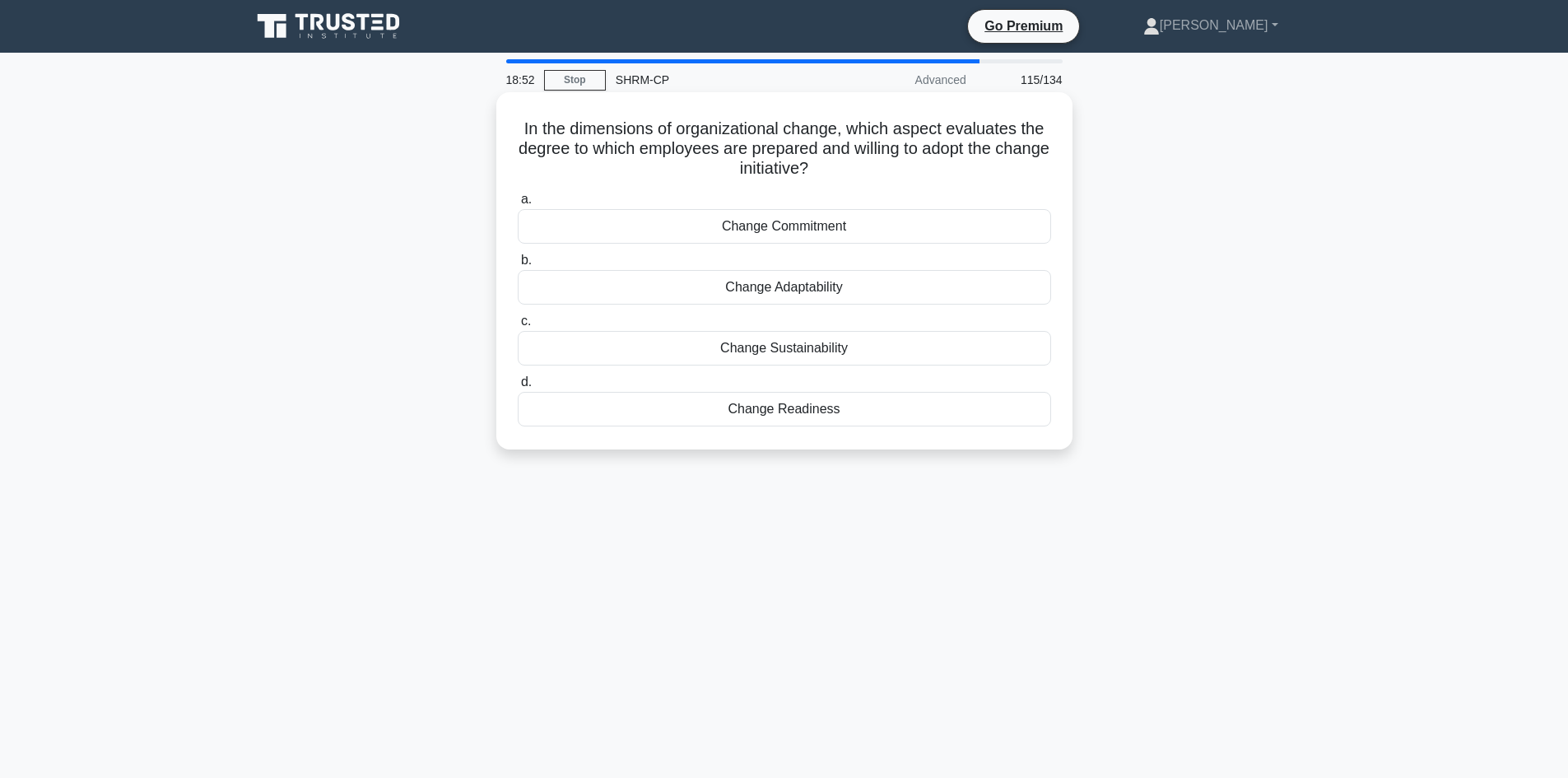
click at [807, 231] on div "Change Commitment" at bounding box center [784, 226] width 534 height 35
click at [518, 205] on input "a. Change Commitment" at bounding box center [518, 199] width 0 height 11
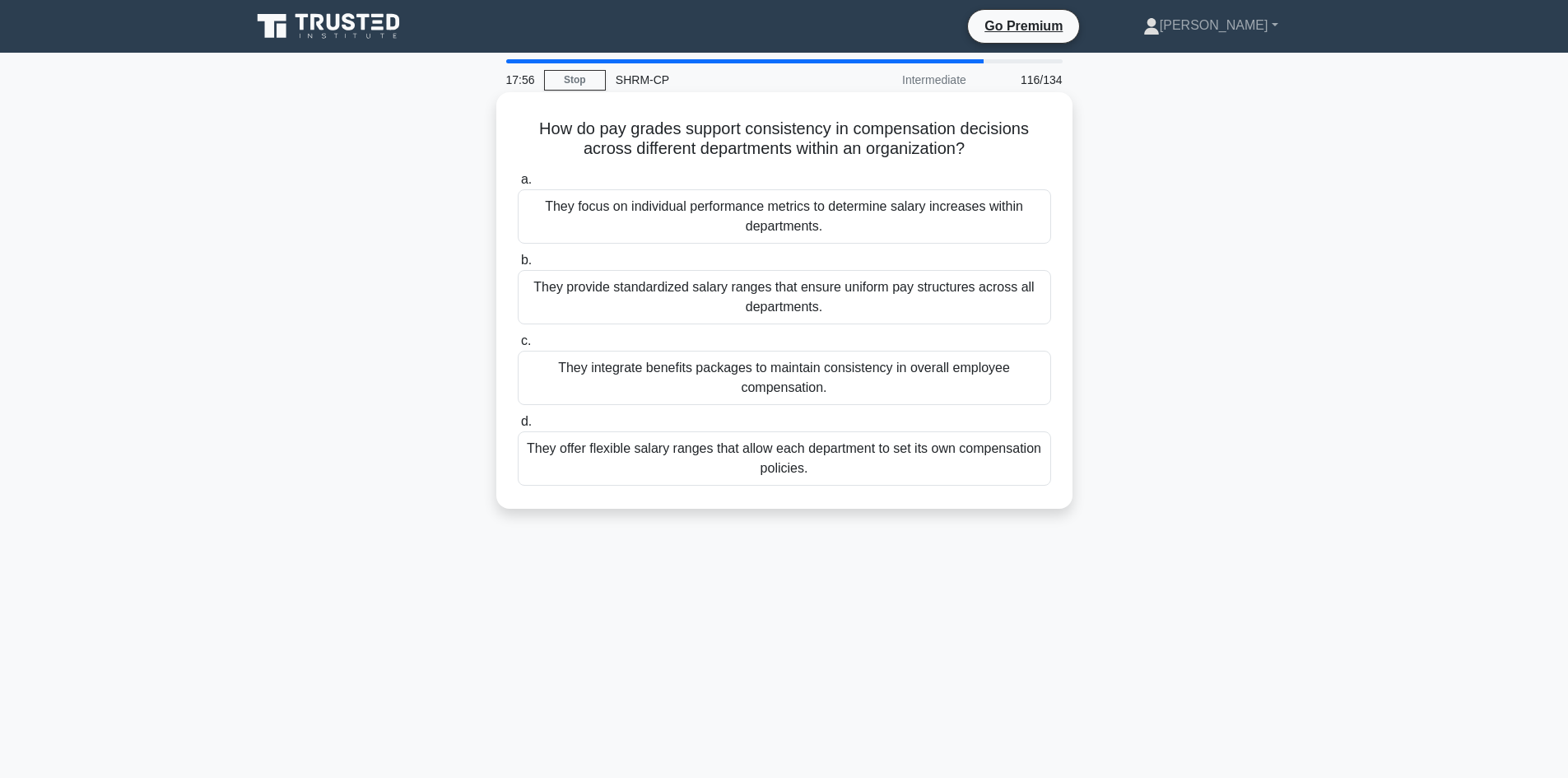
click at [777, 375] on div "They integrate benefits packages to maintain consistency in overall employee co…" at bounding box center [784, 378] width 534 height 54
click at [518, 347] on input "c. They integrate benefits packages to maintain consistency in overall employee…" at bounding box center [518, 341] width 0 height 11
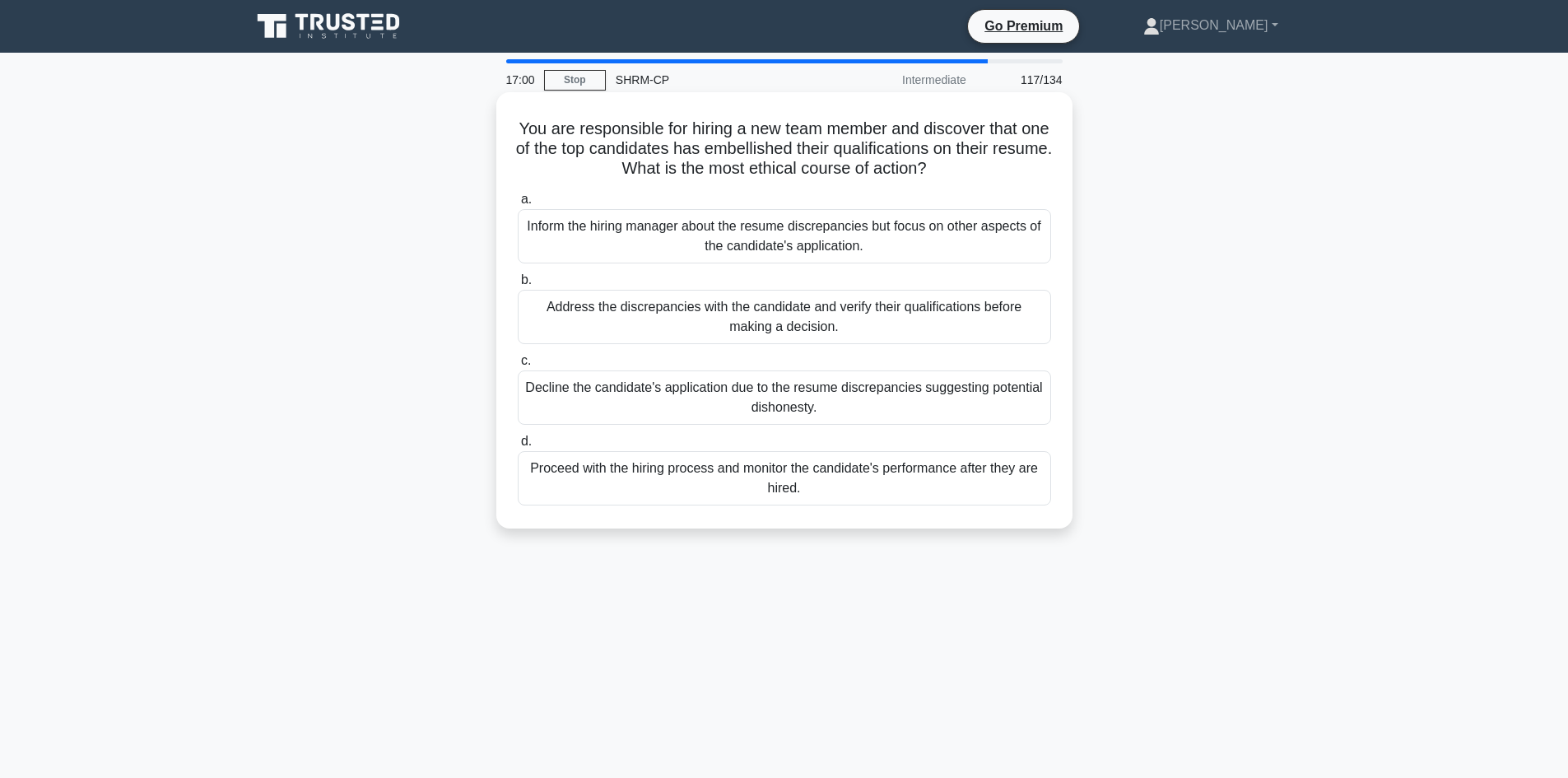
click at [796, 323] on div "Address the discrepancies with the candidate and verify their qualifications be…" at bounding box center [784, 317] width 534 height 54
click at [518, 285] on input "b. Address the discrepancies with the candidate and verify their qualifications…" at bounding box center [518, 280] width 0 height 11
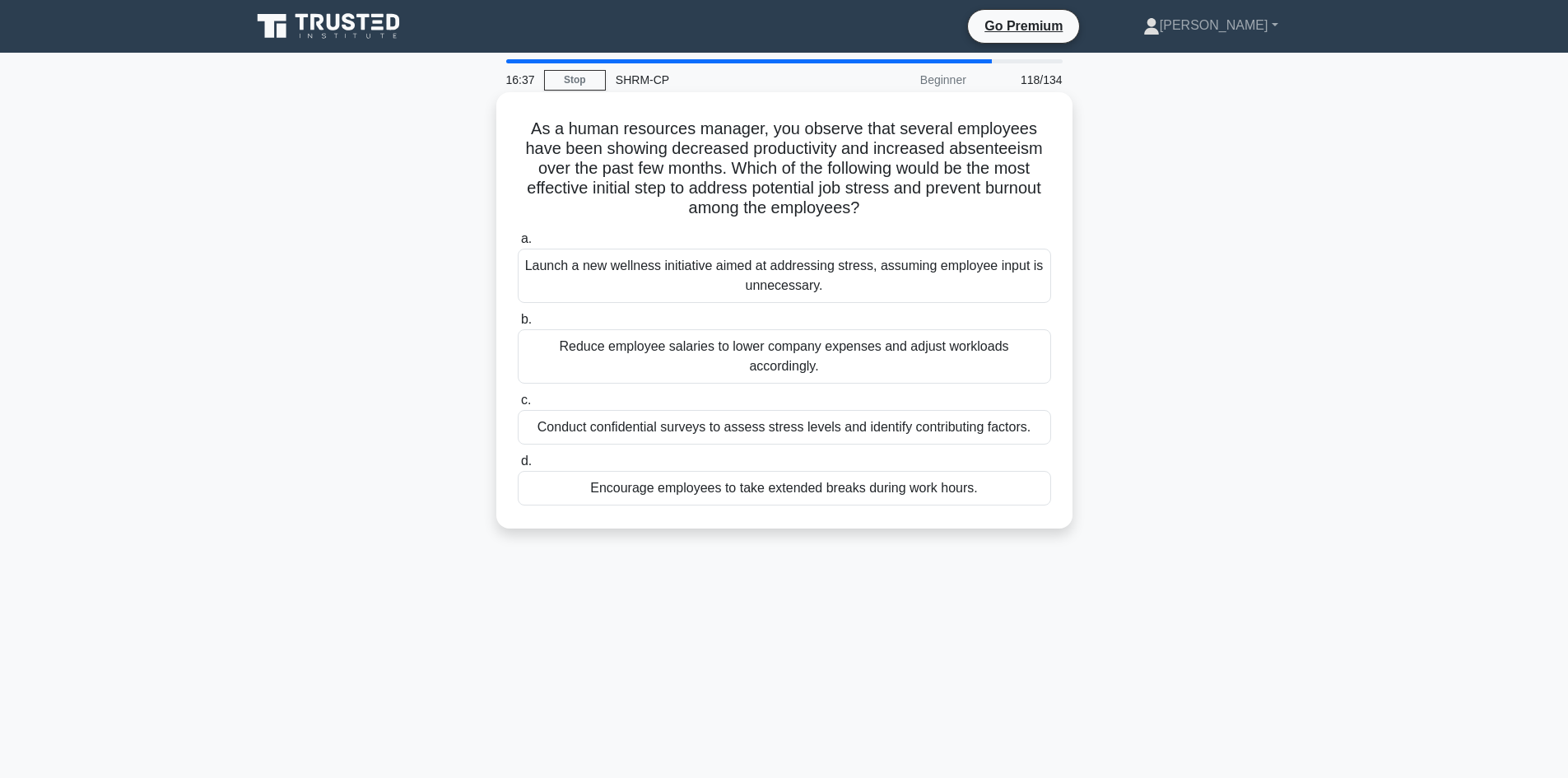
click at [797, 413] on div "Conduct confidential surveys to assess stress levels and identify contributing …" at bounding box center [784, 427] width 534 height 35
click at [518, 406] on input "c. Conduct confidential surveys to assess stress levels and identify contributi…" at bounding box center [518, 400] width 0 height 11
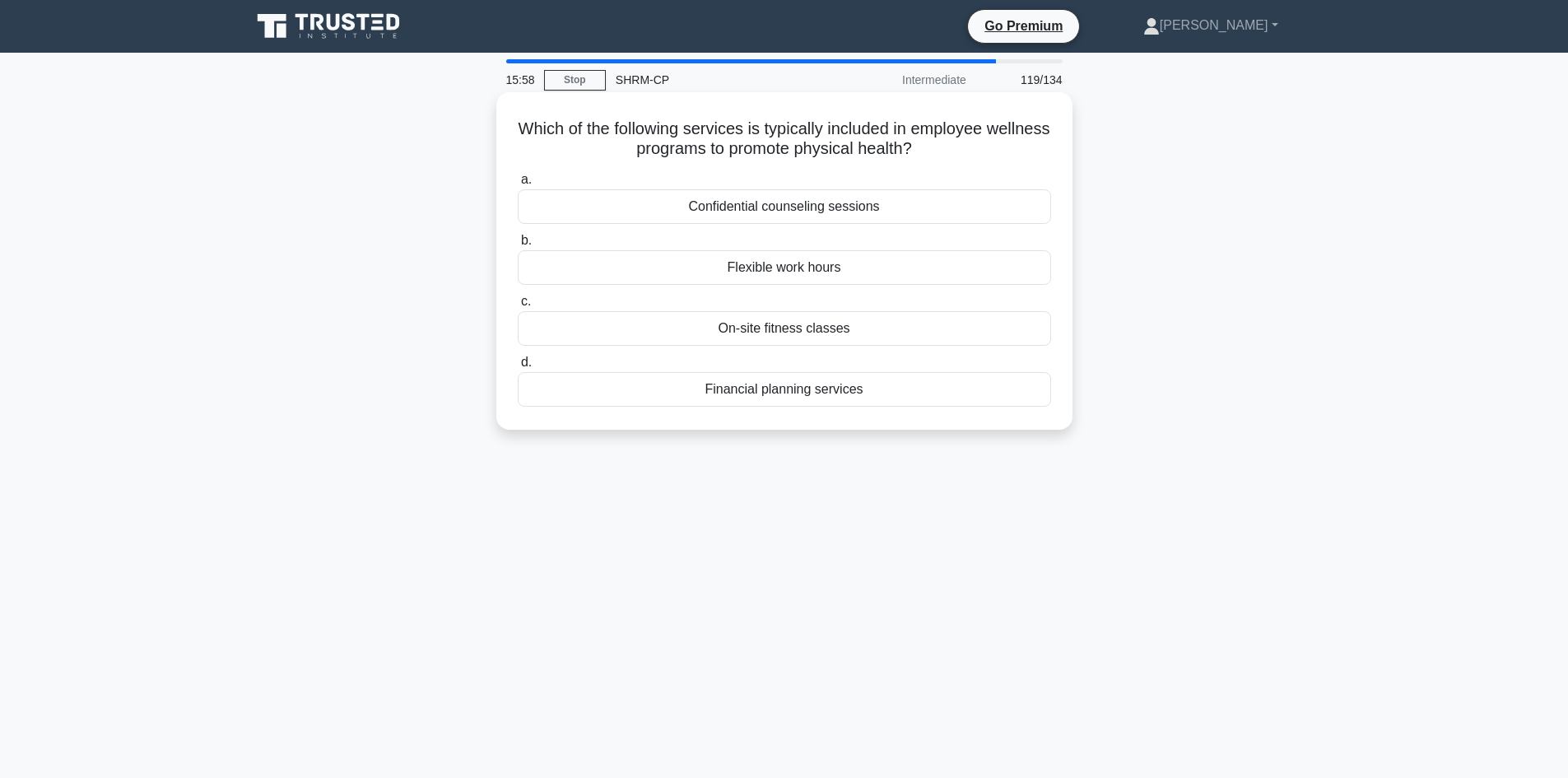
click at [831, 267] on div "Flexible work hours" at bounding box center [784, 267] width 534 height 35
click at [518, 246] on input "b. Flexible work hours" at bounding box center [518, 240] width 0 height 11
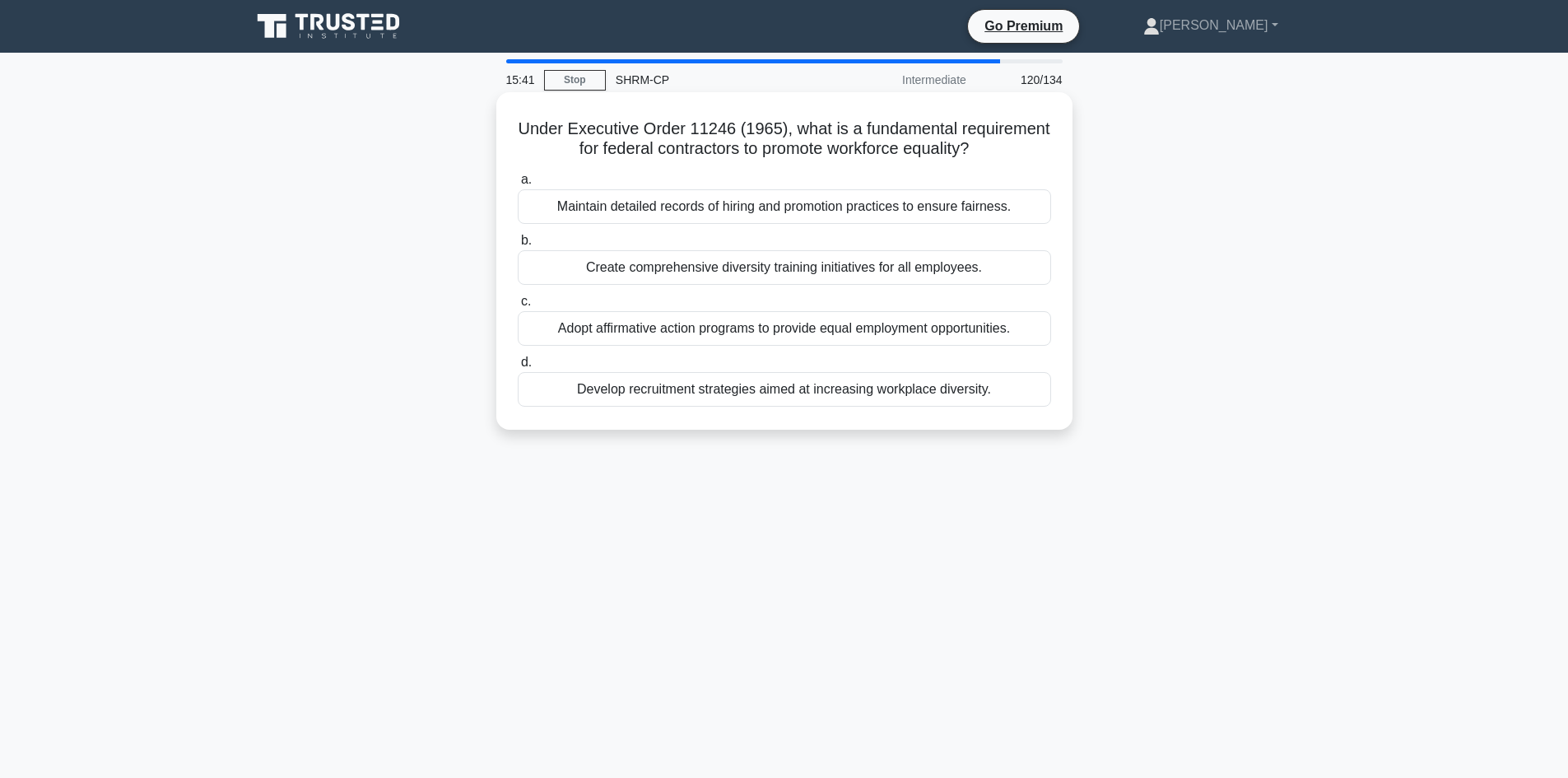
click at [814, 208] on div "Maintain detailed records of hiring and promotion practices to ensure fairness." at bounding box center [784, 206] width 534 height 35
click at [518, 185] on input "a. Maintain detailed records of hiring and promotion practices to ensure fairne…" at bounding box center [518, 180] width 0 height 11
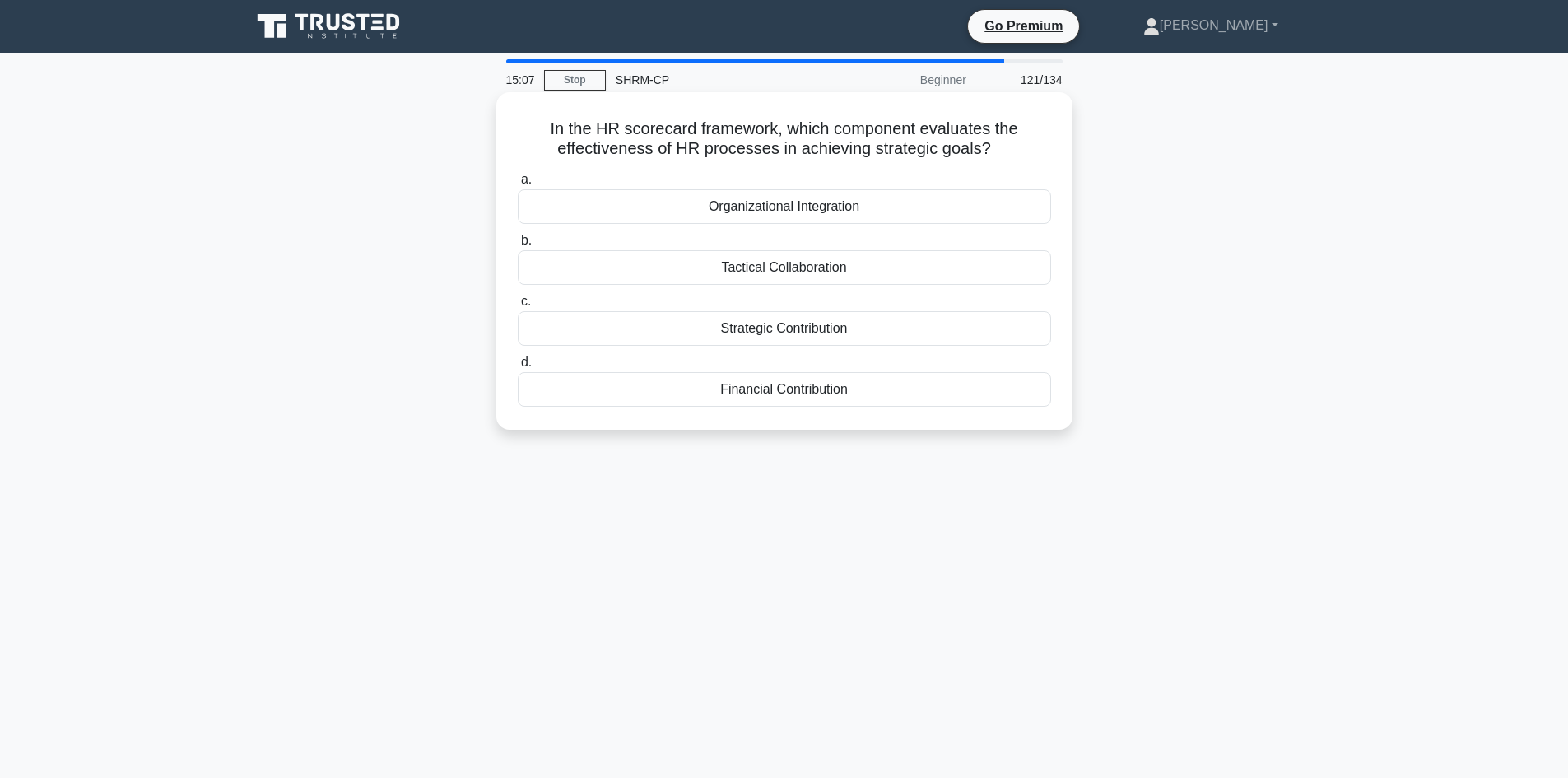
click at [842, 329] on div "Strategic Contribution" at bounding box center [784, 328] width 534 height 35
click at [518, 307] on input "c. Strategic Contribution" at bounding box center [518, 301] width 0 height 11
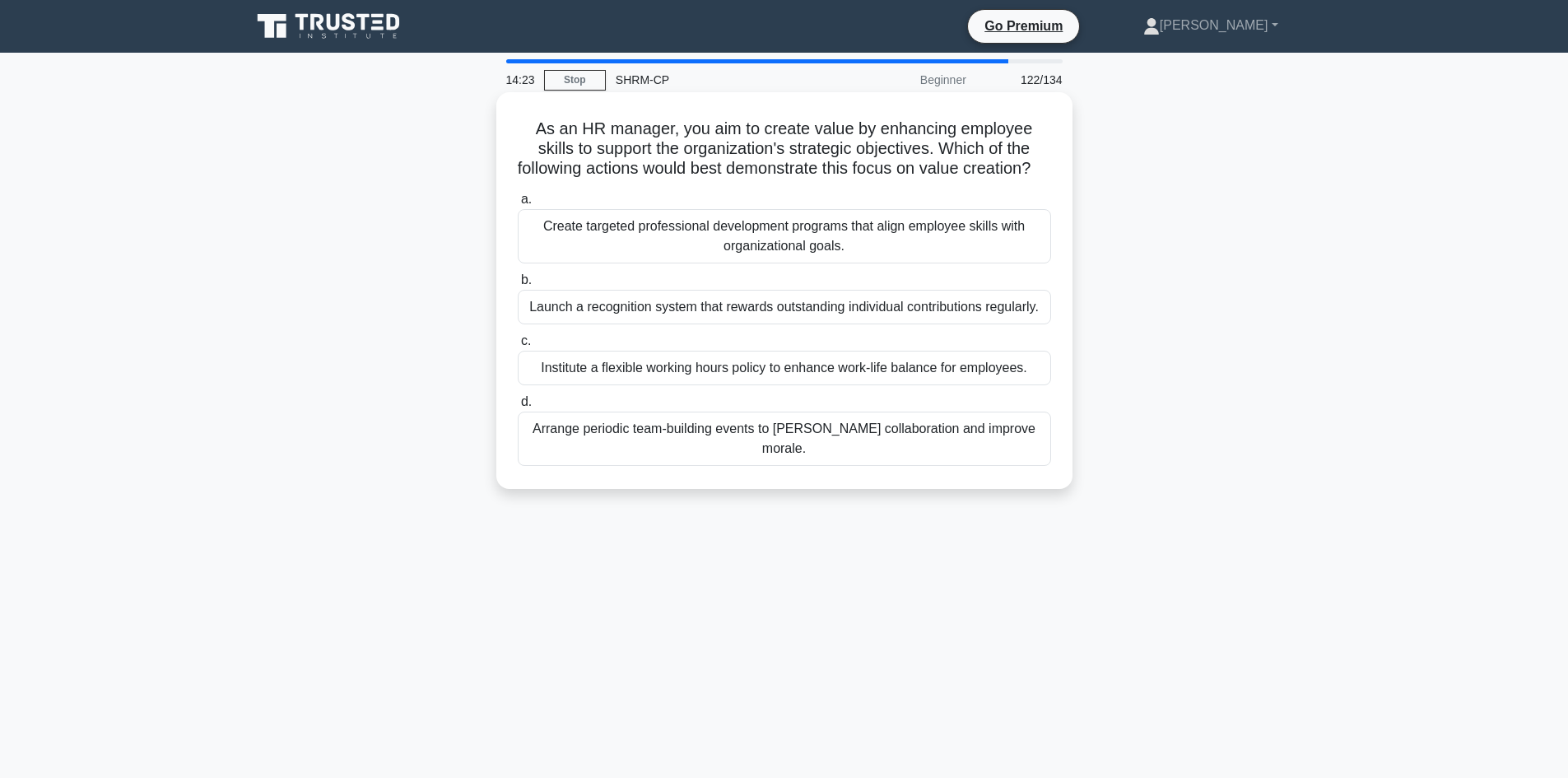
click at [817, 254] on div "Create targeted professional development programs that align employee skills wi…" at bounding box center [784, 236] width 534 height 54
click at [518, 205] on input "a. Create targeted professional development programs that align employee skills…" at bounding box center [518, 199] width 0 height 11
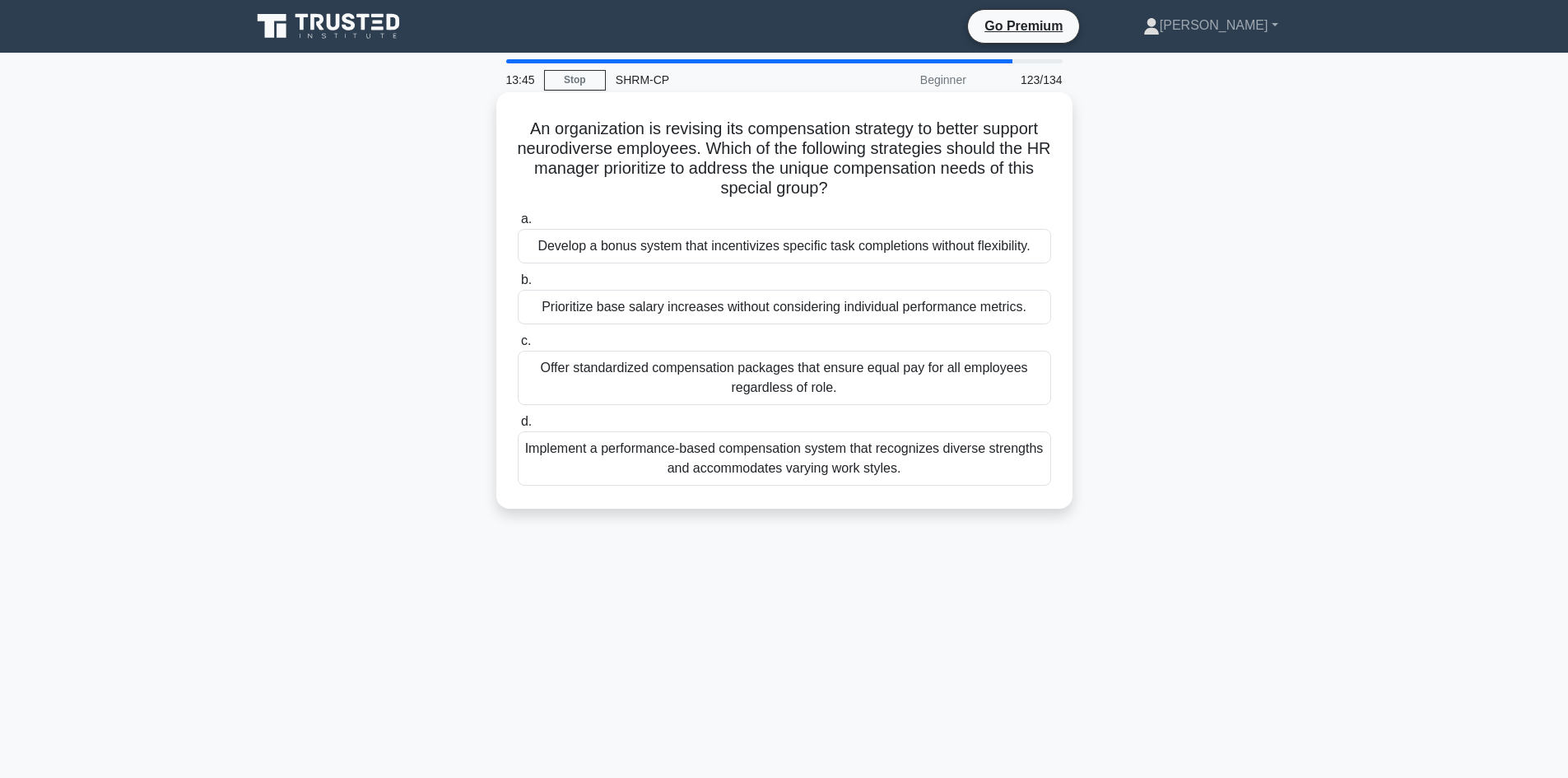
click at [801, 459] on div "Implement a performance-based compensation system that recognizes diverse stren…" at bounding box center [784, 459] width 534 height 54
click at [518, 427] on input "d. Implement a performance-based compensation system that recognizes diverse st…" at bounding box center [518, 422] width 0 height 11
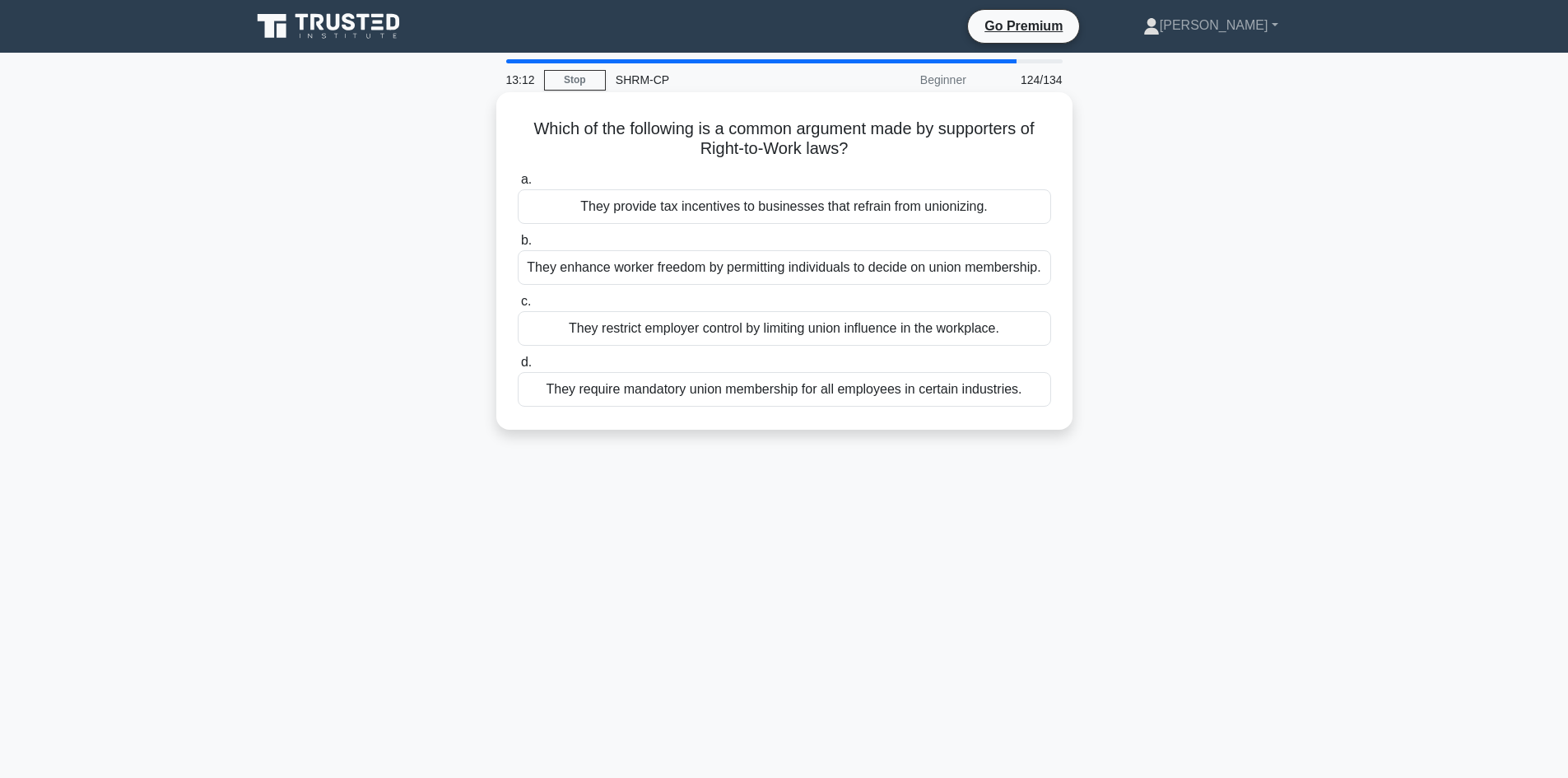
click at [880, 271] on div "They enhance worker freedom by permitting individuals to decide on union member…" at bounding box center [784, 267] width 534 height 35
click at [518, 246] on input "b. They enhance worker freedom by permitting individuals to decide on union mem…" at bounding box center [518, 240] width 0 height 11
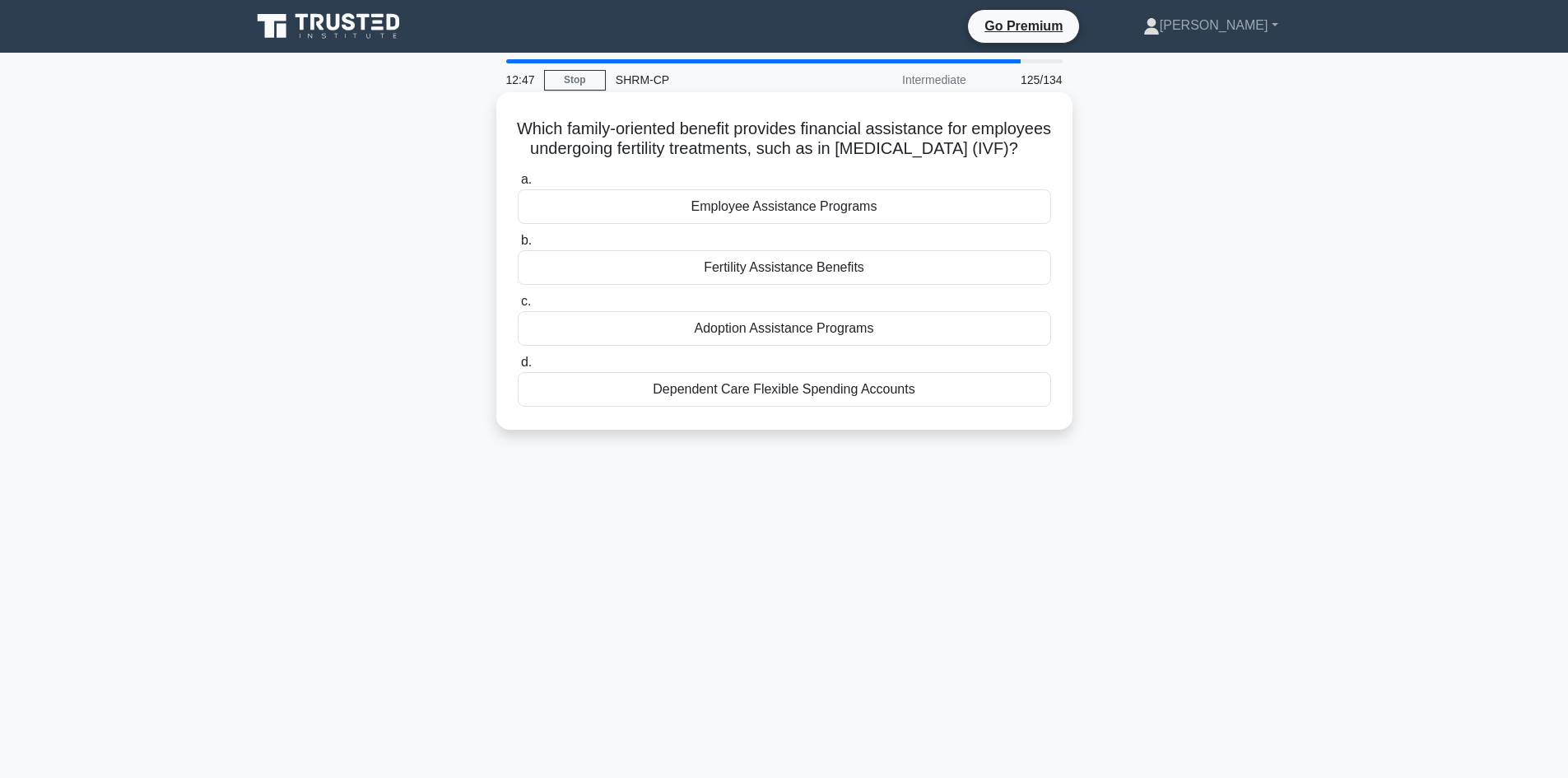
click at [811, 284] on div "Fertility Assistance Benefits" at bounding box center [784, 267] width 534 height 35
click at [518, 246] on input "b. Fertility Assistance Benefits" at bounding box center [518, 240] width 0 height 11
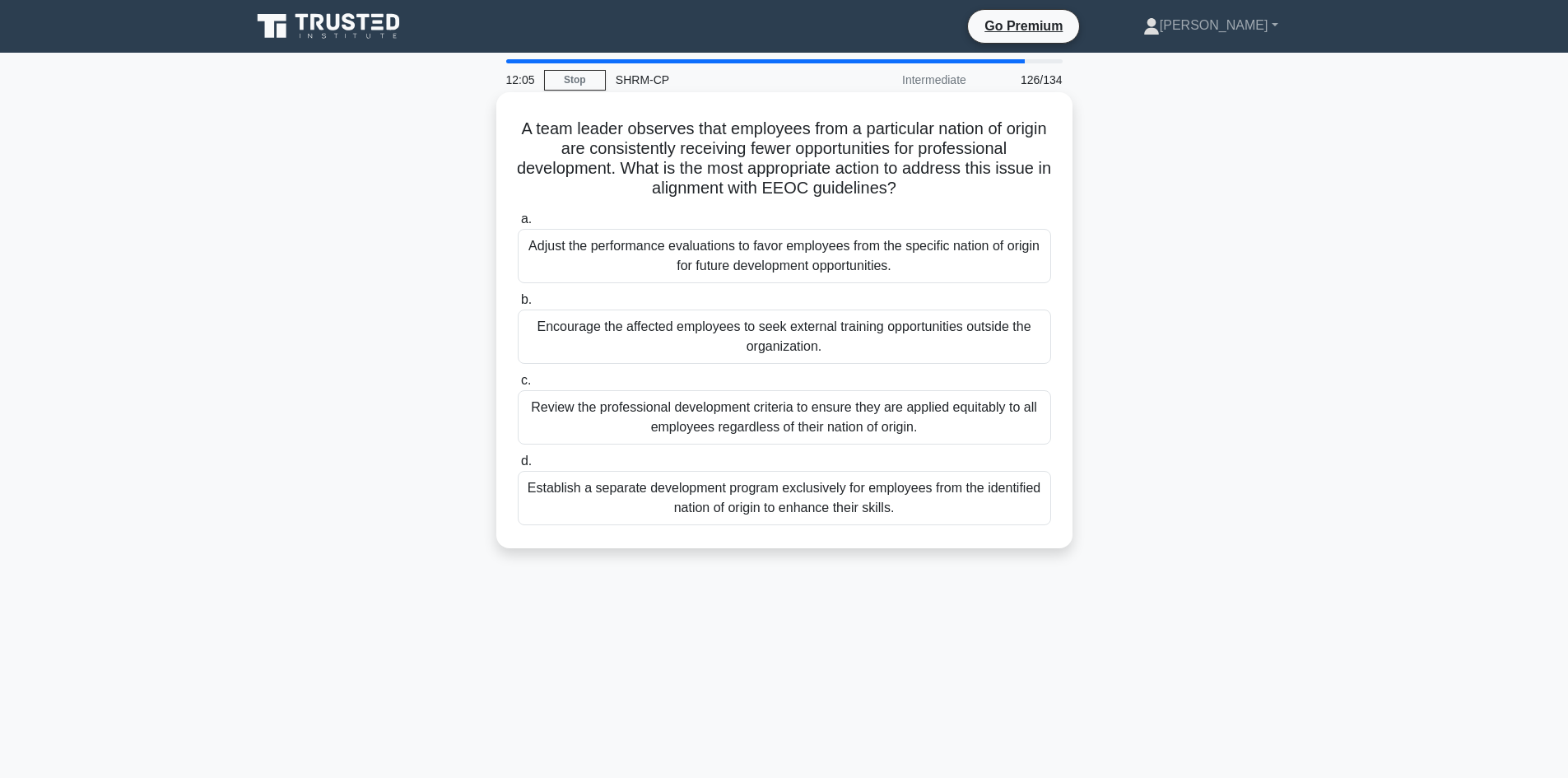
click at [812, 413] on div "Review the professional development criteria to ensure they are applied equitab…" at bounding box center [784, 417] width 534 height 54
click at [518, 386] on input "c. Review the professional development criteria to ensure they are applied equi…" at bounding box center [518, 380] width 0 height 11
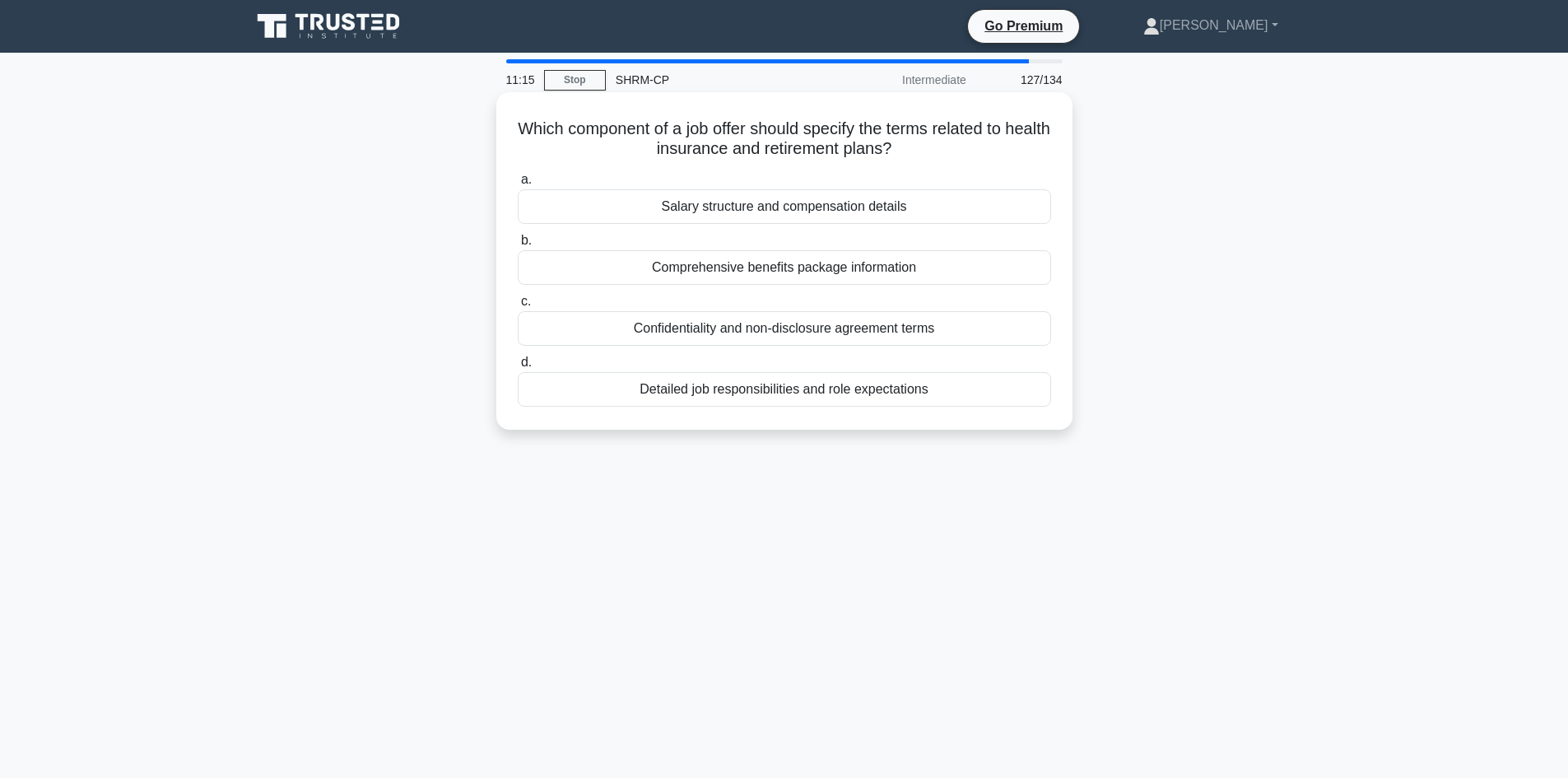
click at [813, 272] on div "Comprehensive benefits package information" at bounding box center [784, 267] width 534 height 35
click at [518, 246] on input "b. Comprehensive benefits package information" at bounding box center [518, 240] width 0 height 11
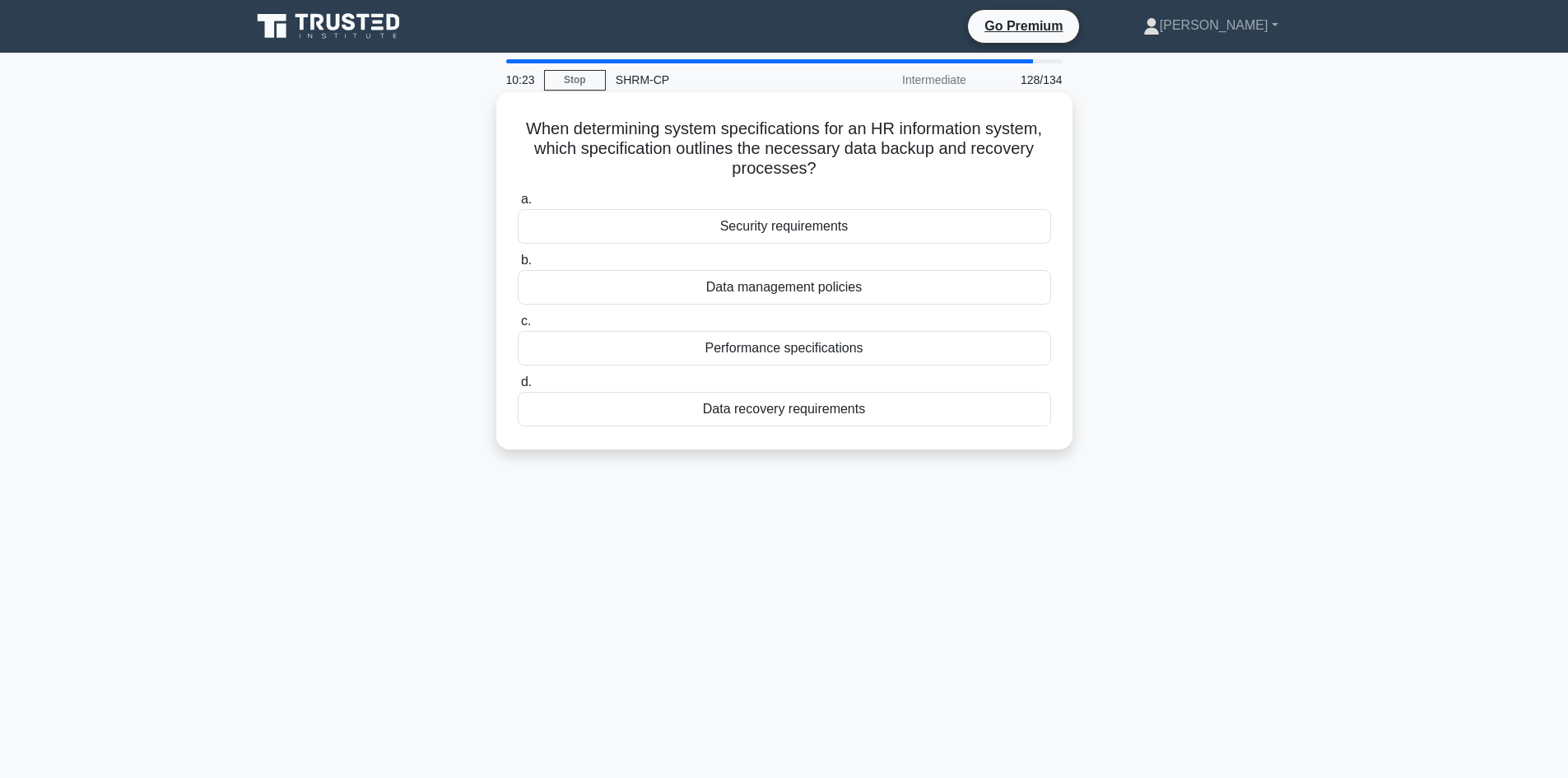
click at [833, 290] on div "Data management policies" at bounding box center [784, 287] width 534 height 35
click at [518, 266] on input "b. Data management policies" at bounding box center [518, 260] width 0 height 11
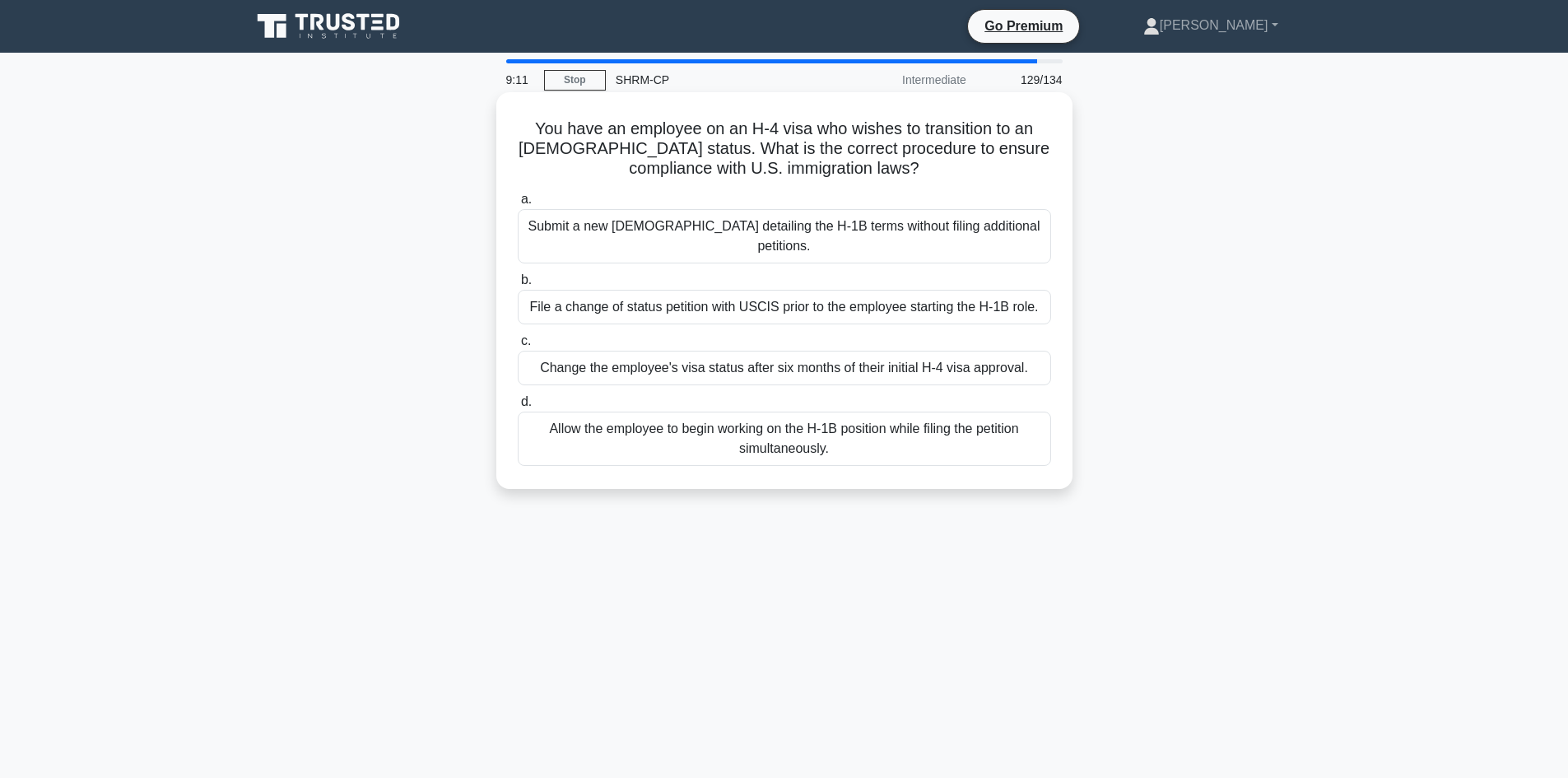
click at [772, 431] on div "Allow the employee to begin working on the H-1B position while filing the petit…" at bounding box center [784, 439] width 534 height 54
click at [518, 408] on input "d. Allow the employee to begin working on the H-1B position while filing the pe…" at bounding box center [518, 402] width 0 height 11
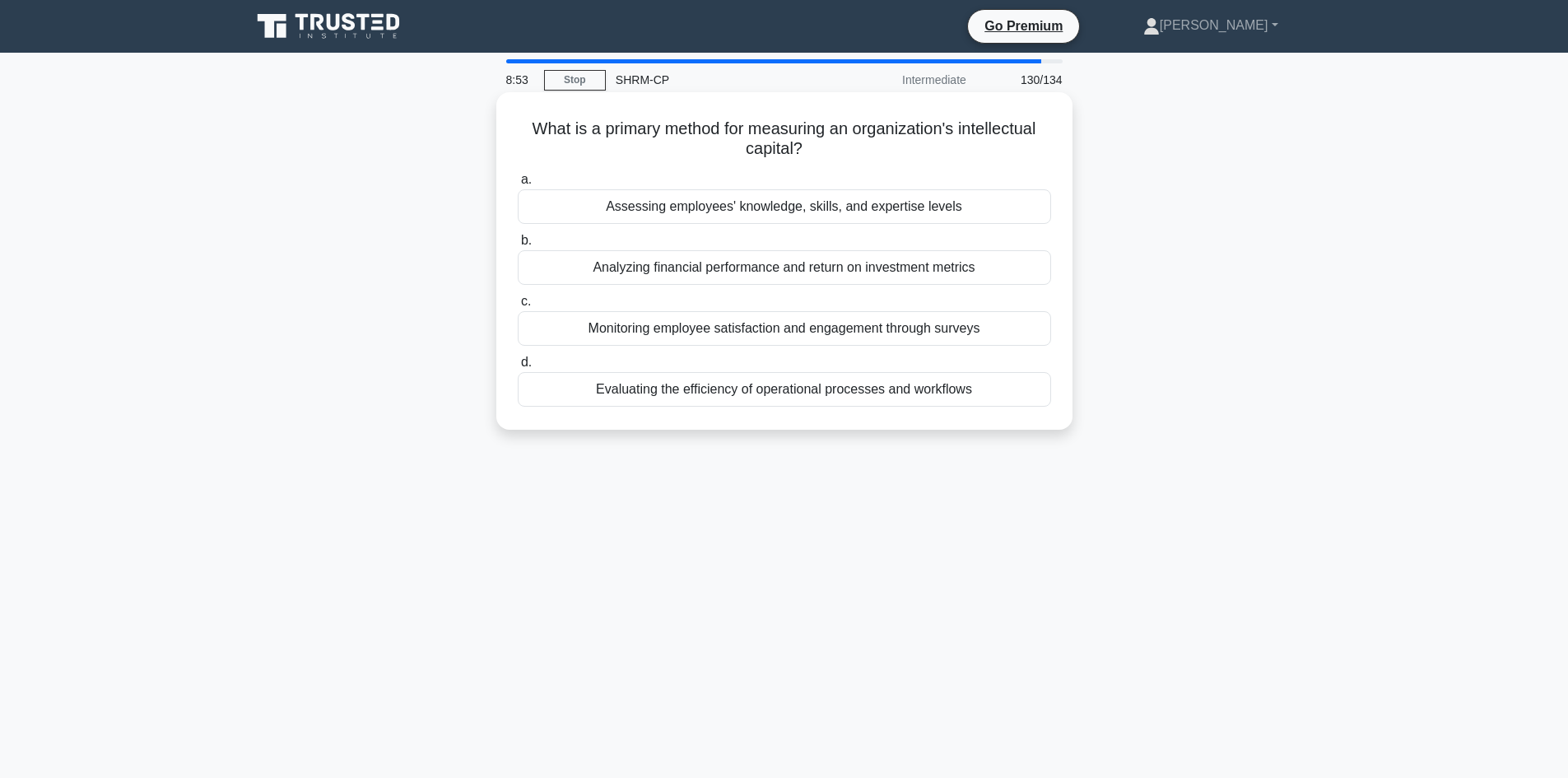
click at [773, 215] on div "Assessing employees' knowledge, skills, and expertise levels" at bounding box center [784, 206] width 534 height 35
click at [518, 185] on input "a. Assessing employees' knowledge, skills, and expertise levels" at bounding box center [518, 180] width 0 height 11
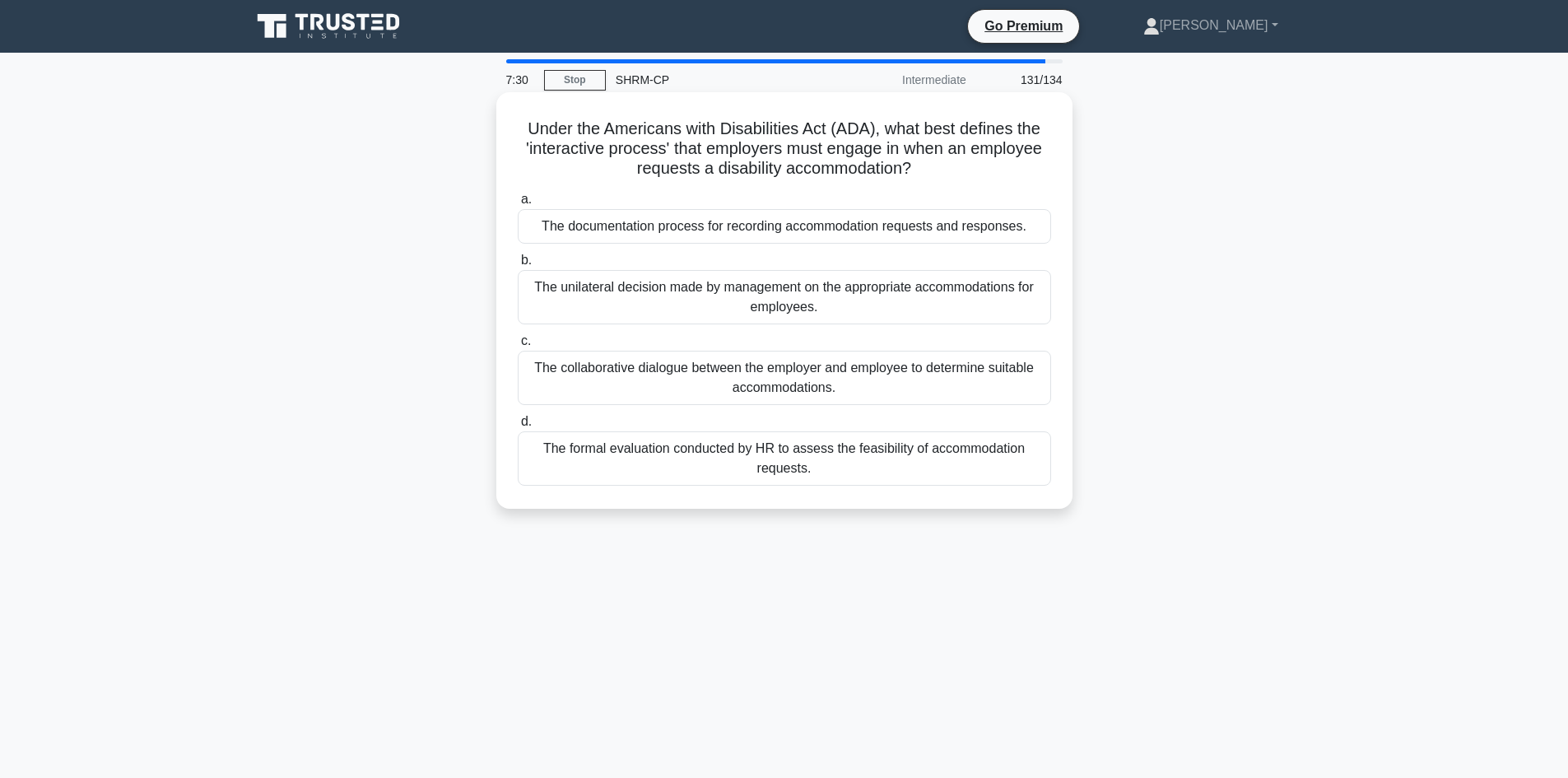
click at [739, 227] on div "The documentation process for recording accommodation requests and responses." at bounding box center [784, 226] width 534 height 35
click at [518, 205] on input "a. The documentation process for recording accommodation requests and responses." at bounding box center [518, 199] width 0 height 11
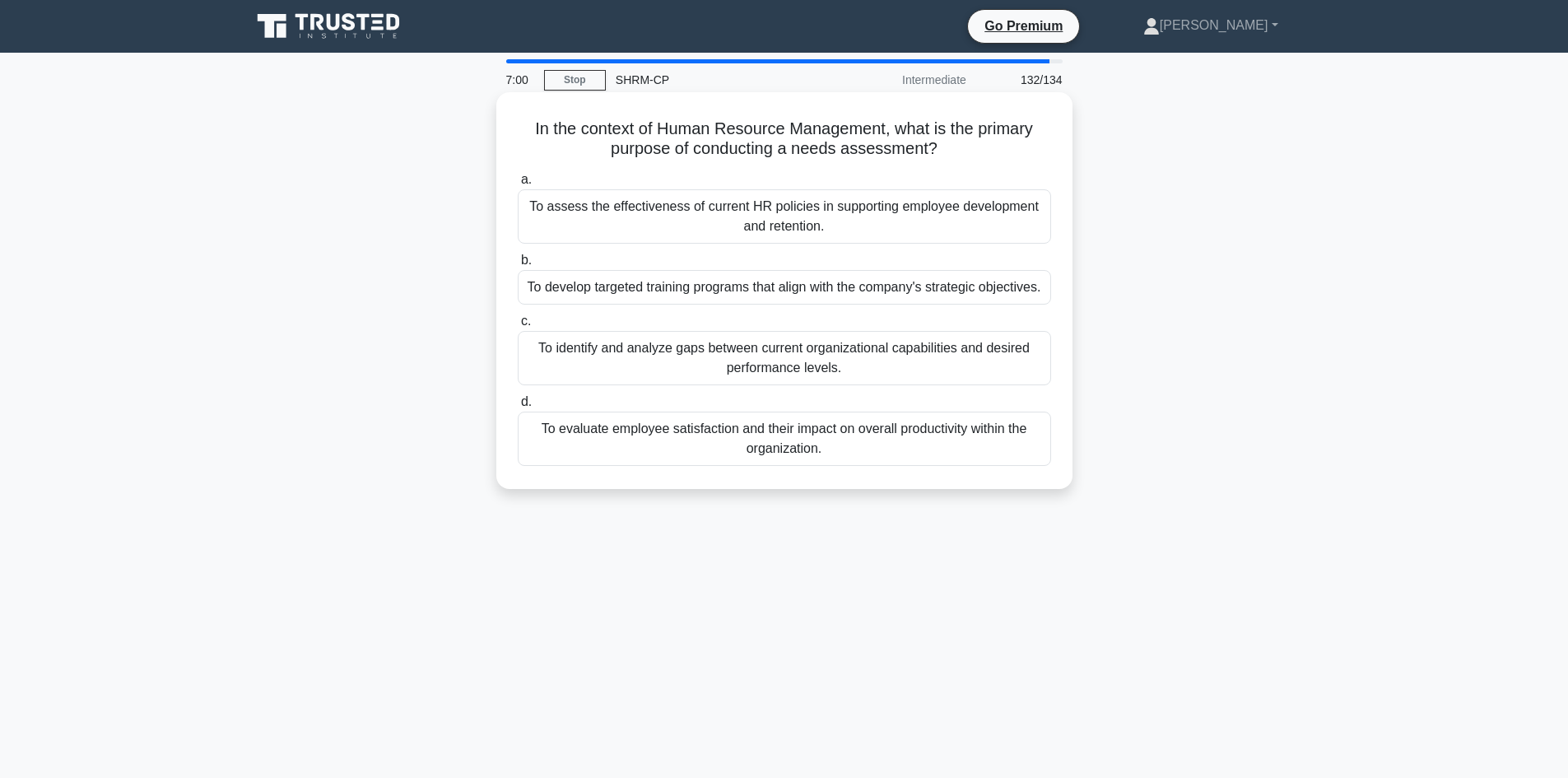
click at [799, 355] on div "To identify and analyze gaps between current organizational capabilities and de…" at bounding box center [784, 358] width 534 height 54
click at [518, 327] on input "c. To identify and analyze gaps between current organizational capabilities and…" at bounding box center [518, 321] width 0 height 11
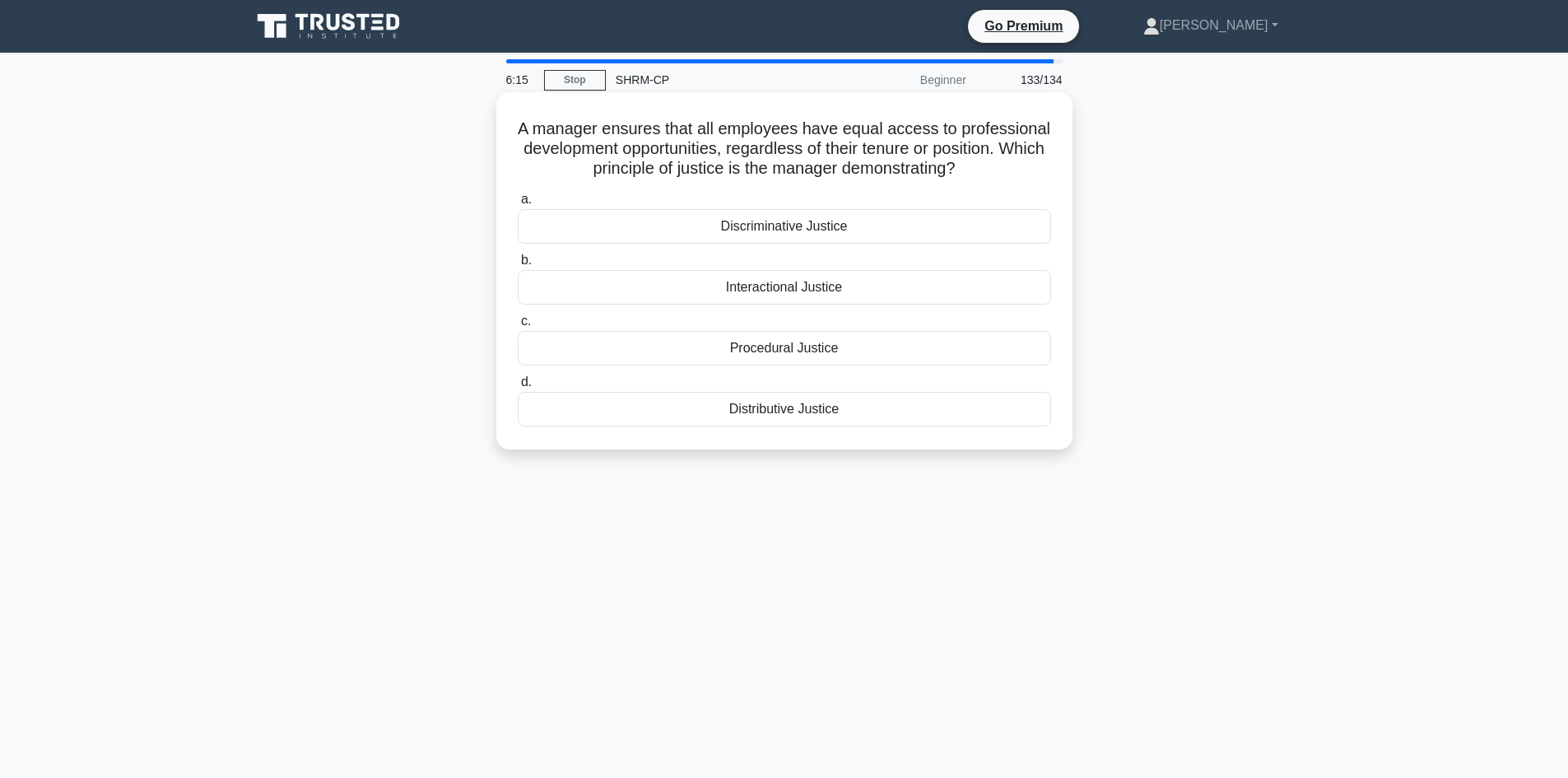
click at [780, 412] on div "Distributive Justice" at bounding box center [784, 409] width 534 height 35
click at [518, 388] on input "d. Distributive Justice" at bounding box center [518, 382] width 0 height 11
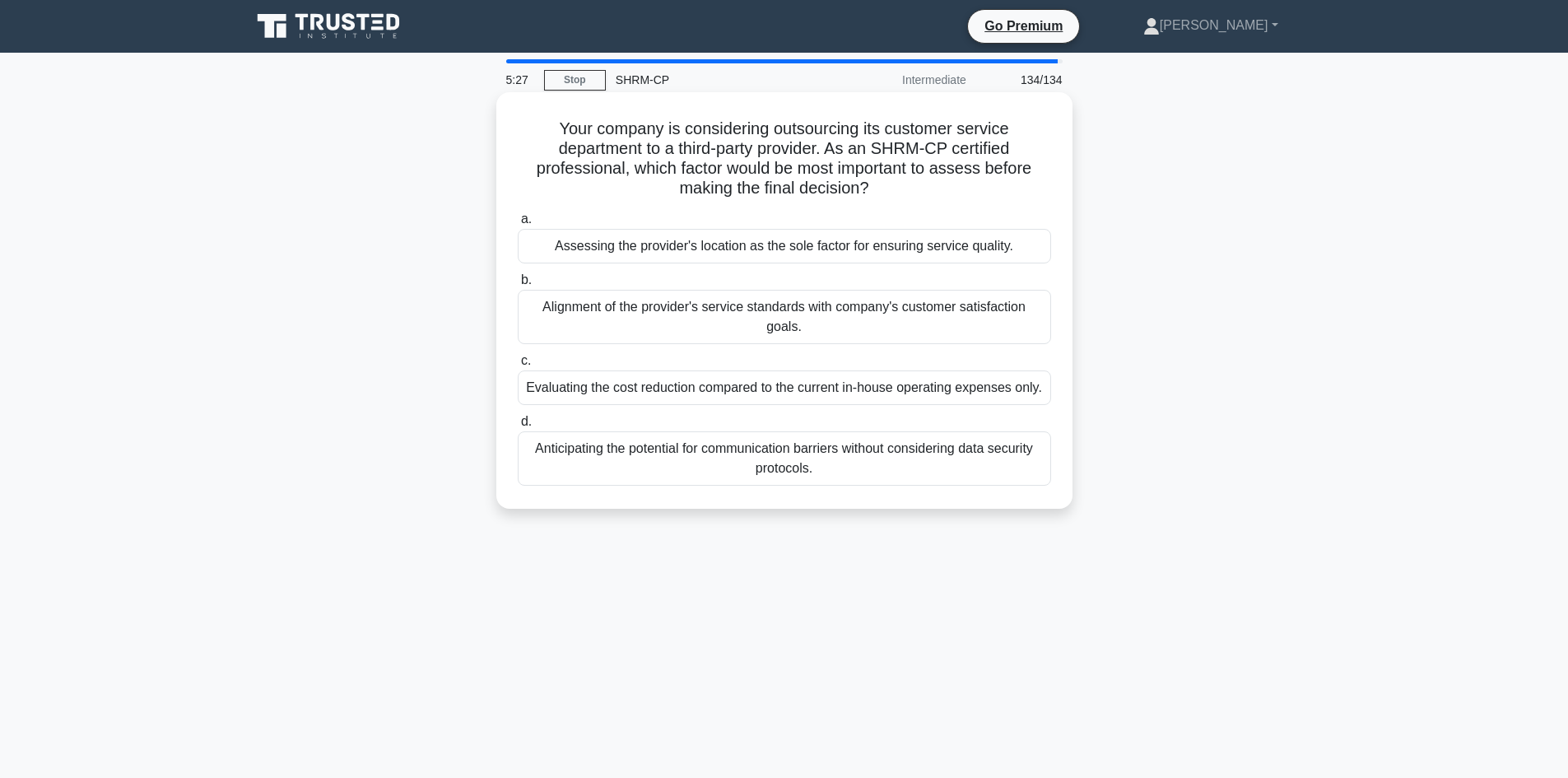
click at [922, 388] on div "Evaluating the cost reduction compared to the current in-house operating expens…" at bounding box center [784, 388] width 534 height 35
click at [518, 366] on input "c. Evaluating the cost reduction compared to the current in-house operating exp…" at bounding box center [518, 361] width 0 height 11
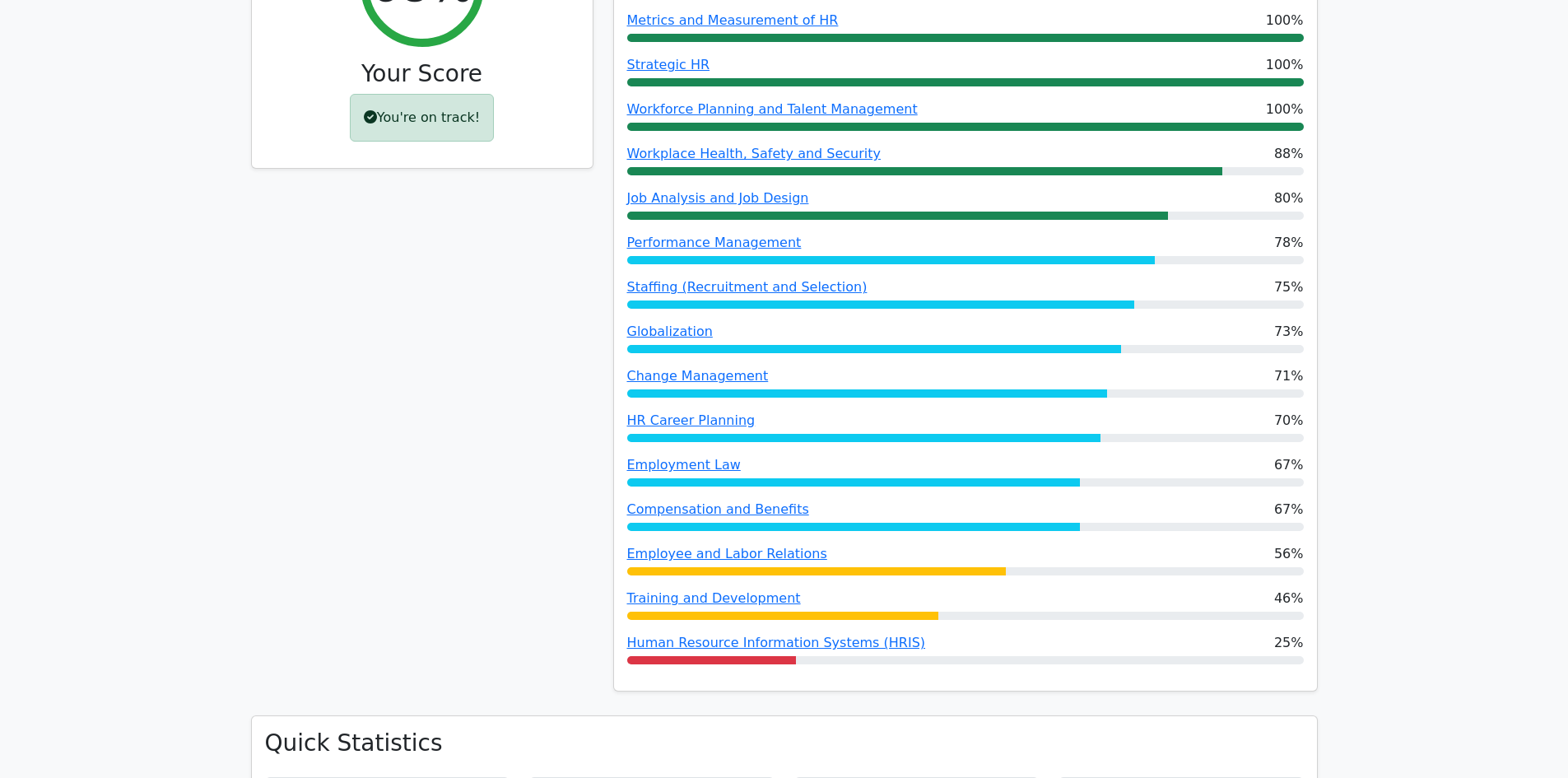
scroll to position [823, 0]
